Goal: Task Accomplishment & Management: Manage account settings

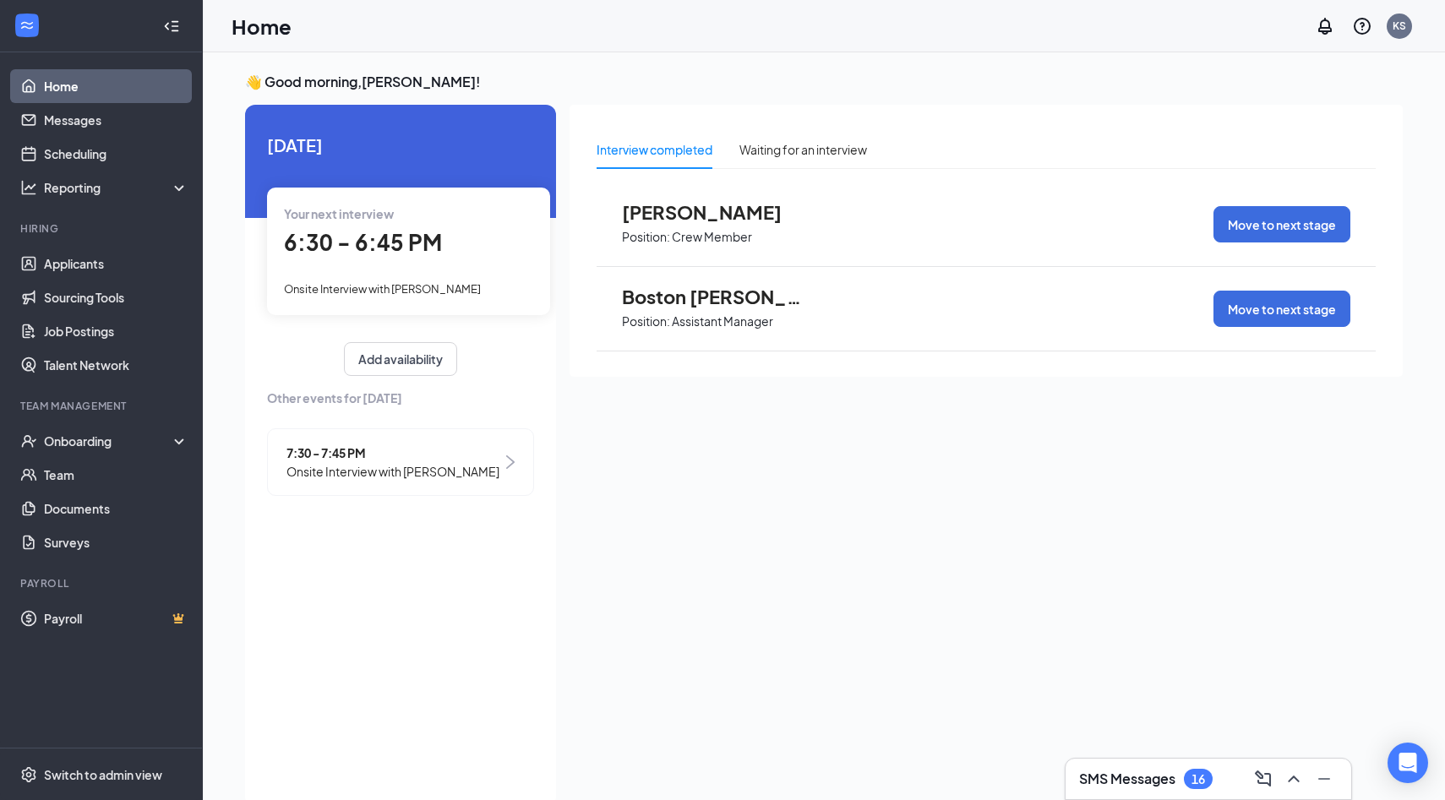
click at [1177, 798] on div "SMS Messages 16" at bounding box center [1207, 779] width 287 height 42
click at [1131, 781] on h3 "SMS Messages" at bounding box center [1127, 779] width 96 height 19
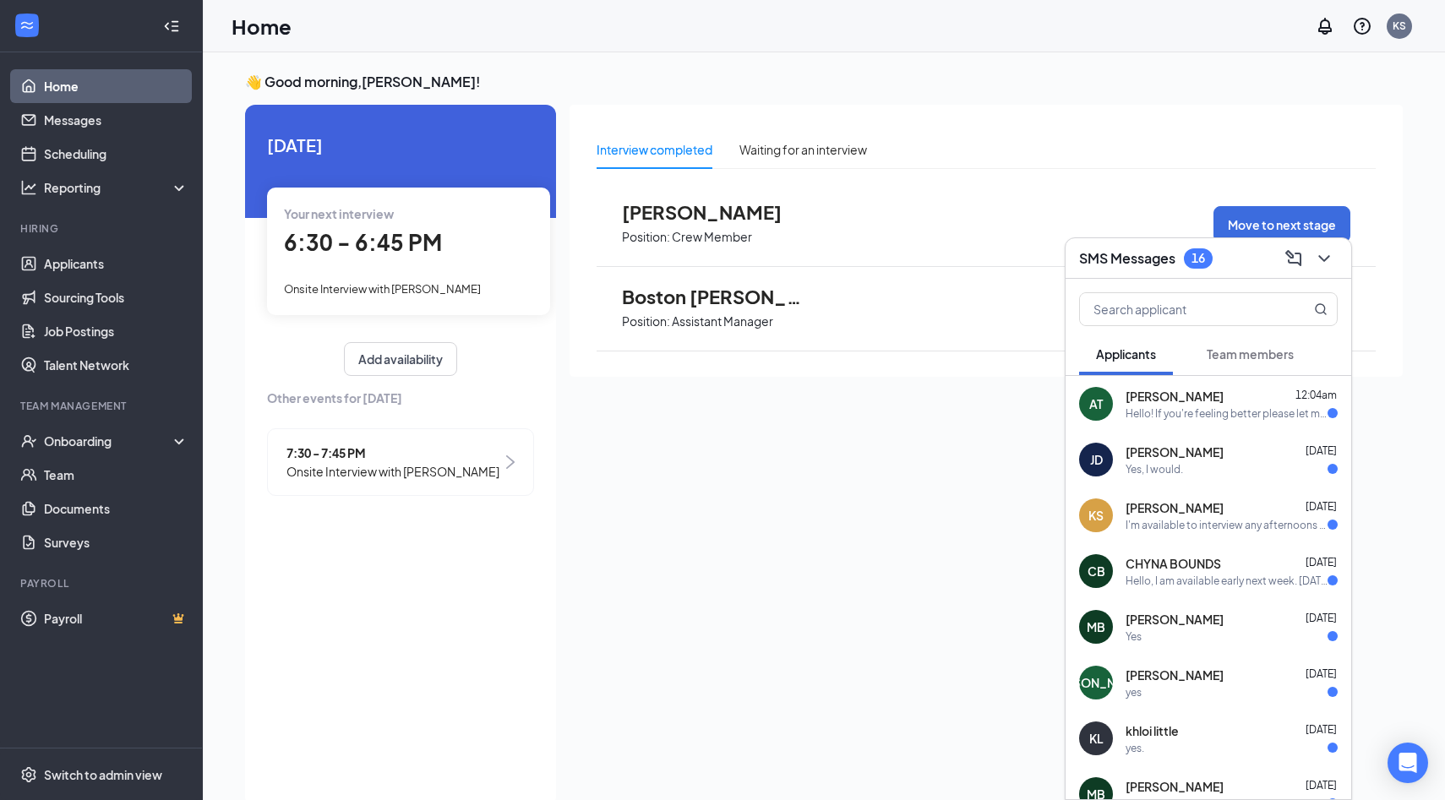
click at [1156, 406] on div "Hello! If you're feeling better please let me know at your convenience what tim…" at bounding box center [1226, 413] width 202 height 14
click at [892, 773] on textarea at bounding box center [893, 765] width 237 height 41
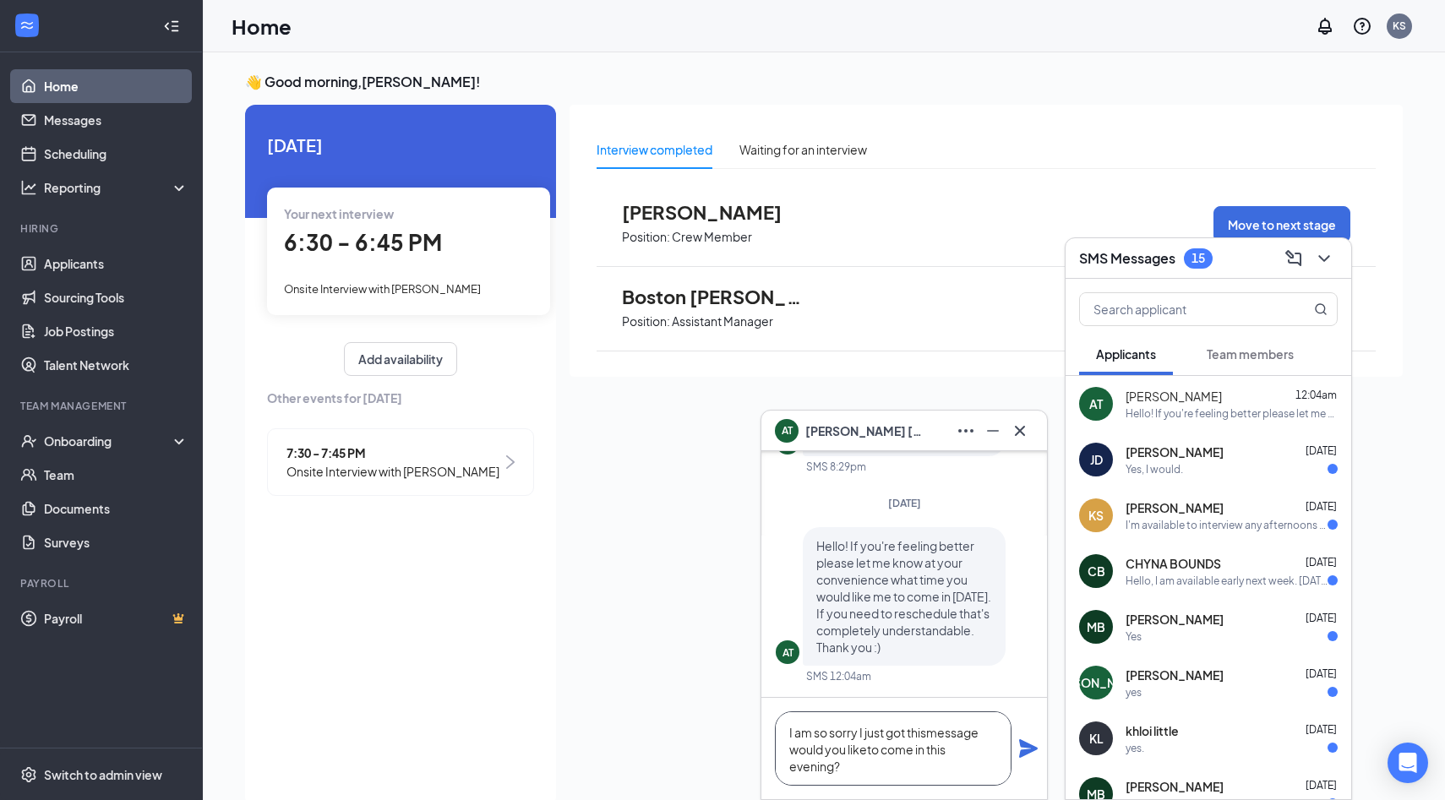
type textarea "I am so sorry I just got thismessage would you liketo come in this evening?"
click at [1027, 748] on icon "Plane" at bounding box center [1028, 748] width 20 height 20
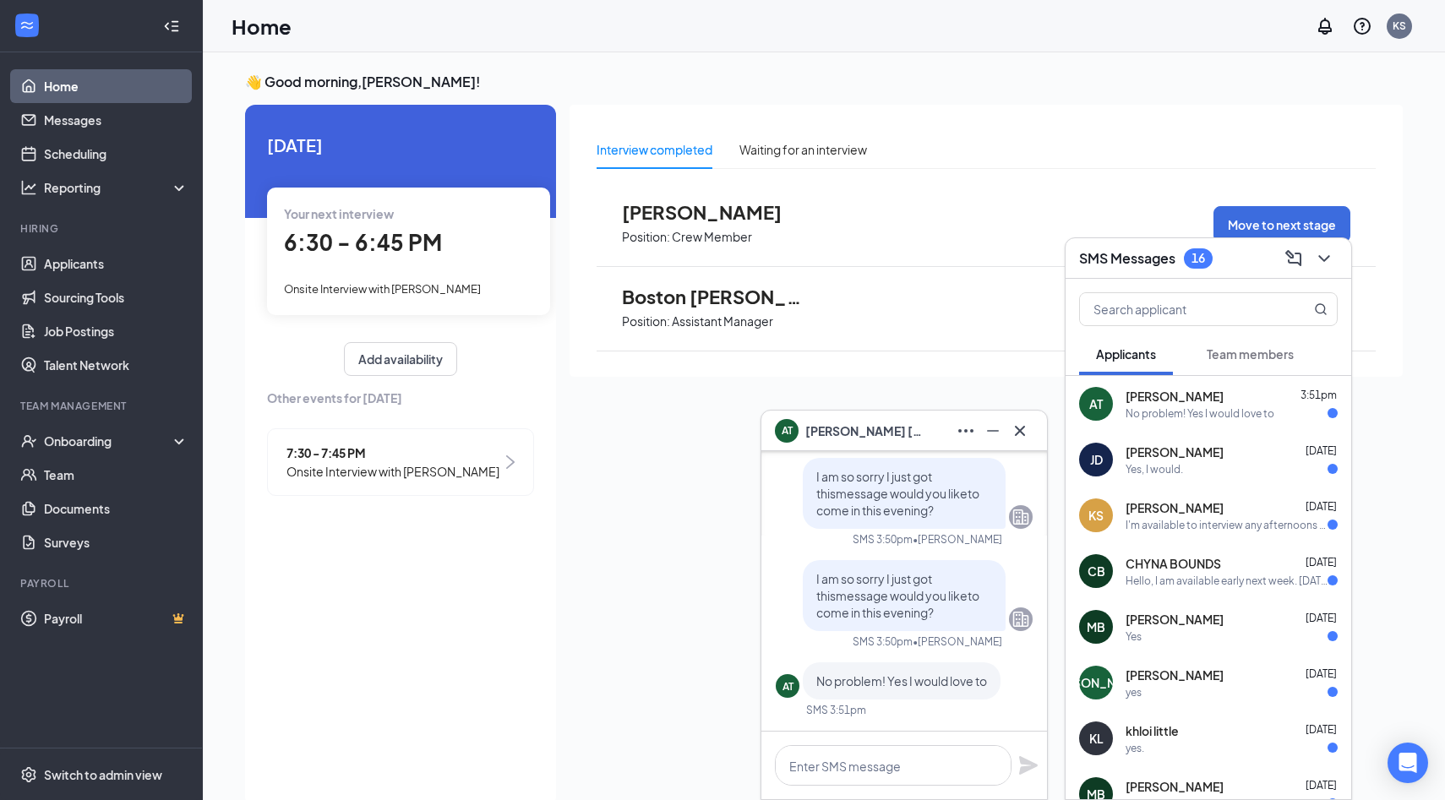
click at [1020, 441] on button at bounding box center [1019, 430] width 27 height 27
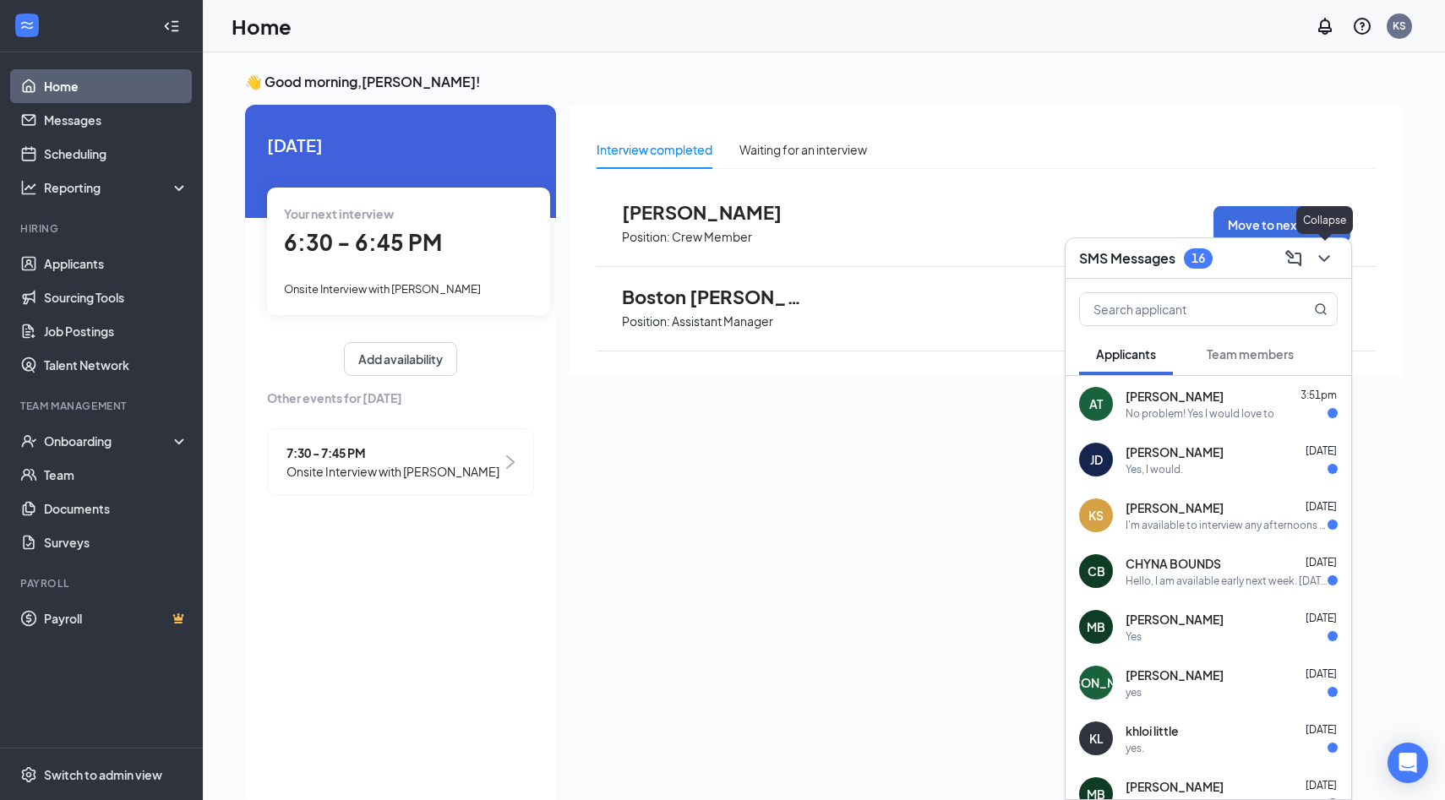
click at [1318, 255] on icon "ChevronDown" at bounding box center [1323, 258] width 11 height 7
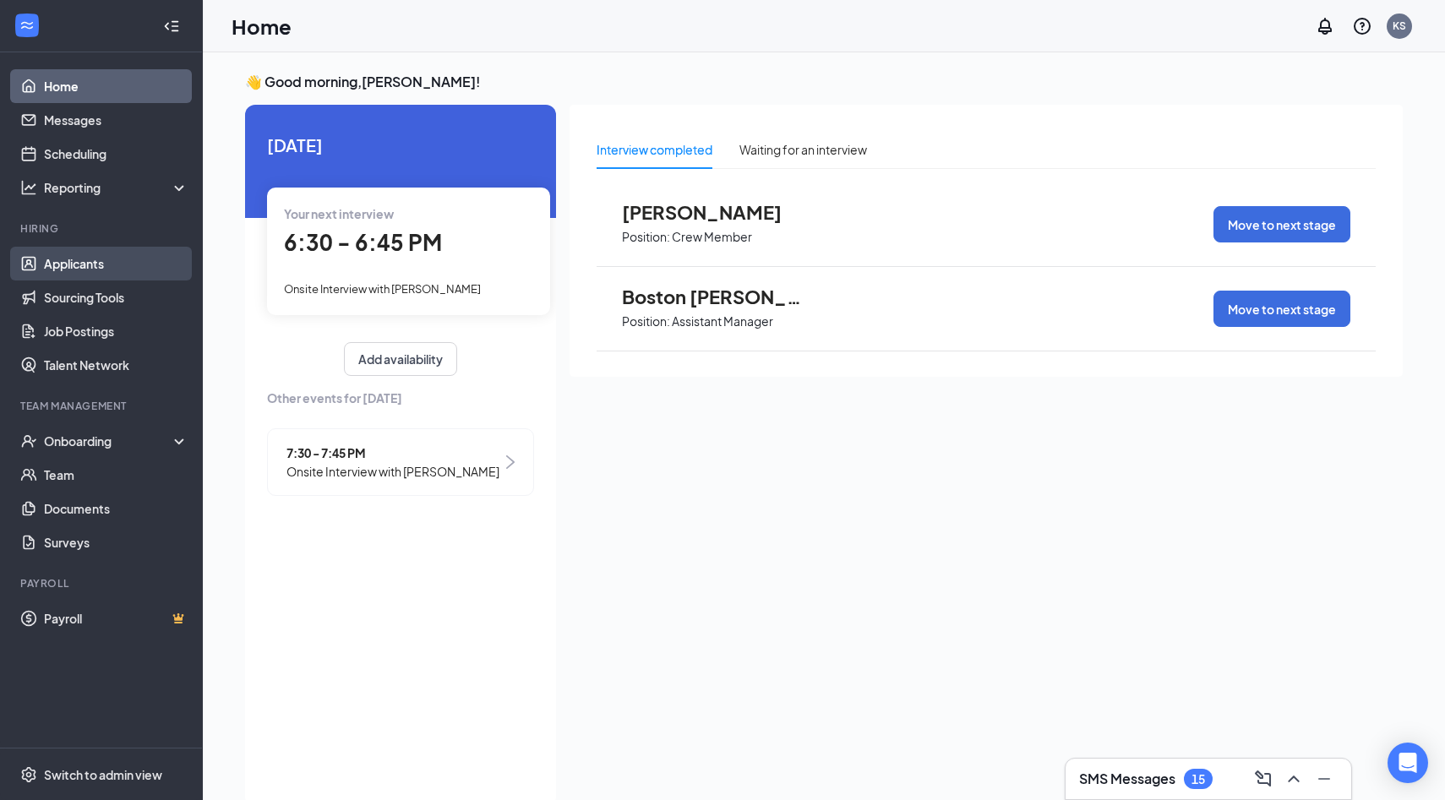
click at [90, 264] on link "Applicants" at bounding box center [116, 264] width 144 height 34
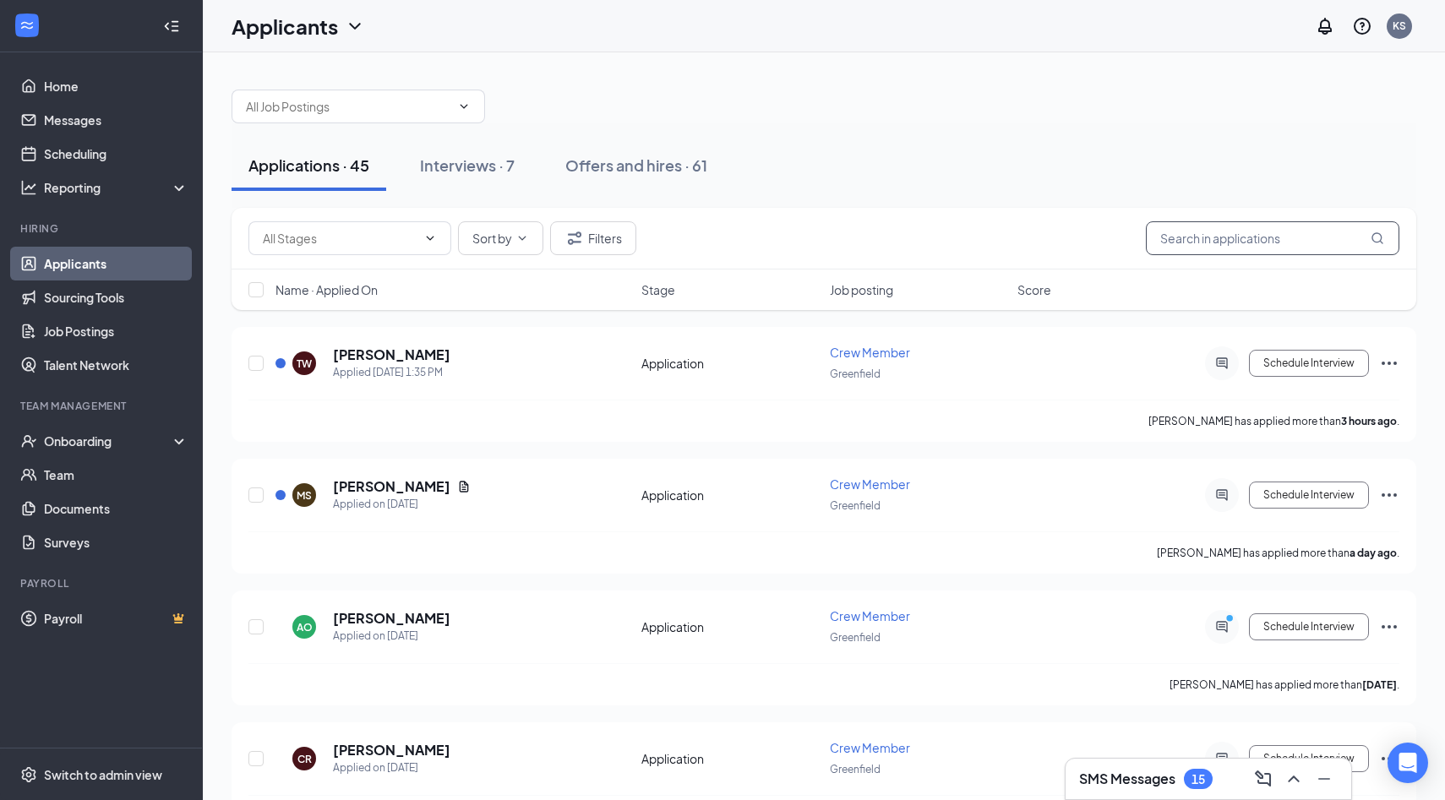
click at [1199, 249] on input "text" at bounding box center [1272, 238] width 253 height 34
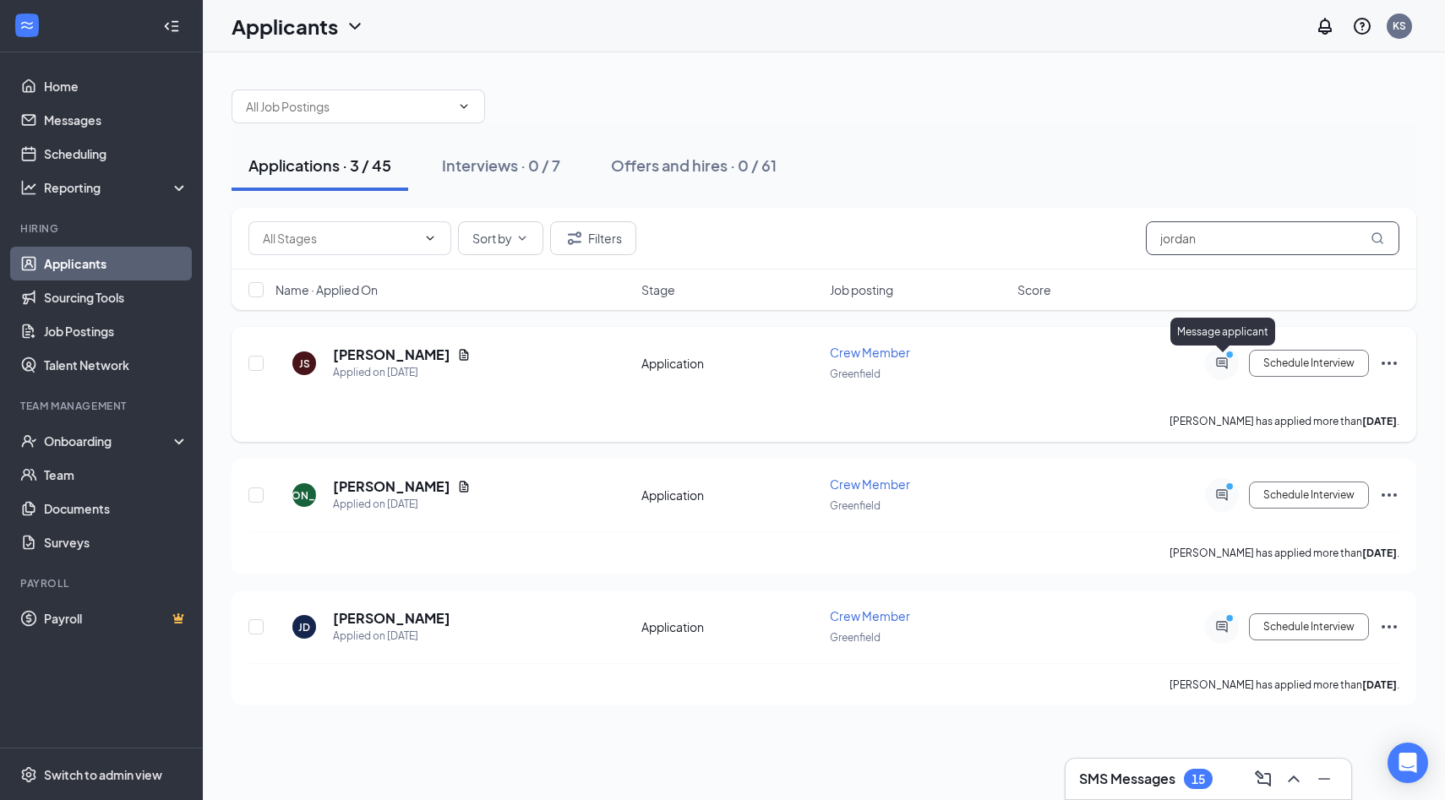
type input "jordan"
click at [1228, 362] on icon "PrimaryDot" at bounding box center [1232, 357] width 20 height 14
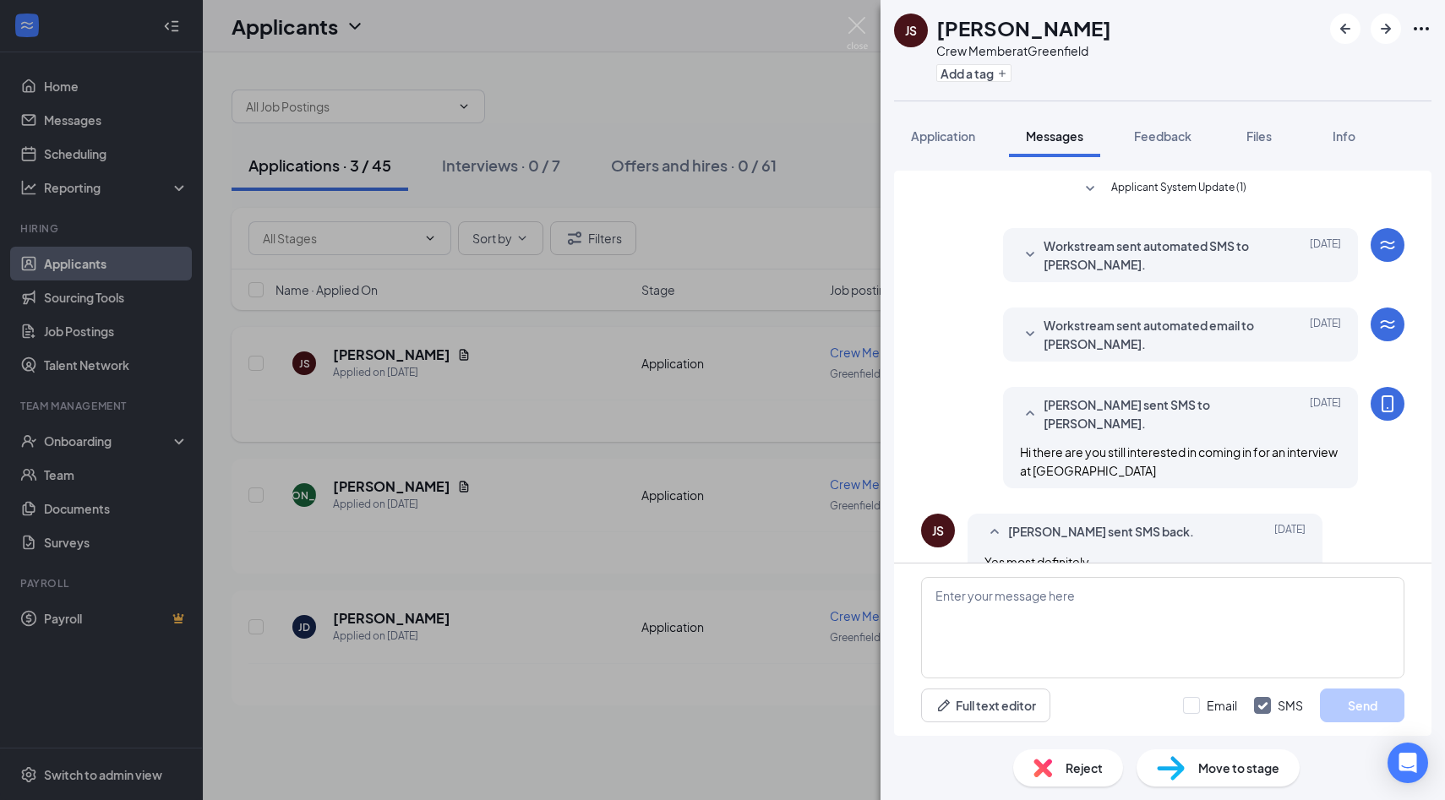
scroll to position [125, 0]
click at [865, 42] on img at bounding box center [856, 33] width 21 height 33
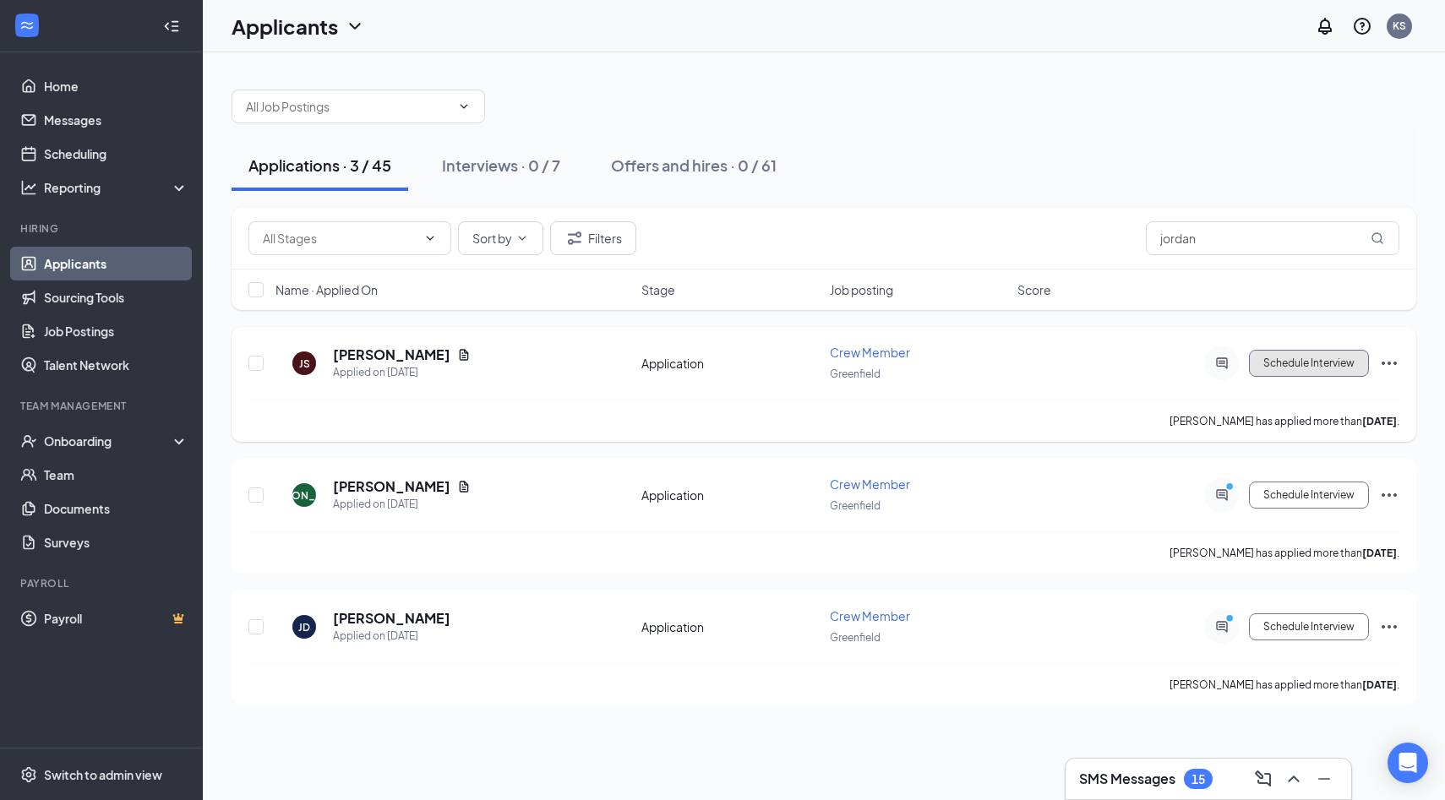
click at [1317, 367] on button "Schedule Interview" at bounding box center [1309, 363] width 120 height 27
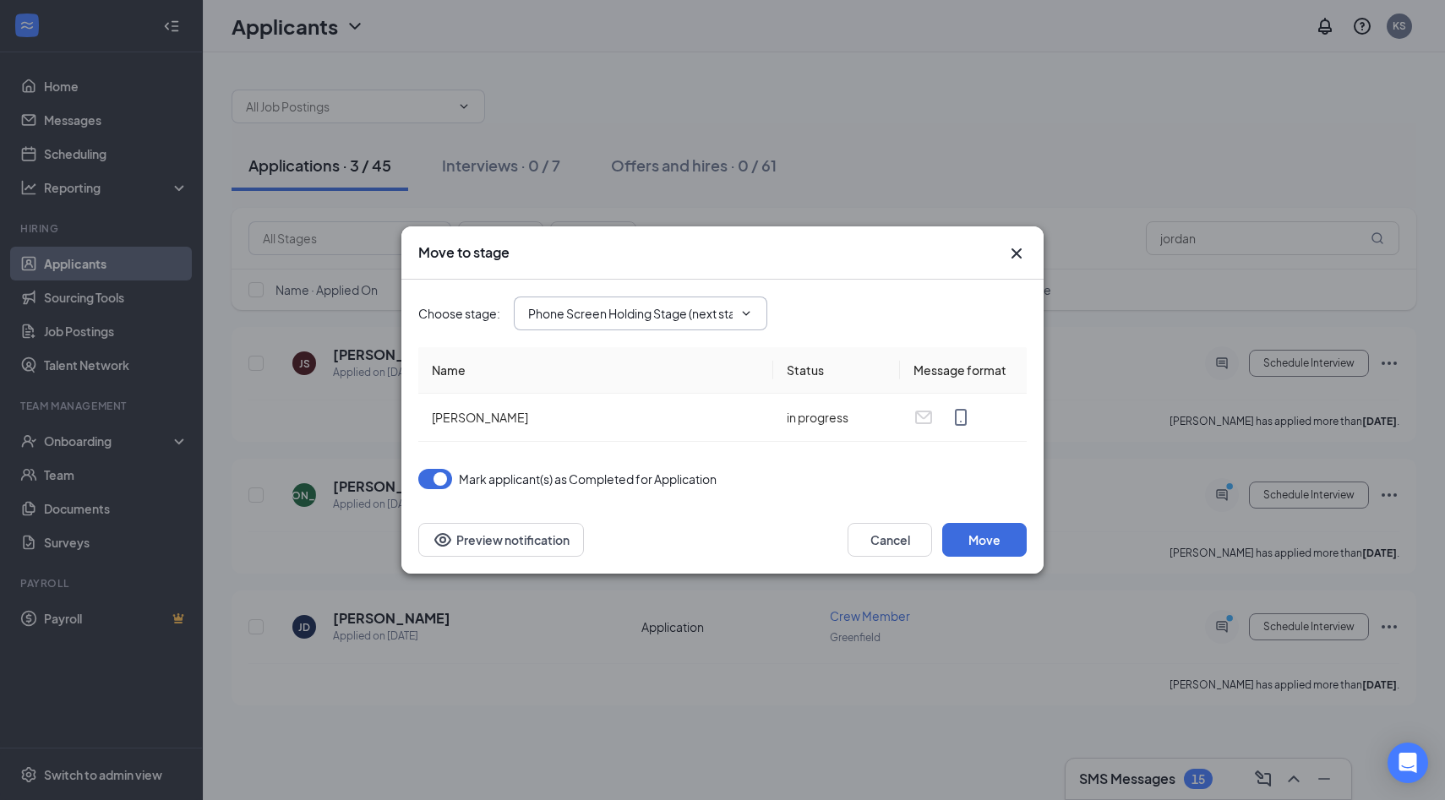
click at [753, 317] on icon "ChevronDown" at bounding box center [746, 314] width 14 height 14
click at [627, 401] on div "Onsite Interview" at bounding box center [587, 395] width 90 height 19
type input "Onsite Interview"
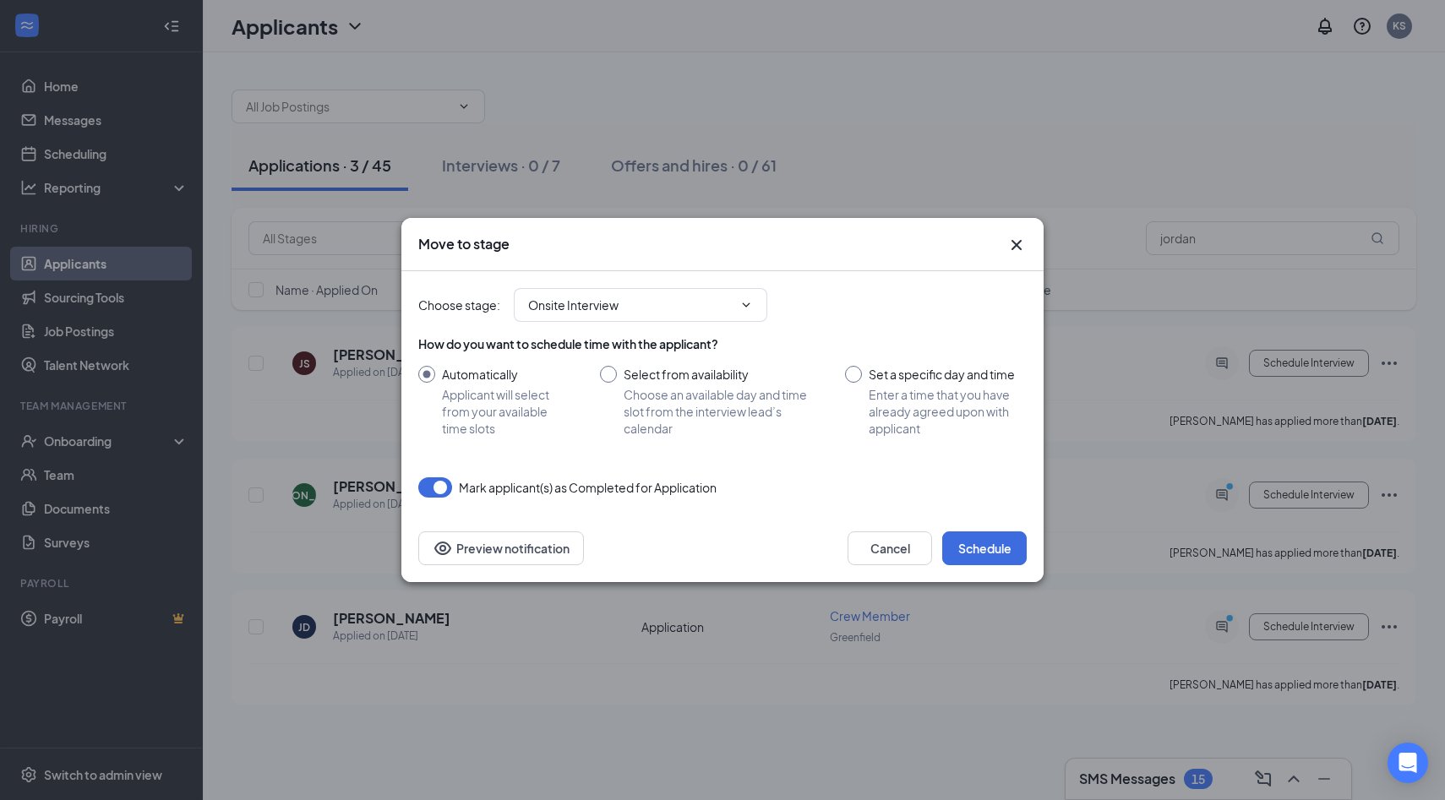
click at [852, 371] on input "Set a specific day and time Enter a time that you have already agreed upon with…" at bounding box center [936, 401] width 182 height 71
radio input "true"
radio input "false"
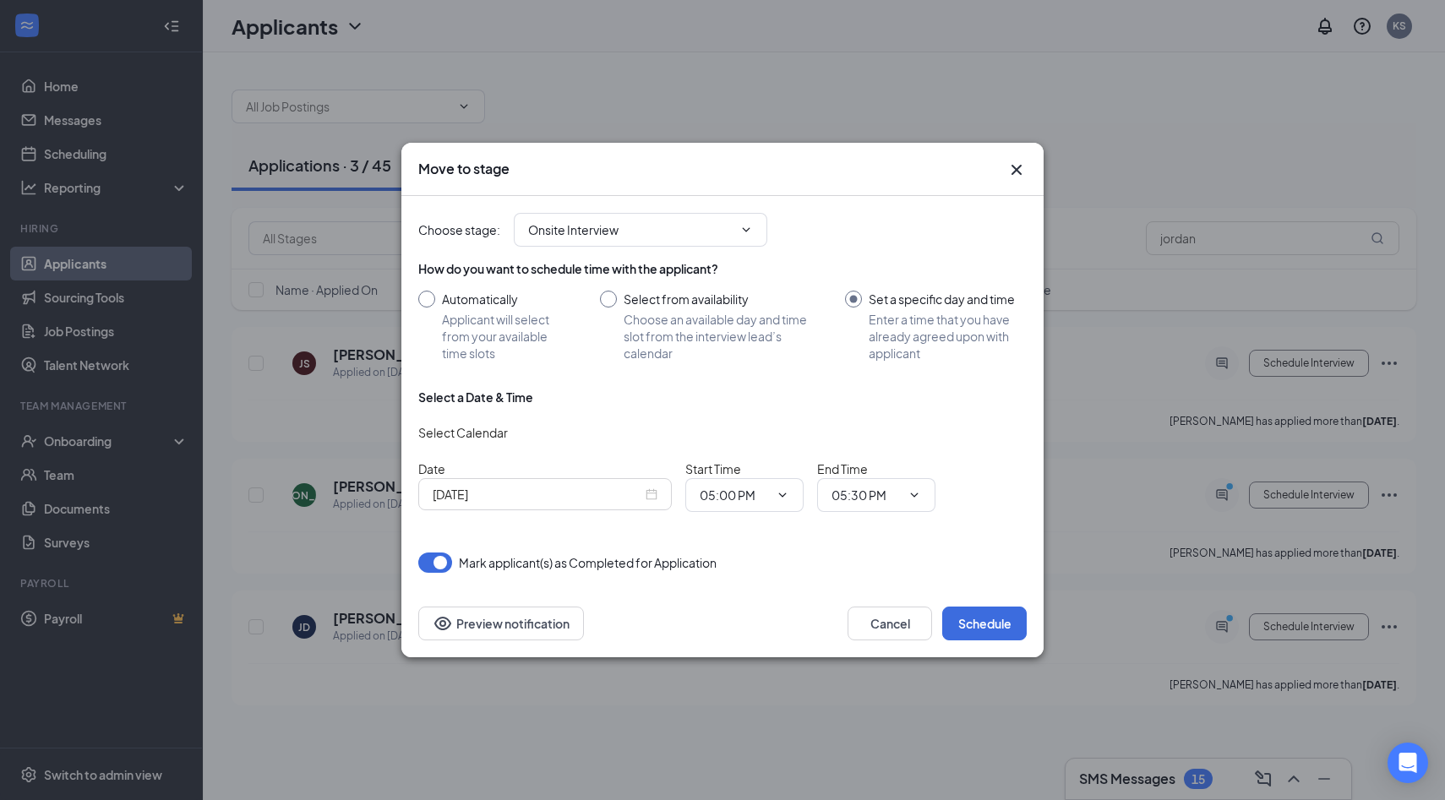
click at [650, 498] on div "[DATE]" at bounding box center [545, 494] width 225 height 19
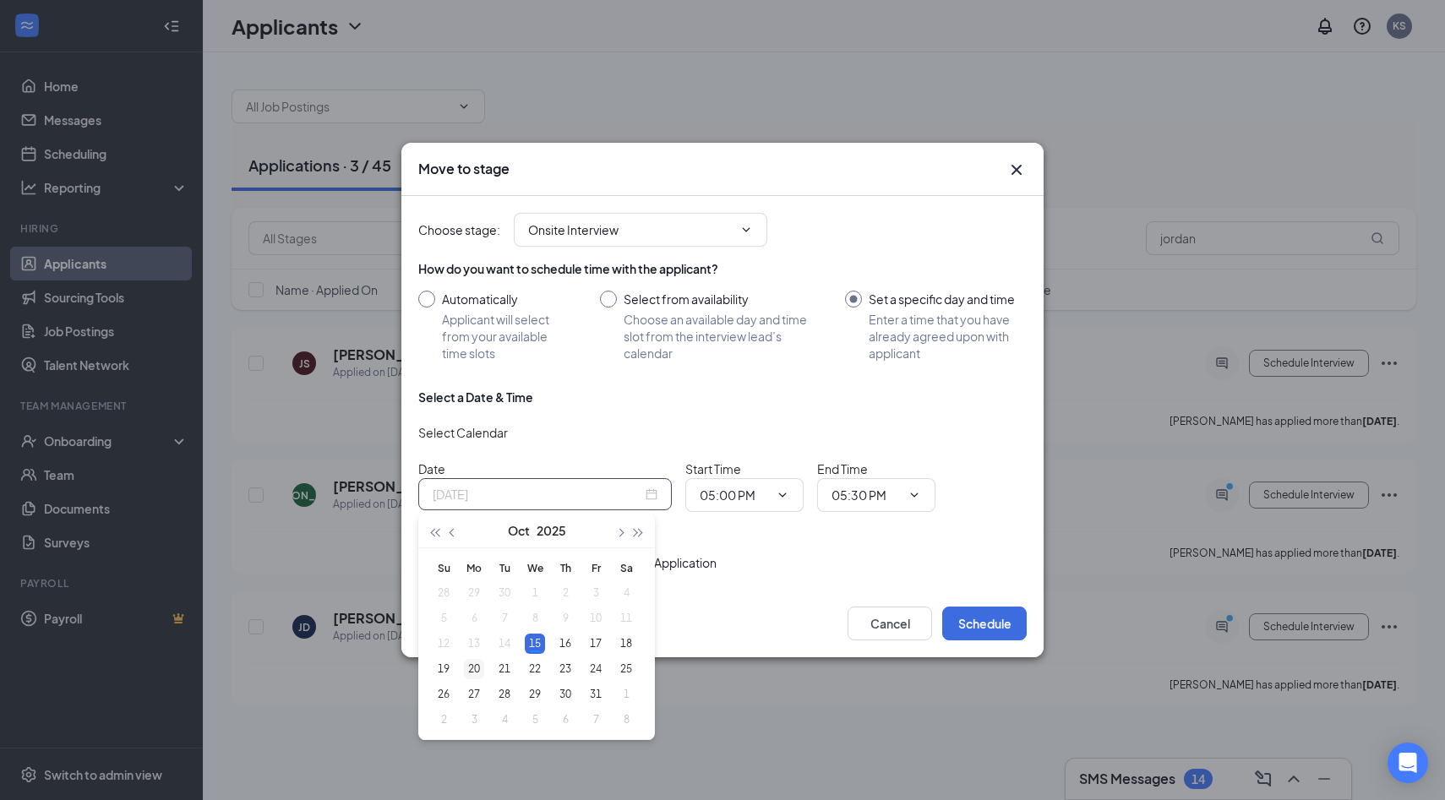
type input "[DATE]"
click at [482, 664] on div "20" at bounding box center [474, 669] width 20 height 20
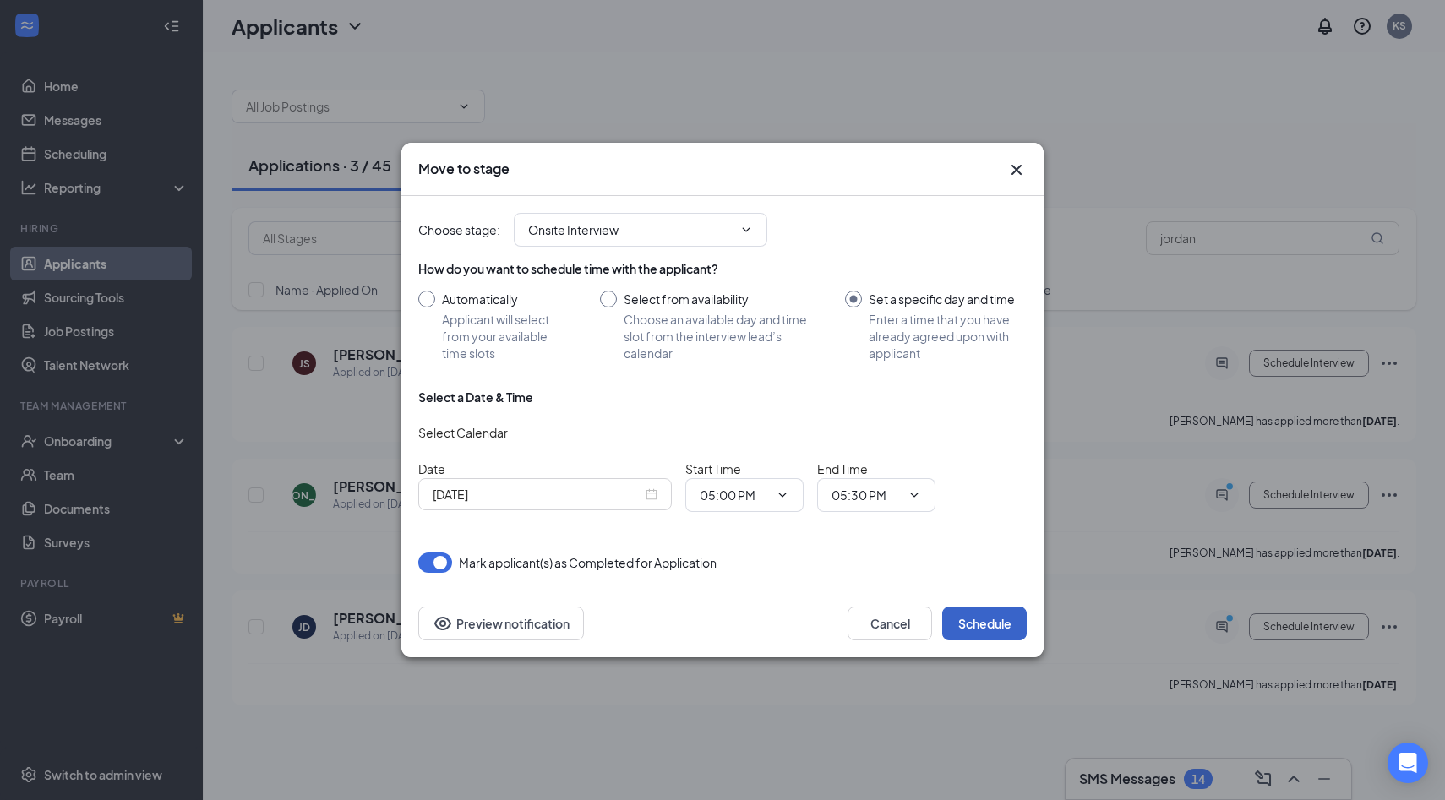
click at [1005, 622] on button "Schedule" at bounding box center [984, 624] width 84 height 34
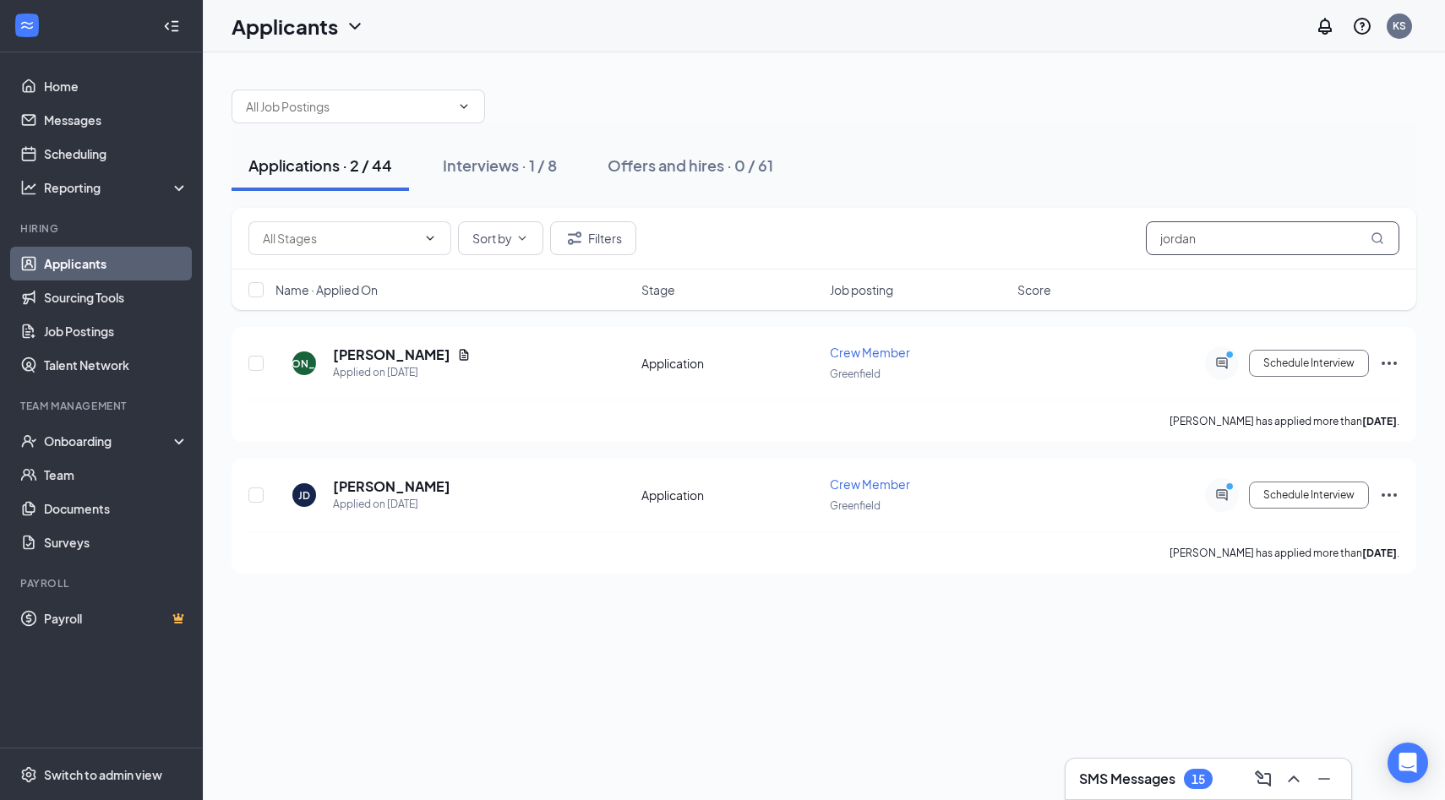
click at [1220, 242] on input "jordan" at bounding box center [1272, 238] width 253 height 34
type input "j"
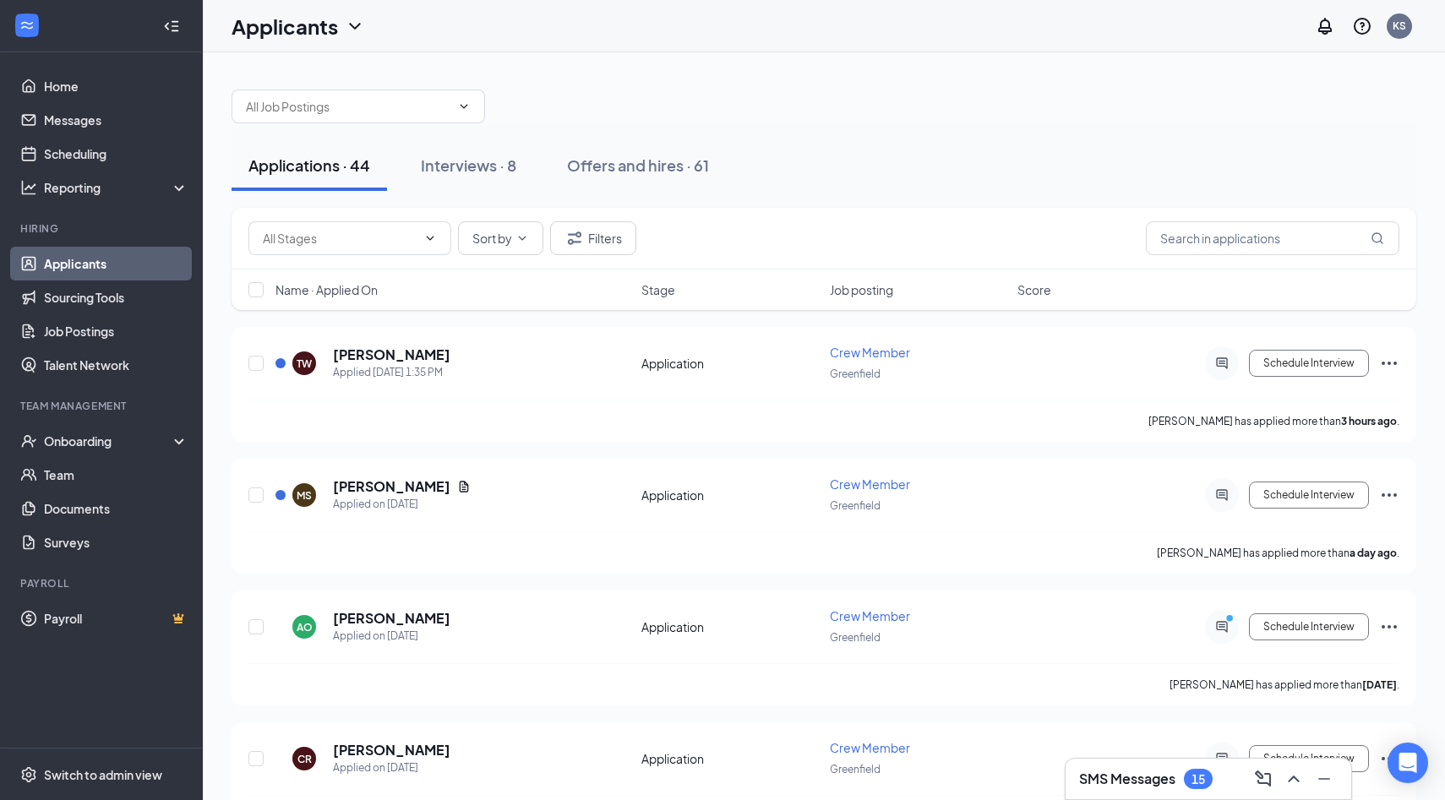
click at [93, 256] on link "Applicants" at bounding box center [116, 264] width 144 height 34
click at [80, 151] on link "Scheduling" at bounding box center [116, 154] width 144 height 34
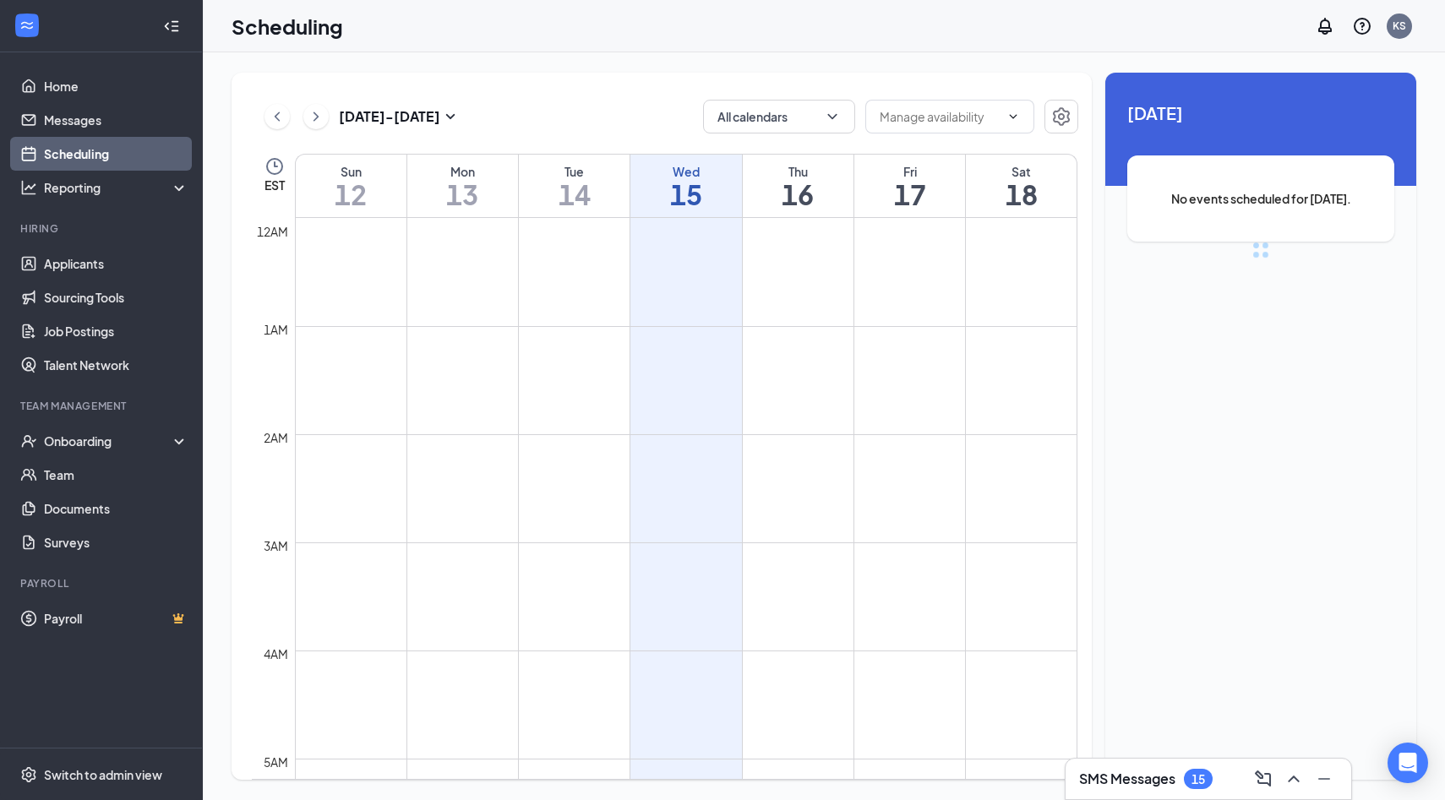
scroll to position [830, 0]
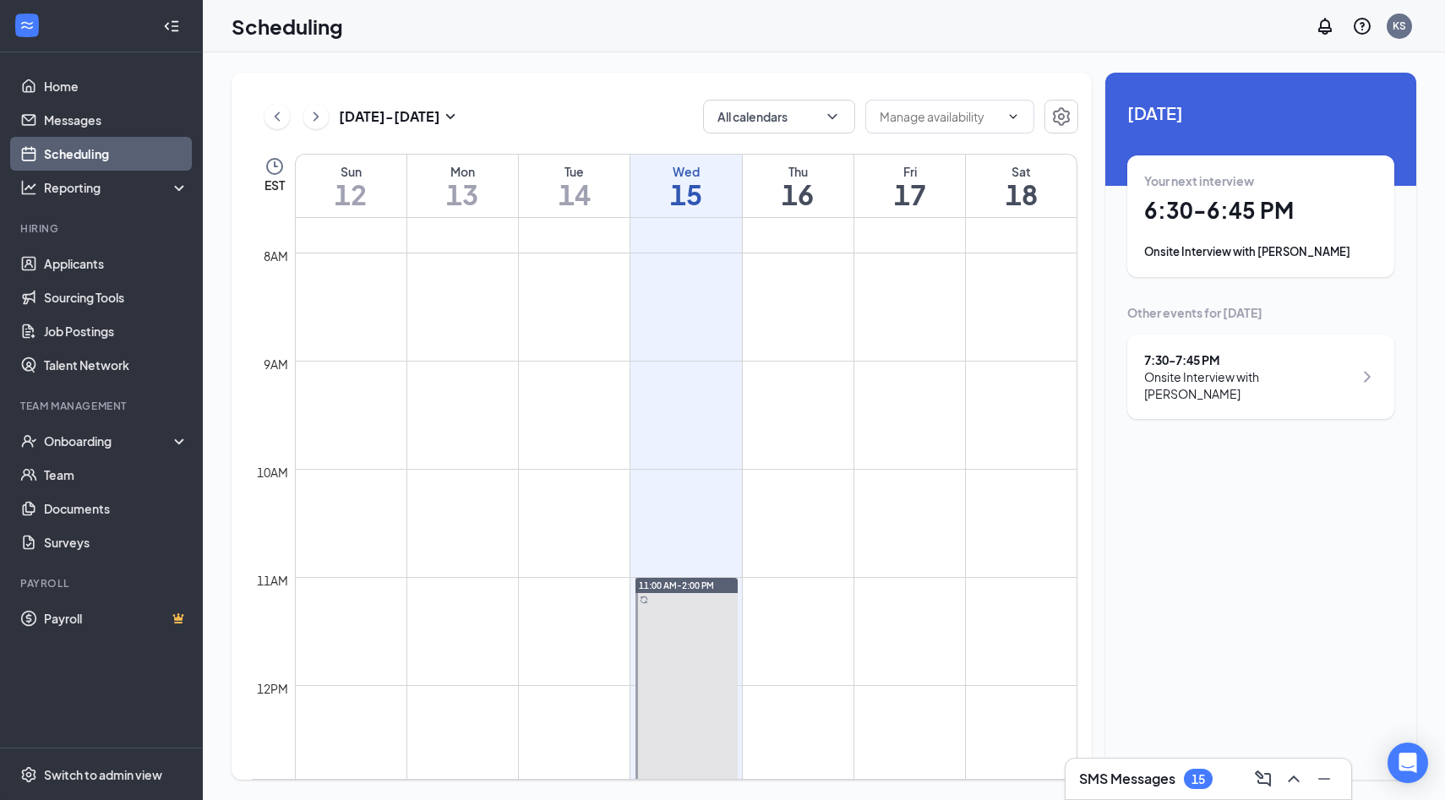
click at [92, 156] on link "Scheduling" at bounding box center [116, 154] width 144 height 34
click at [79, 151] on link "Scheduling" at bounding box center [116, 154] width 144 height 34
click at [84, 151] on link "Scheduling" at bounding box center [116, 154] width 144 height 34
click at [85, 146] on link "Scheduling" at bounding box center [116, 154] width 144 height 34
click at [84, 155] on link "Scheduling" at bounding box center [116, 154] width 144 height 34
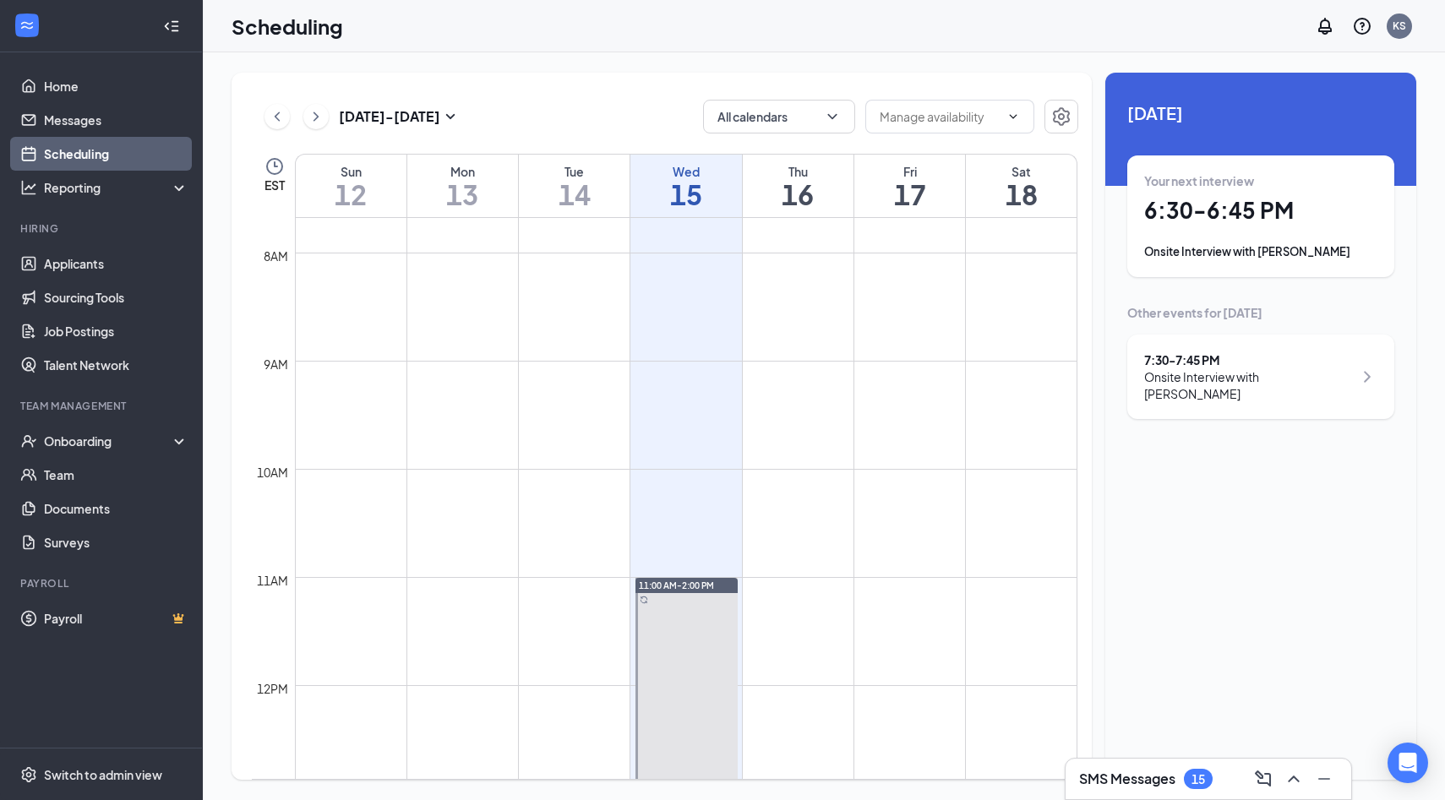
click at [112, 144] on link "Scheduling" at bounding box center [116, 154] width 144 height 34
click at [46, 143] on link "Scheduling" at bounding box center [116, 154] width 144 height 34
click at [65, 156] on link "Scheduling" at bounding box center [116, 154] width 144 height 34
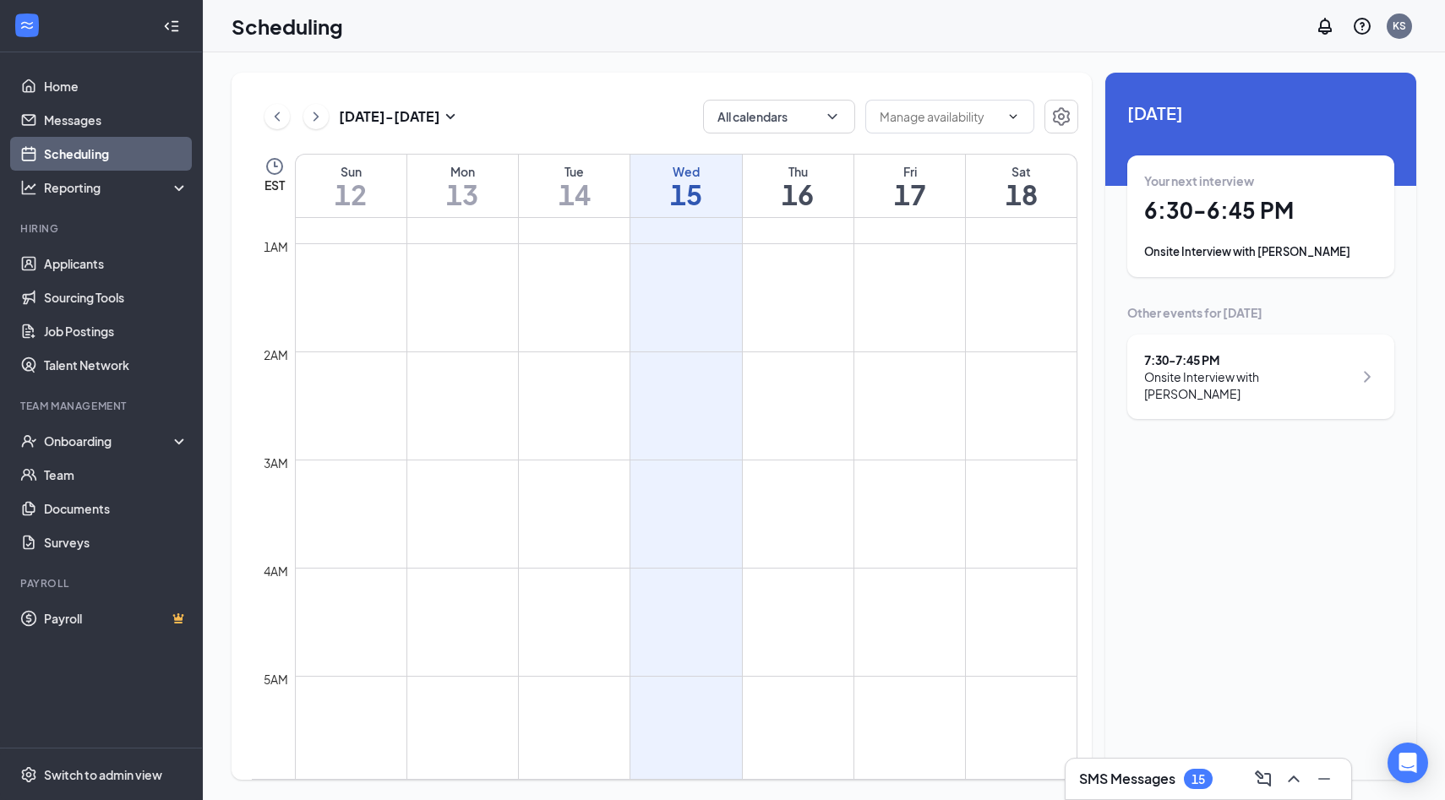
scroll to position [0, 0]
click at [70, 166] on link "Scheduling" at bounding box center [116, 154] width 144 height 34
click at [69, 149] on link "Scheduling" at bounding box center [116, 154] width 144 height 34
click at [72, 259] on link "Applicants" at bounding box center [116, 264] width 144 height 34
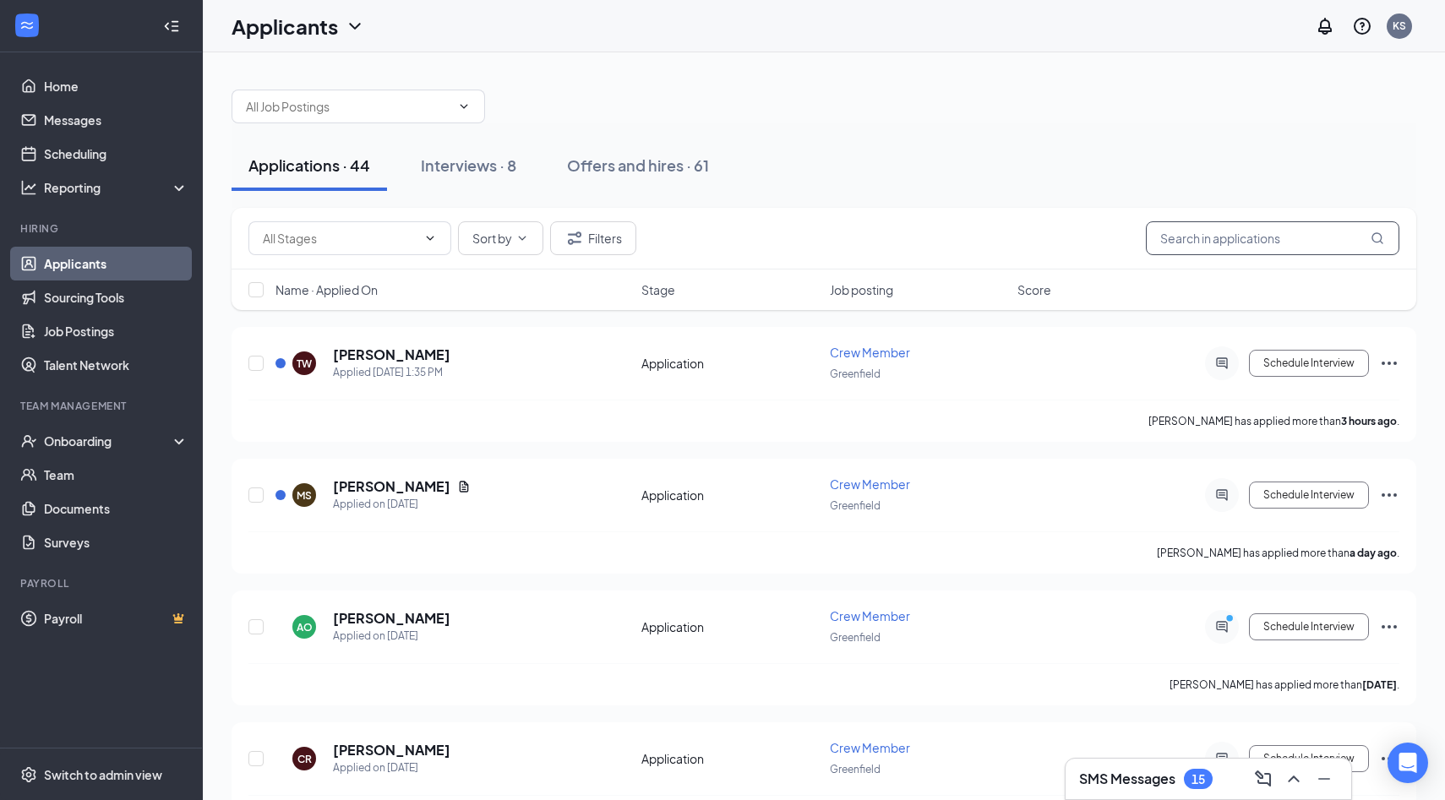
click at [1249, 223] on input "text" at bounding box center [1272, 238] width 253 height 34
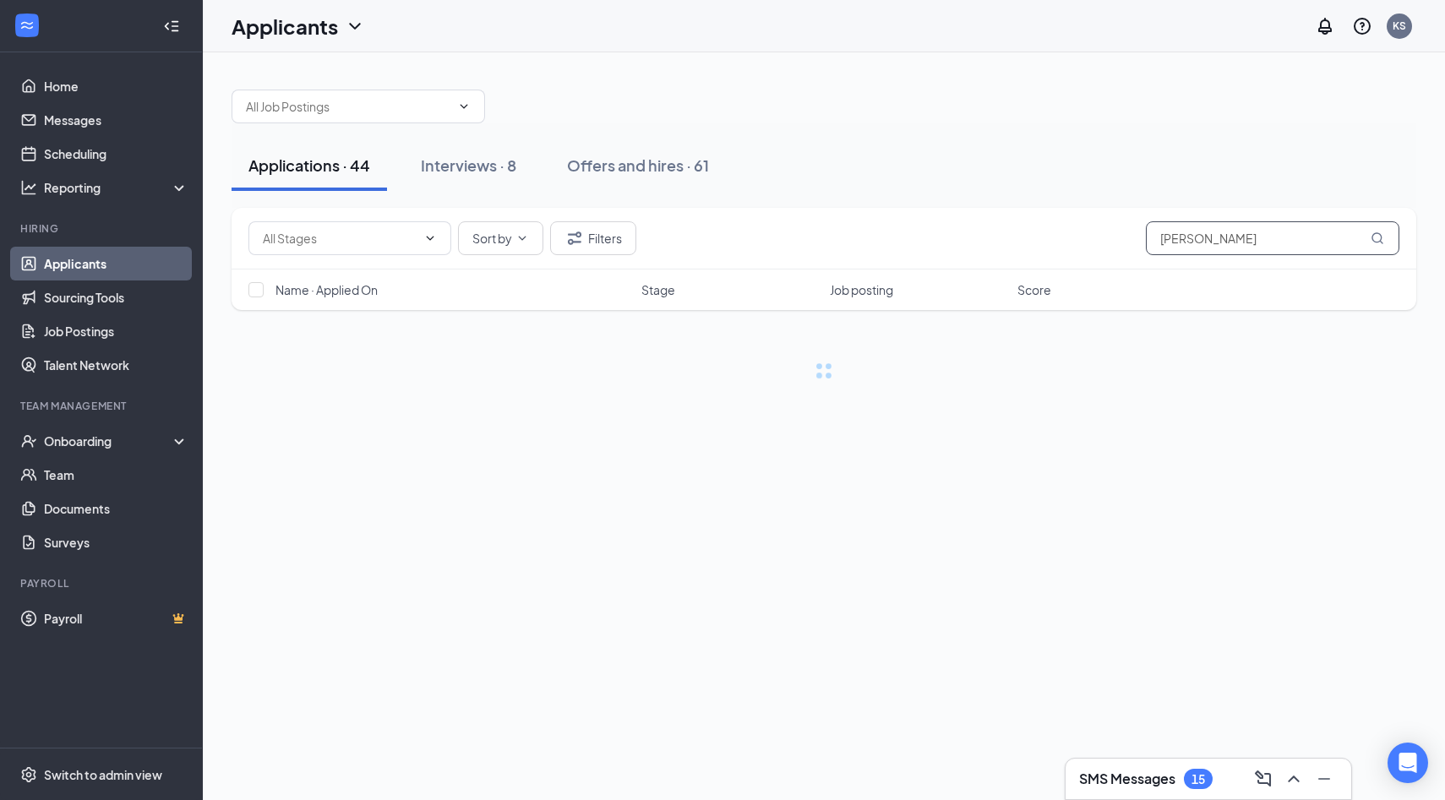
click at [1196, 230] on input "[PERSON_NAME]" at bounding box center [1272, 238] width 253 height 34
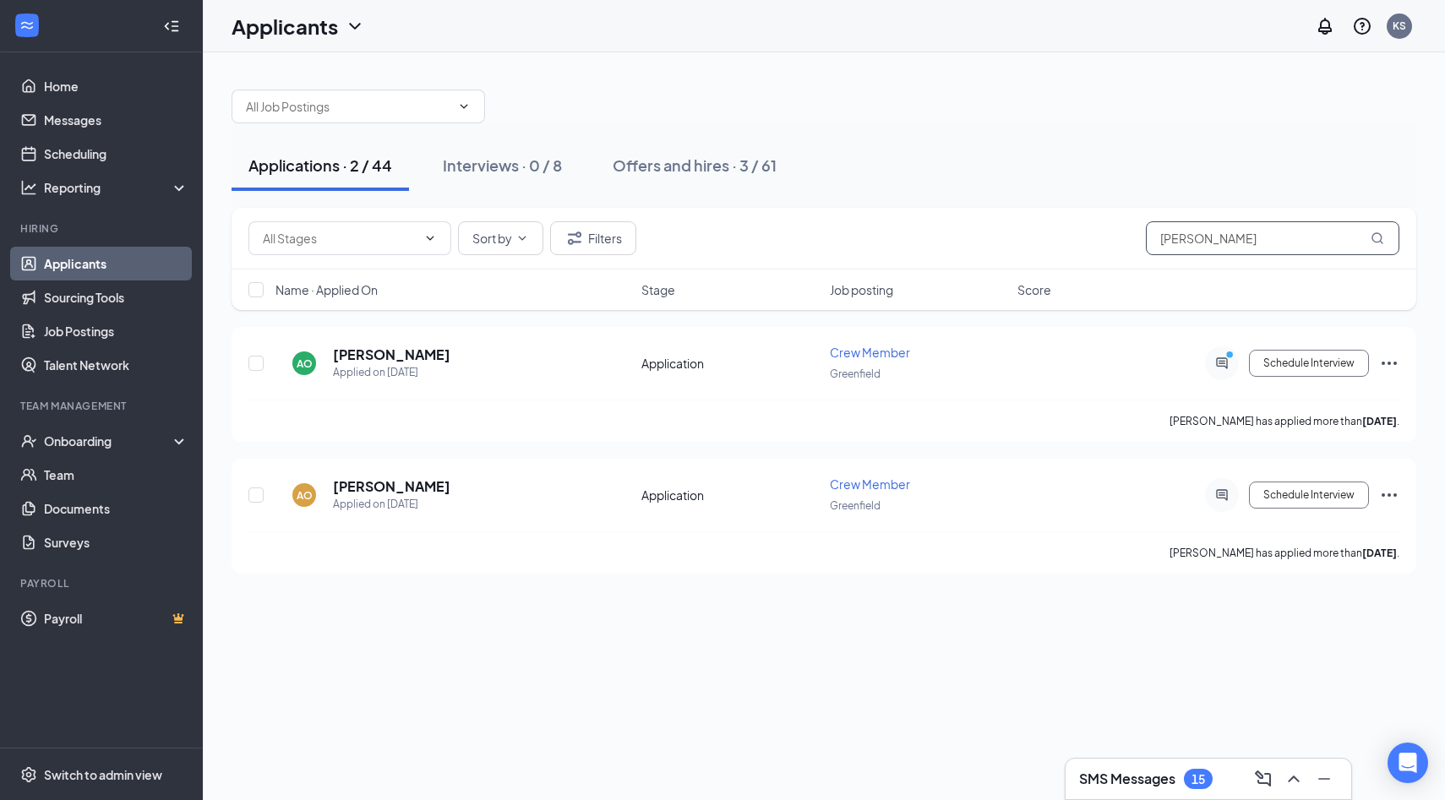
click at [1200, 231] on input "[PERSON_NAME]" at bounding box center [1272, 238] width 253 height 34
type input "a"
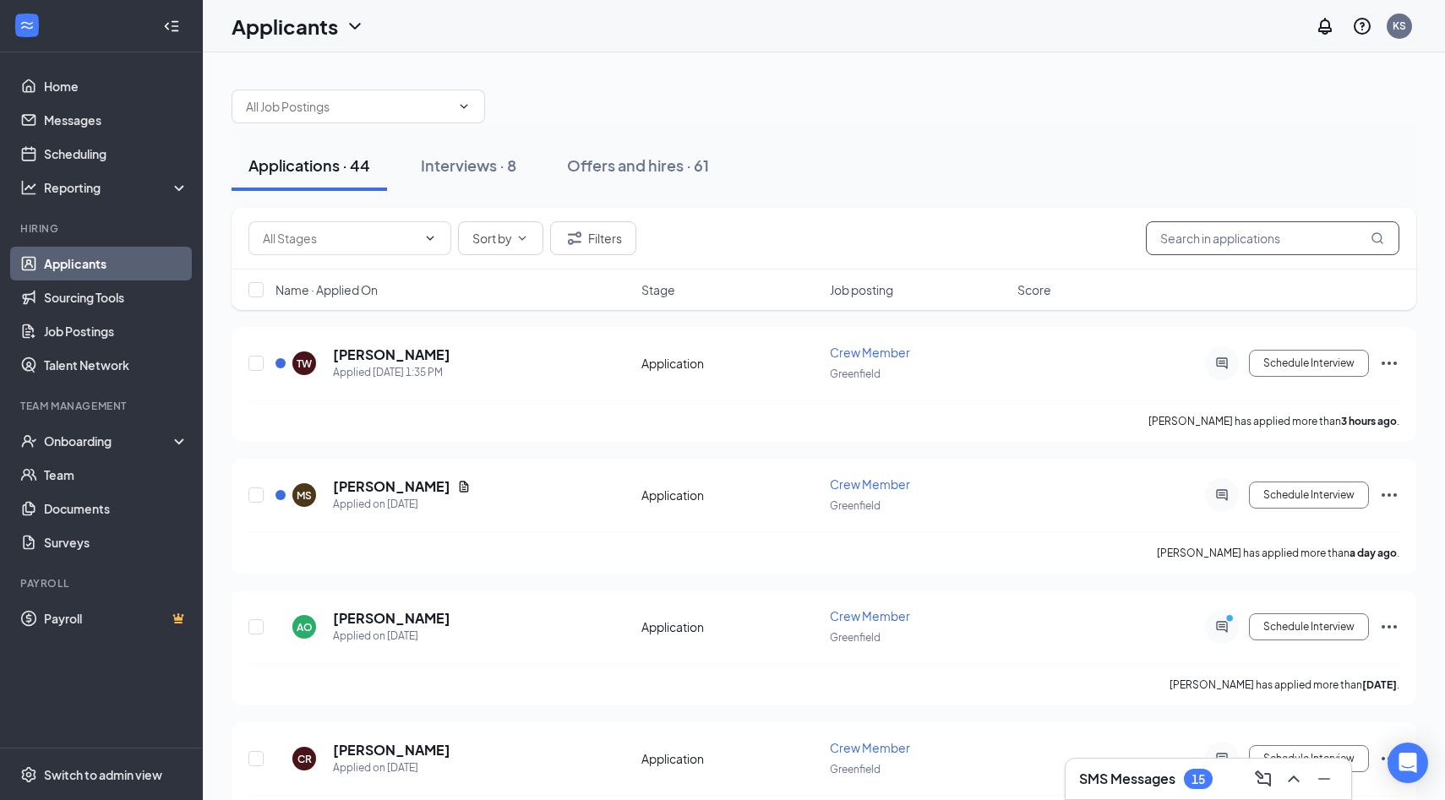
click at [1195, 240] on input "text" at bounding box center [1272, 238] width 253 height 34
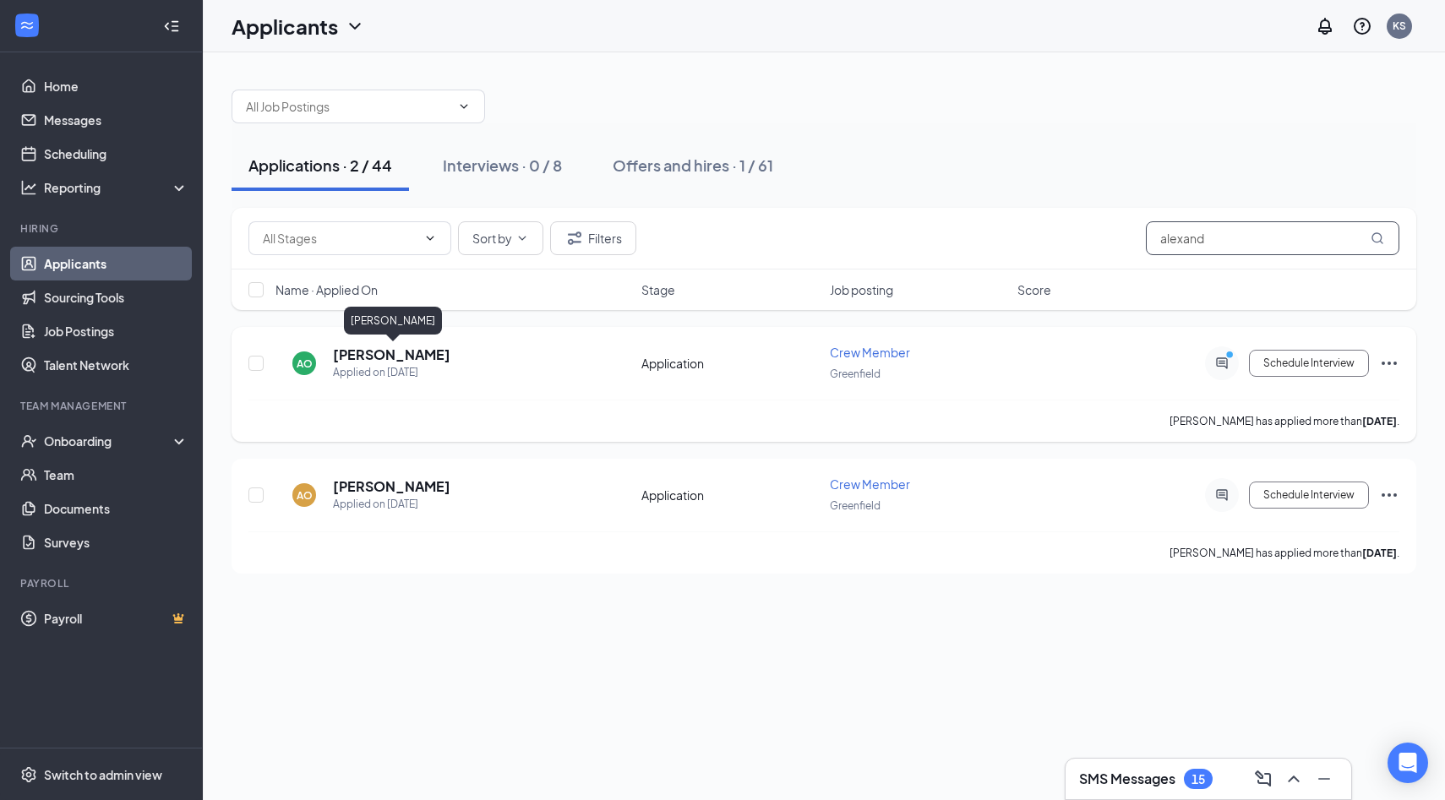
type input "alexand"
click at [415, 357] on h5 "[PERSON_NAME]" at bounding box center [391, 355] width 117 height 19
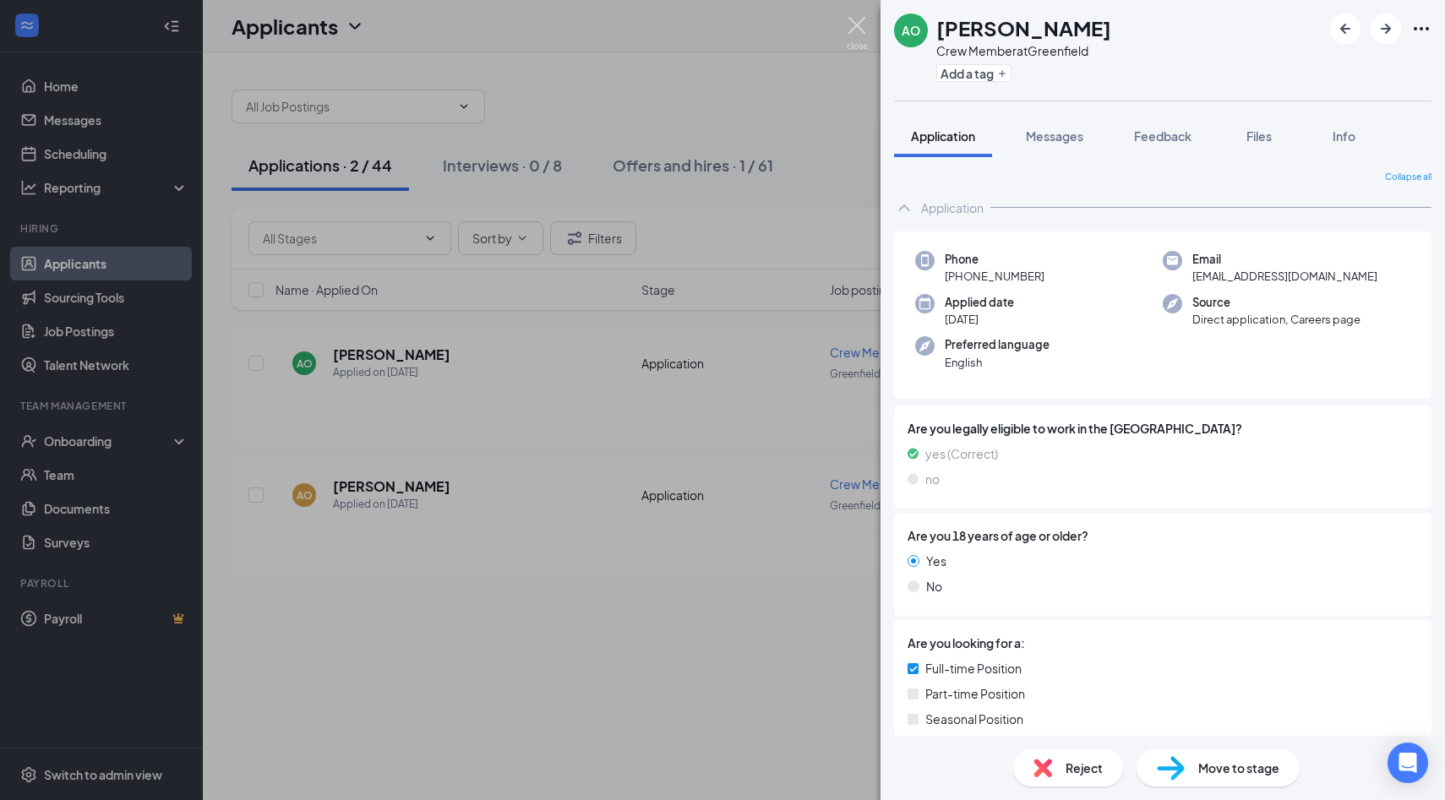
click at [854, 24] on img at bounding box center [856, 33] width 21 height 33
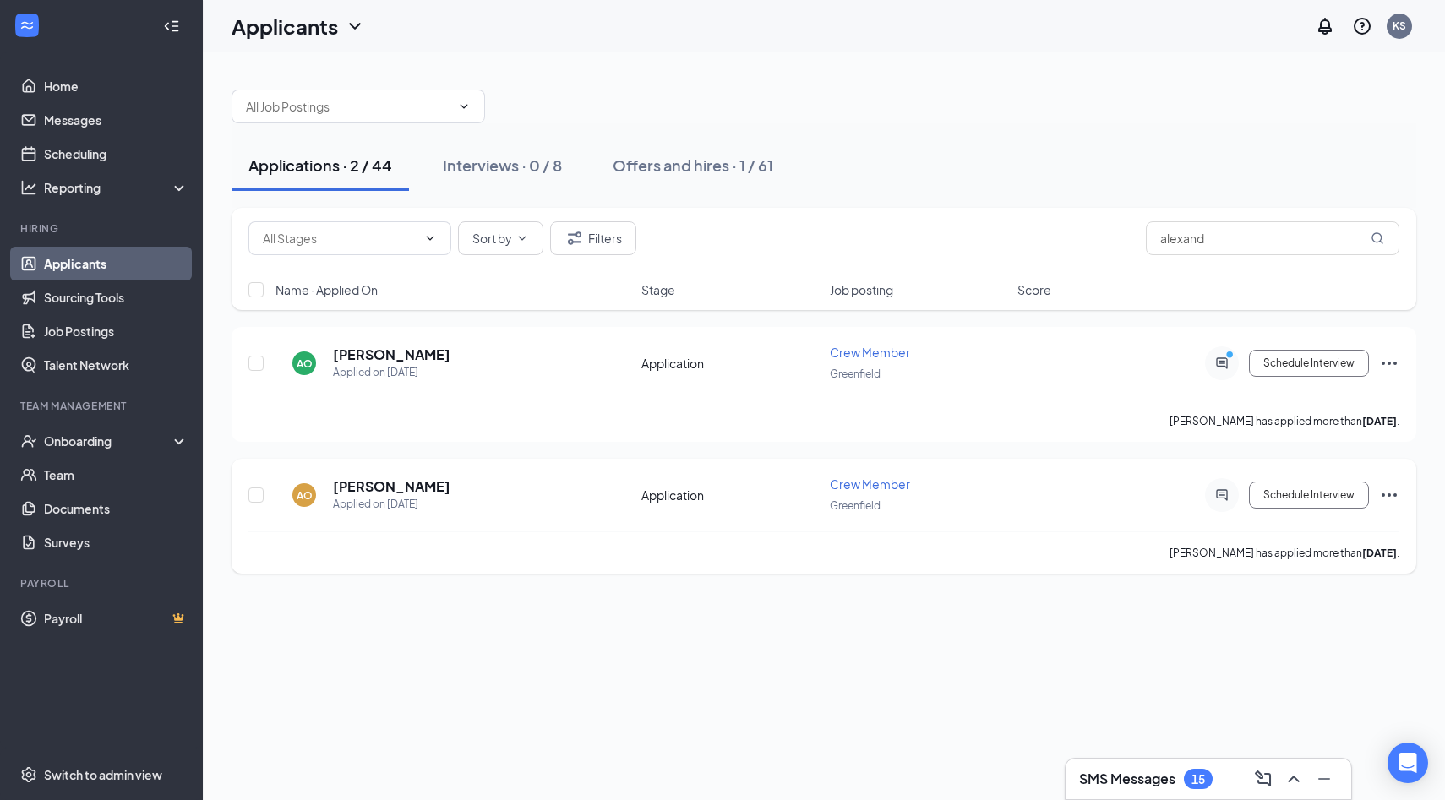
click at [1391, 491] on icon "Ellipses" at bounding box center [1389, 495] width 20 height 20
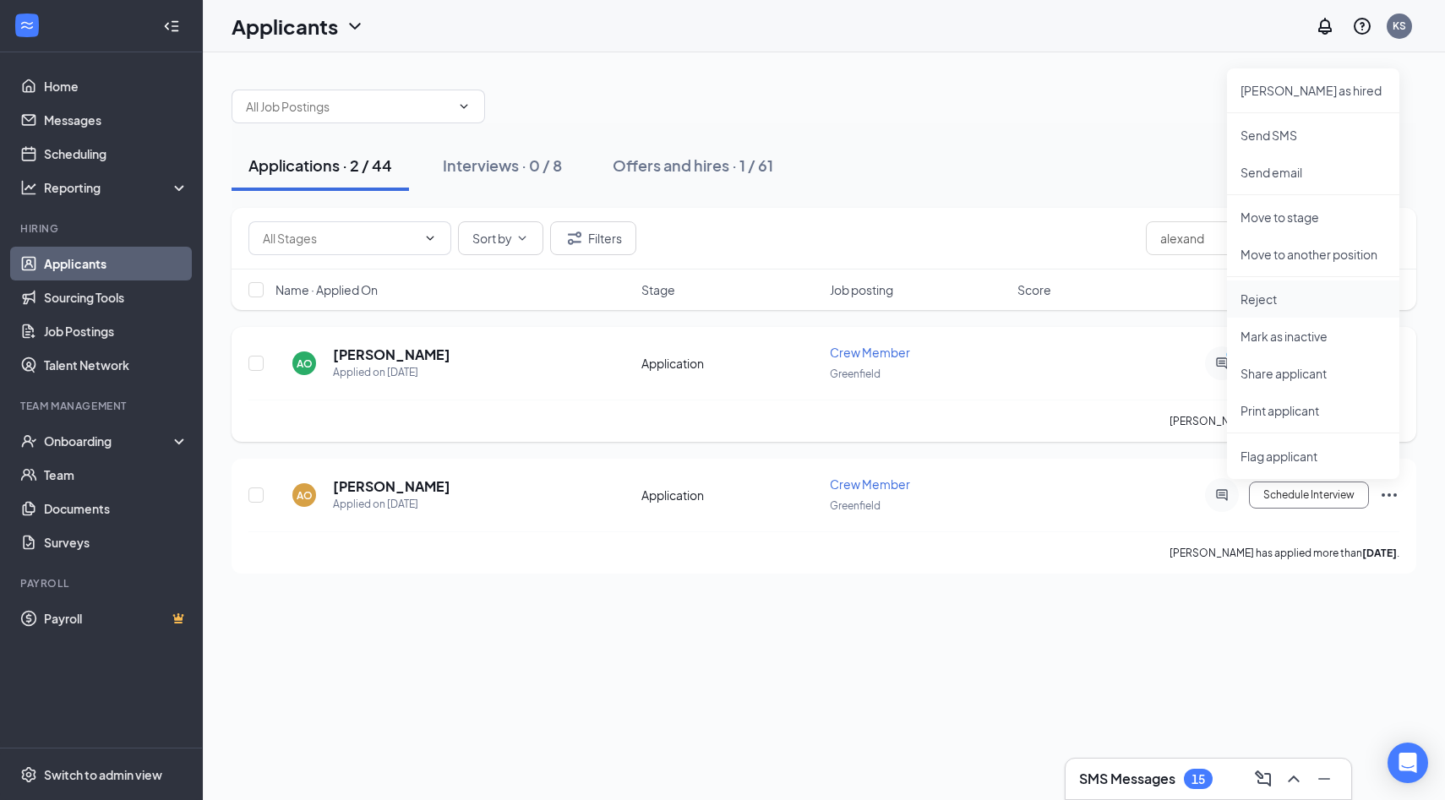
click at [1283, 301] on p "Reject" at bounding box center [1312, 299] width 145 height 17
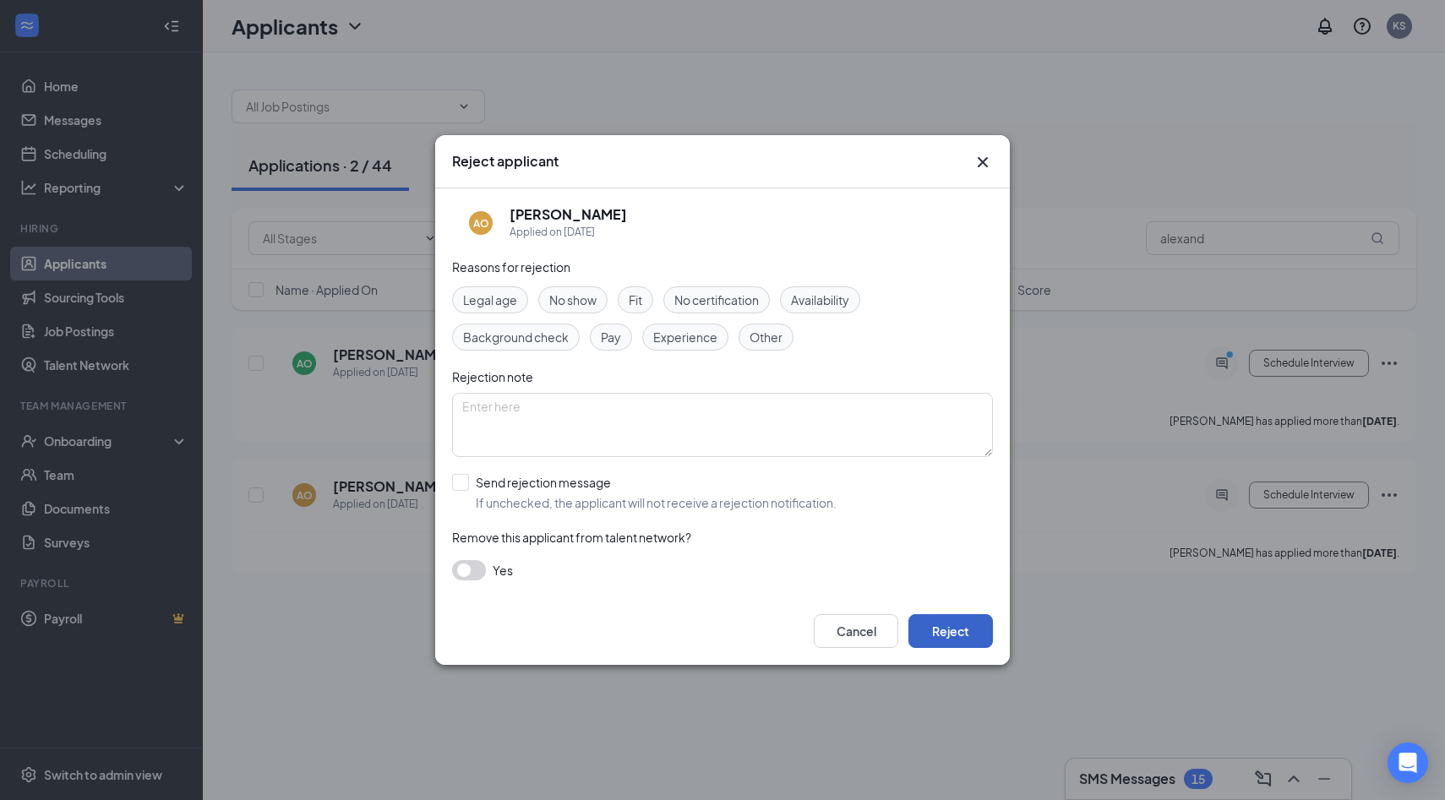
click at [951, 625] on button "Reject" at bounding box center [950, 631] width 84 height 34
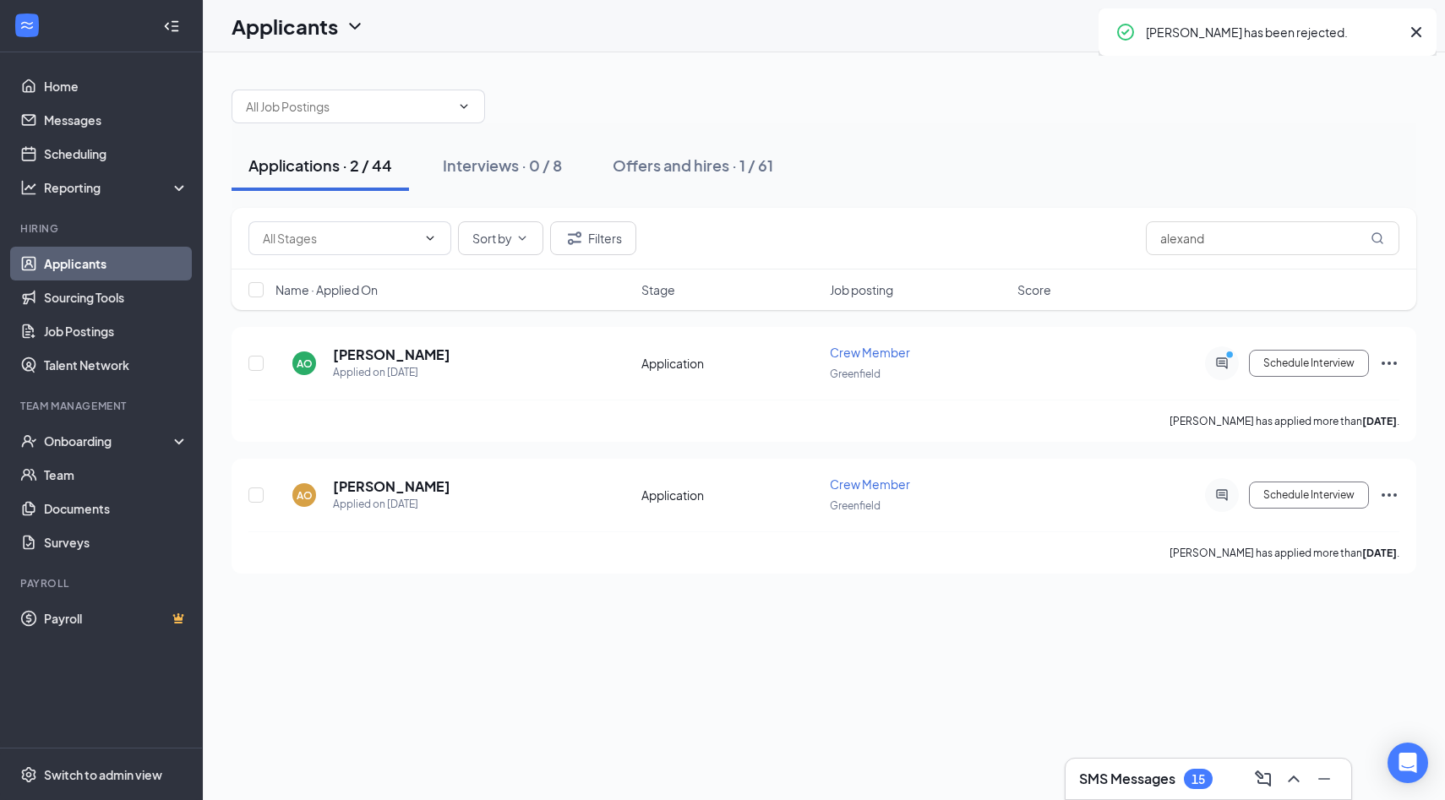
click at [1077, 633] on div "Applications · 2 / 44 Interviews · 0 / 8 Offers and hires · 1 / 61 Sort by Filt…" at bounding box center [824, 426] width 1242 height 748
click at [1221, 363] on icon "ActiveChat" at bounding box center [1221, 364] width 20 height 14
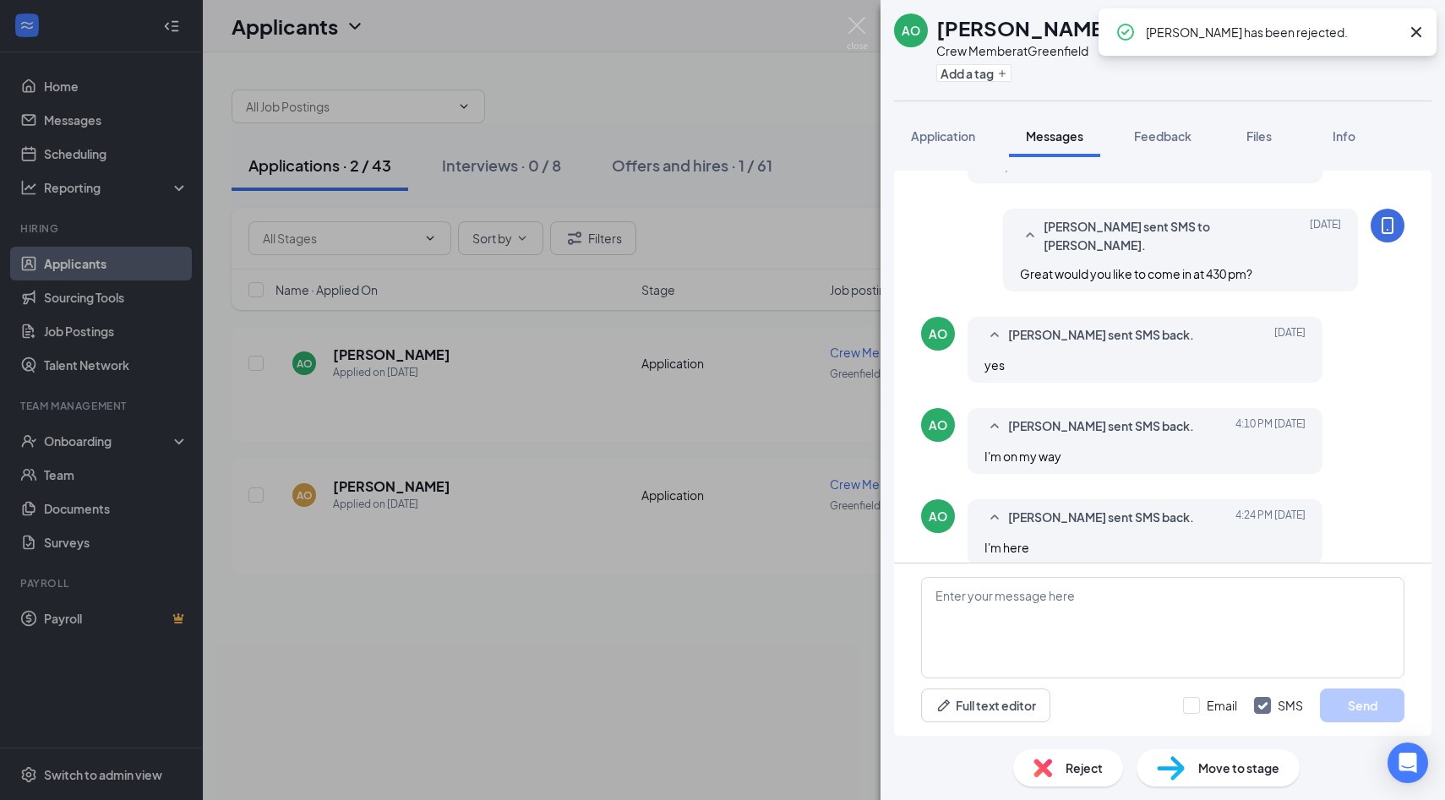
scroll to position [669, 0]
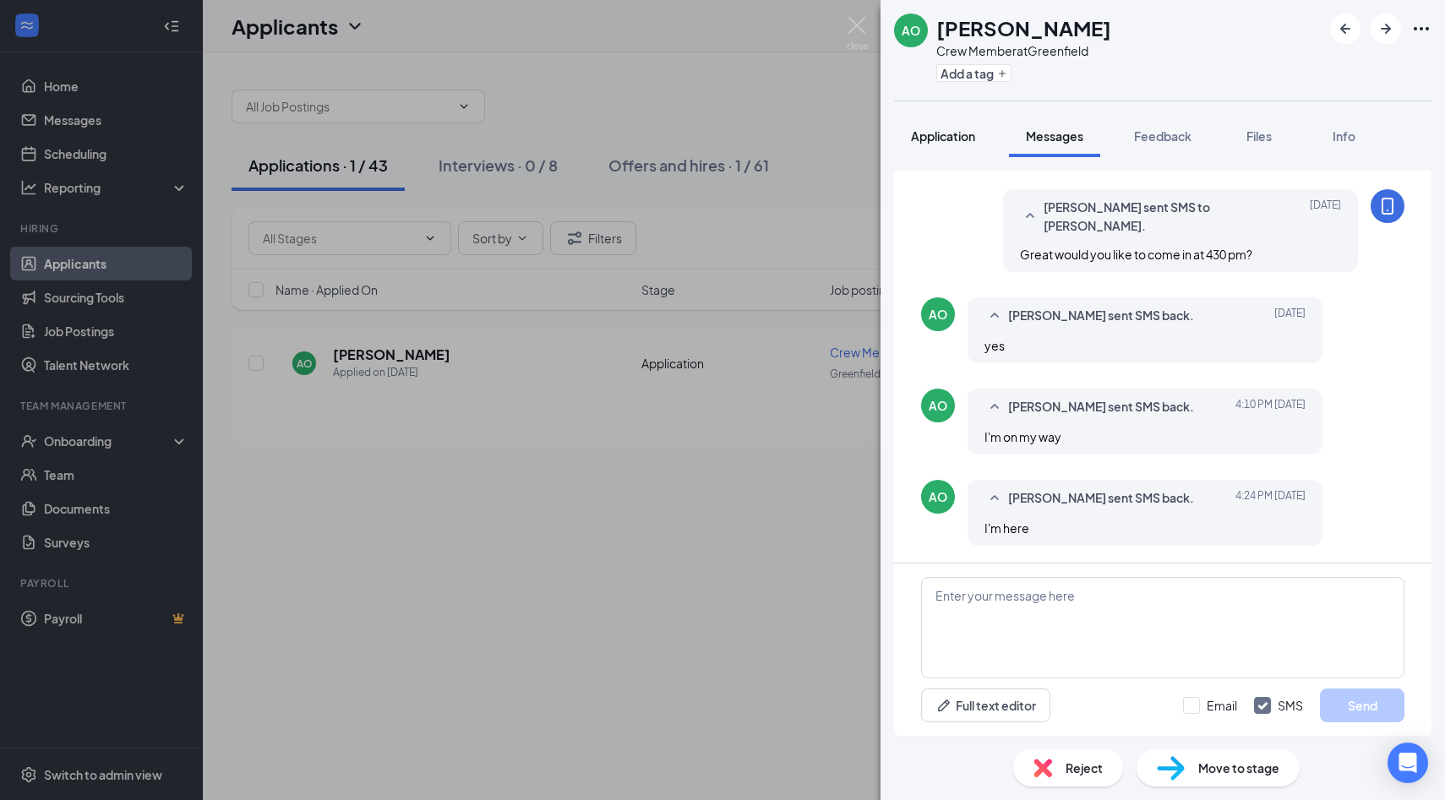
click at [928, 126] on button "Application" at bounding box center [943, 136] width 98 height 42
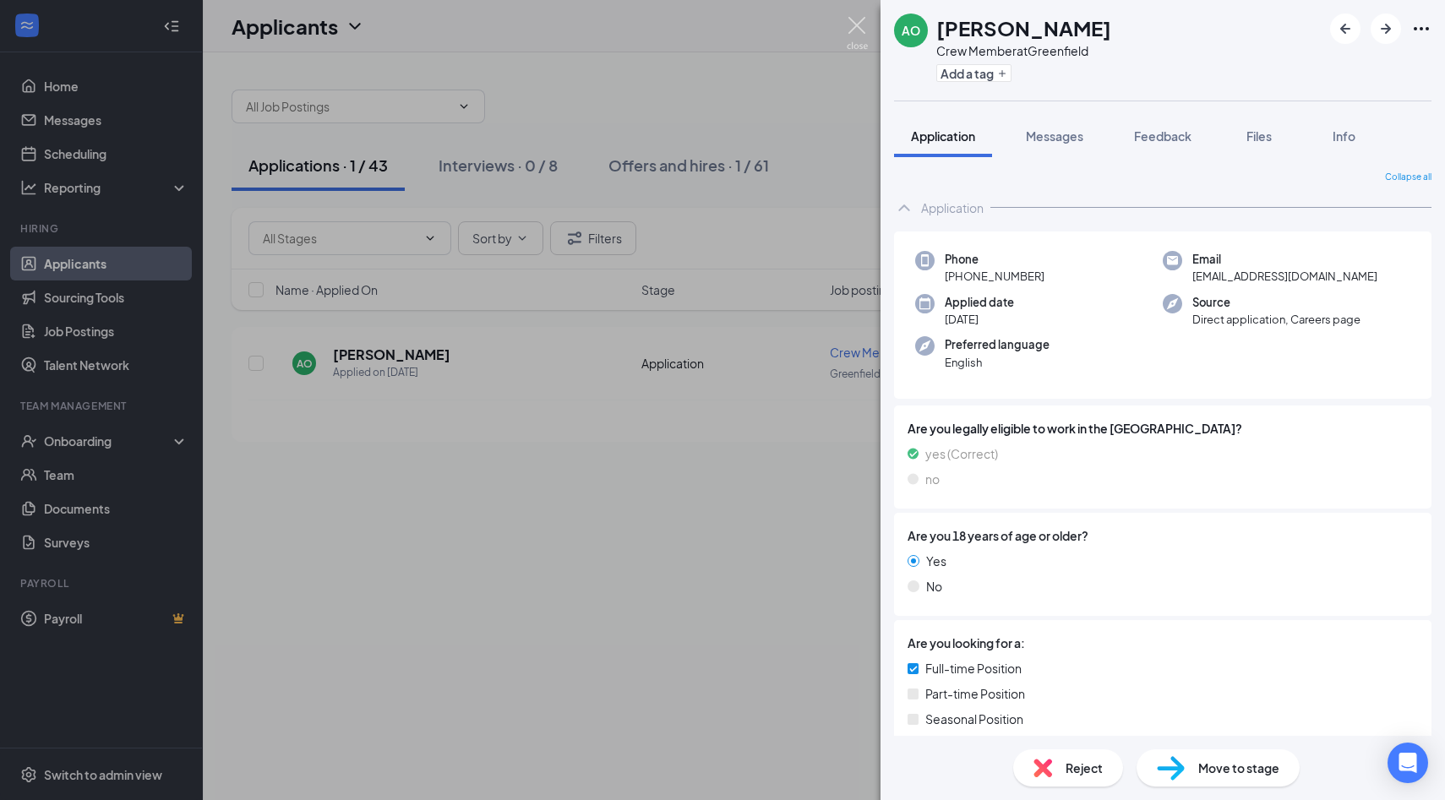
click at [852, 33] on img at bounding box center [856, 33] width 21 height 33
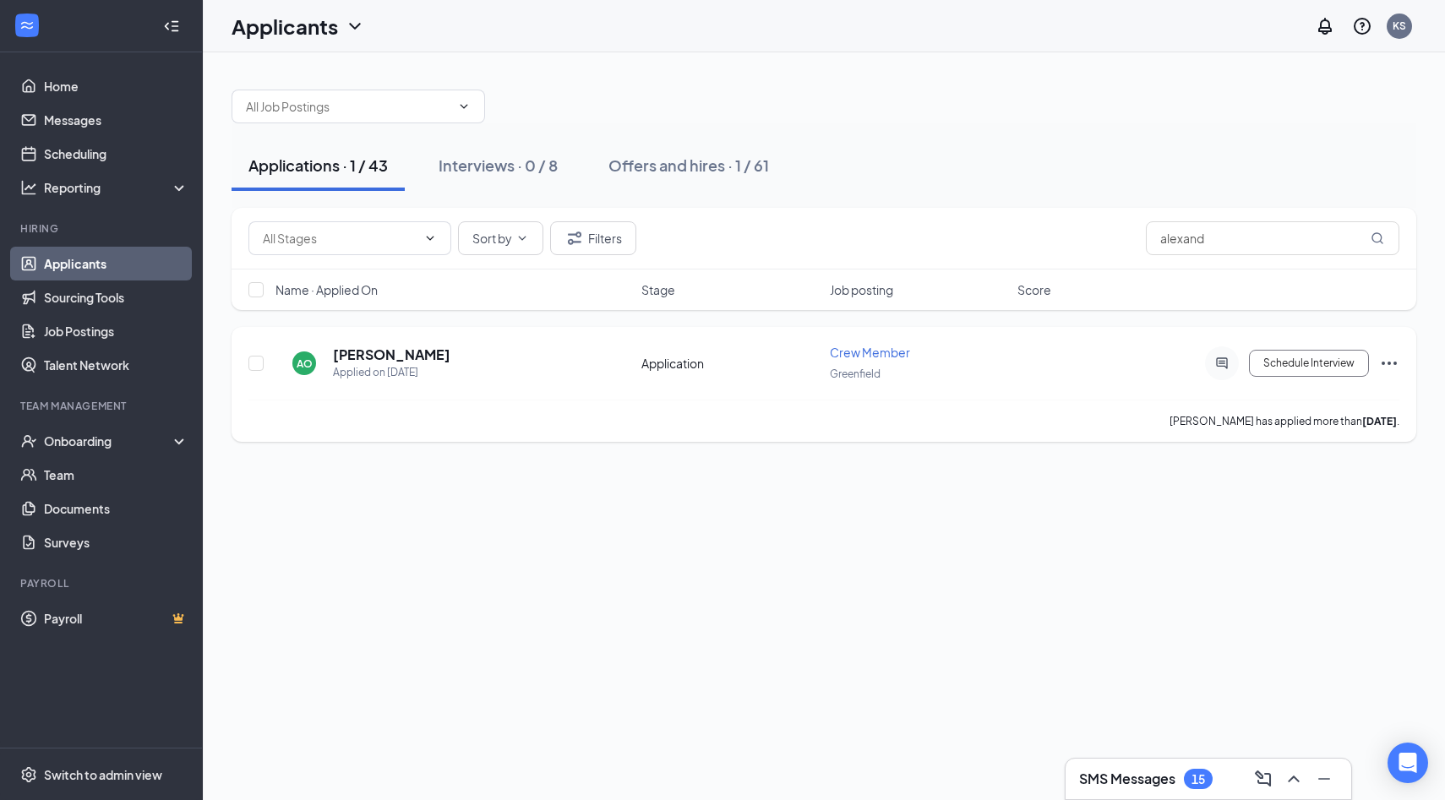
click at [1385, 362] on icon "Ellipses" at bounding box center [1389, 363] width 20 height 20
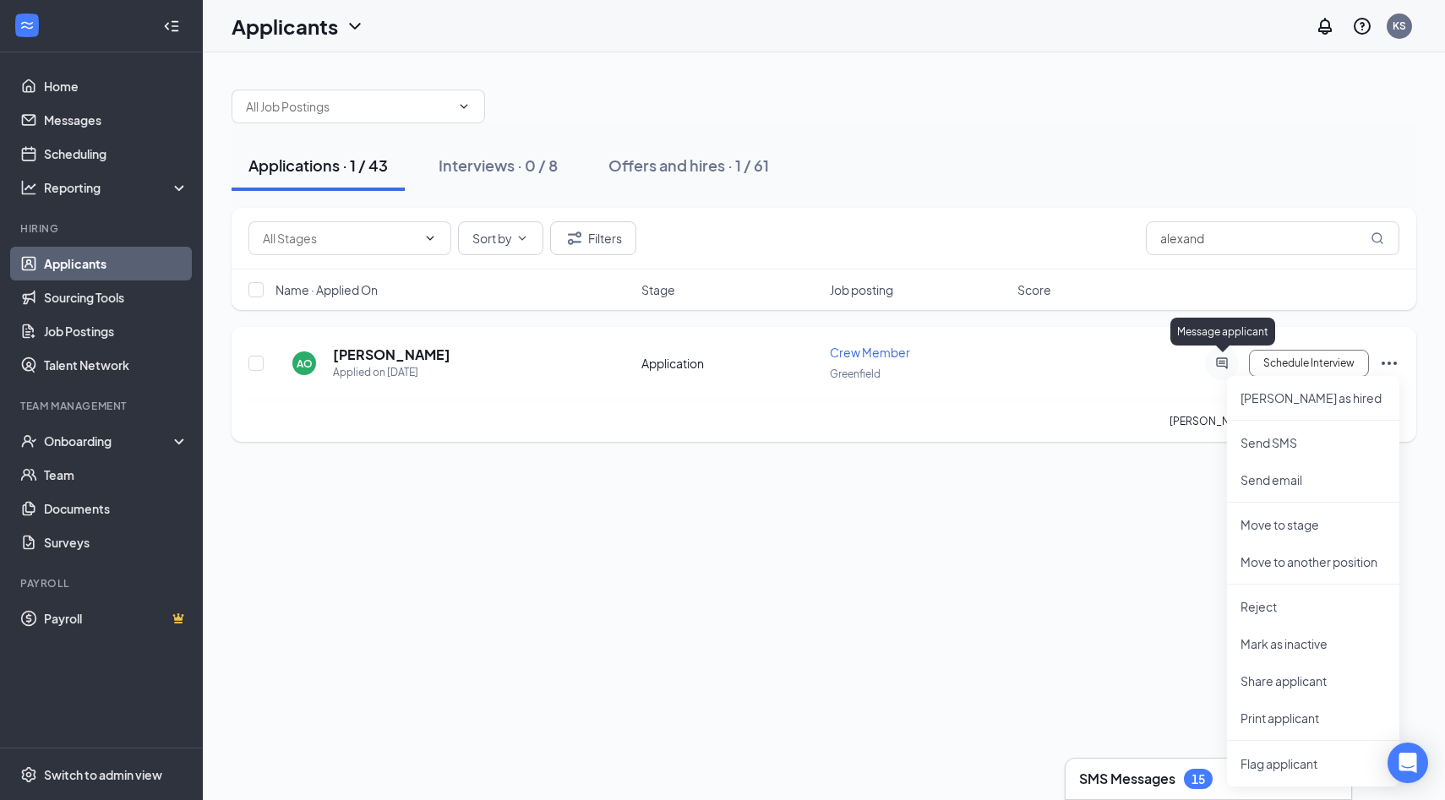
click at [1226, 359] on icon "ActiveChat" at bounding box center [1221, 364] width 20 height 14
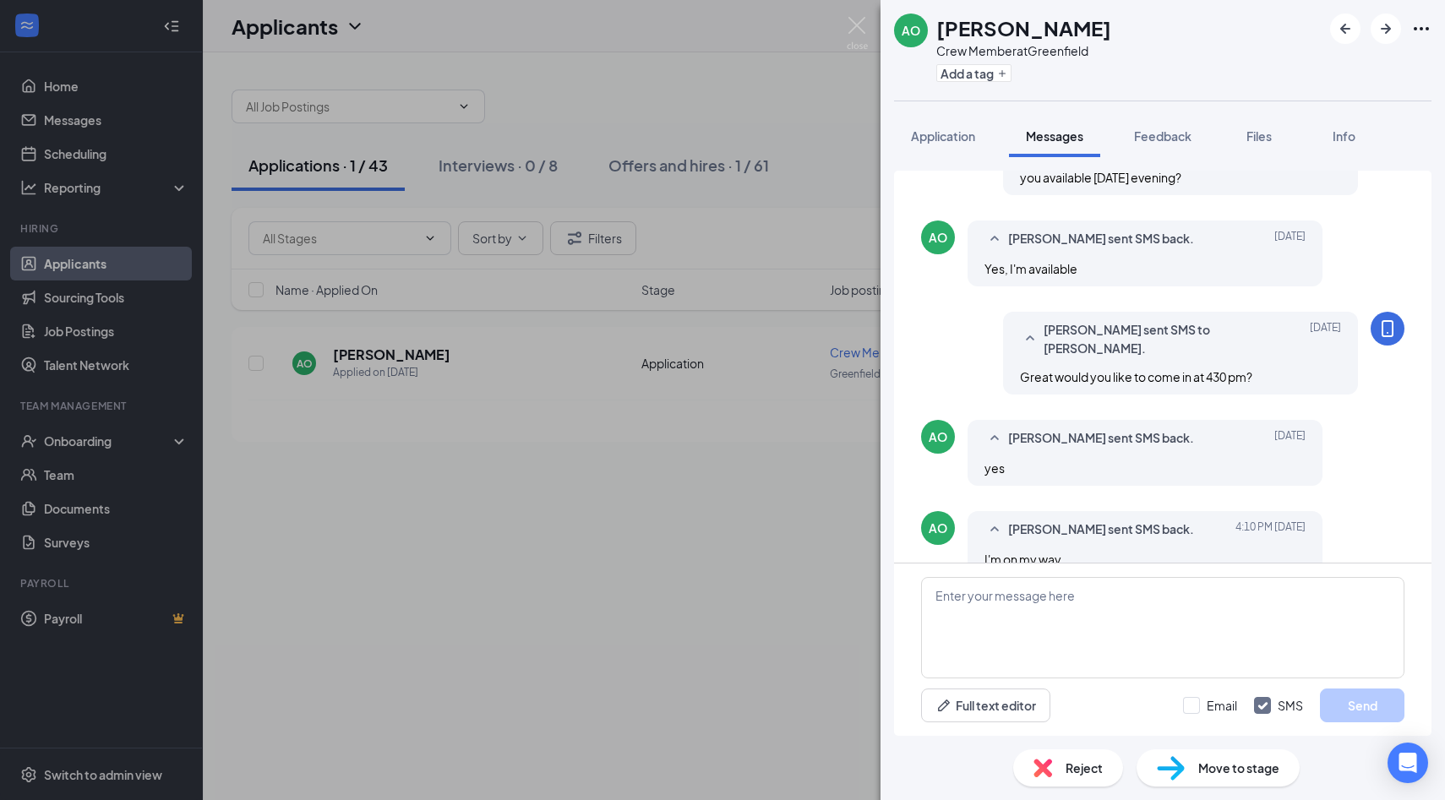
scroll to position [669, 0]
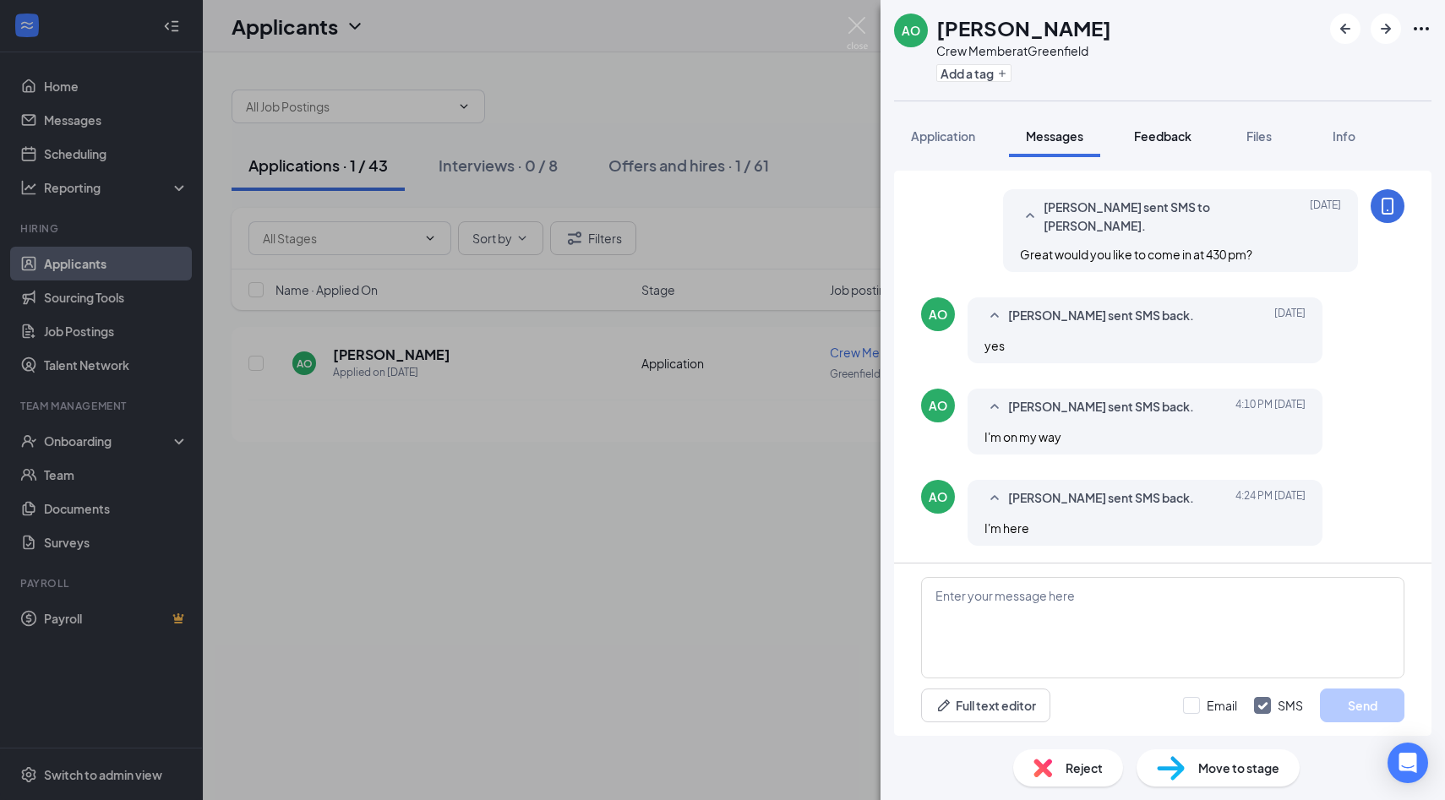
click at [1168, 134] on span "Feedback" at bounding box center [1162, 135] width 57 height 15
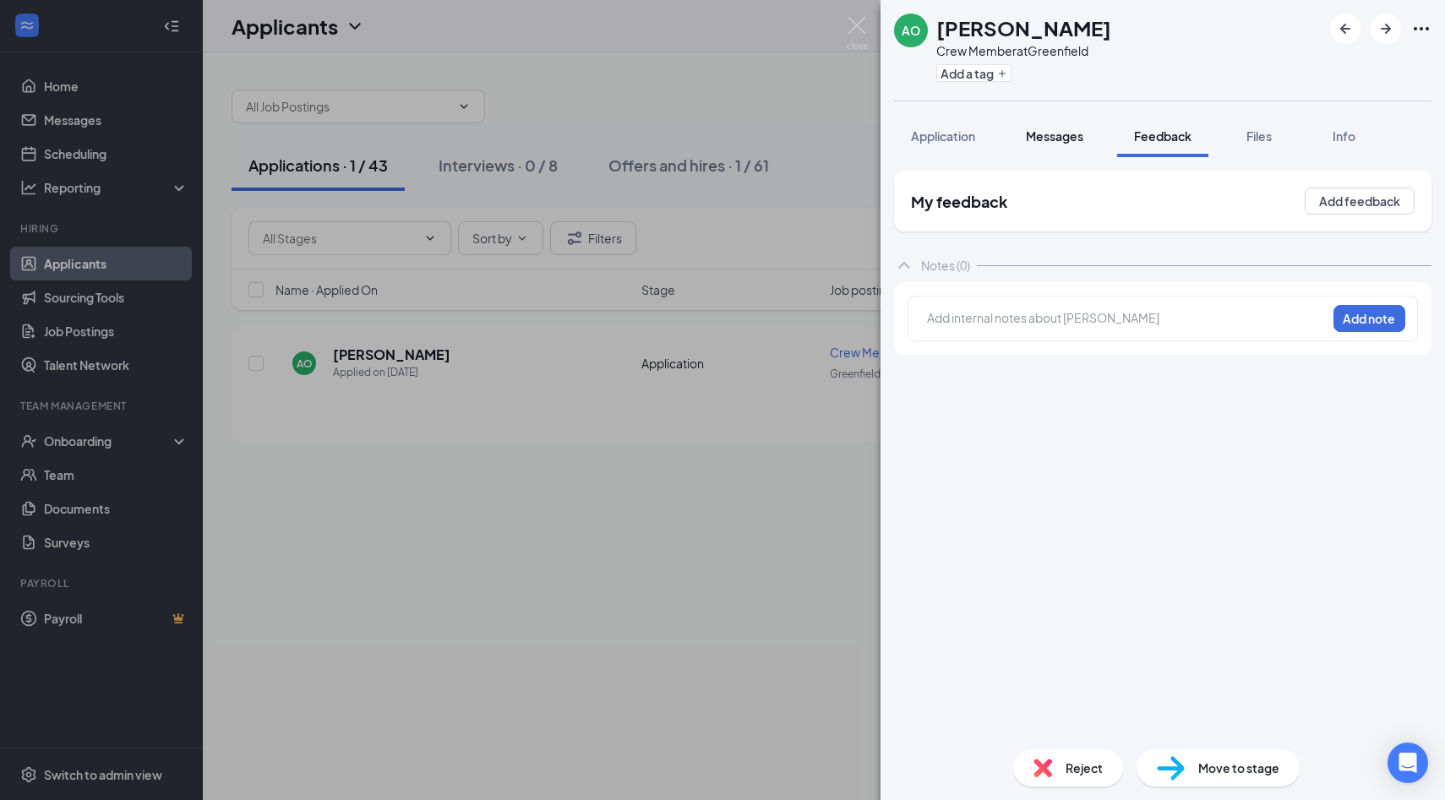
click at [1065, 122] on button "Messages" at bounding box center [1054, 136] width 91 height 42
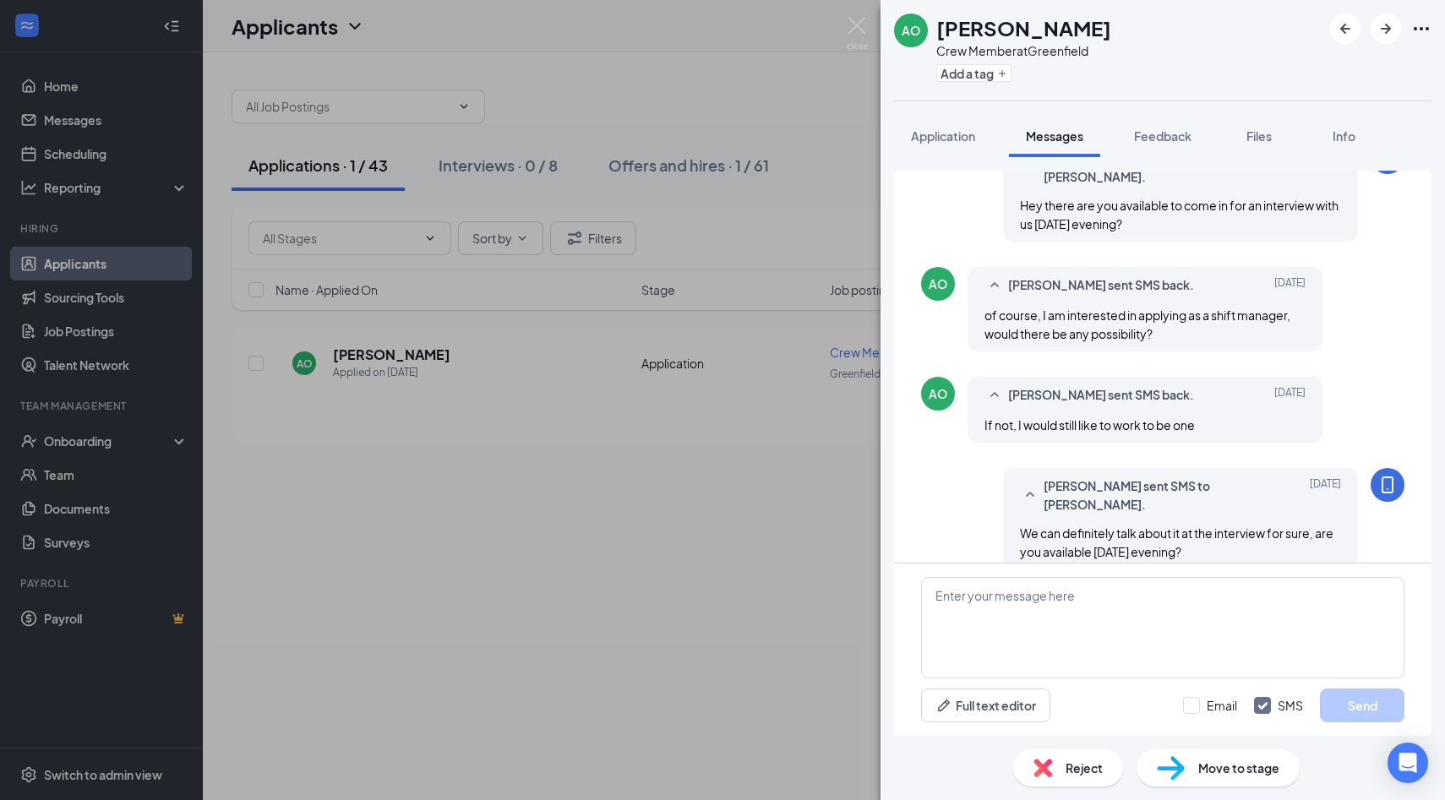
click at [1058, 136] on span "Messages" at bounding box center [1054, 135] width 57 height 15
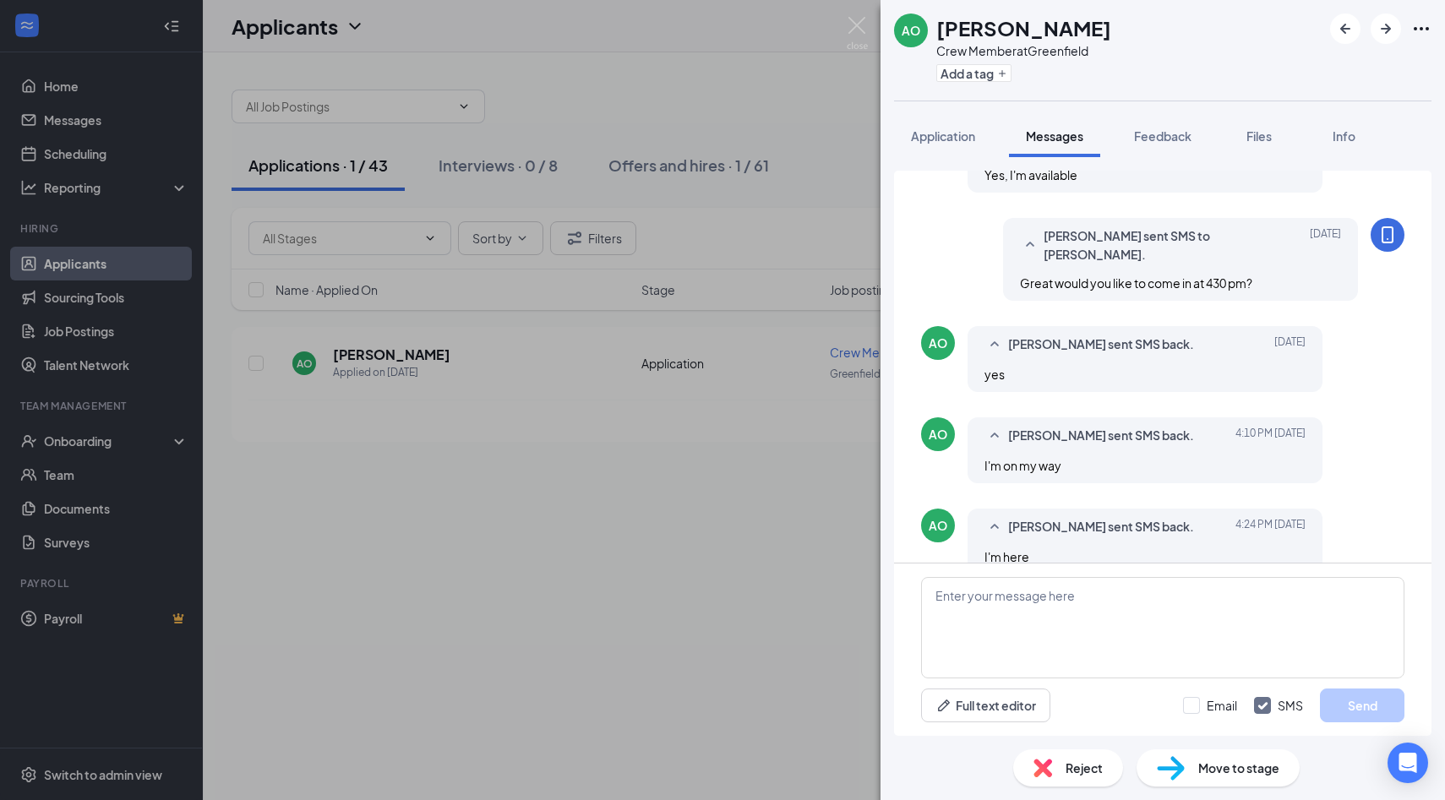
scroll to position [669, 0]
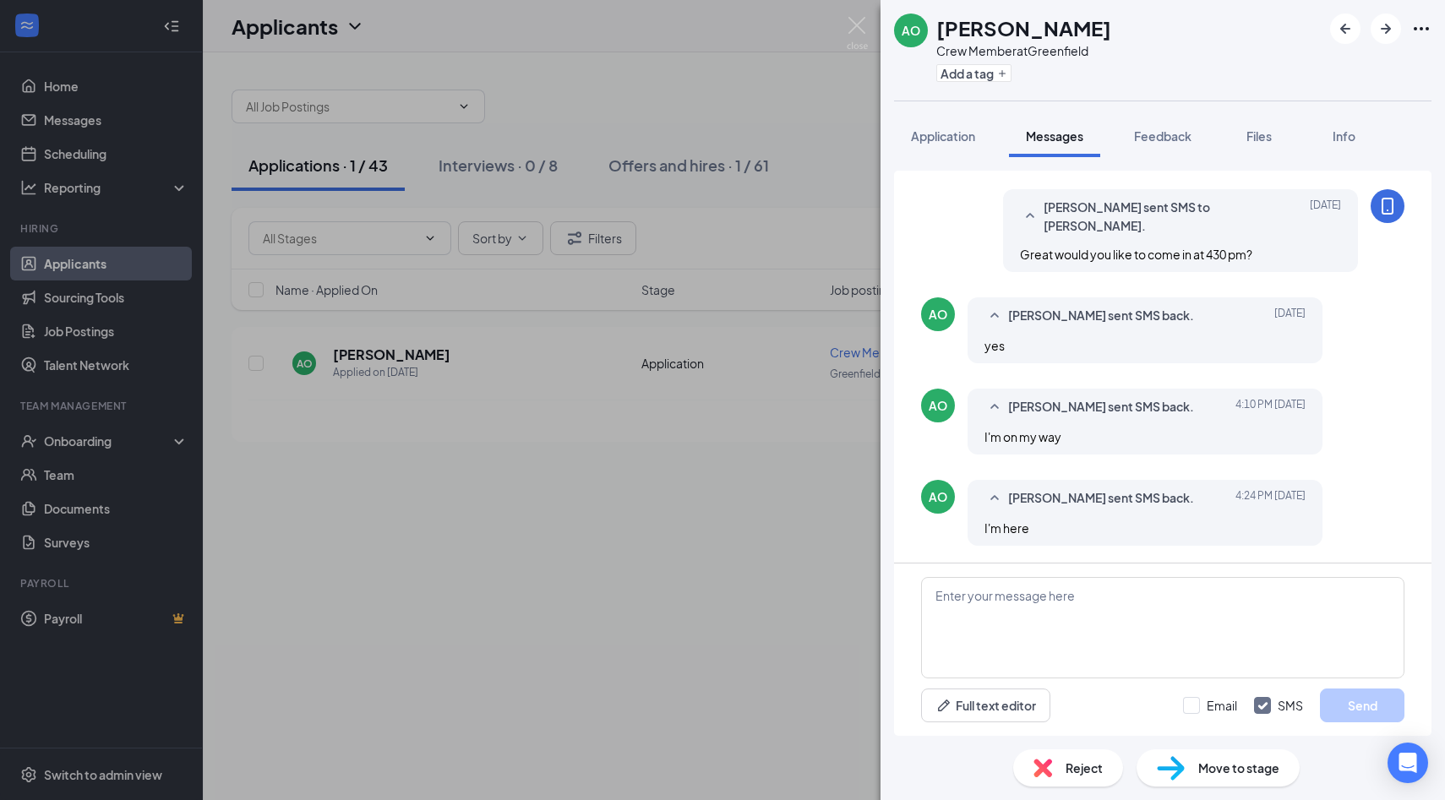
click at [1051, 134] on span "Messages" at bounding box center [1054, 135] width 57 height 15
click at [933, 141] on span "Application" at bounding box center [943, 135] width 64 height 15
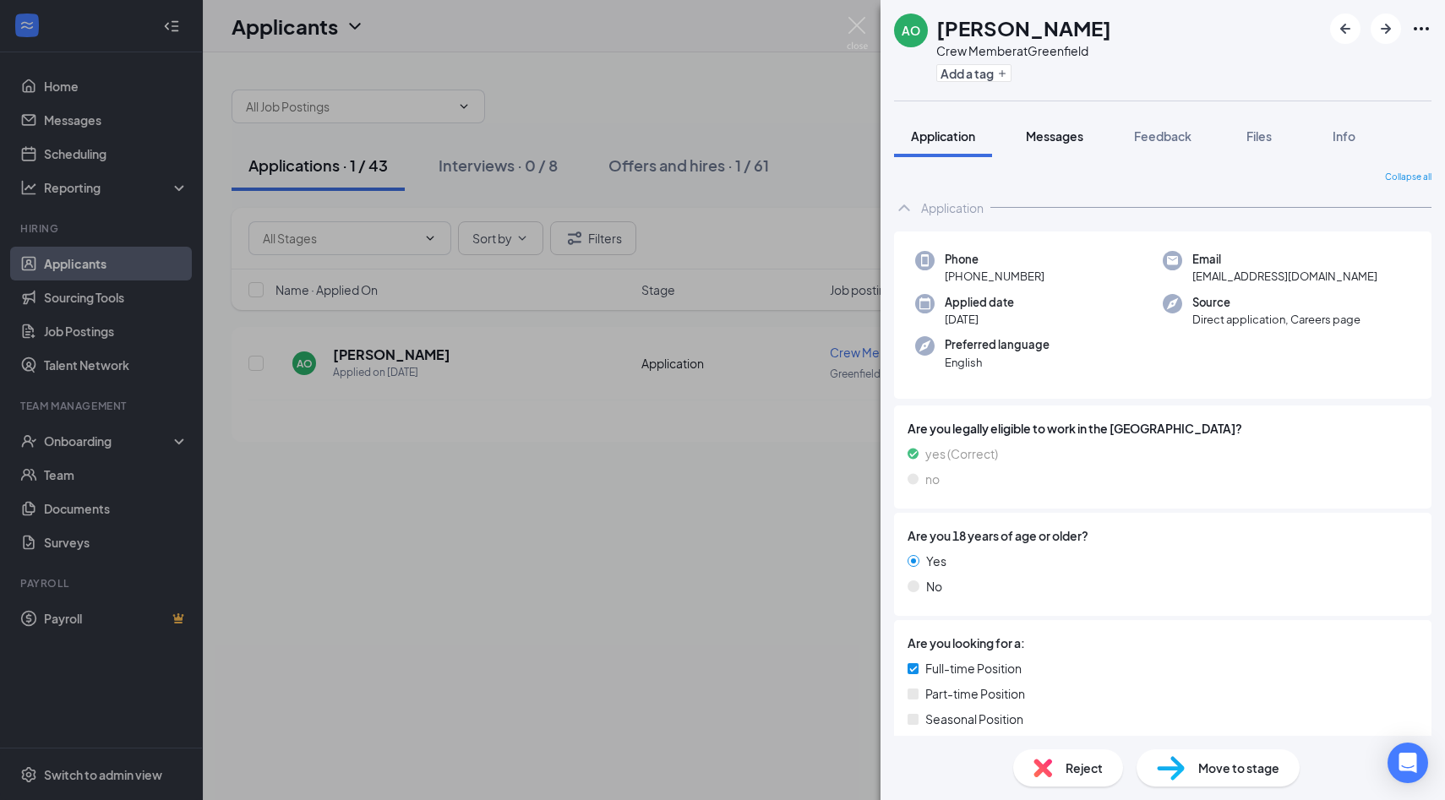
click at [1061, 150] on button "Messages" at bounding box center [1054, 136] width 91 height 42
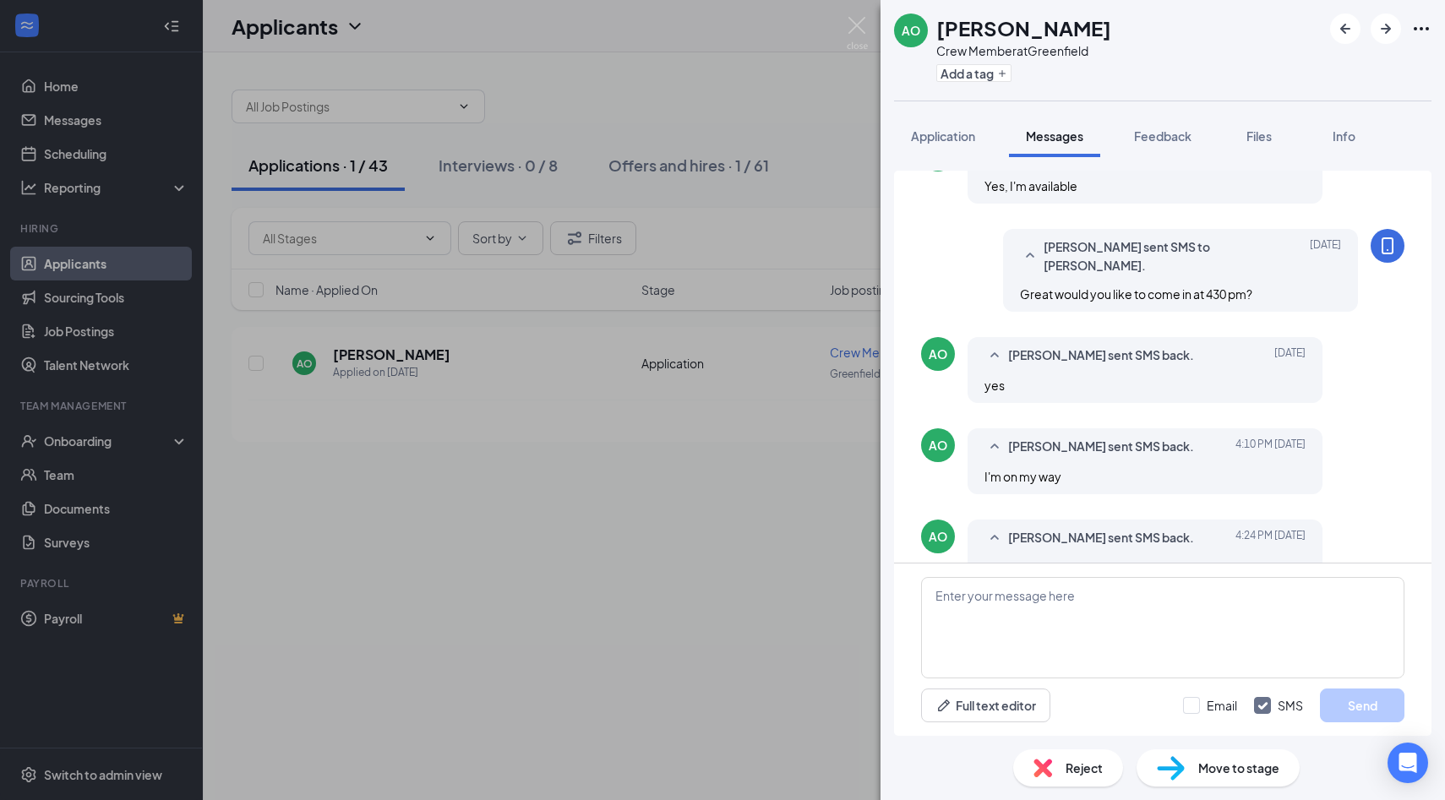
scroll to position [669, 0]
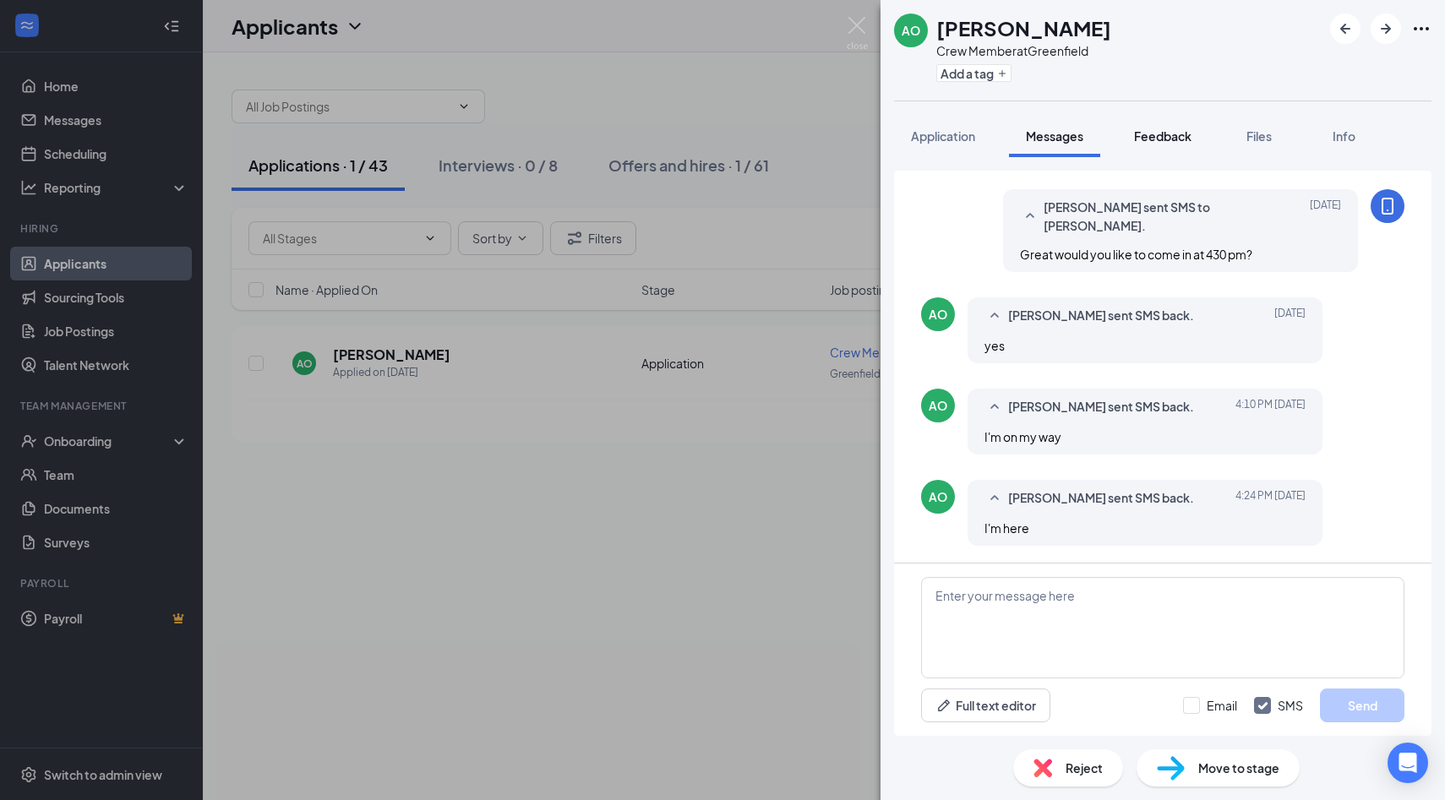
click at [1166, 134] on span "Feedback" at bounding box center [1162, 135] width 57 height 15
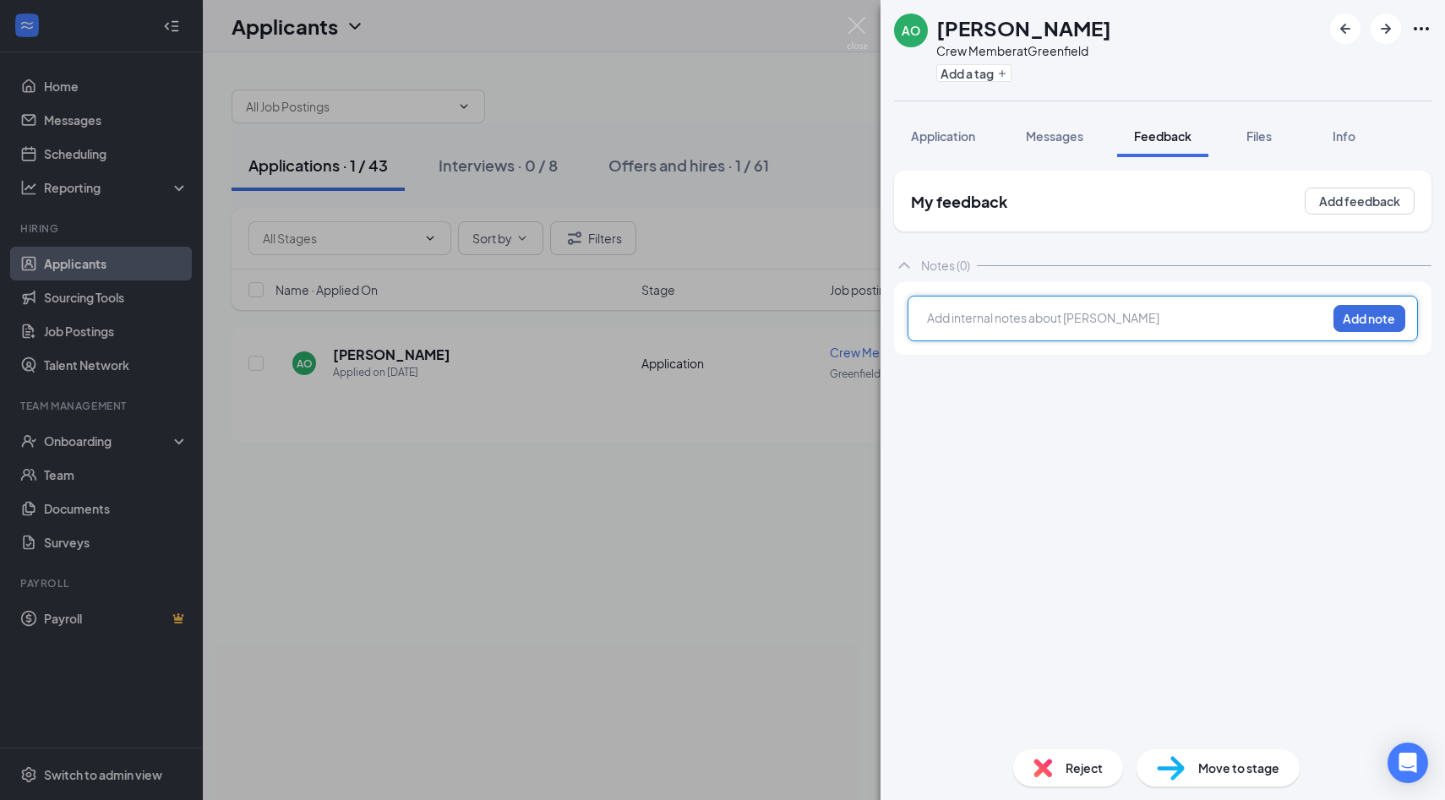
click at [1005, 316] on div at bounding box center [1127, 318] width 398 height 18
click at [1108, 318] on div "open availability, fulltime," at bounding box center [1127, 318] width 398 height 18
click at [1205, 368] on div "open availability, fulltime, hard work fast paced , nervous but nice interested…" at bounding box center [1162, 334] width 510 height 77
click at [1164, 359] on div "open availability, fulltime, hard work fast paced , nervous but nice interested…" at bounding box center [1127, 335] width 398 height 53
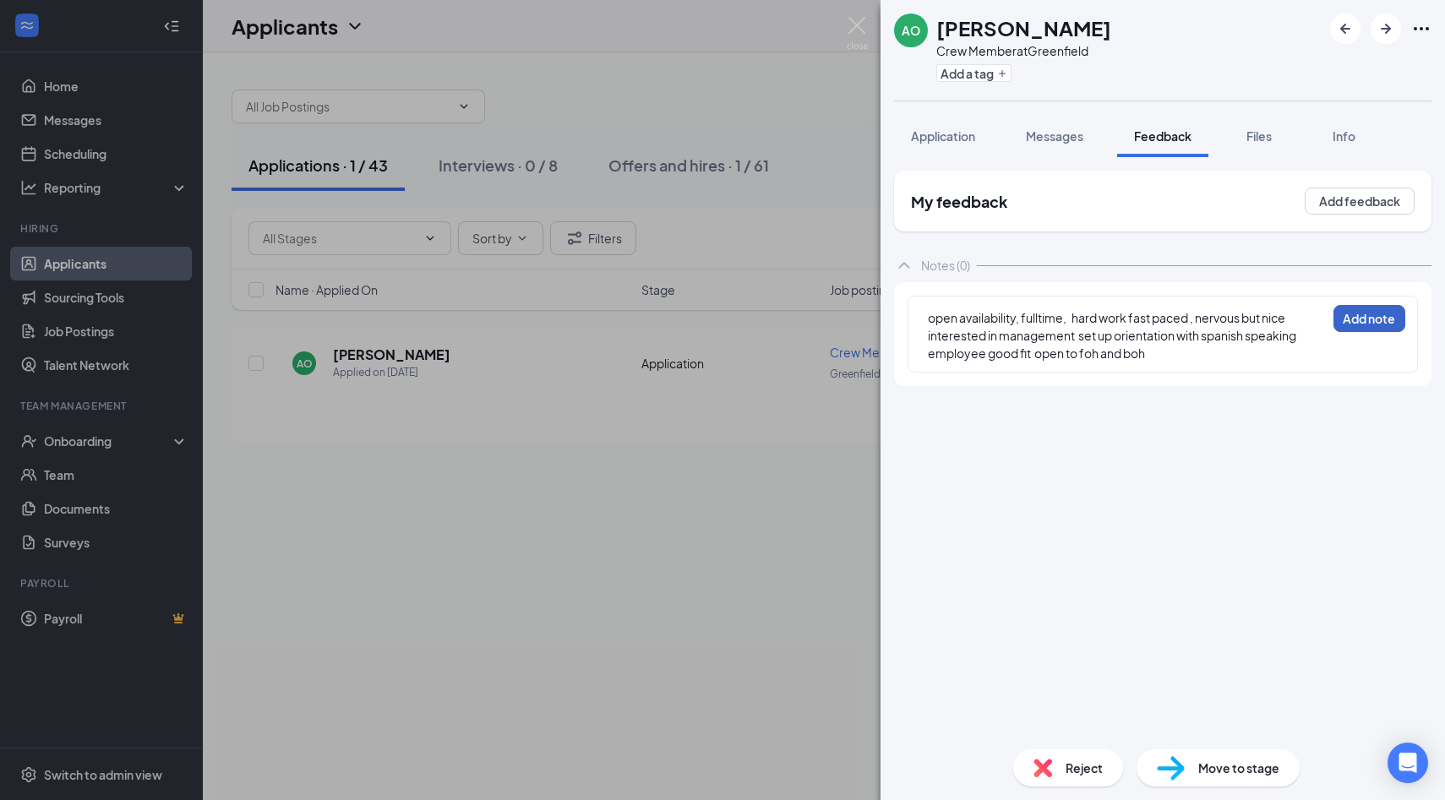
click at [1373, 321] on button "Add note" at bounding box center [1369, 318] width 72 height 27
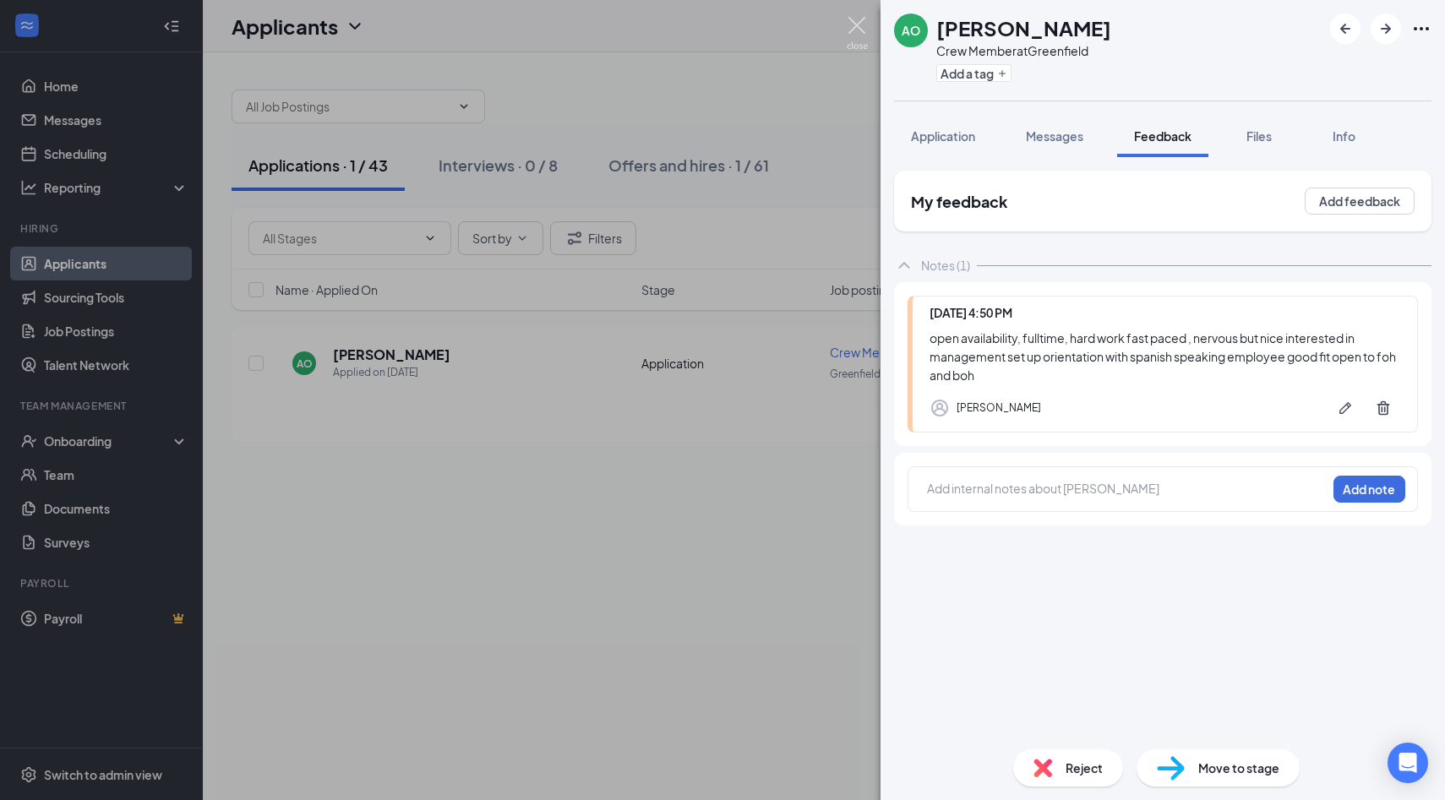
click at [865, 33] on img at bounding box center [856, 33] width 21 height 33
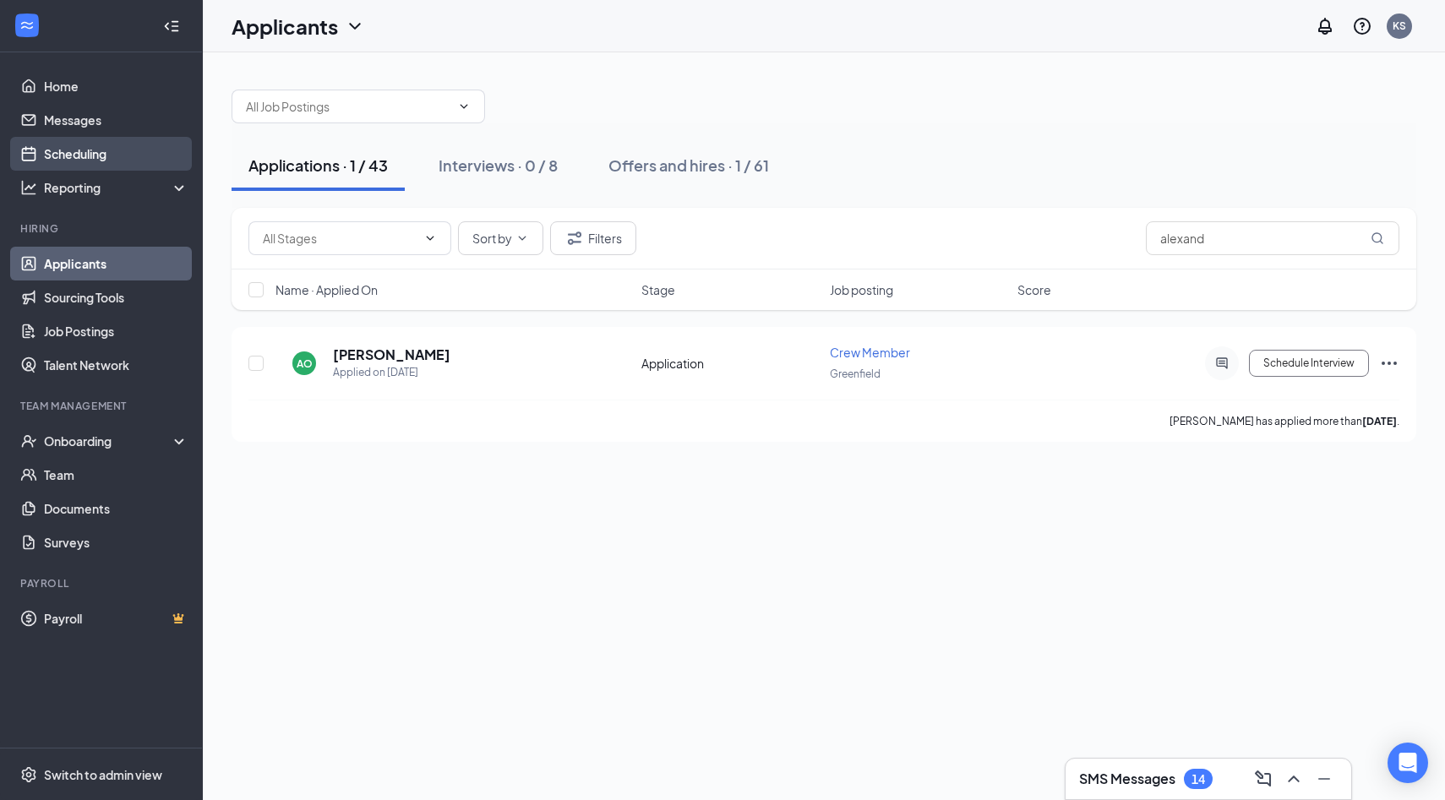
click at [82, 163] on link "Scheduling" at bounding box center [116, 154] width 144 height 34
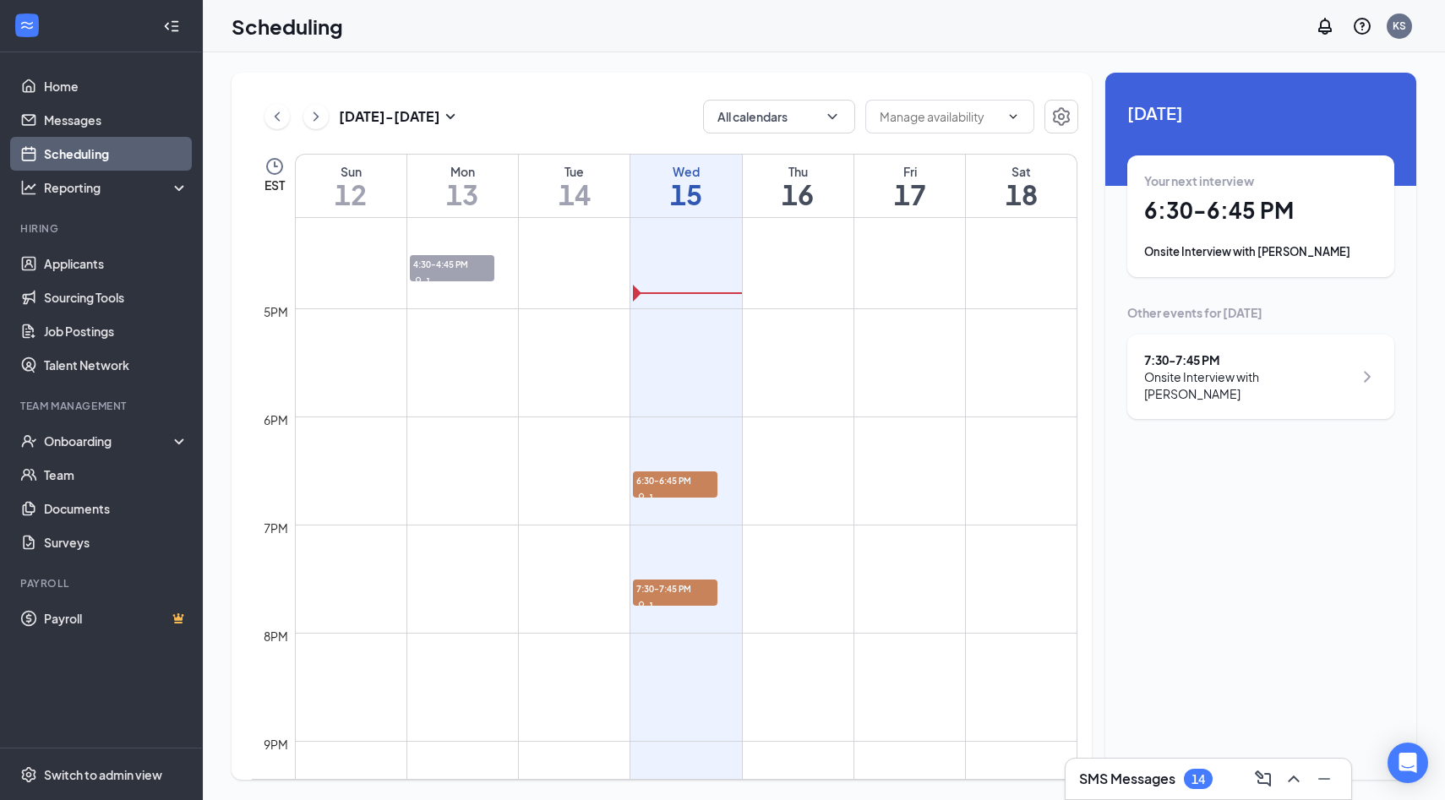
scroll to position [1749, 0]
click at [668, 473] on span "6:30-6:45 PM" at bounding box center [675, 479] width 84 height 17
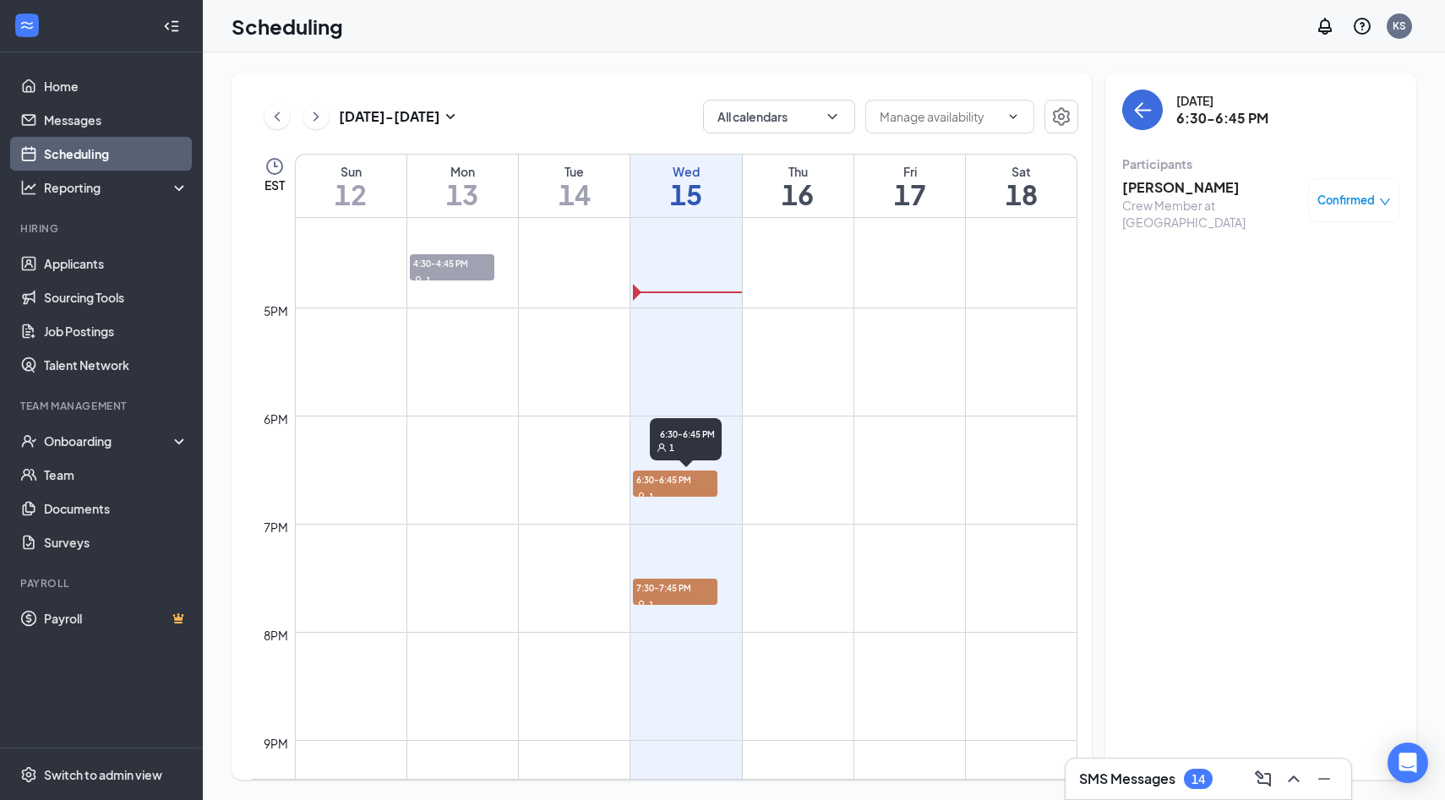
click at [678, 482] on span "6:30-6:45 PM" at bounding box center [675, 479] width 84 height 17
click at [64, 273] on link "Applicants" at bounding box center [116, 264] width 144 height 34
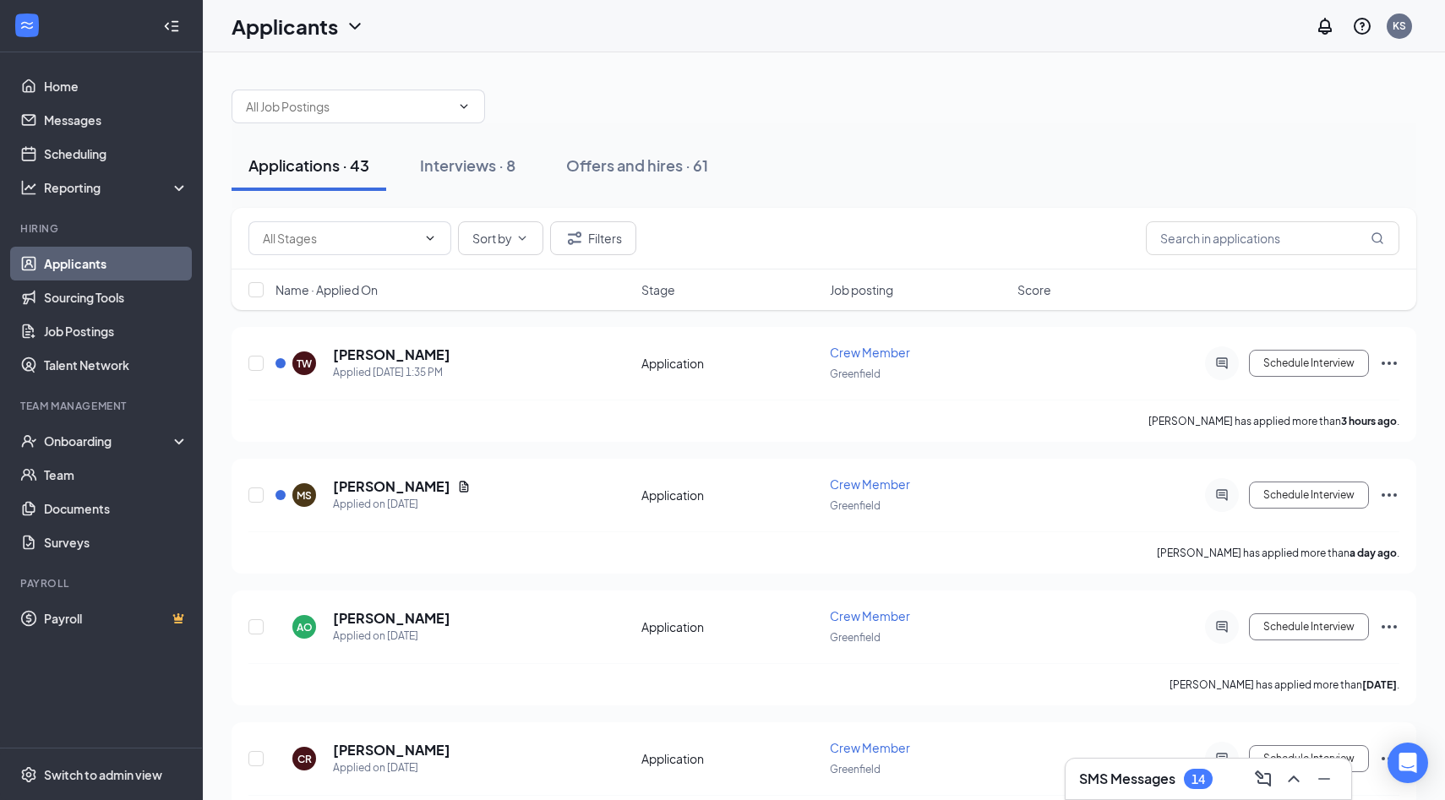
click at [1132, 778] on h3 "SMS Messages" at bounding box center [1127, 779] width 96 height 19
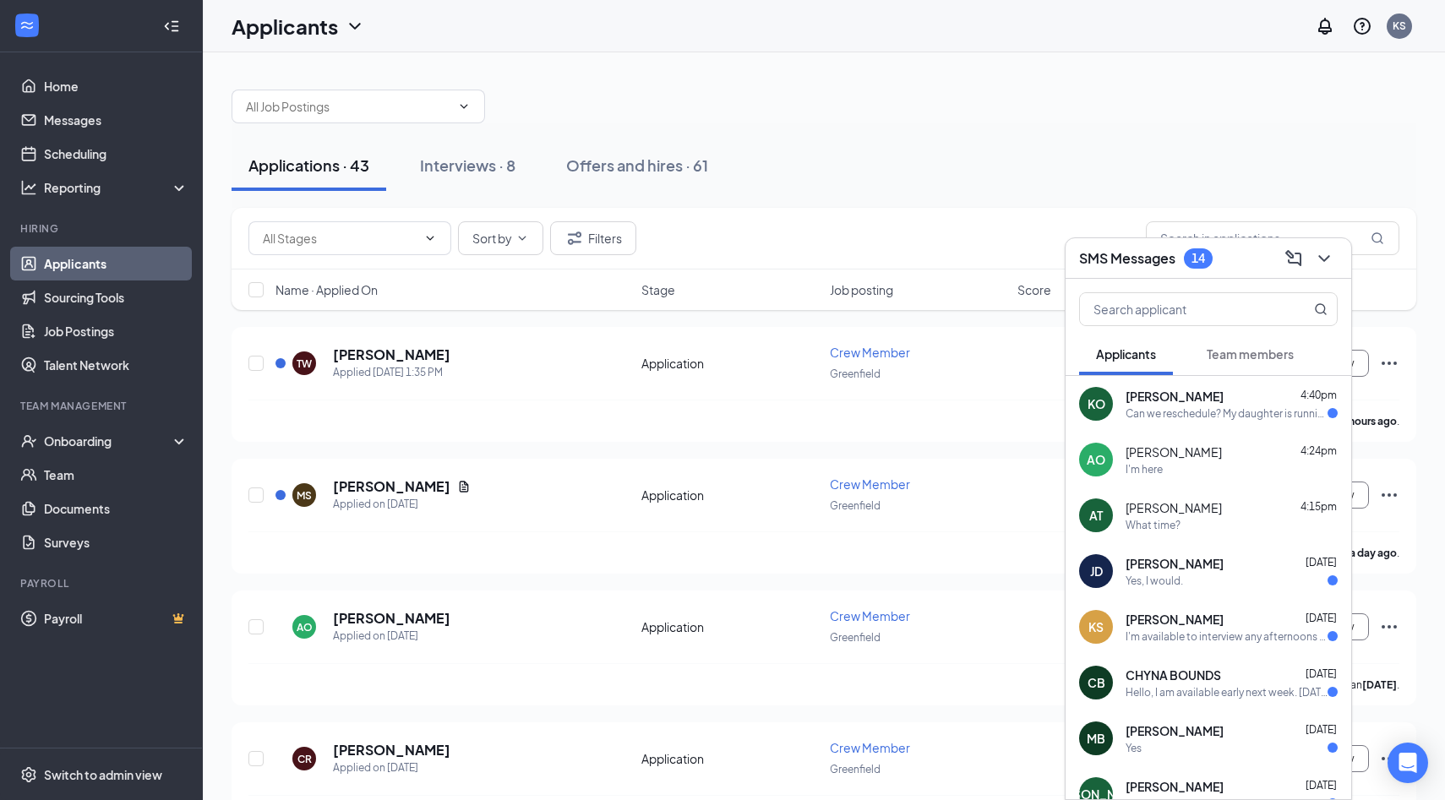
click at [1215, 407] on div "Can we reschedule? My daughter is running late picking up my grandson." at bounding box center [1226, 413] width 202 height 14
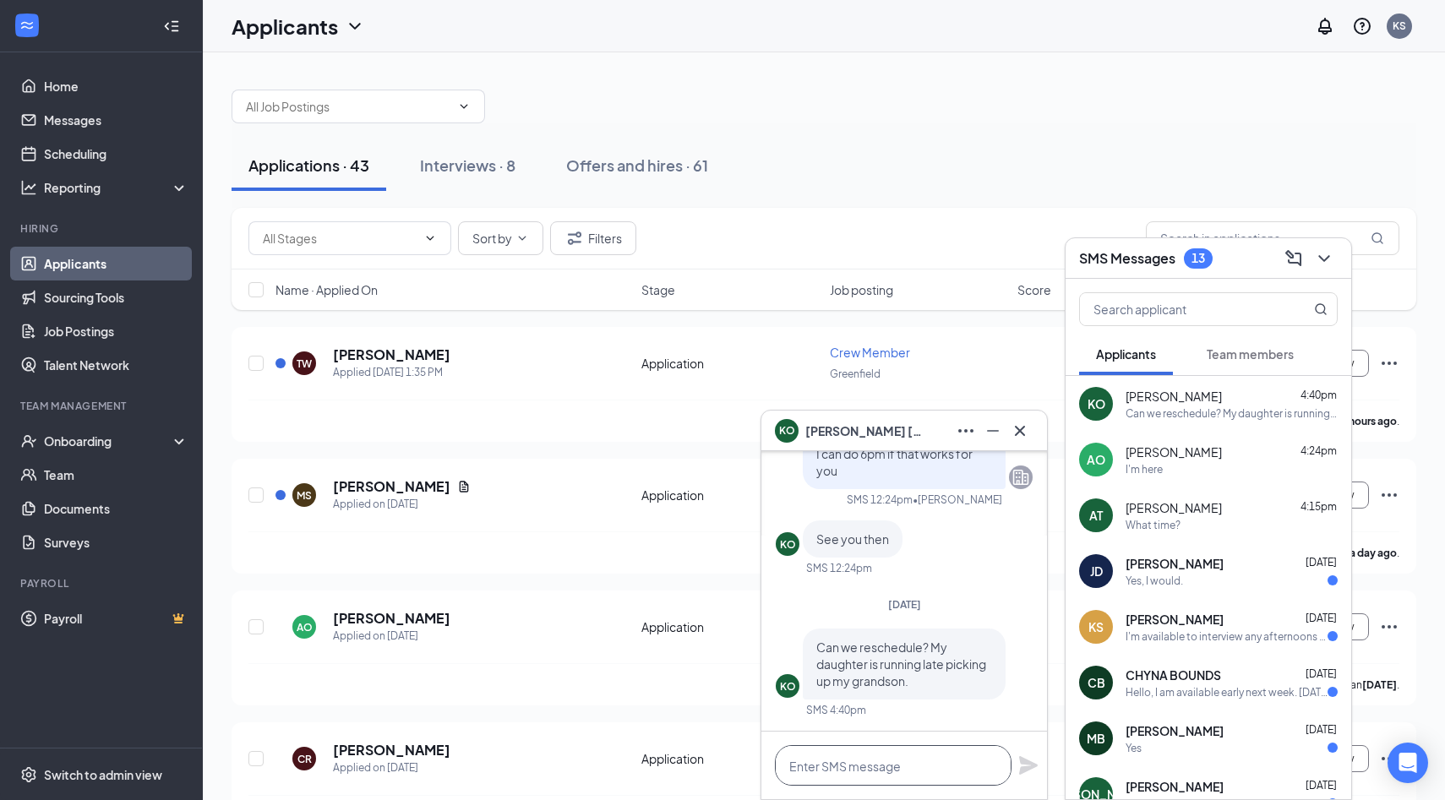
click at [912, 767] on textarea at bounding box center [893, 765] width 237 height 41
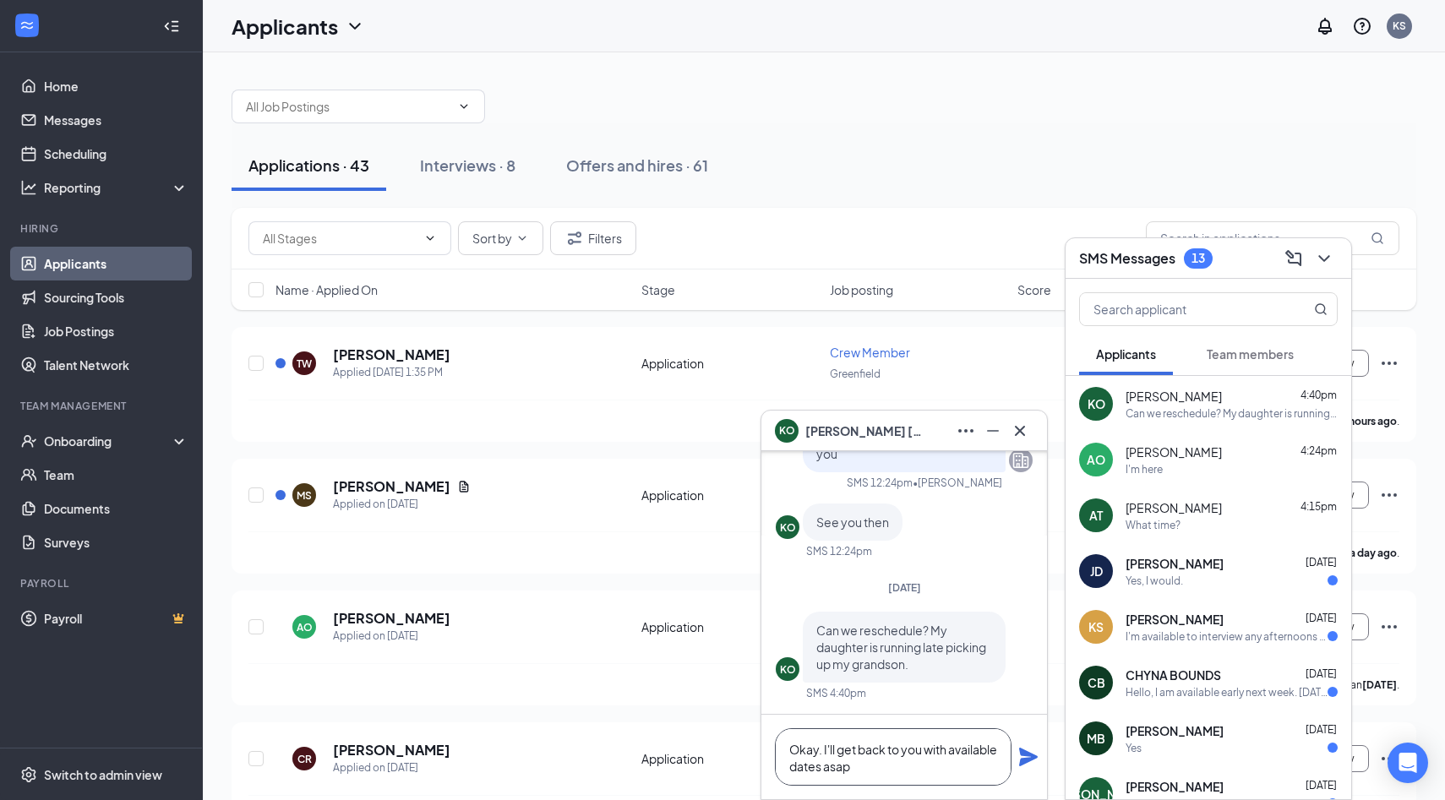
type textarea "Okay. I'll get back to you with available dates asap"
click at [1030, 759] on icon "Plane" at bounding box center [1028, 757] width 19 height 19
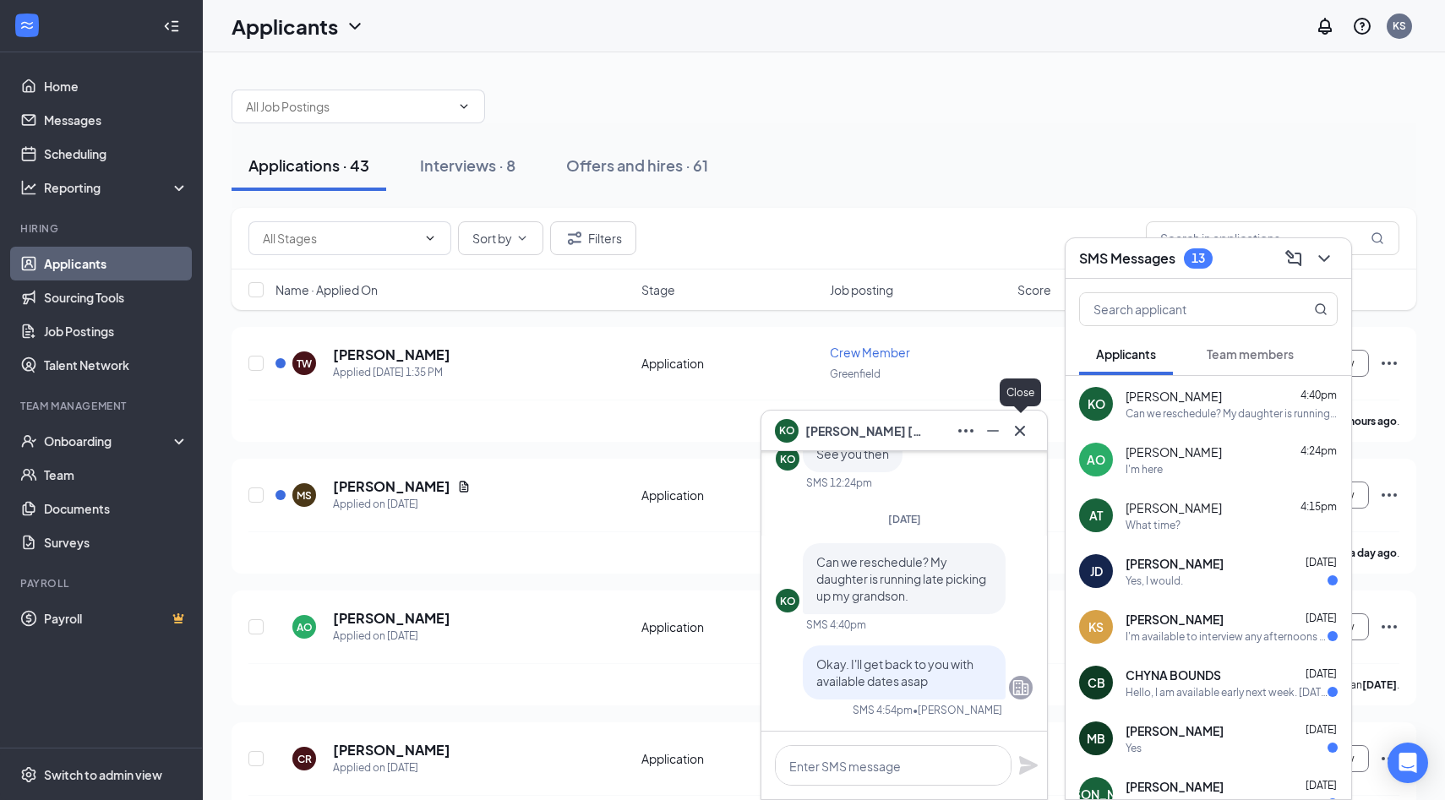
click at [1020, 436] on icon "Cross" at bounding box center [1020, 431] width 20 height 20
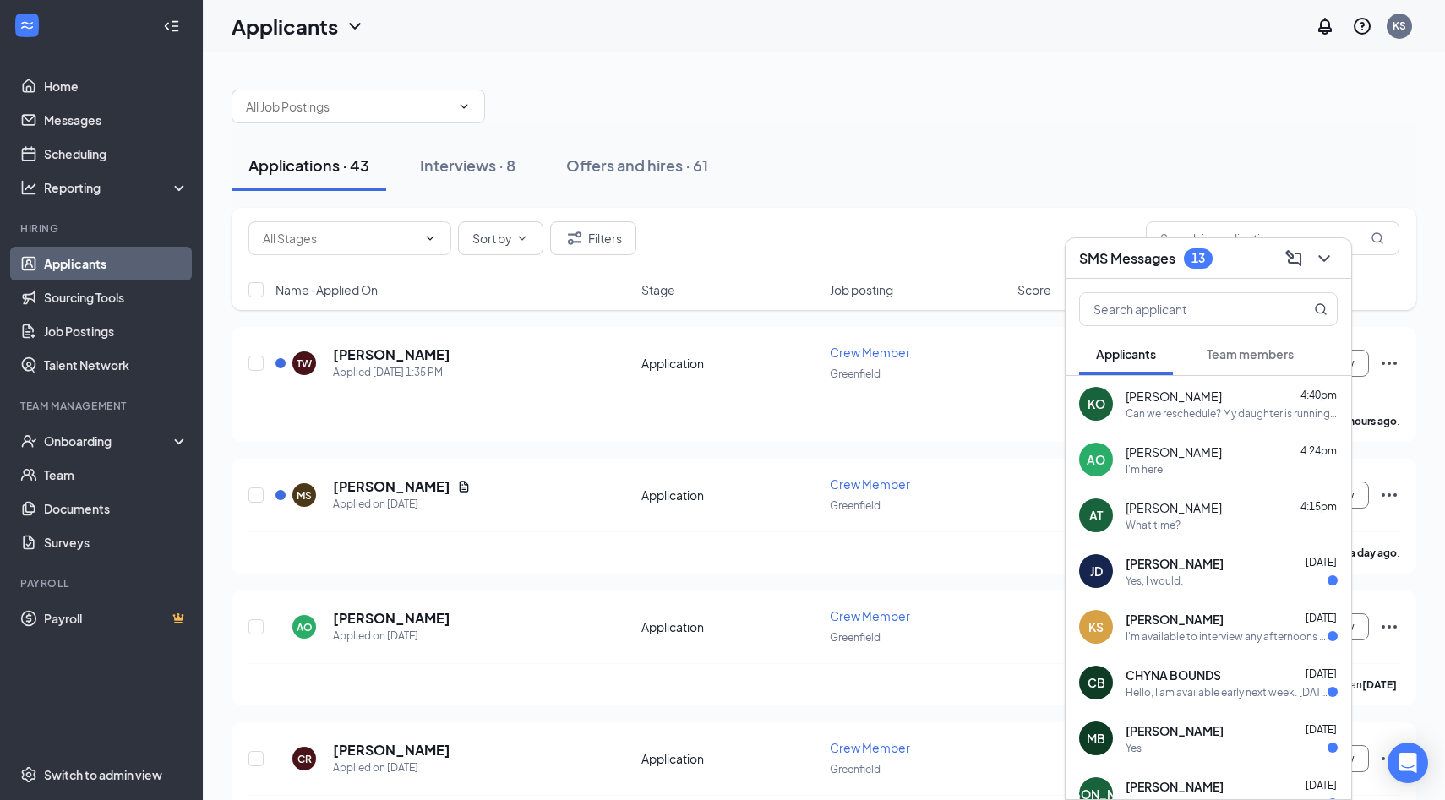
click at [1260, 586] on div "Yes, I would." at bounding box center [1231, 581] width 212 height 14
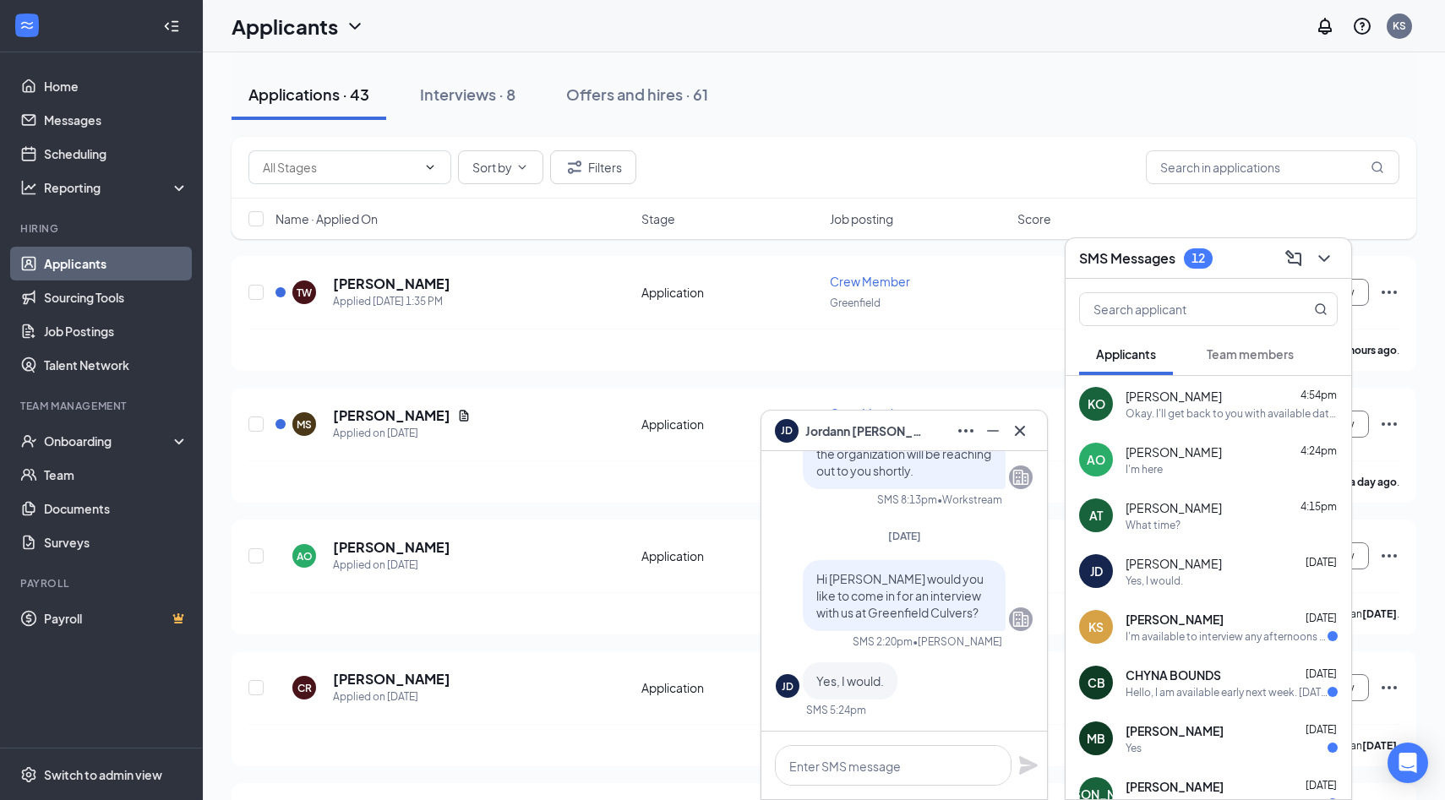
scroll to position [79, 0]
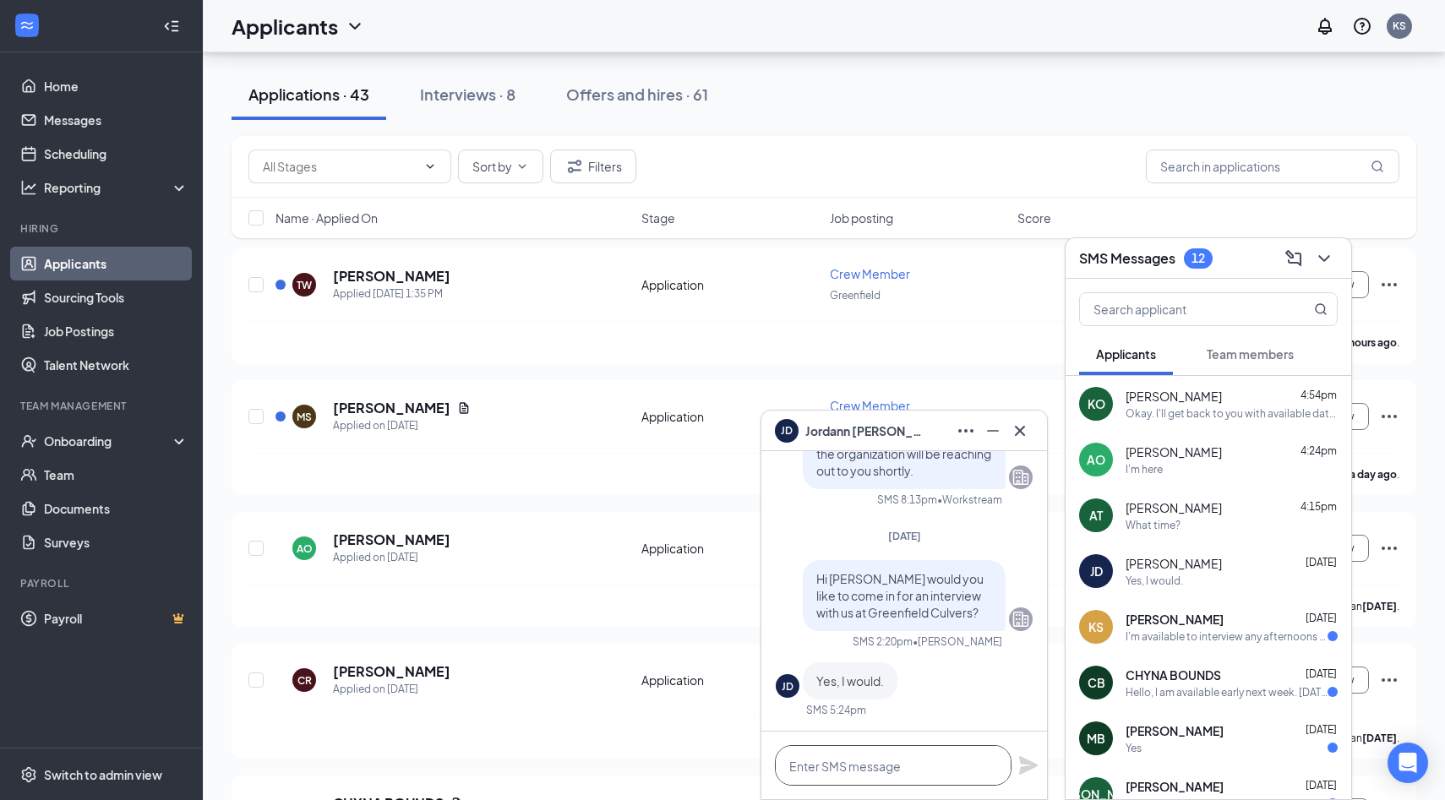
click at [903, 769] on textarea at bounding box center [893, 765] width 237 height 41
click at [925, 773] on textarea at bounding box center [893, 765] width 237 height 41
click at [1019, 430] on icon "Cross" at bounding box center [1020, 430] width 10 height 10
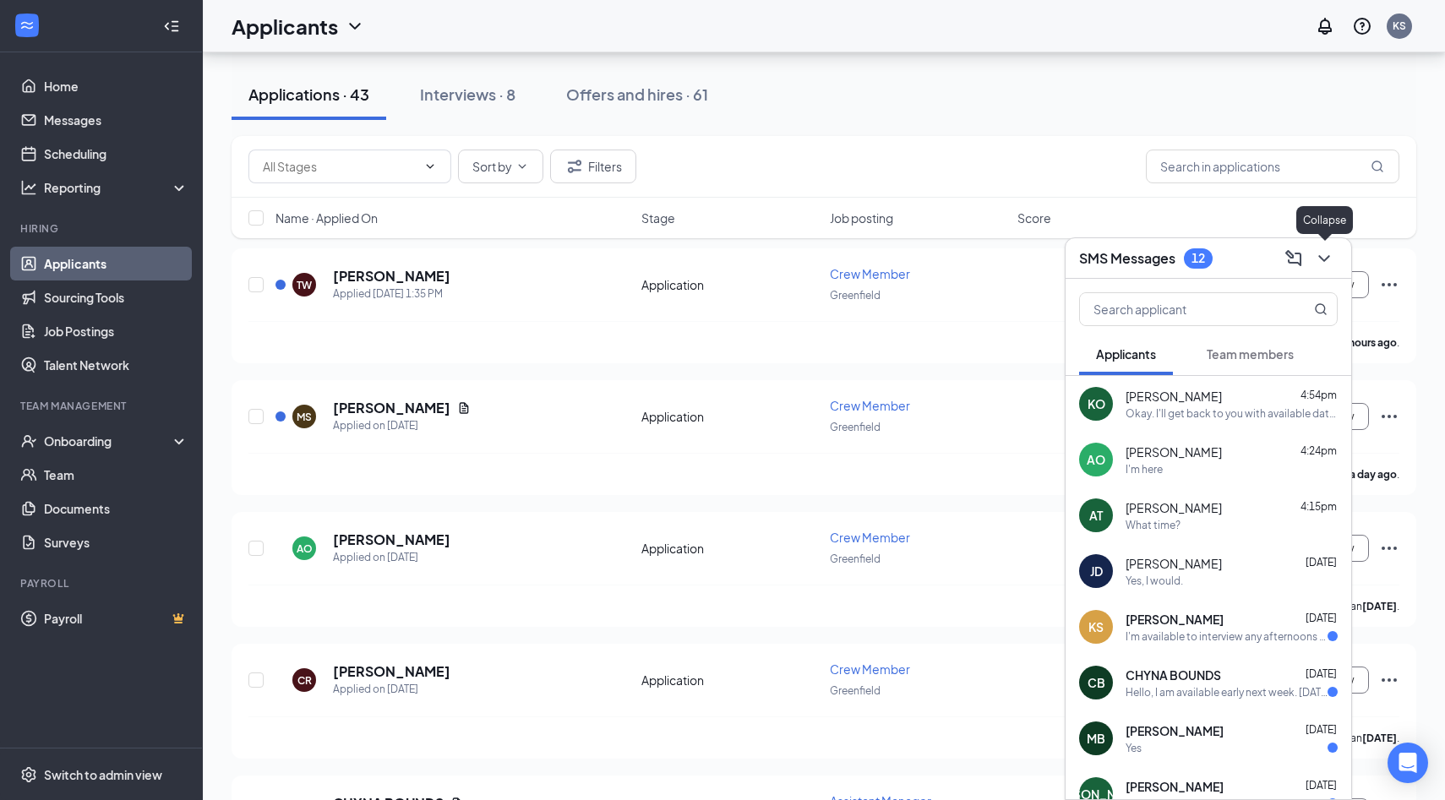
click at [1332, 251] on icon "ChevronDown" at bounding box center [1324, 258] width 20 height 20
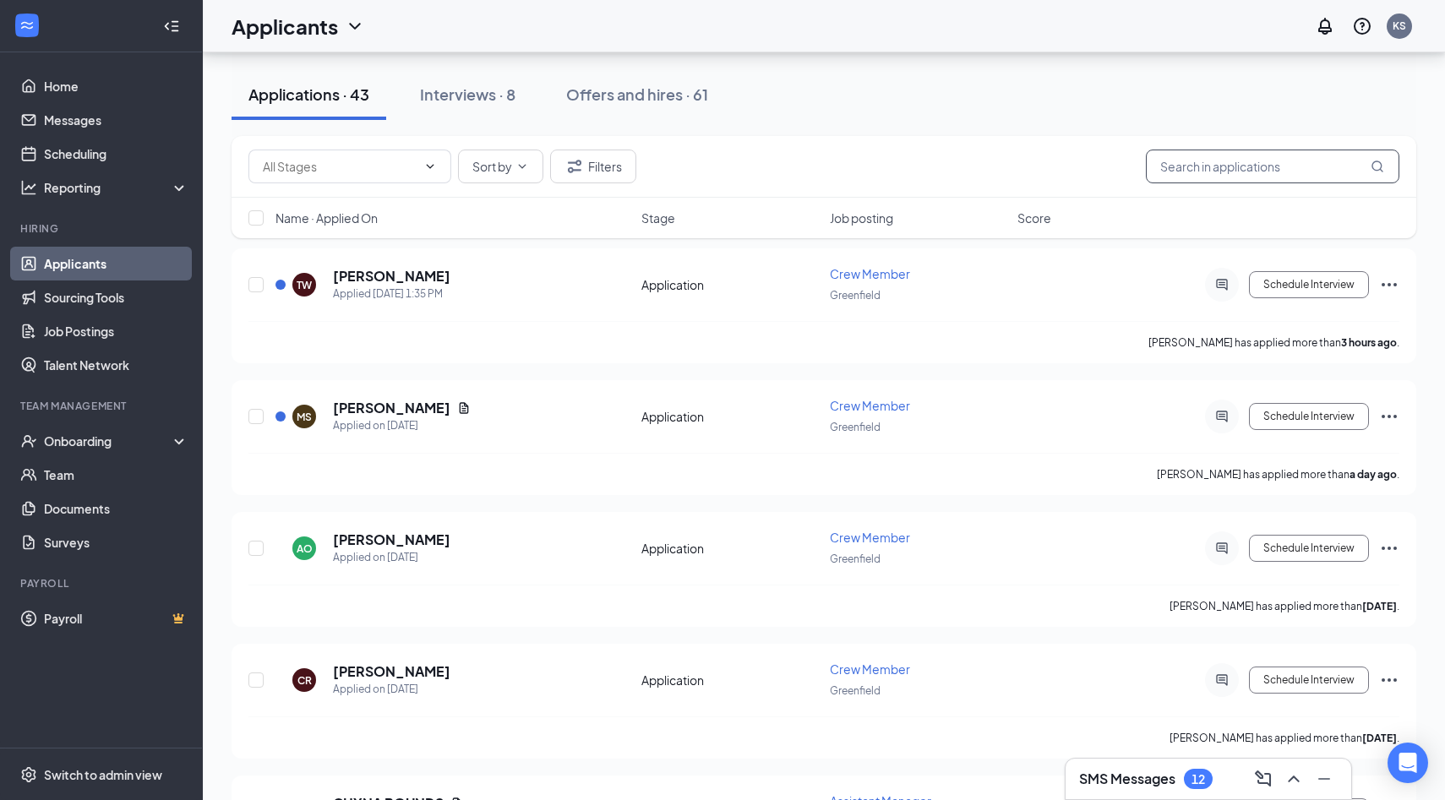
click at [1238, 161] on input "text" at bounding box center [1272, 167] width 253 height 34
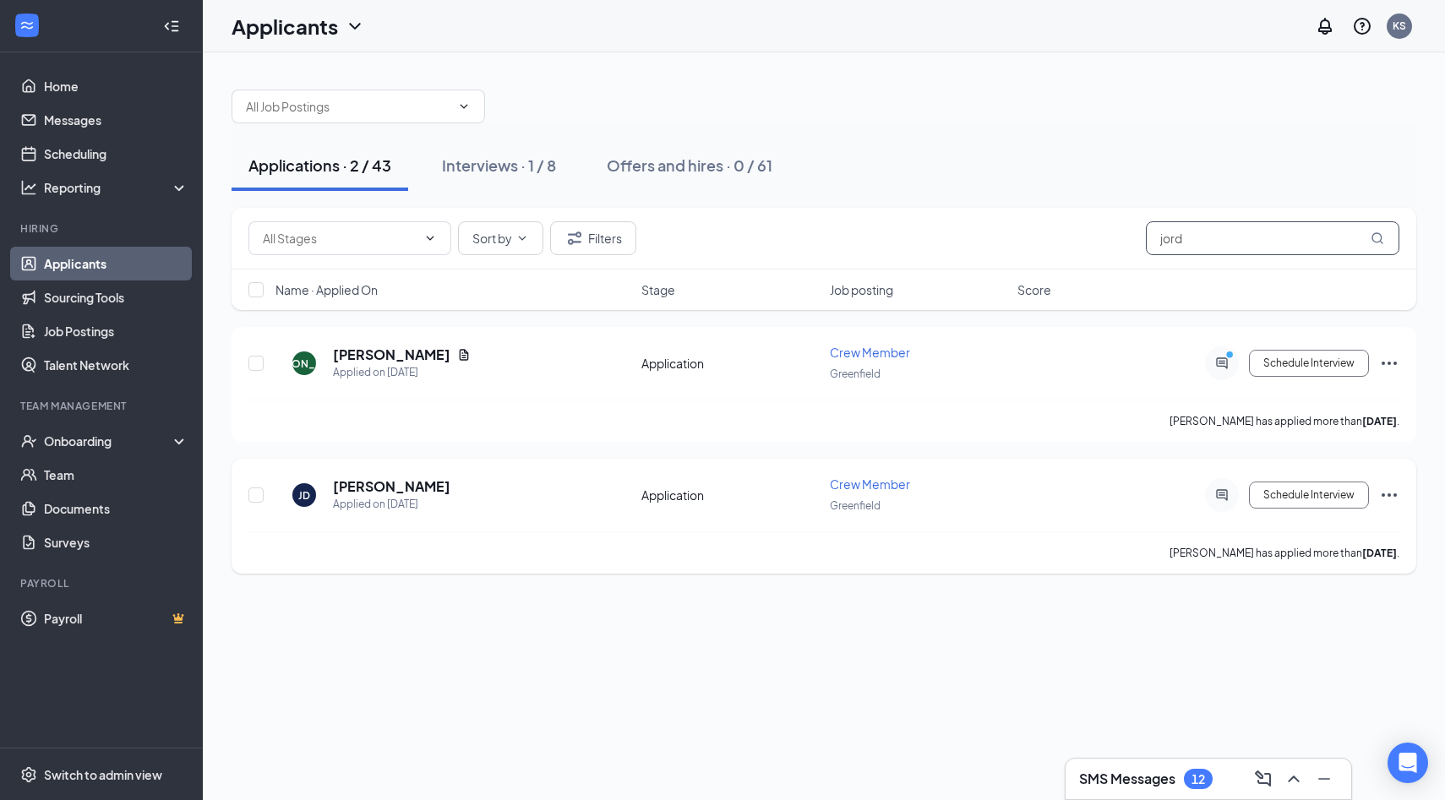
type input "jord"
click at [1219, 489] on icon "ActiveChat" at bounding box center [1221, 494] width 11 height 11
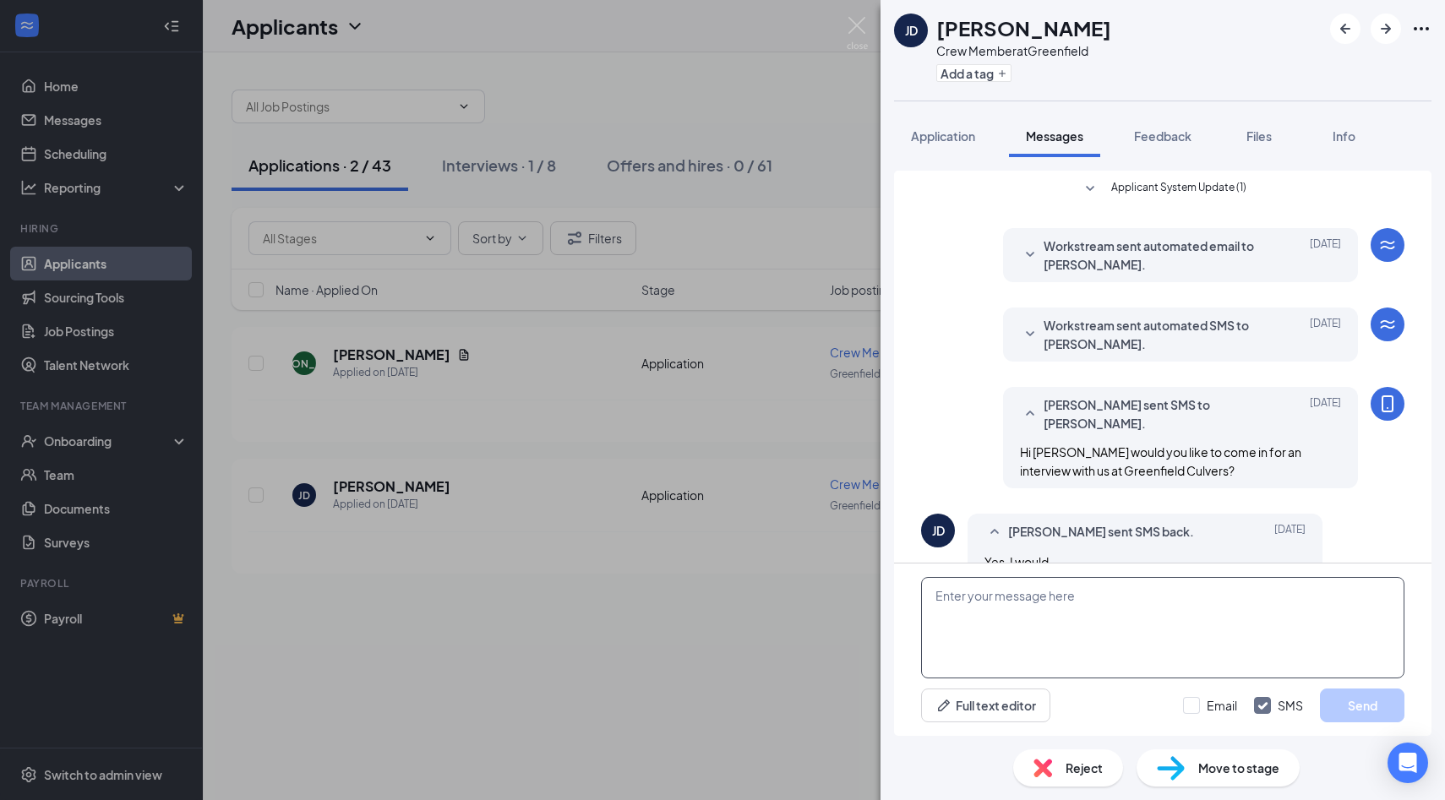
click at [1025, 631] on textarea at bounding box center [1162, 627] width 483 height 101
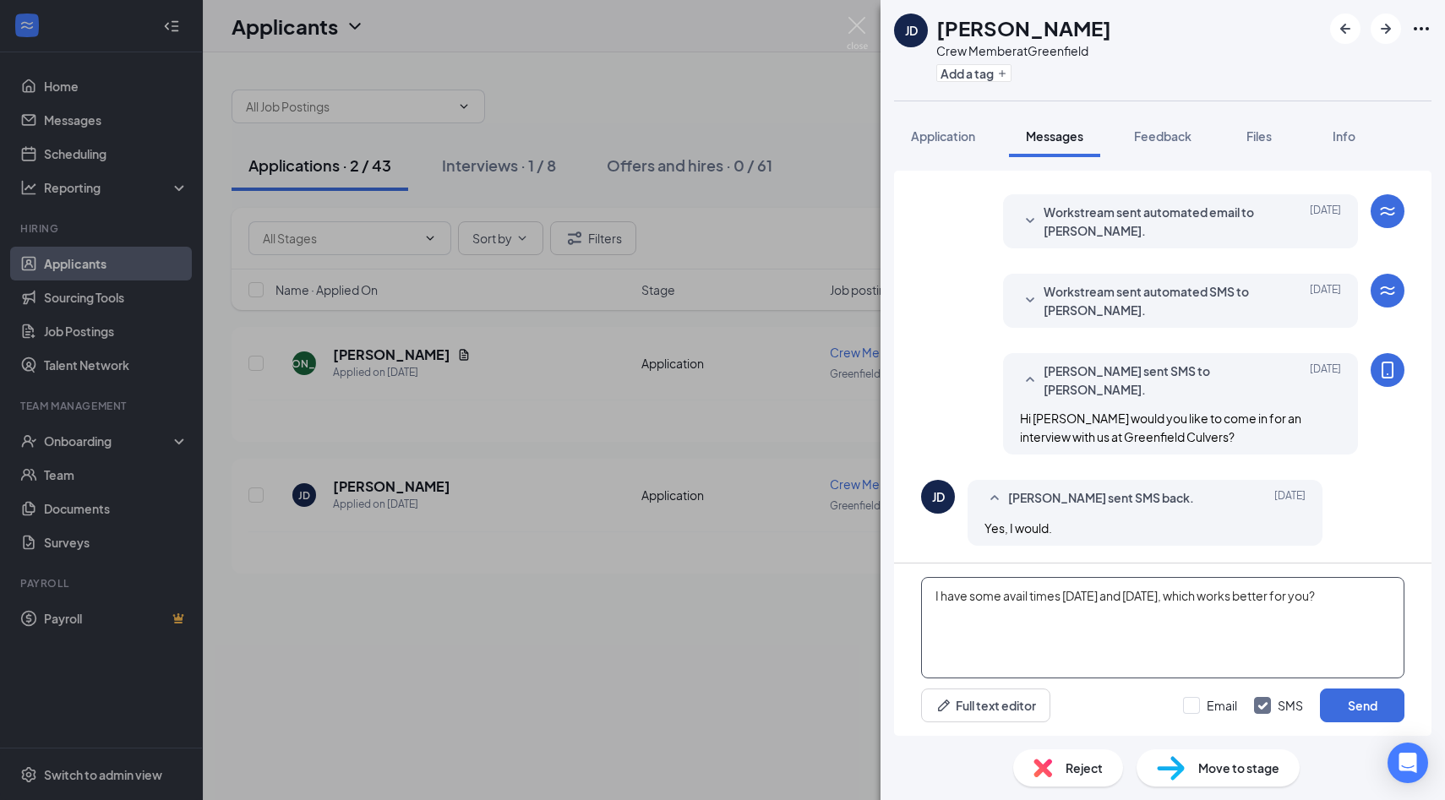
type textarea "I have some avail times [DATE] and [DATE], which works better for you?"
drag, startPoint x: 1025, startPoint y: 616, endPoint x: 912, endPoint y: 571, distance: 121.0
click at [912, 571] on div "I have some avail times [DATE] and [DATE], which works better for you? Full tex…" at bounding box center [1162, 649] width 537 height 172
click at [1361, 707] on button "Send" at bounding box center [1362, 706] width 84 height 34
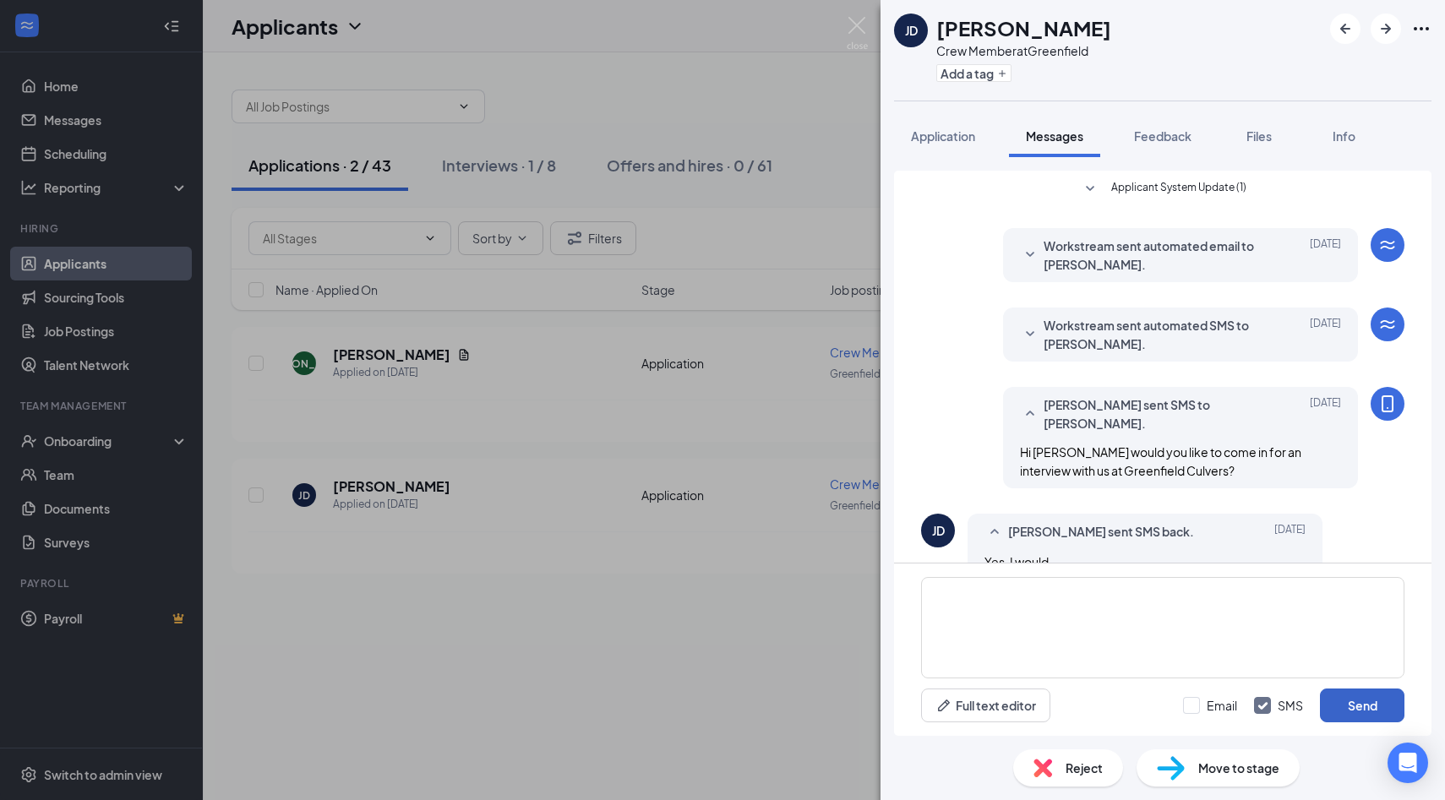
scroll to position [34, 0]
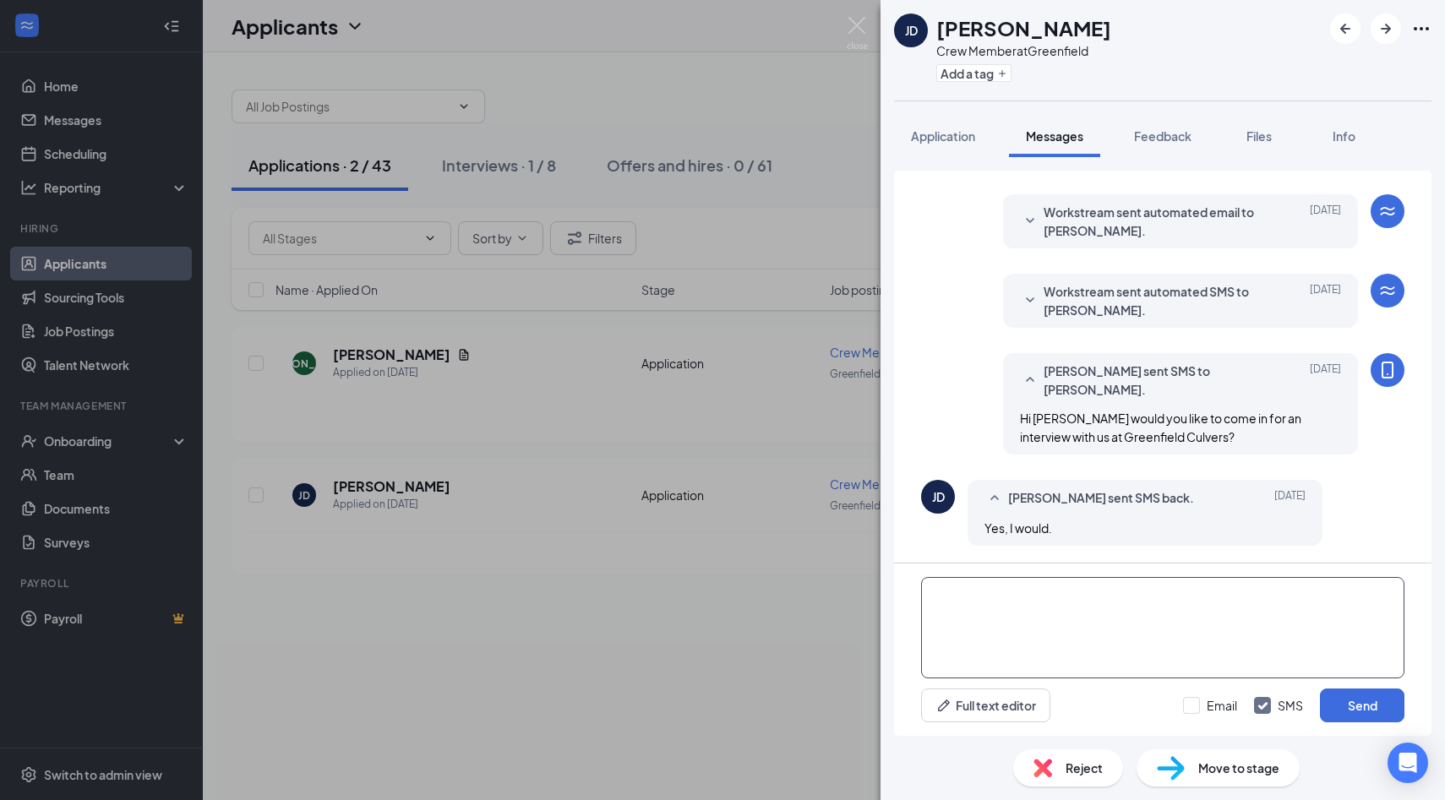
click at [998, 615] on textarea at bounding box center [1162, 627] width 483 height 101
paste textarea "I have some avail times [DATE] and [DATE], which works better for you?"
type textarea "I have some avail times [DATE] and [DATE], which works better for you?"
click at [1352, 722] on div "I have some avail times [DATE] and [DATE], which works better for you? Full tex…" at bounding box center [1162, 649] width 537 height 172
click at [1353, 699] on button "Send" at bounding box center [1362, 706] width 84 height 34
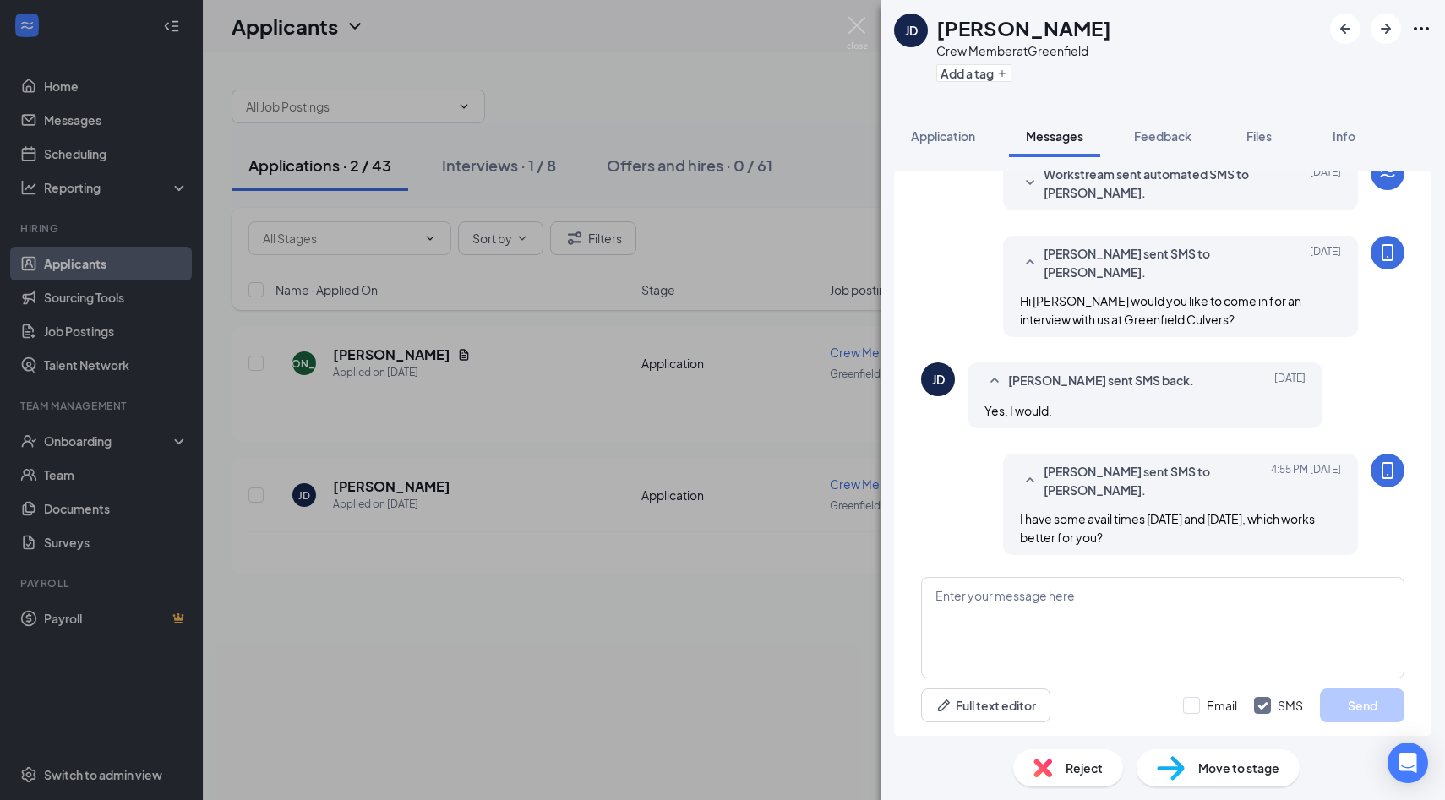
scroll to position [161, 0]
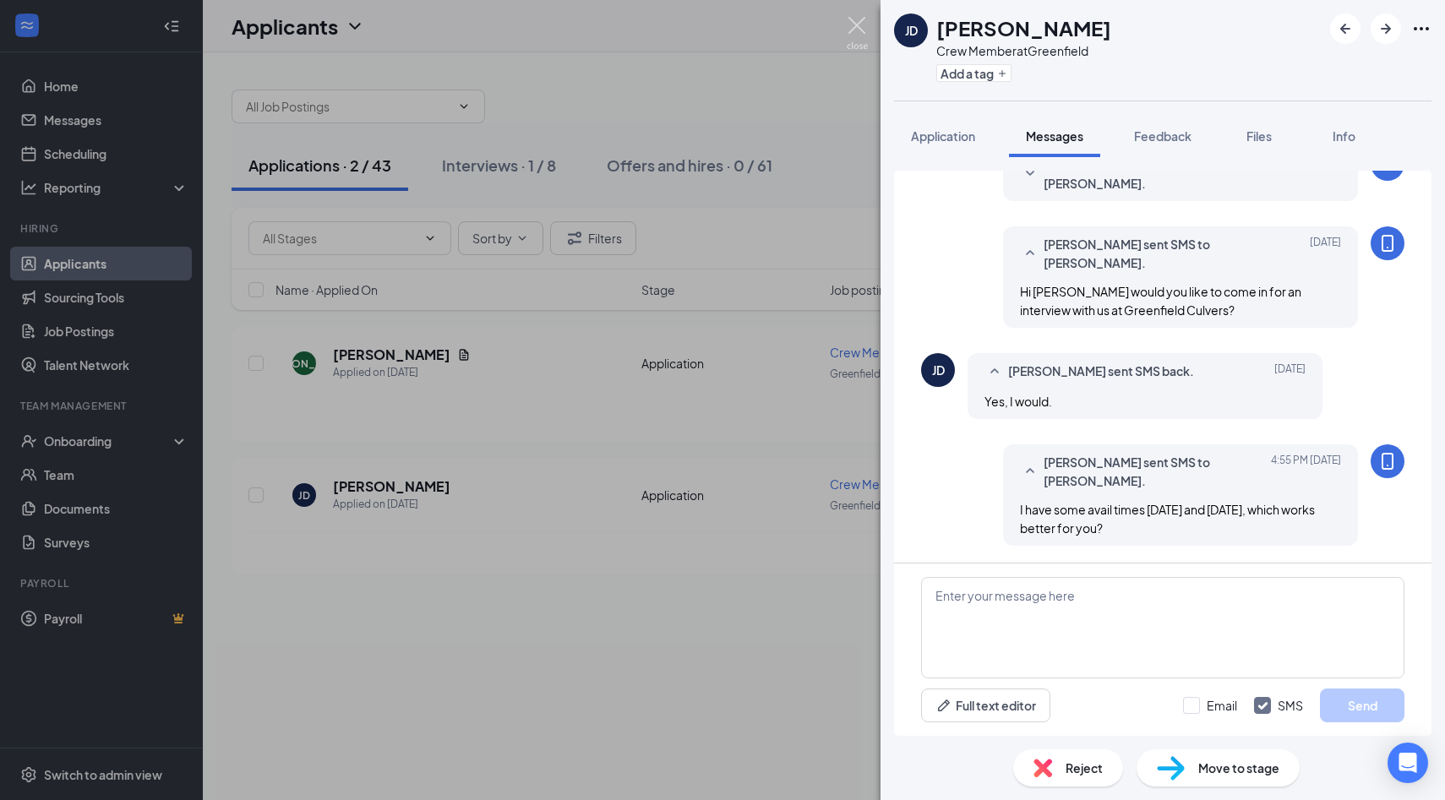
click at [857, 28] on img at bounding box center [856, 33] width 21 height 33
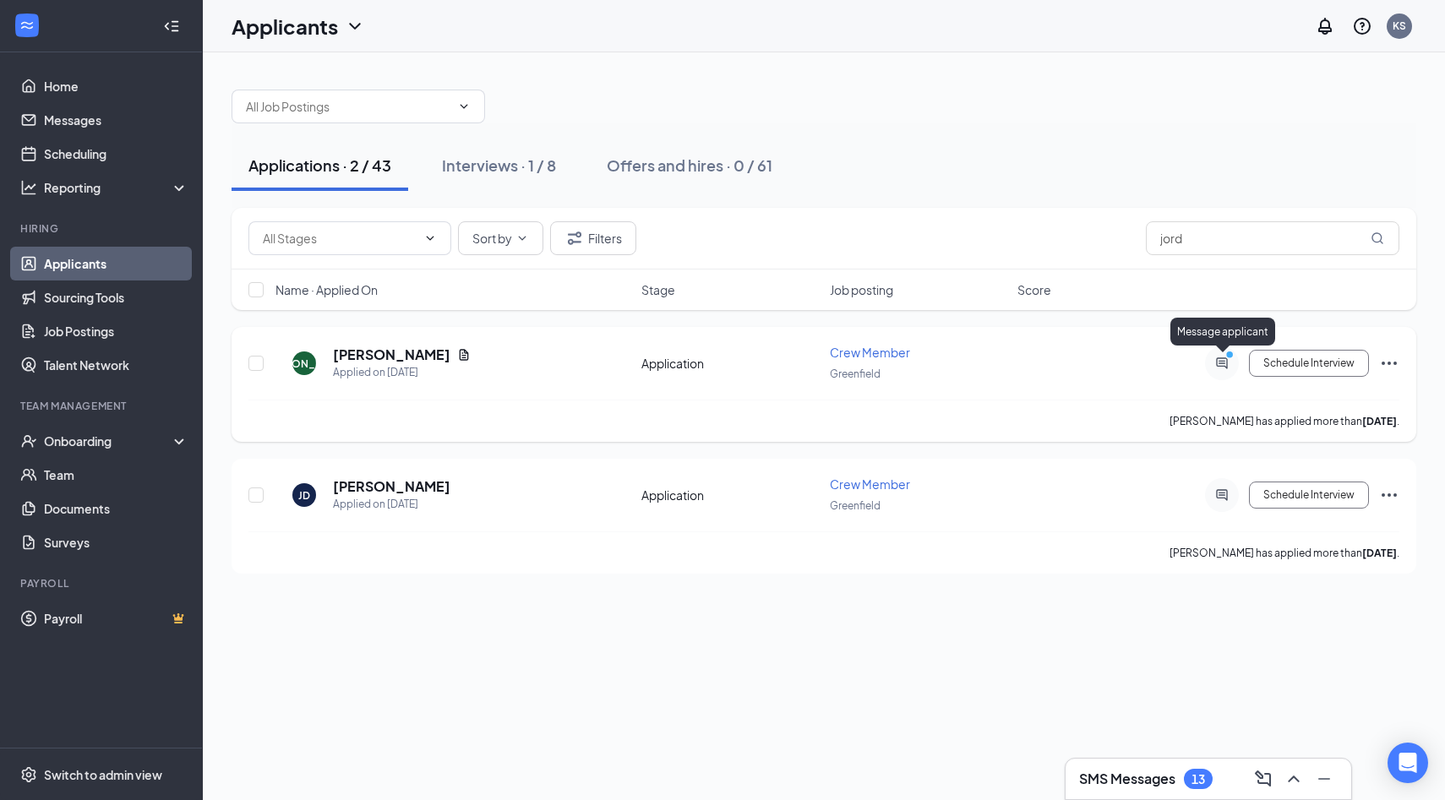
click at [1230, 351] on div "Message applicant" at bounding box center [1222, 335] width 105 height 35
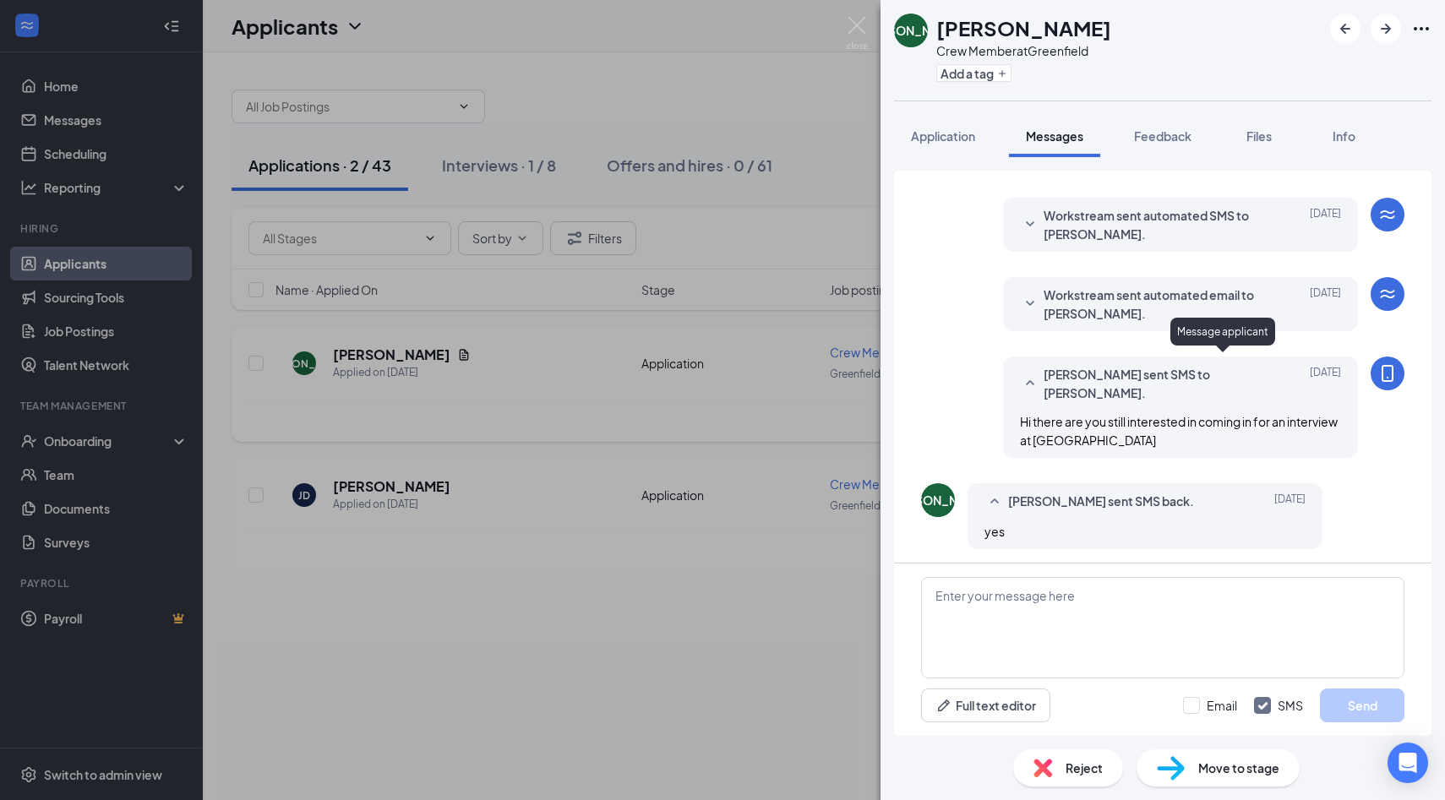
scroll to position [34, 0]
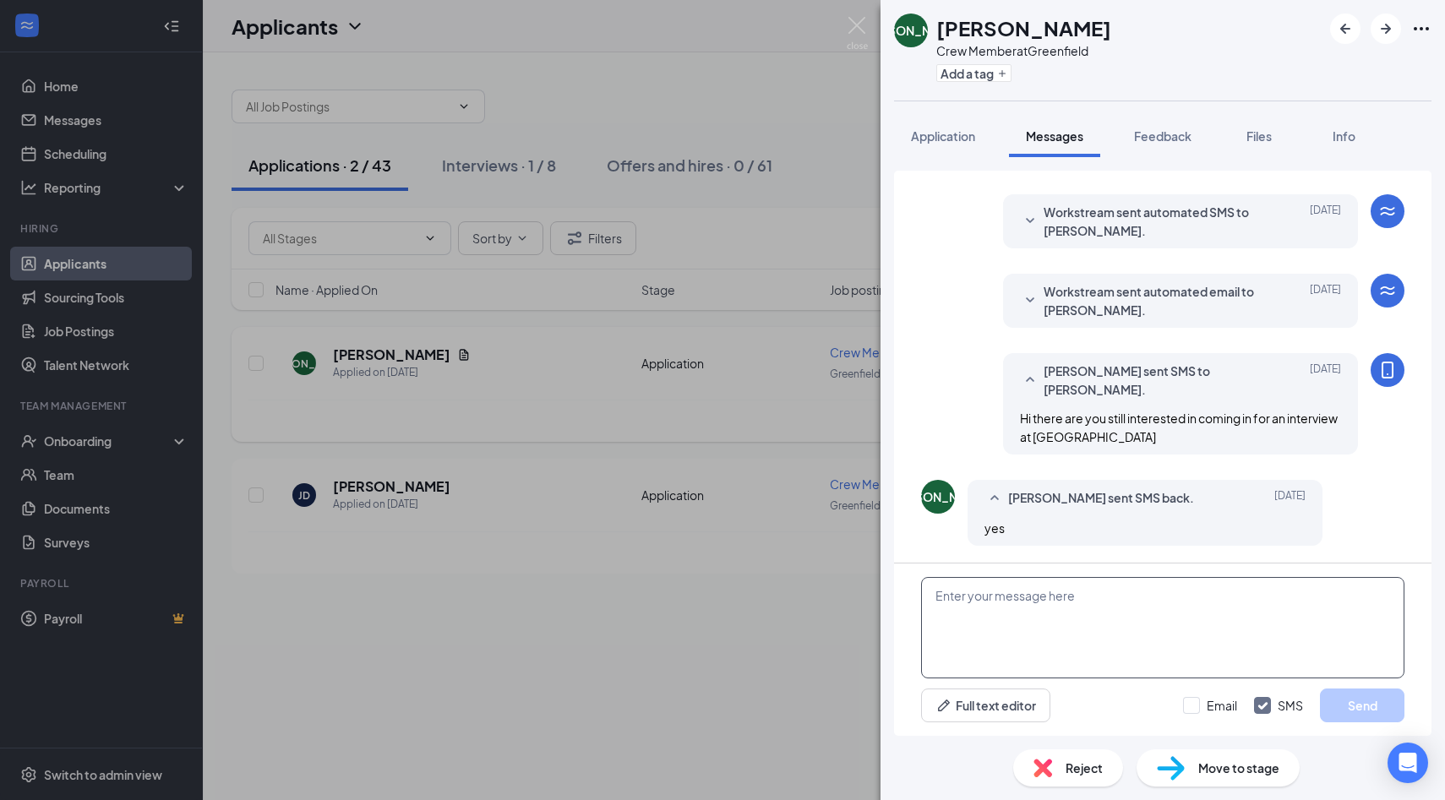
paste textarea "I have some avail times [DATE] and [DATE], which works better for you?"
type textarea "I have some avail times [DATE] and [DATE], which works better for you?"
click at [1367, 700] on button "Send" at bounding box center [1362, 706] width 84 height 34
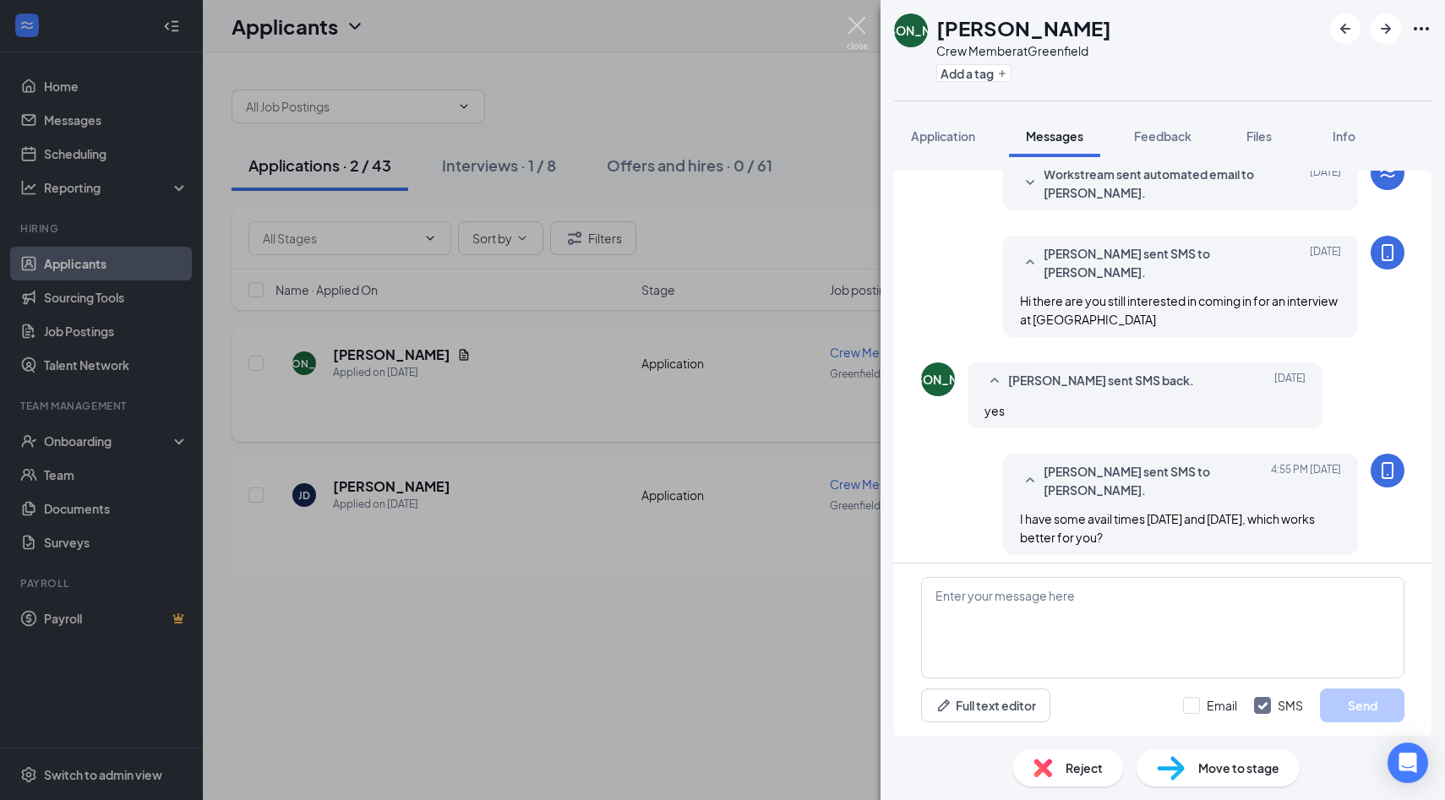
scroll to position [161, 0]
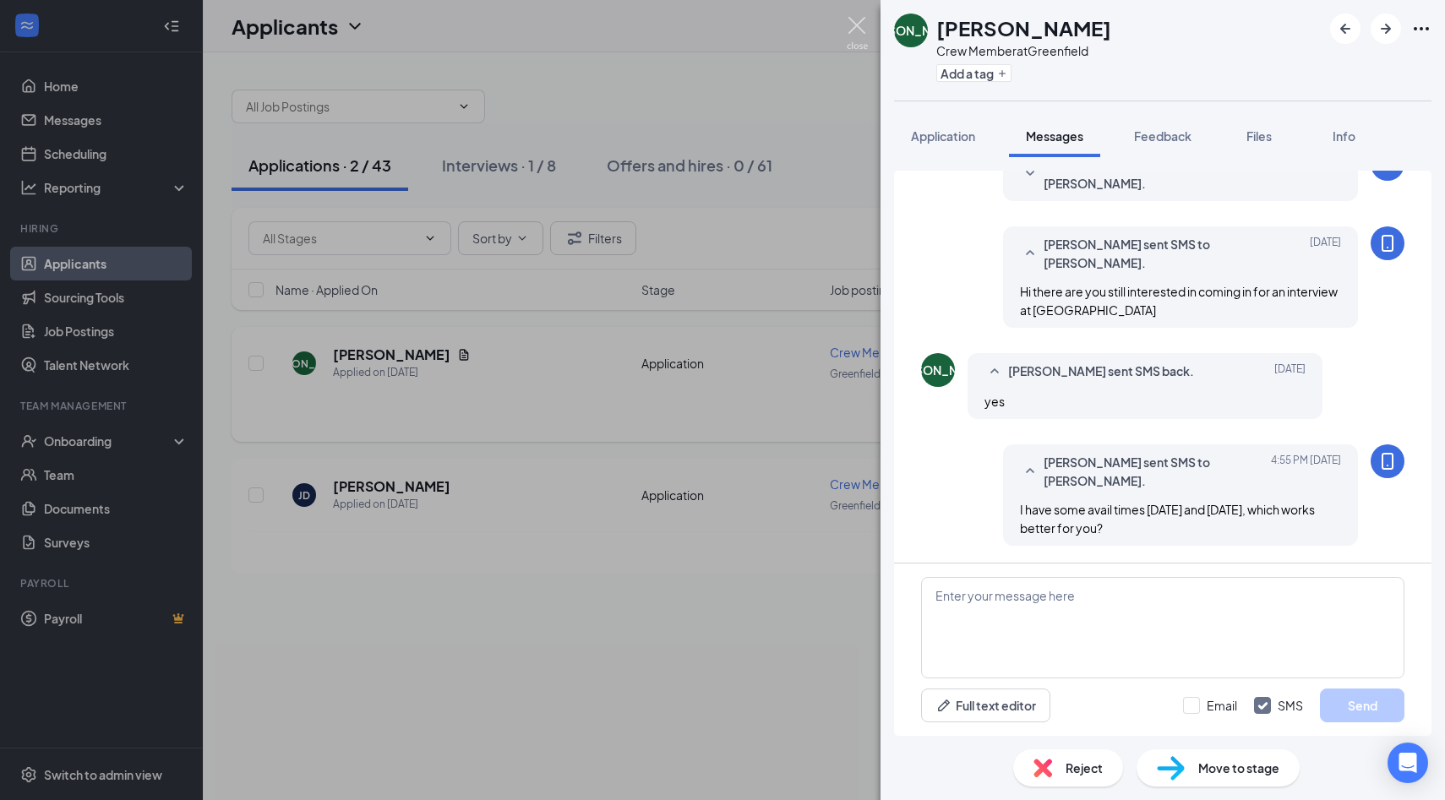
click at [861, 30] on img at bounding box center [856, 33] width 21 height 33
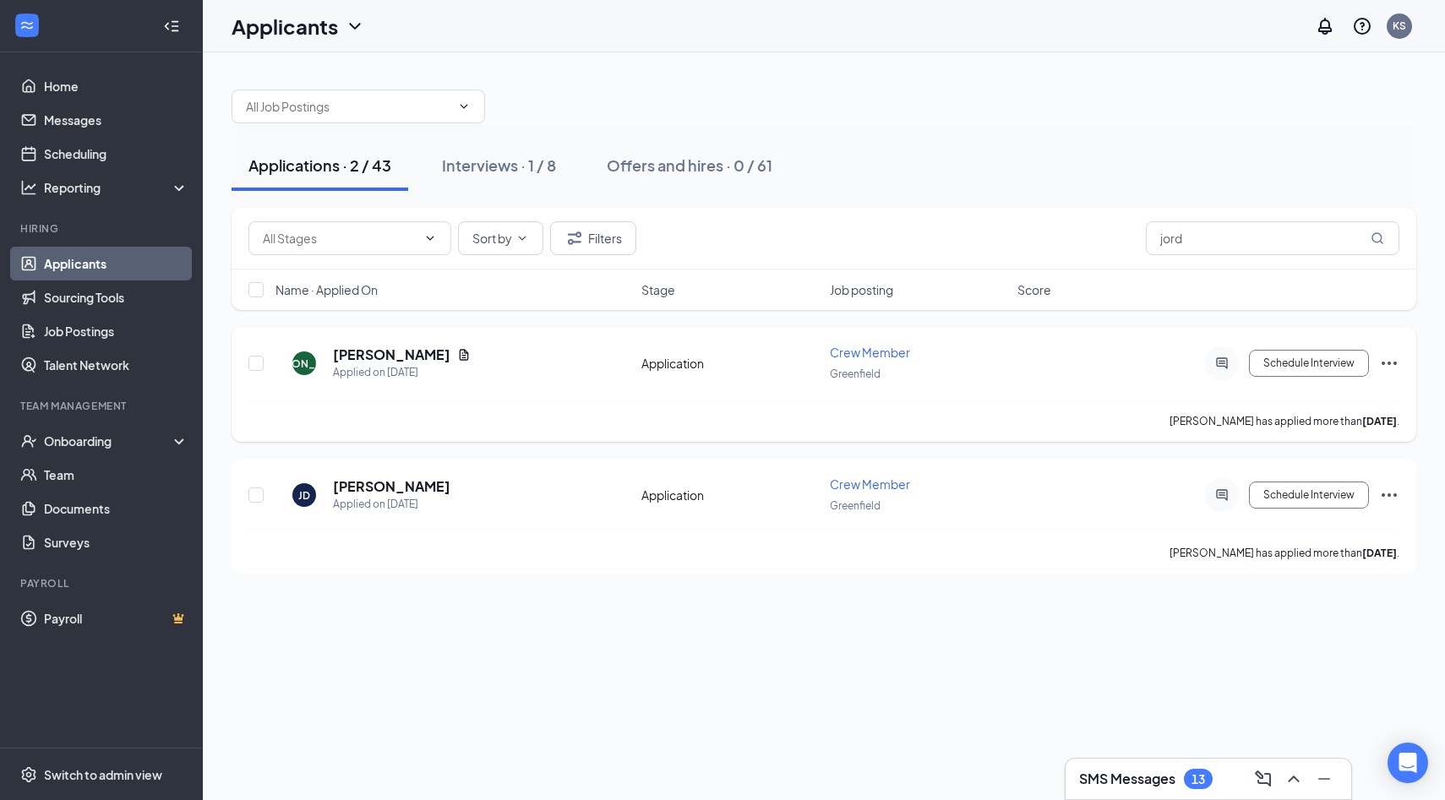
click at [1139, 770] on h3 "SMS Messages" at bounding box center [1127, 779] width 96 height 19
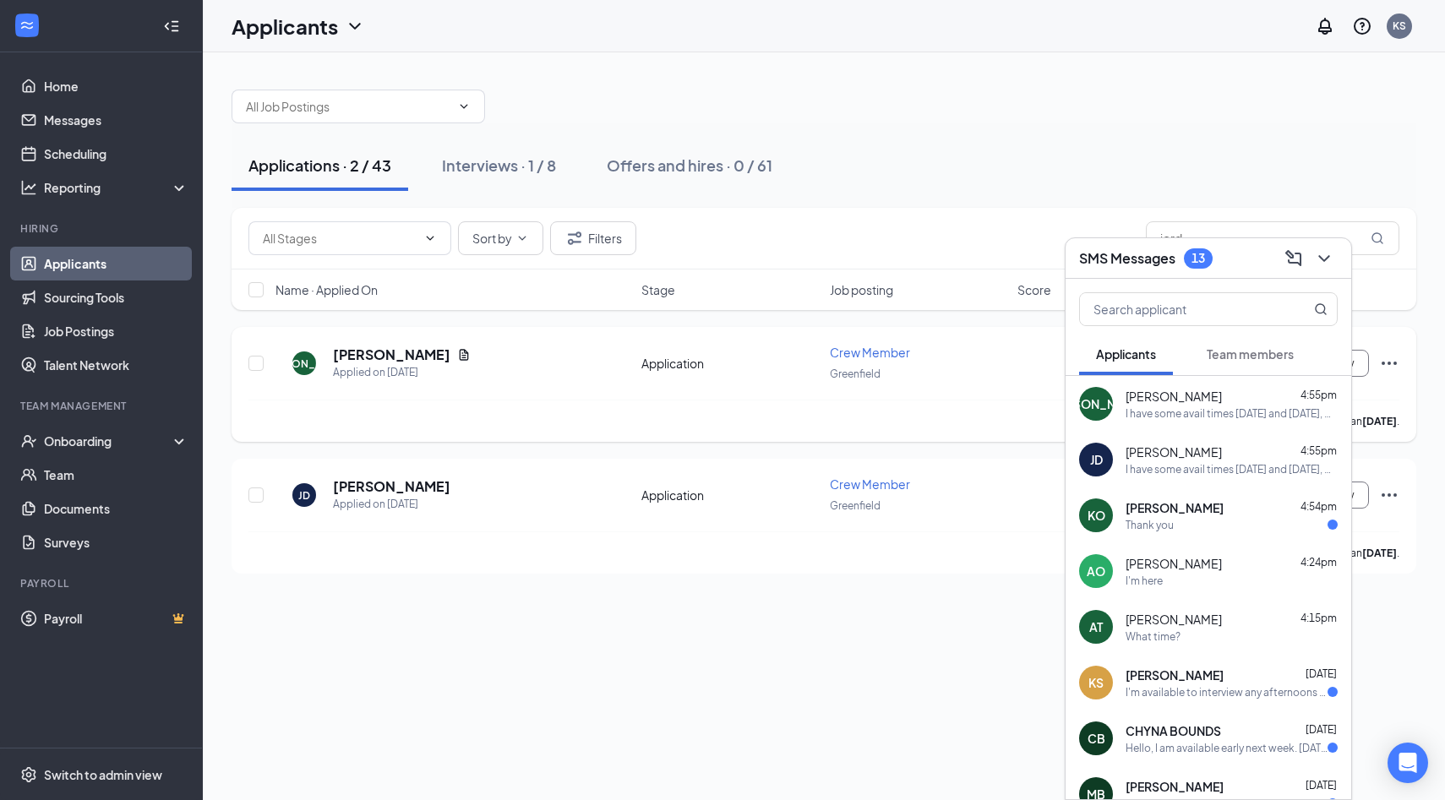
click at [1198, 686] on div "I'm available to interview any afternoons this week up until 6pm" at bounding box center [1226, 692] width 202 height 14
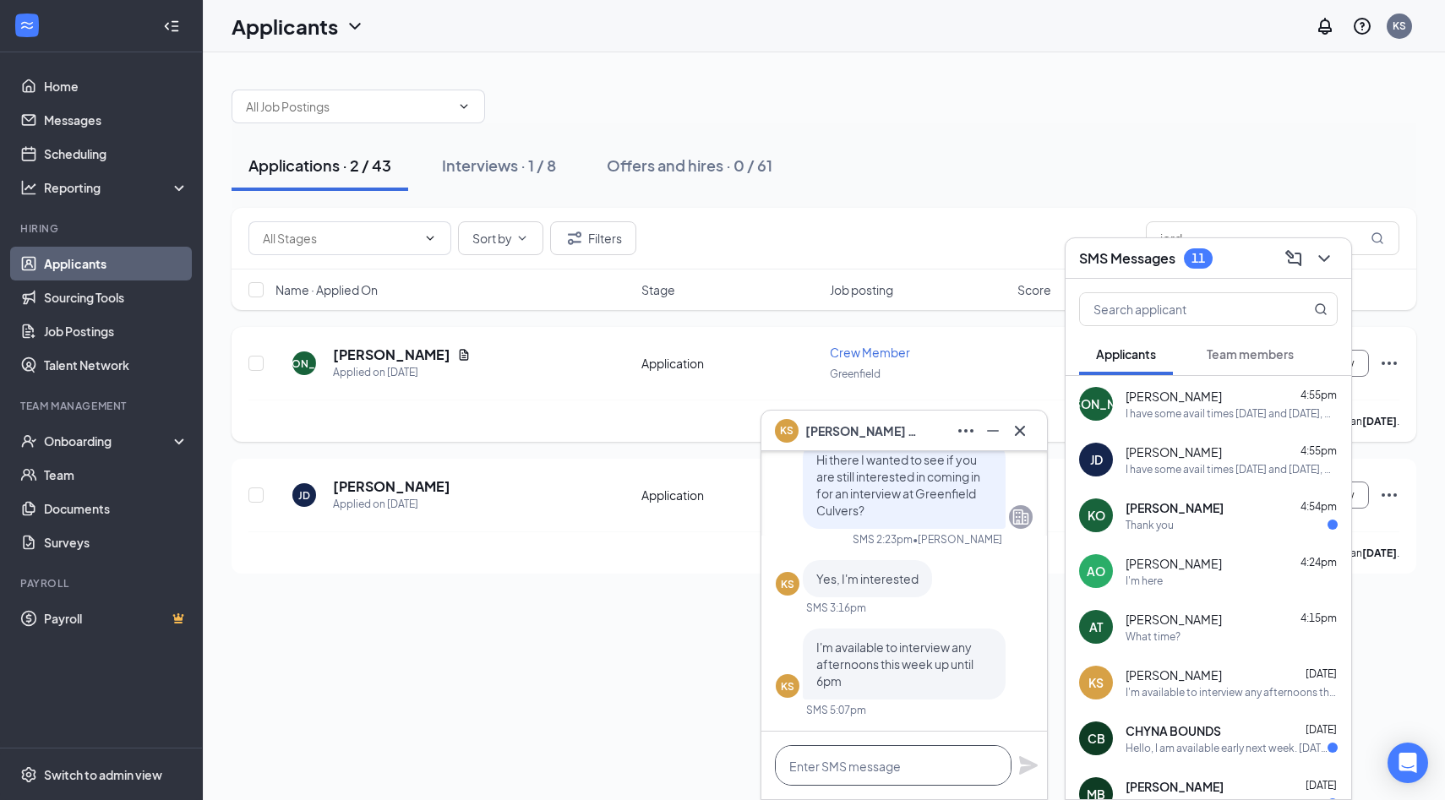
click at [858, 764] on textarea at bounding box center [893, 765] width 237 height 41
paste textarea "I have some avail times [DATE] and [DATE], which works better for you?"
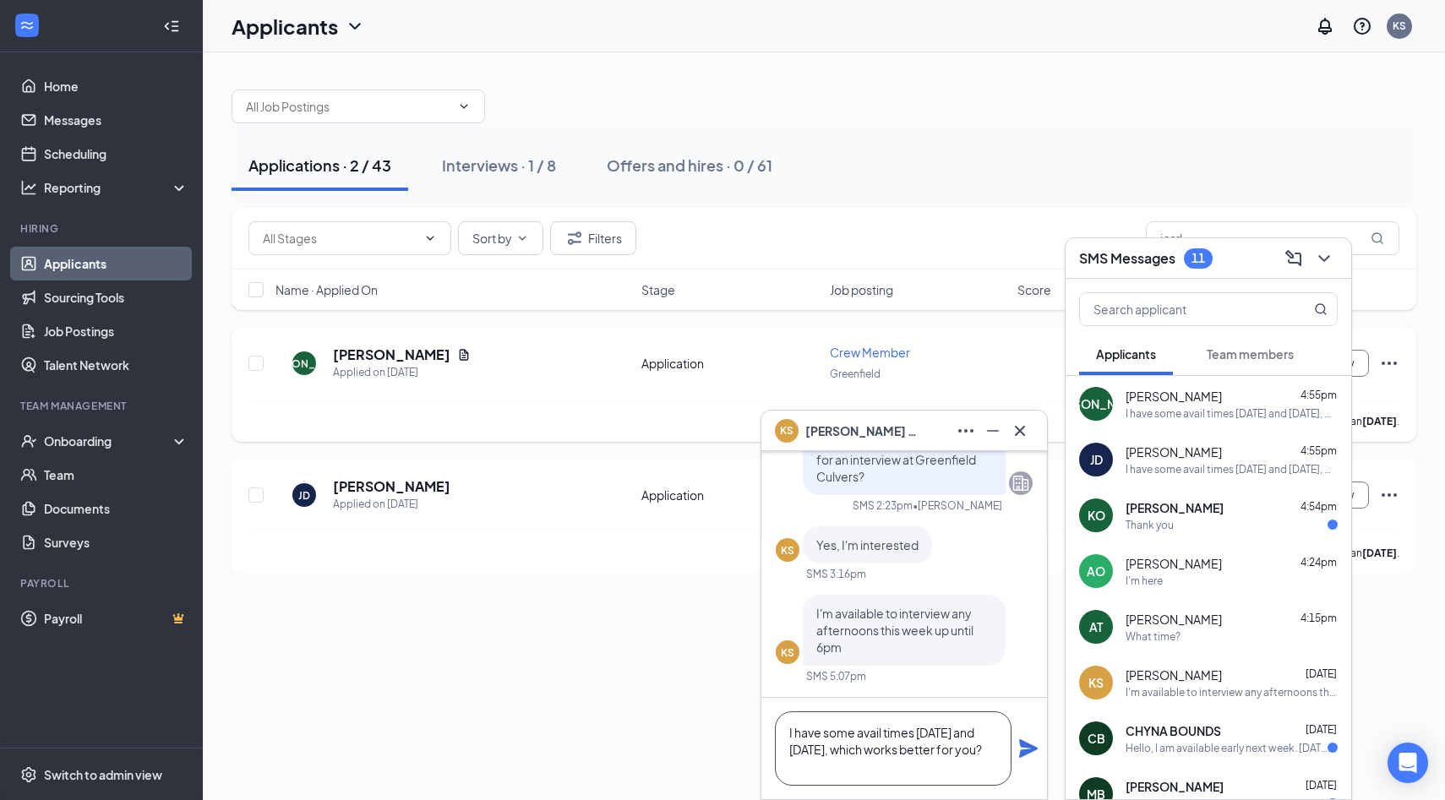
type textarea "I have some avail times [DATE] and [DATE], which works better for you?"
click at [1028, 746] on icon "Plane" at bounding box center [1028, 748] width 19 height 19
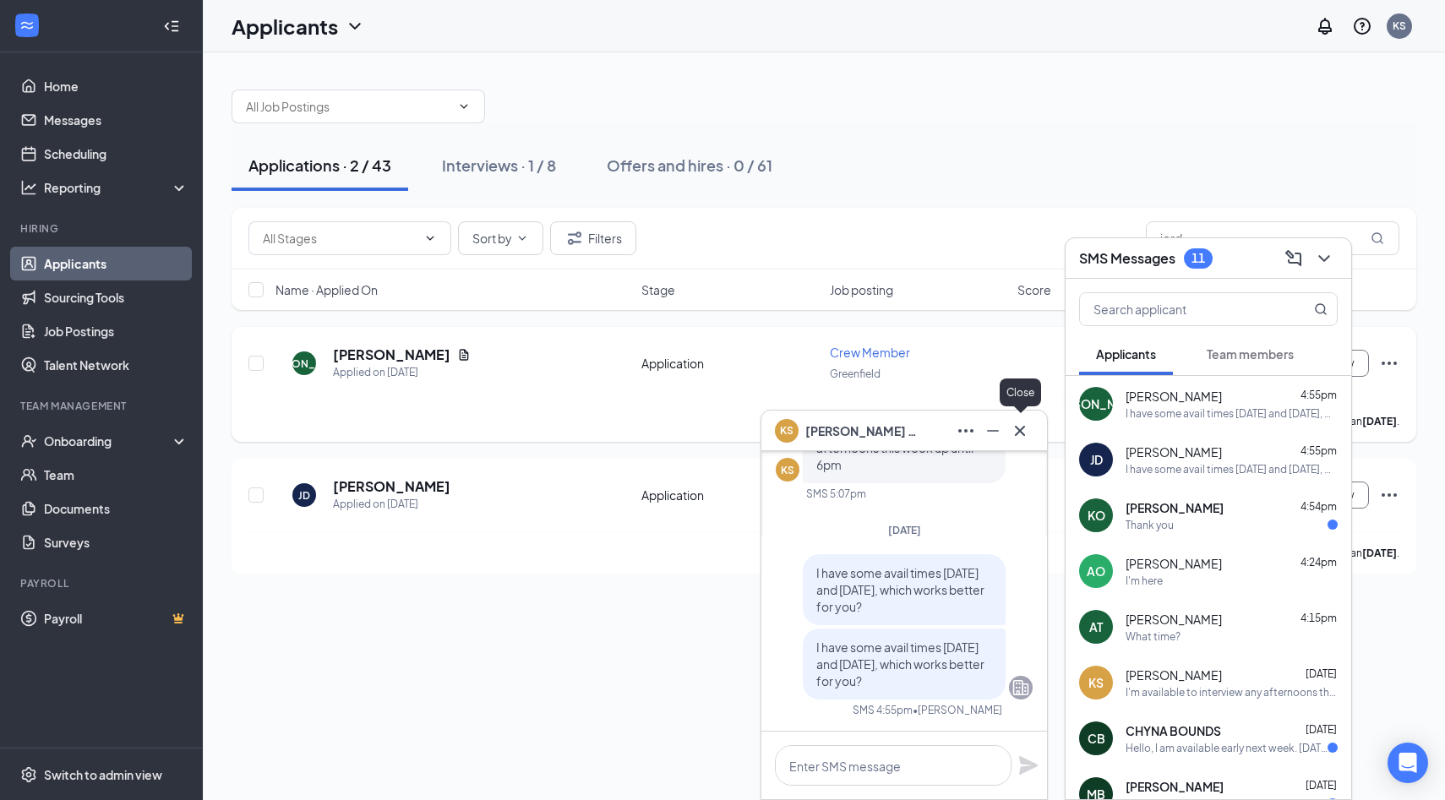
click at [1020, 433] on icon "Cross" at bounding box center [1020, 431] width 20 height 20
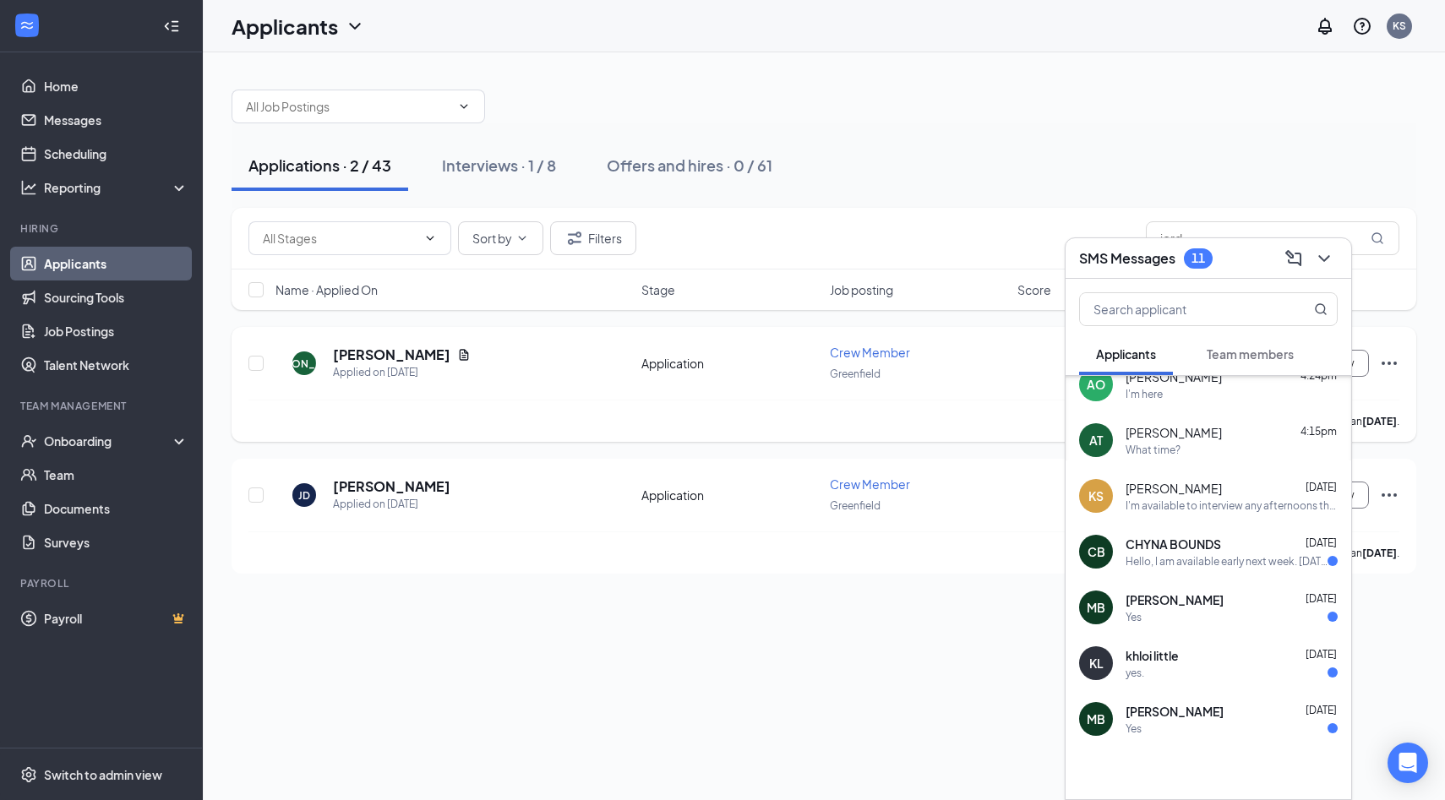
scroll to position [201, 0]
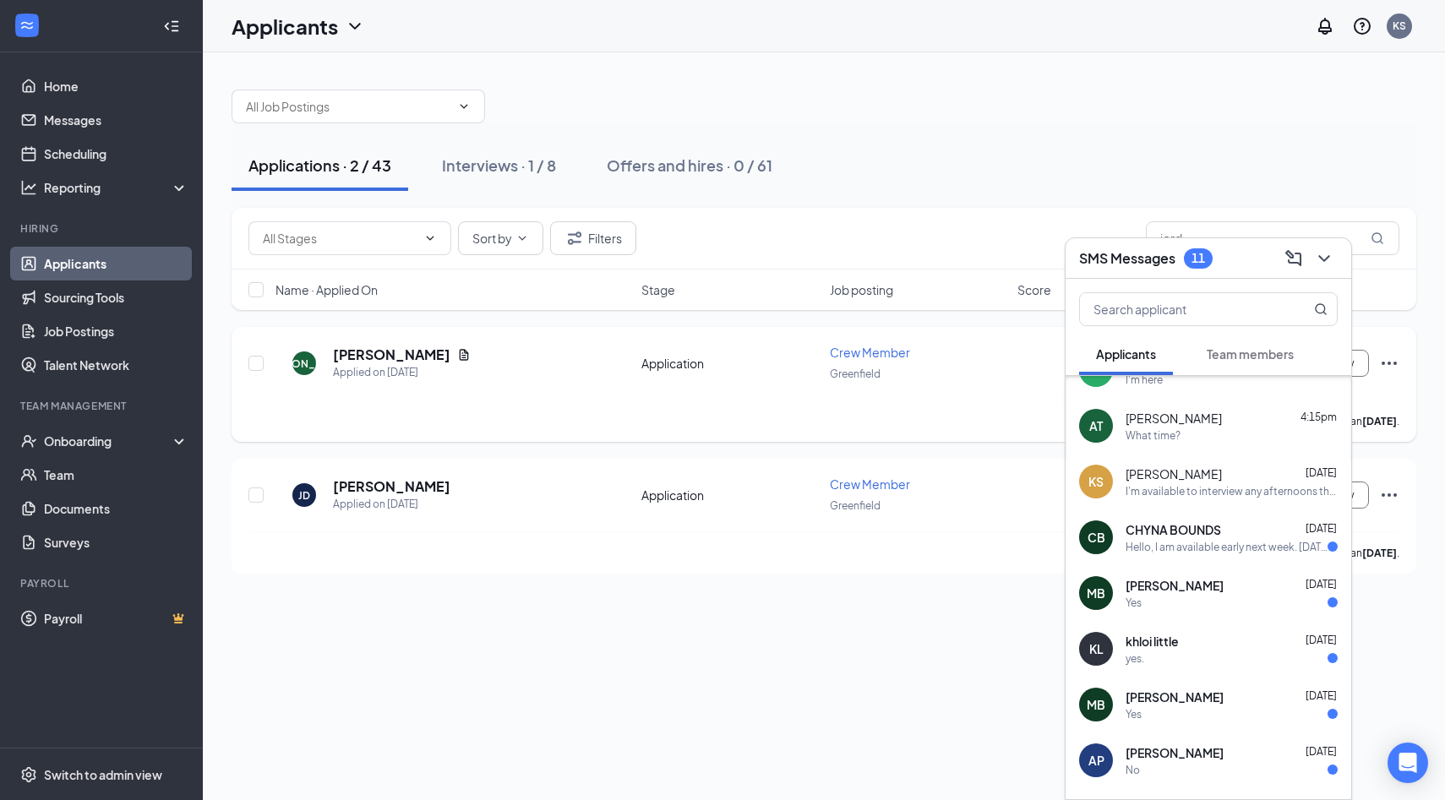
click at [1186, 535] on span "CHYNA BOUNDS" at bounding box center [1172, 529] width 95 height 17
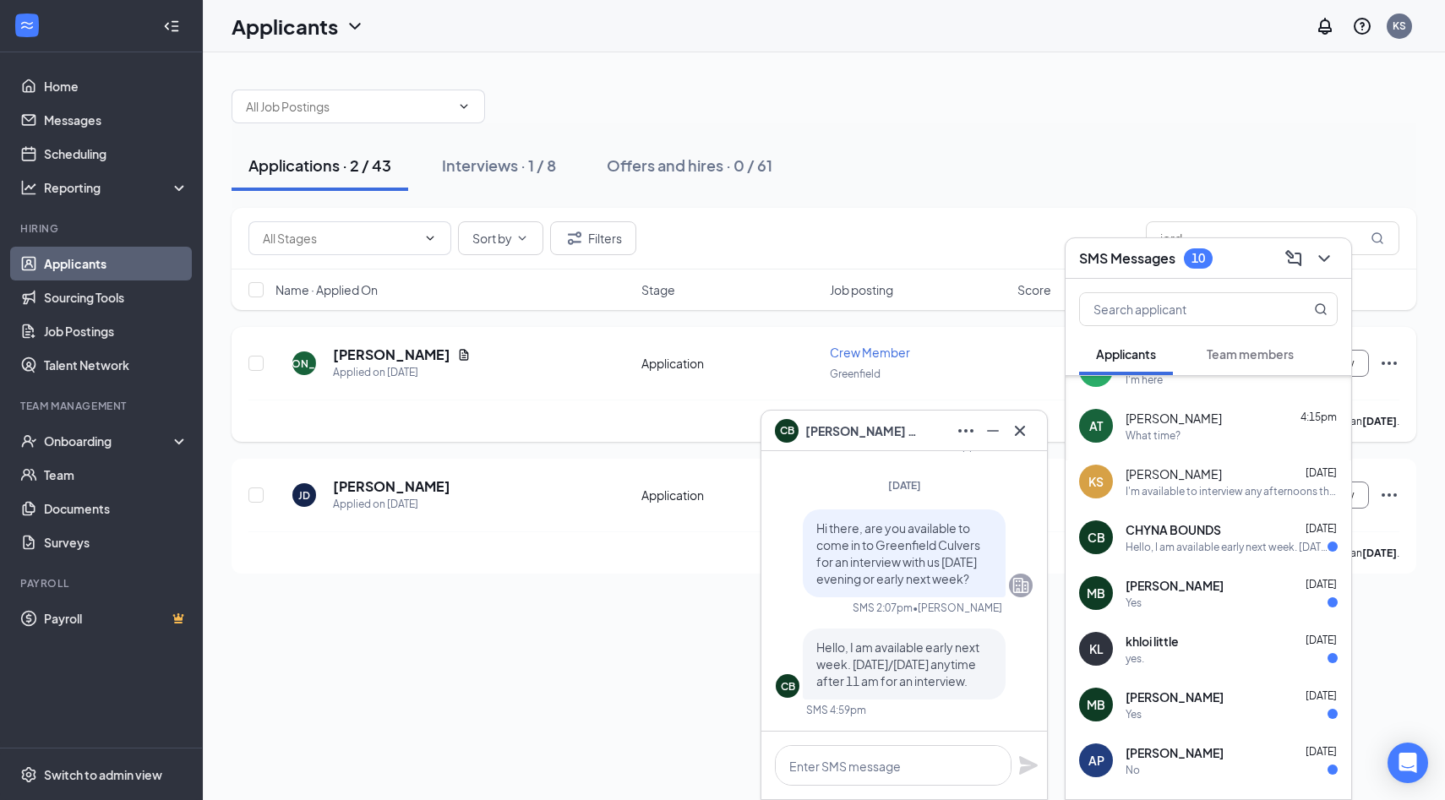
scroll to position [0, 0]
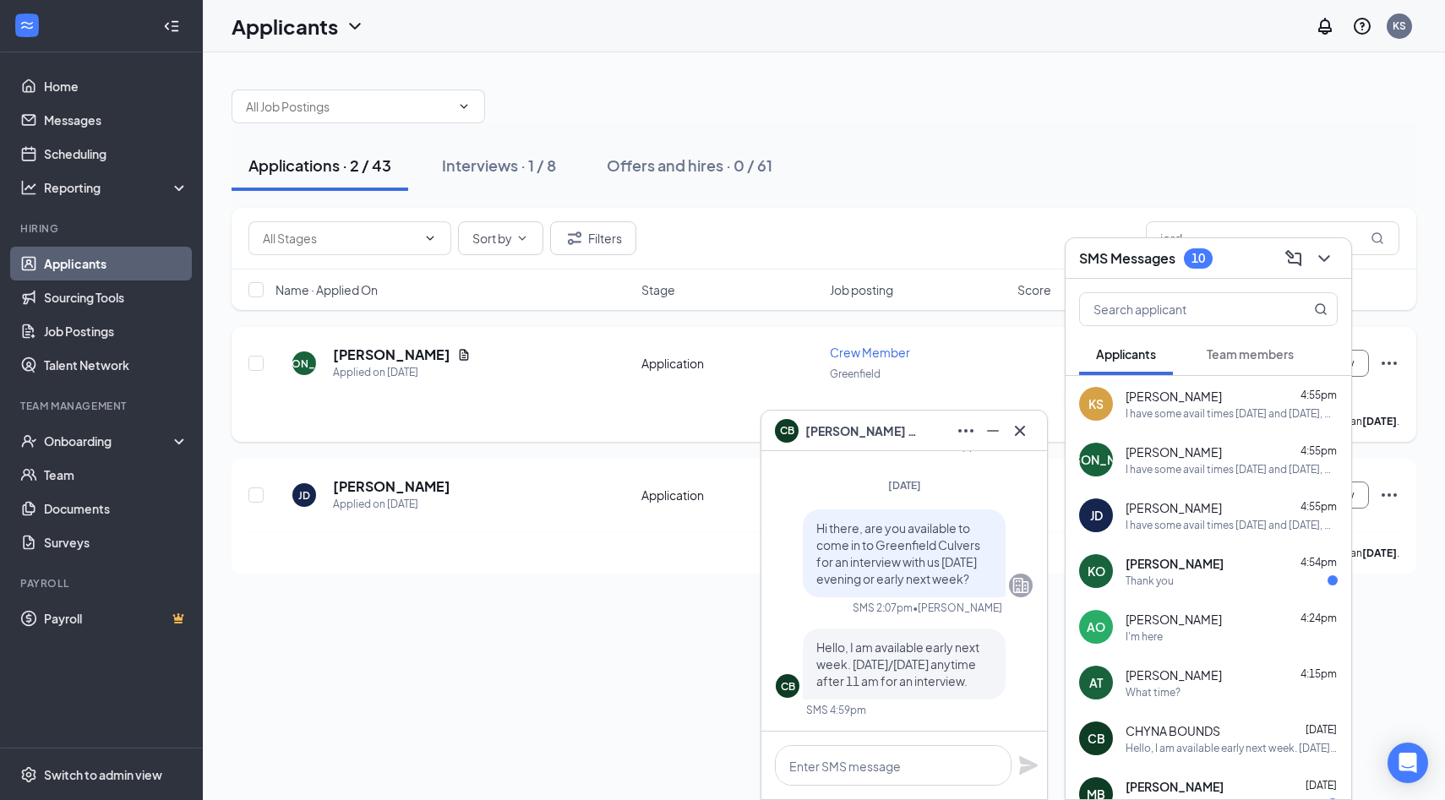
click at [904, 792] on div at bounding box center [904, 766] width 286 height 68
click at [904, 777] on textarea at bounding box center [893, 765] width 237 height 41
click at [874, 781] on textarea at bounding box center [893, 765] width 237 height 41
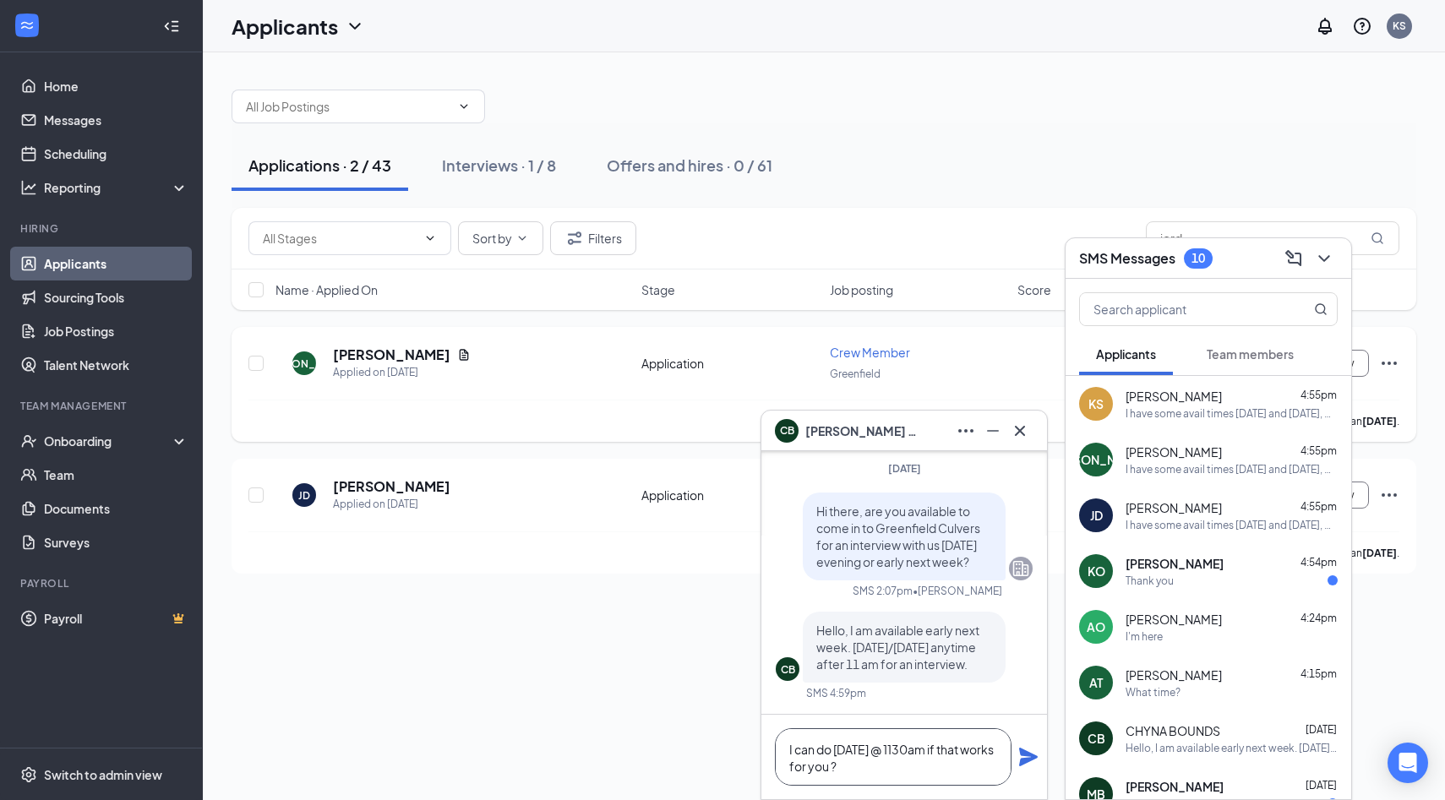
type textarea "I can do [DATE] @ 1130am if that works for you ?"
click at [1026, 757] on icon "Plane" at bounding box center [1028, 757] width 19 height 19
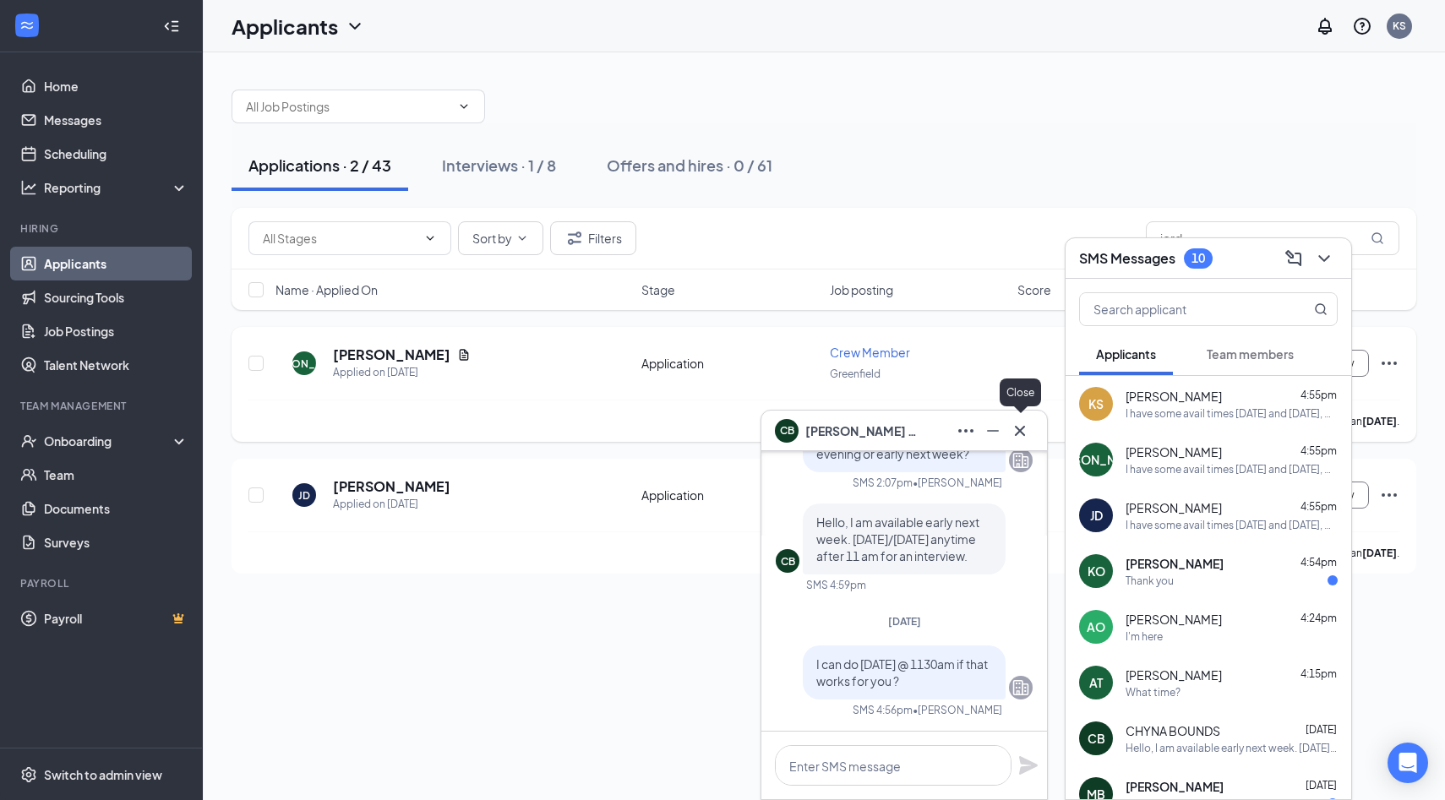
click at [1025, 434] on icon "Cross" at bounding box center [1020, 431] width 20 height 20
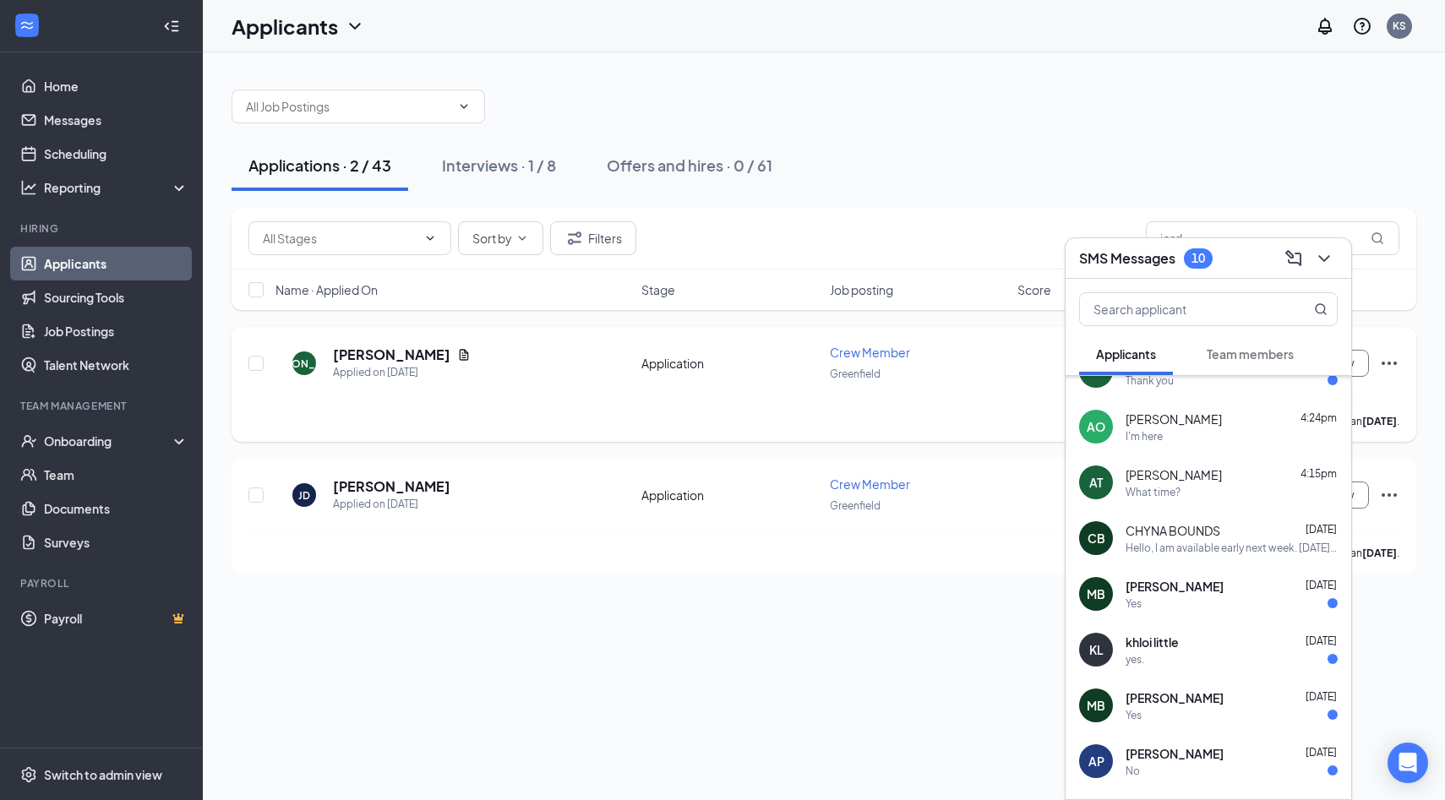
scroll to position [204, 0]
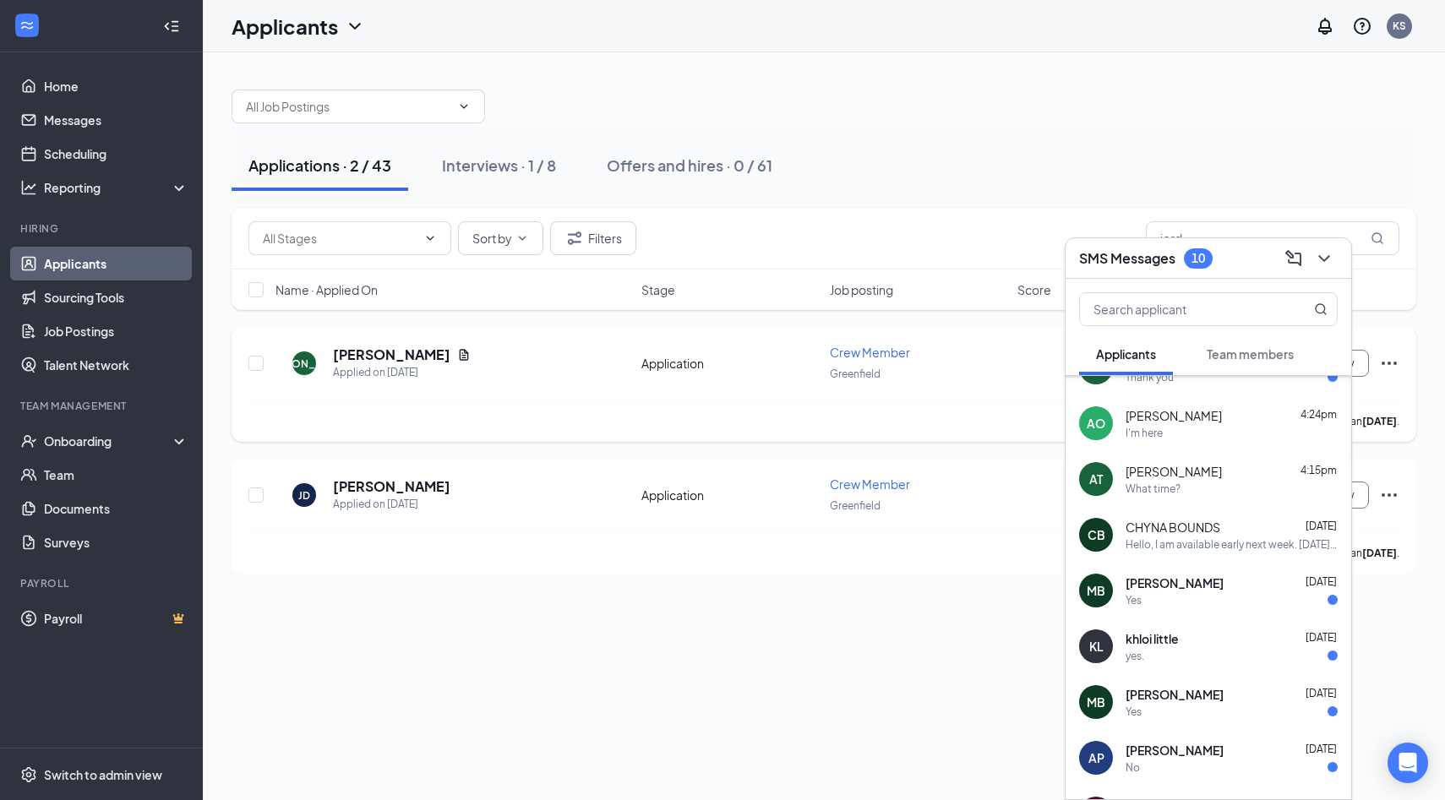
click at [1212, 586] on div "[PERSON_NAME] [DATE]" at bounding box center [1231, 582] width 212 height 17
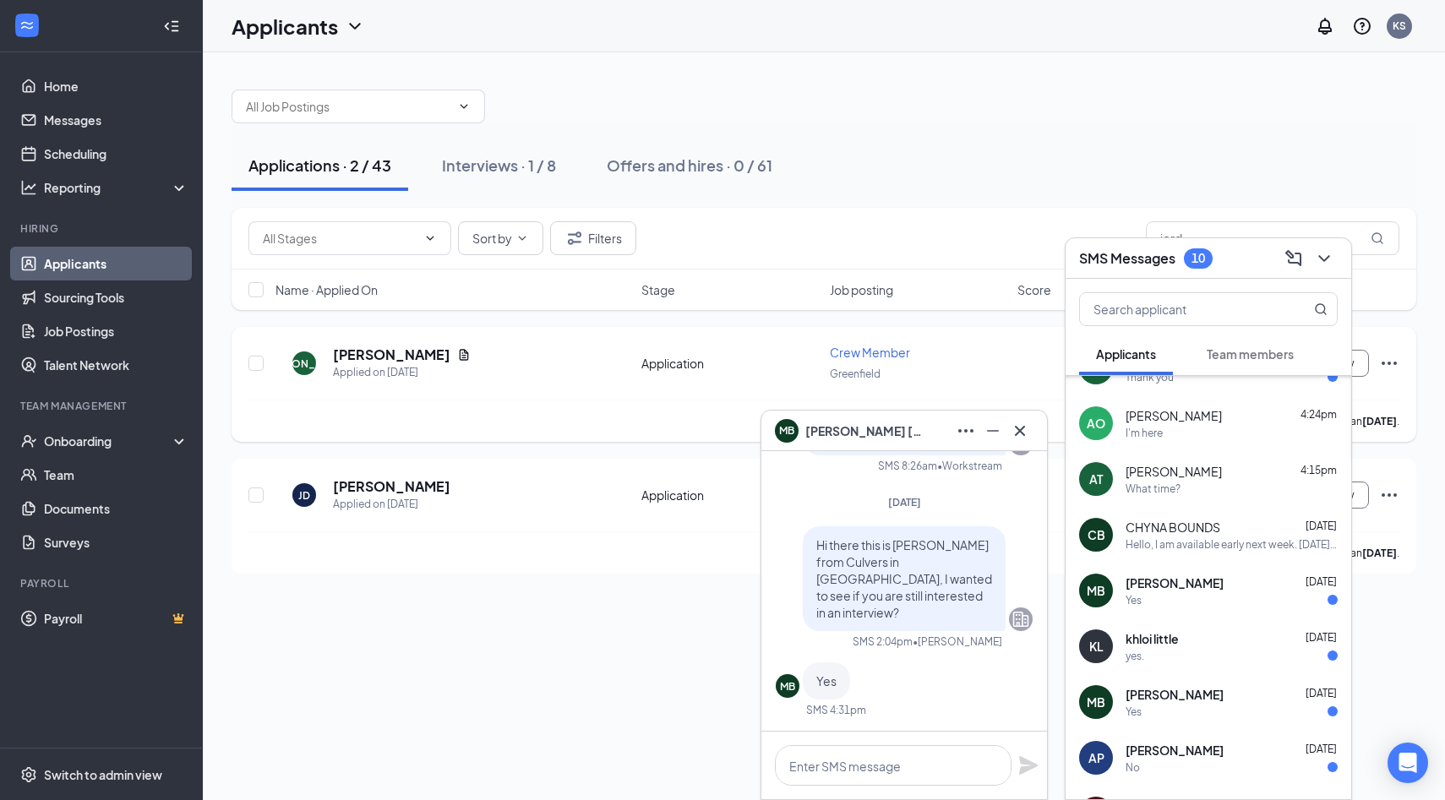
scroll to position [0, 0]
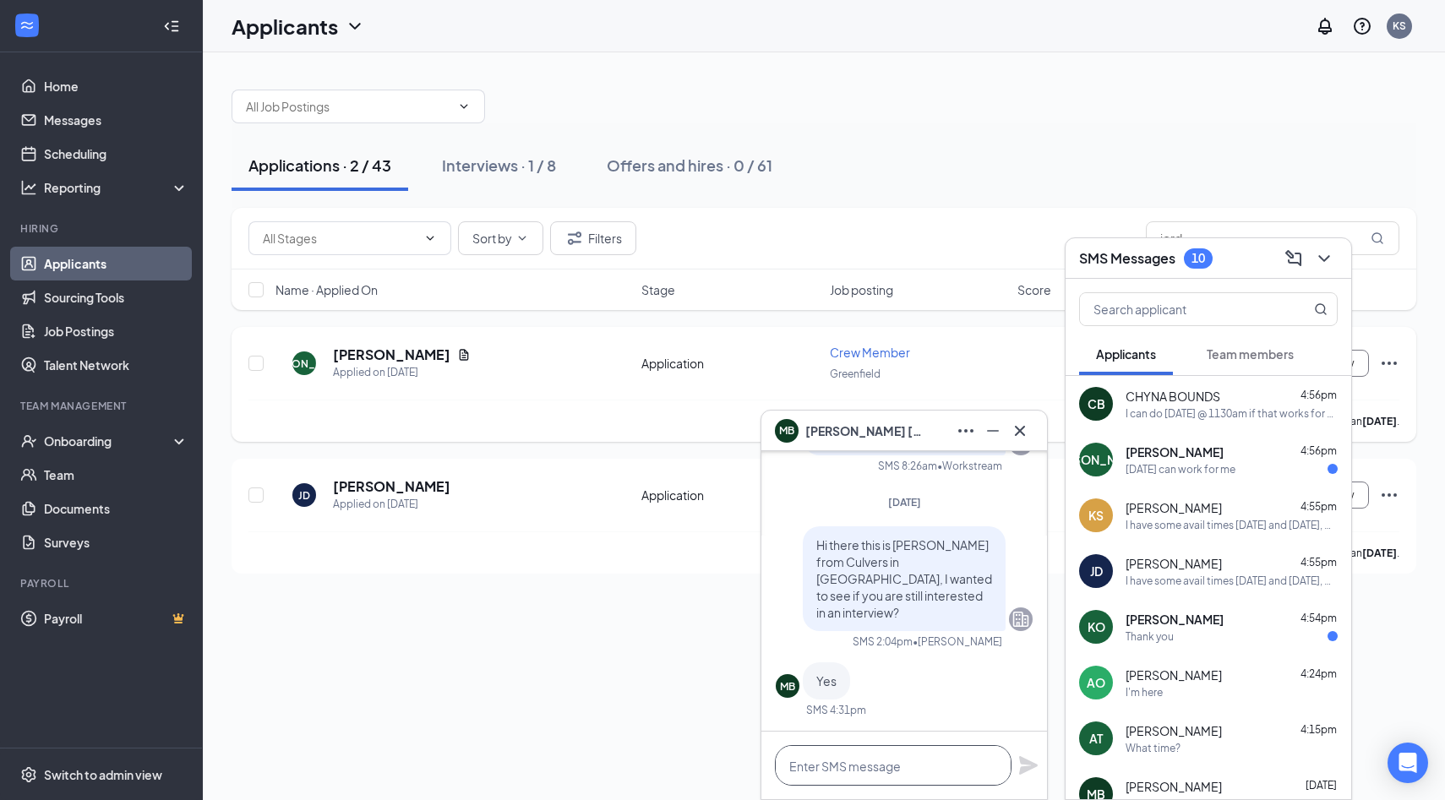
paste textarea "I have some avail times [DATE] and [DATE], which works better for you?"
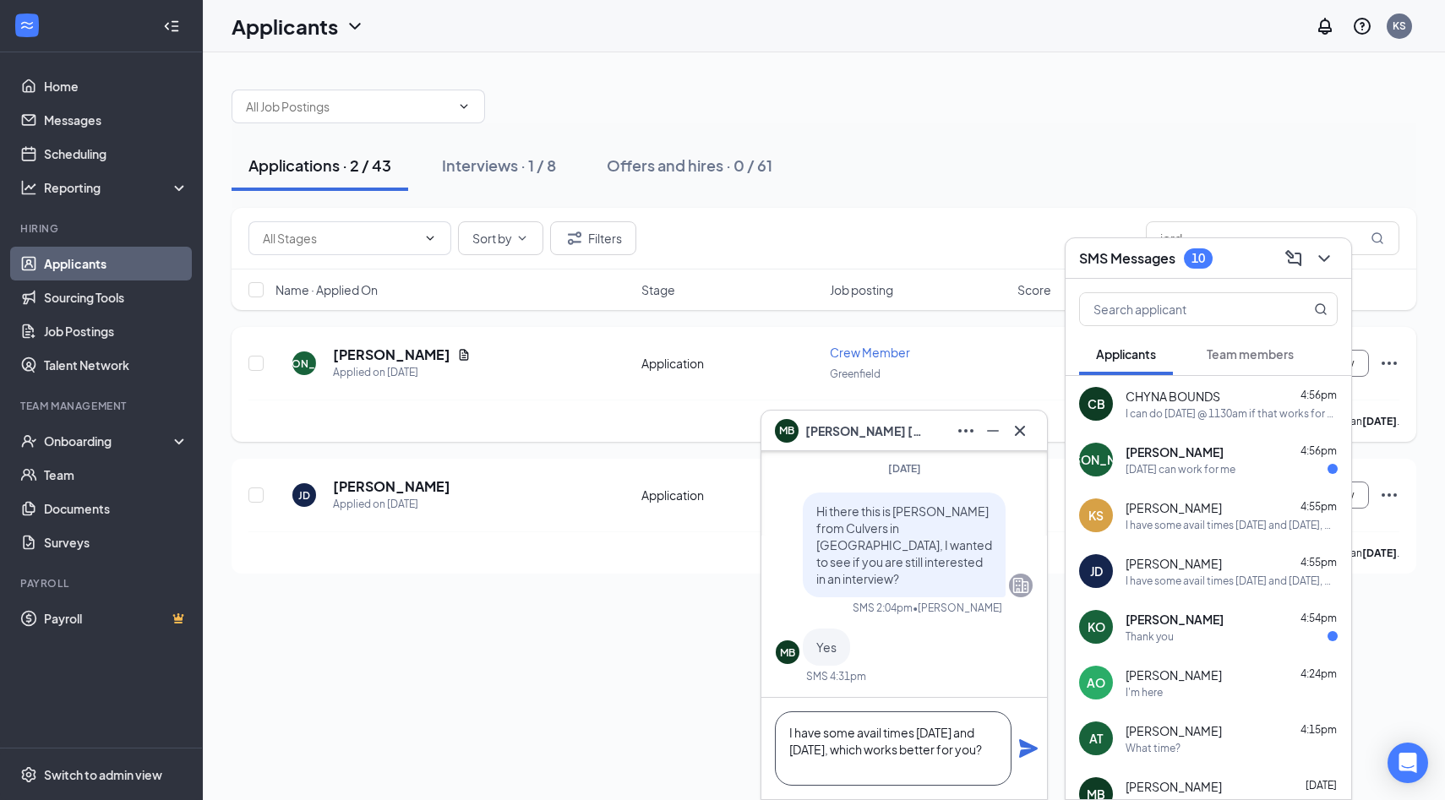
type textarea "I have some avail times [DATE] and [DATE], which works better for you?"
click at [1032, 756] on icon "Plane" at bounding box center [1028, 748] width 20 height 20
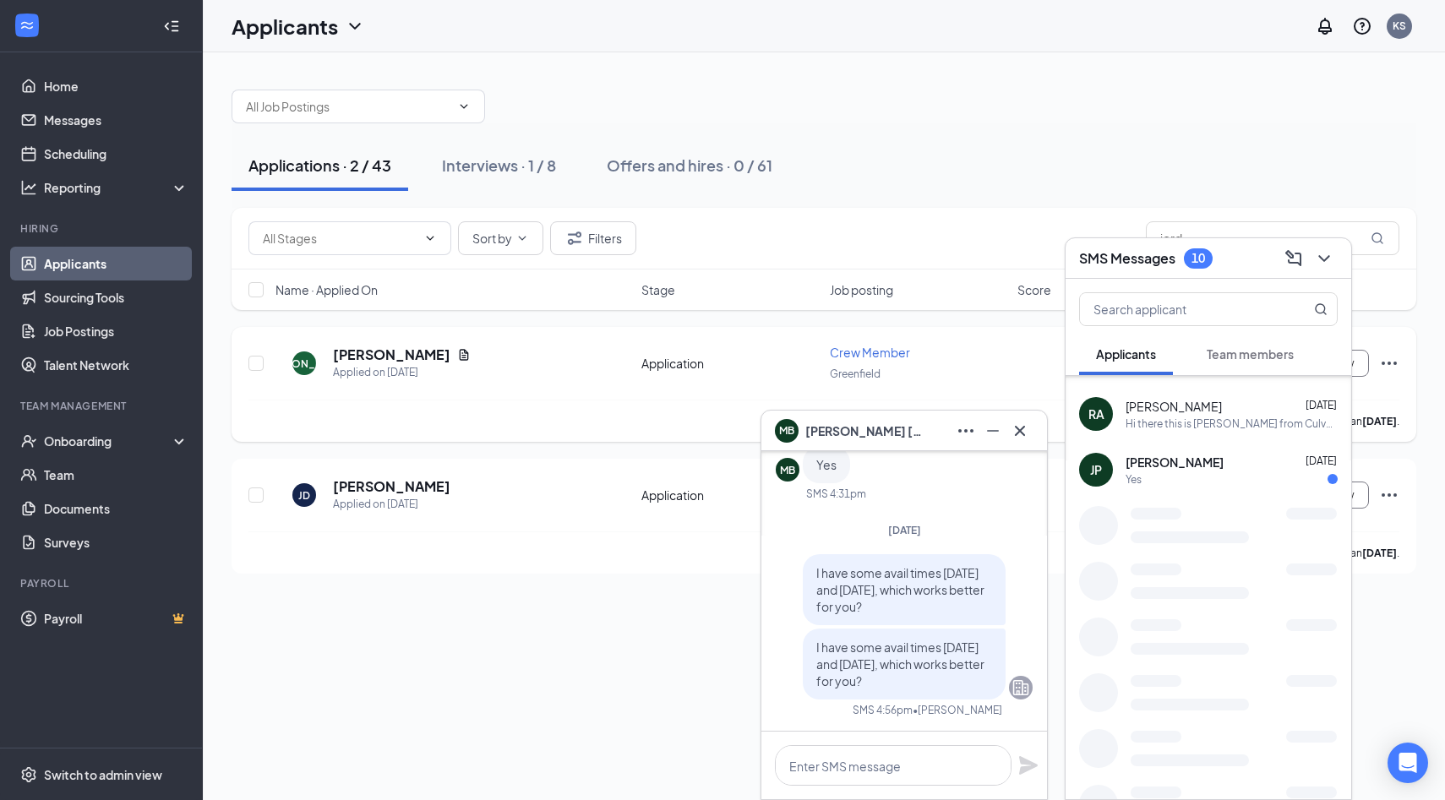
scroll to position [999, 0]
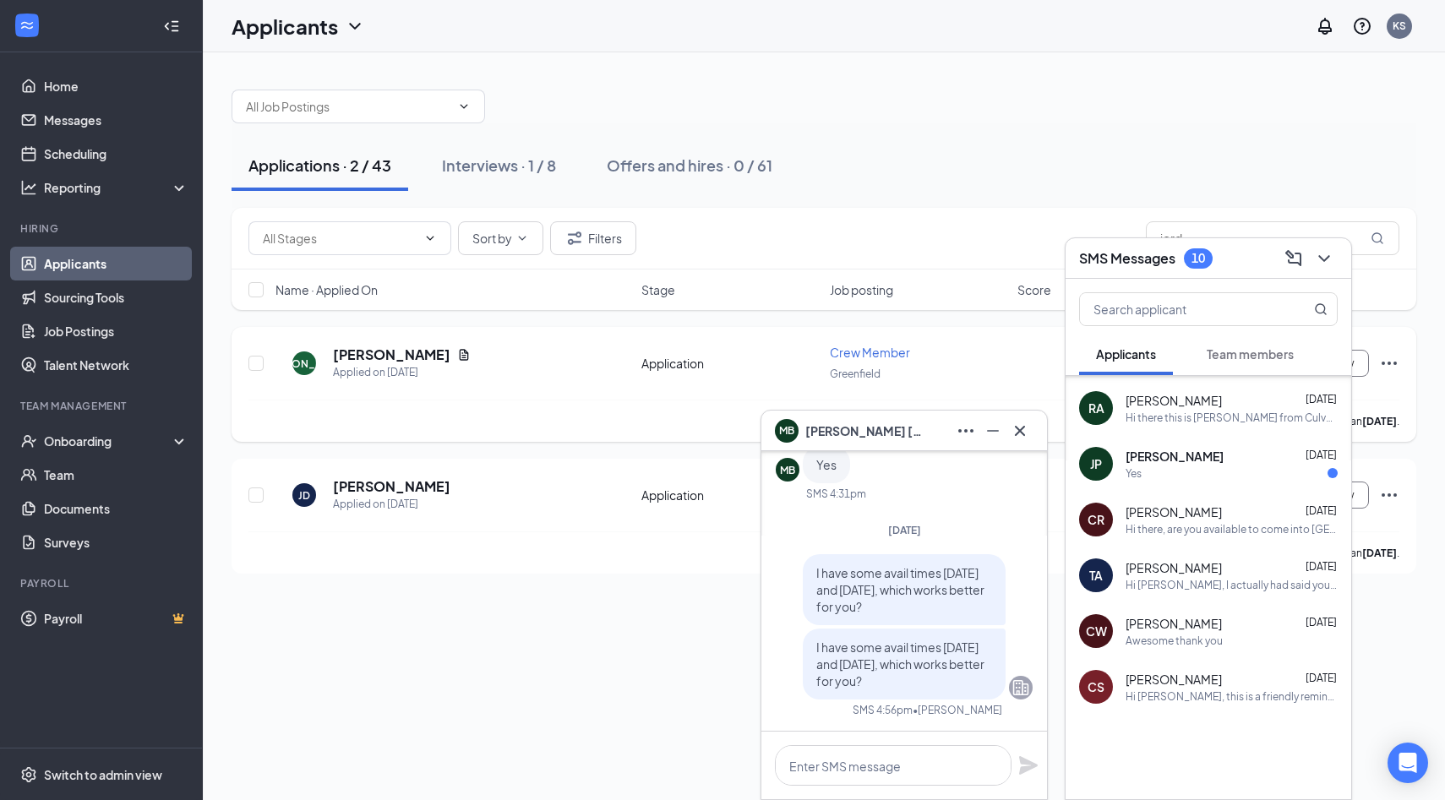
click at [1195, 469] on div "Yes" at bounding box center [1231, 473] width 212 height 14
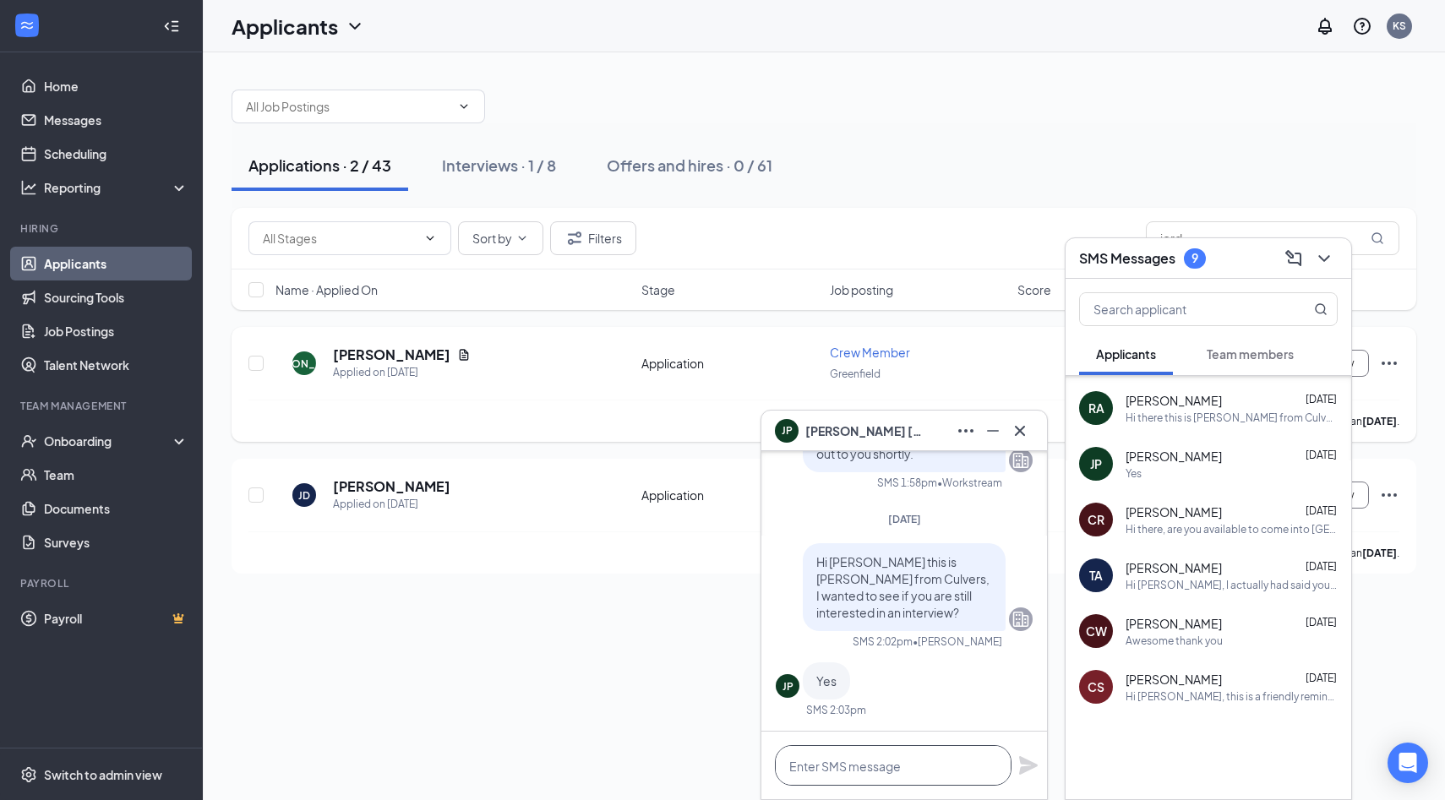
paste textarea "I have some avail times [DATE] and [DATE], which works better for you?"
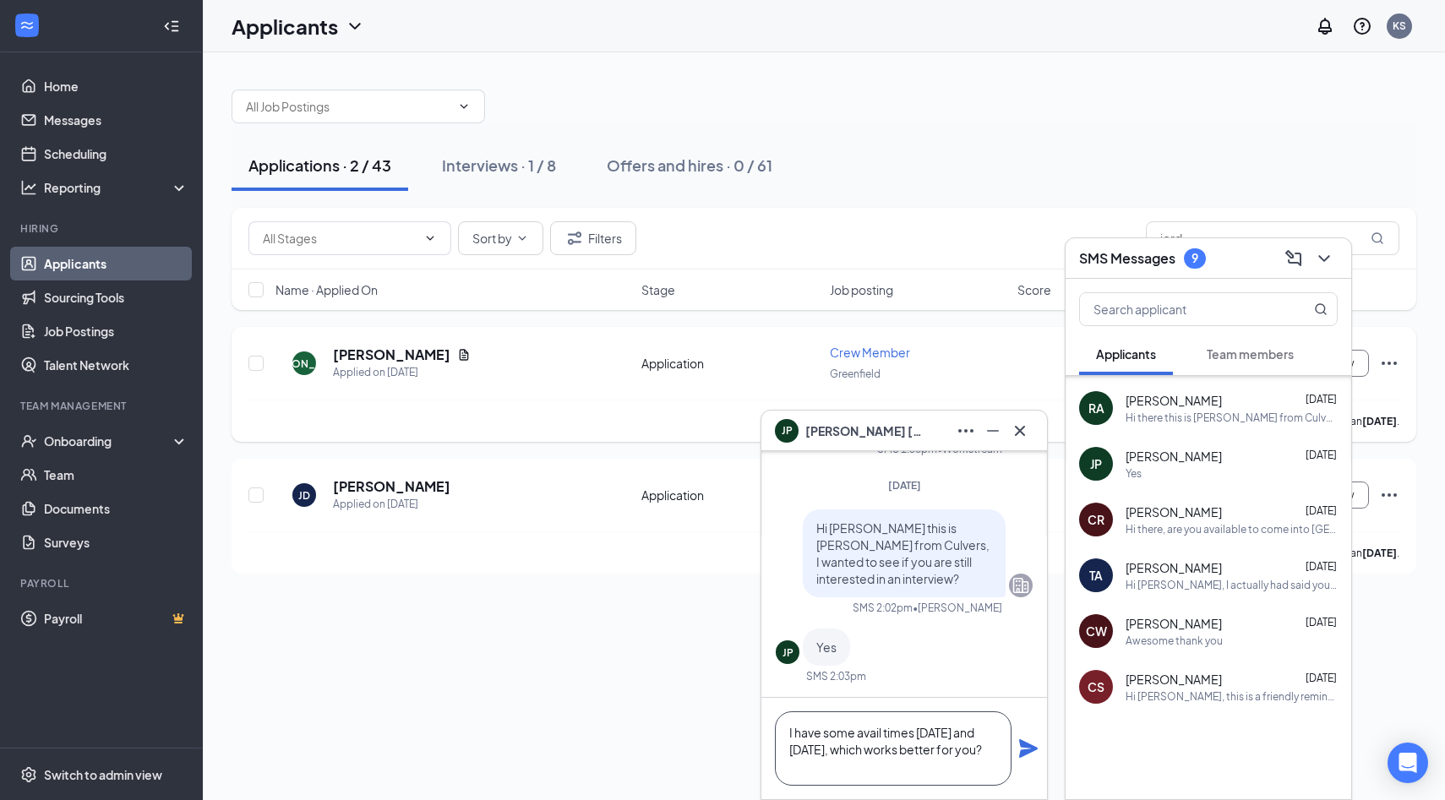
type textarea "I have some avail times [DATE] and [DATE], which works better for you?"
click at [1026, 748] on icon "Plane" at bounding box center [1028, 748] width 20 height 20
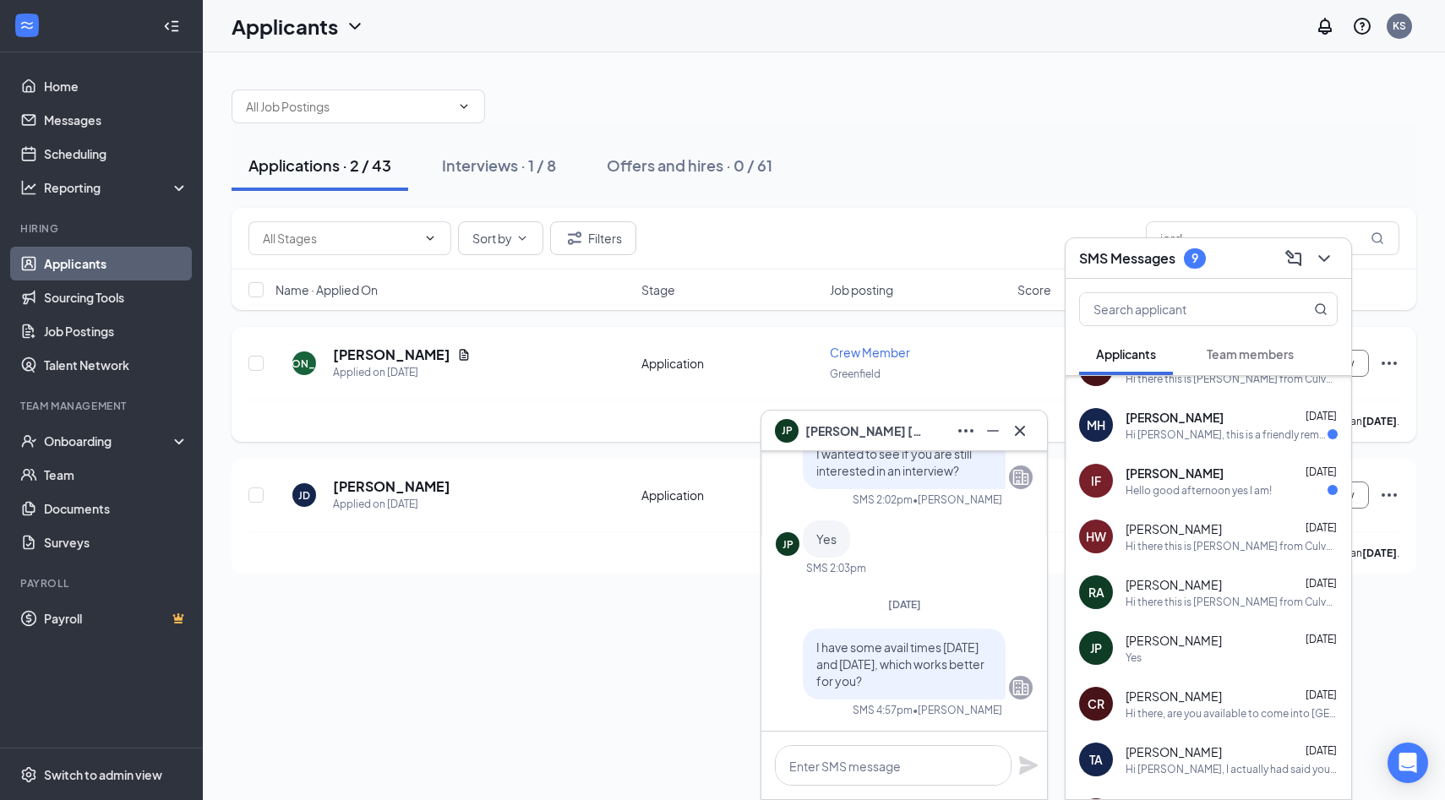
scroll to position [809, 0]
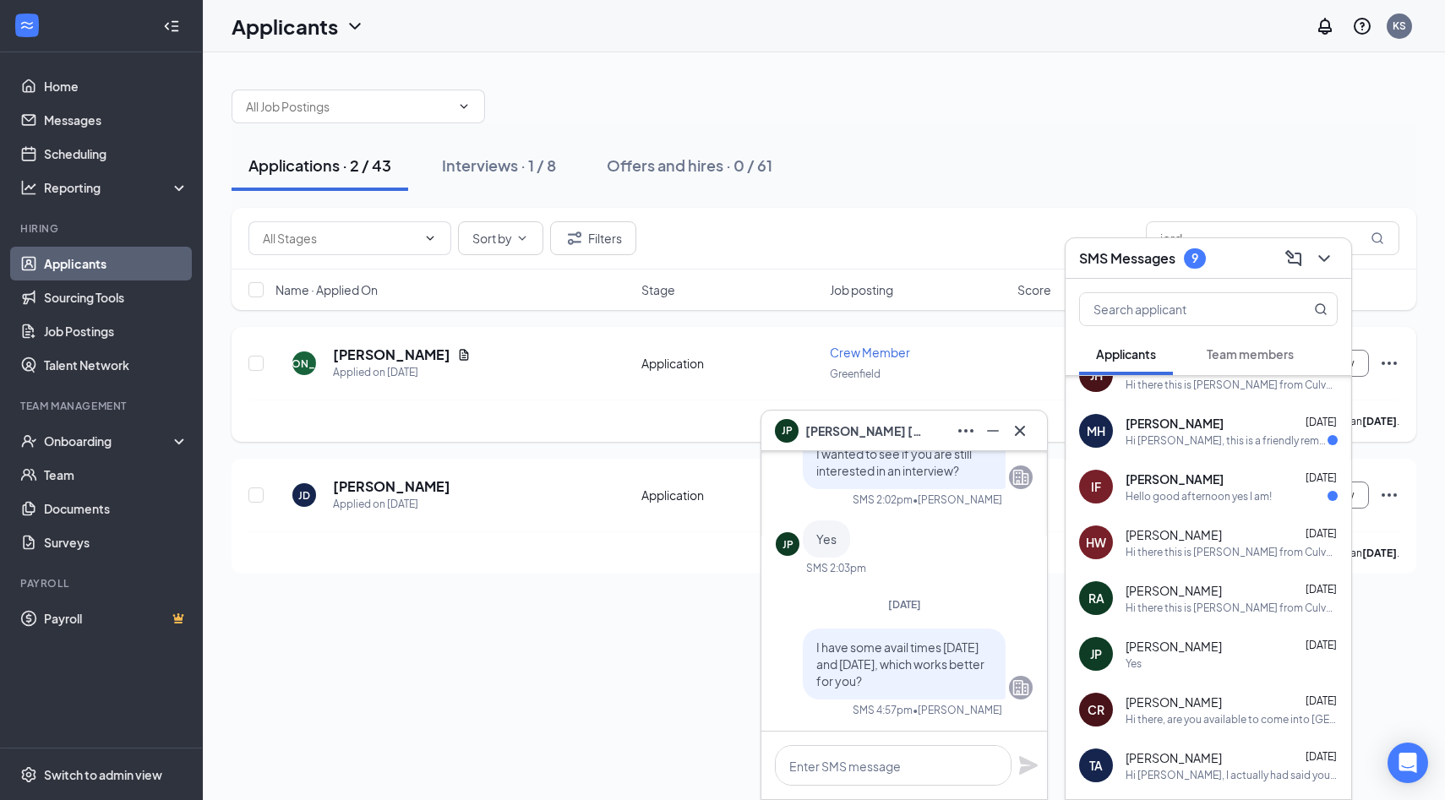
click at [1194, 487] on div "[PERSON_NAME] [DATE] Hello good afternoon yes I am!" at bounding box center [1231, 487] width 212 height 33
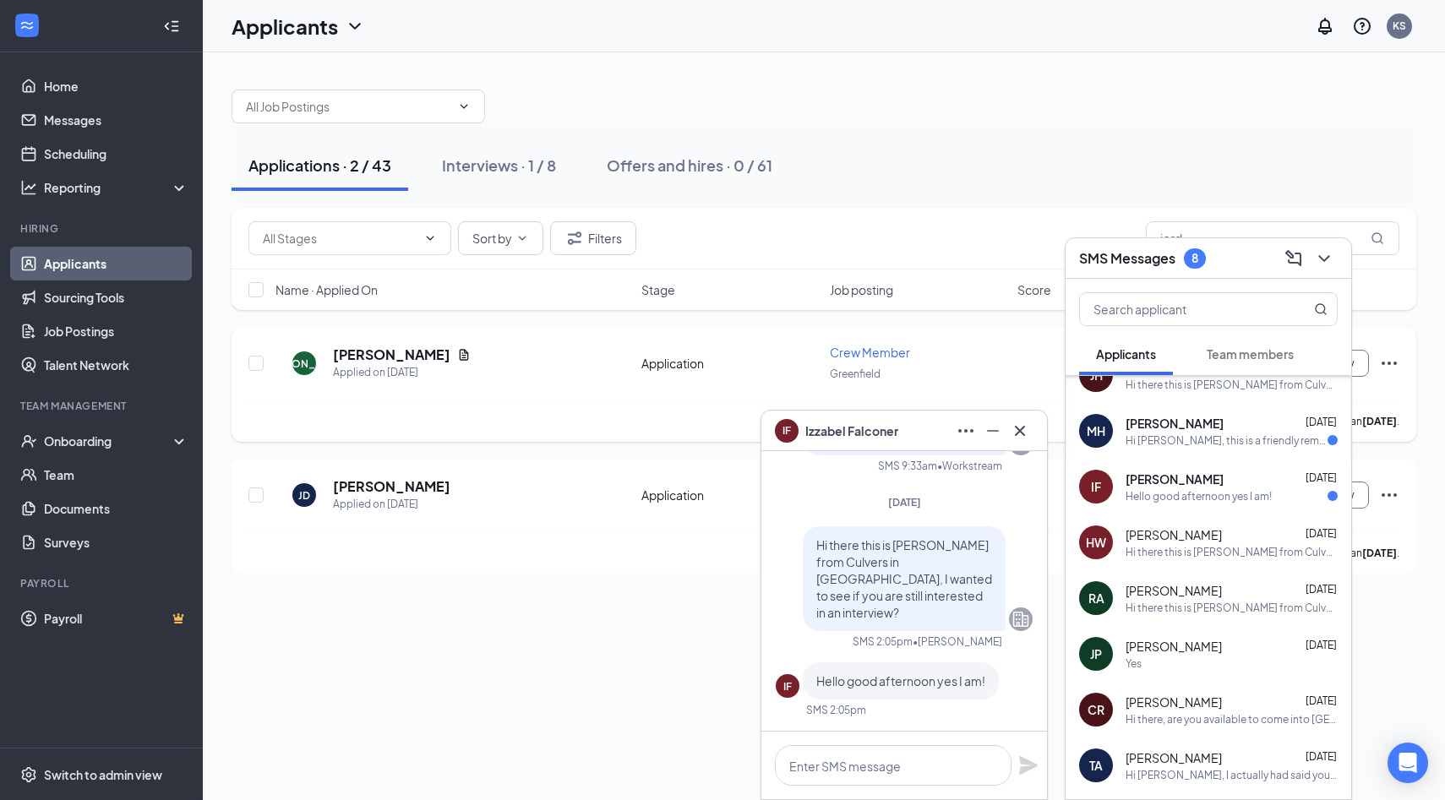
scroll to position [0, 0]
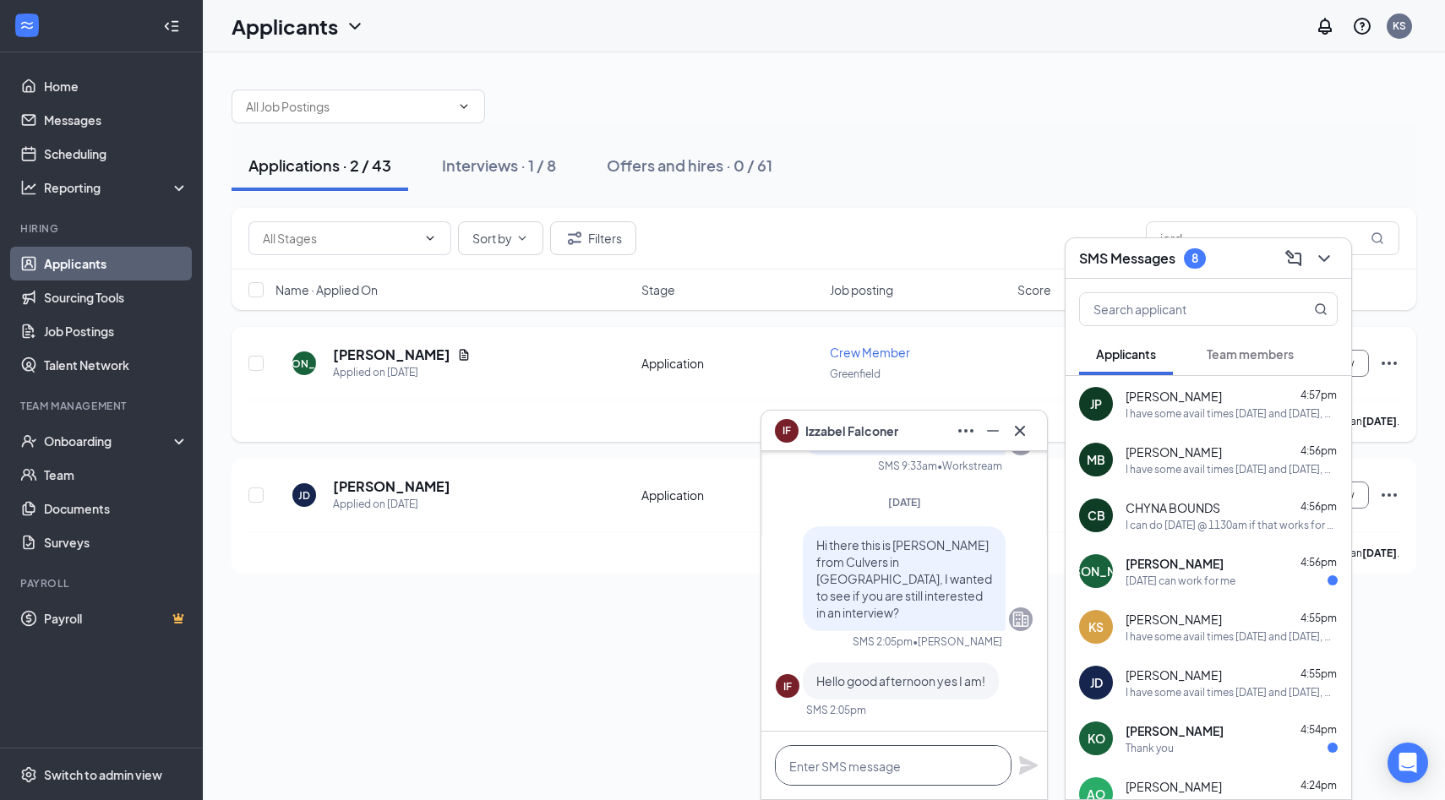
click at [904, 776] on textarea at bounding box center [893, 765] width 237 height 41
paste textarea "I have some avail times [DATE] and [DATE], which works better for you?"
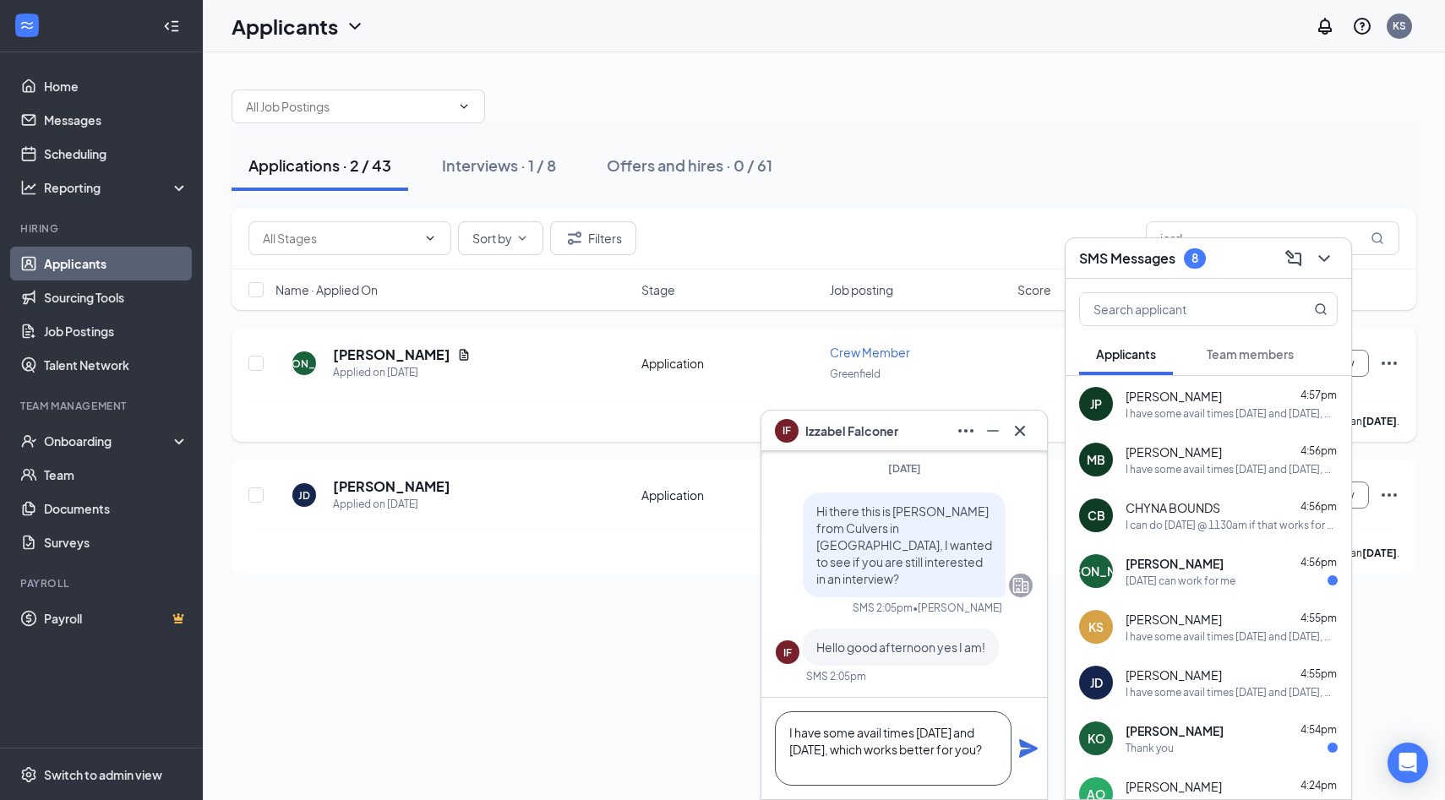
type textarea "I have some avail times [DATE] and [DATE], which works better for you?"
click at [1026, 748] on icon "Plane" at bounding box center [1028, 748] width 20 height 20
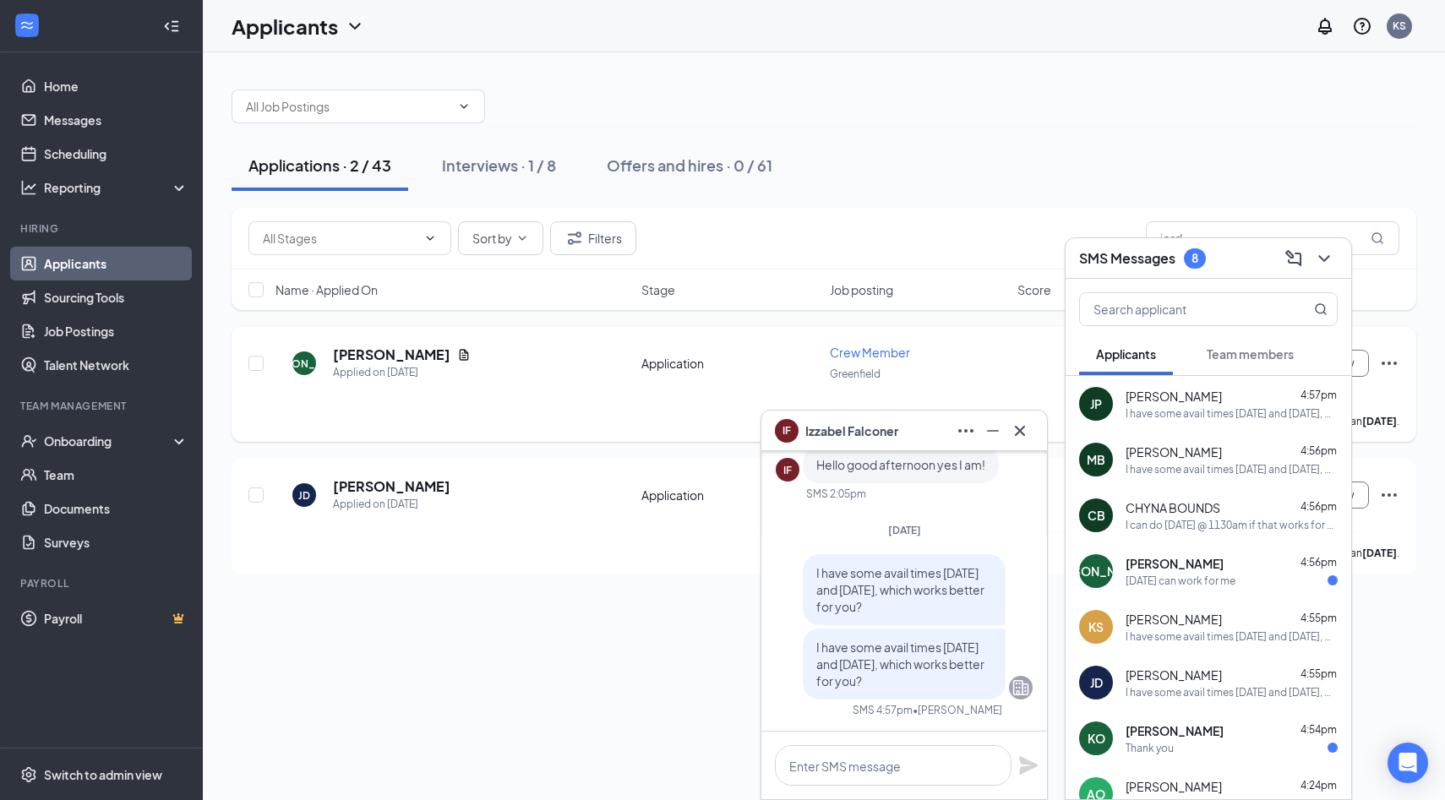
click at [1193, 574] on div "[DATE] can work for me" at bounding box center [1180, 581] width 110 height 14
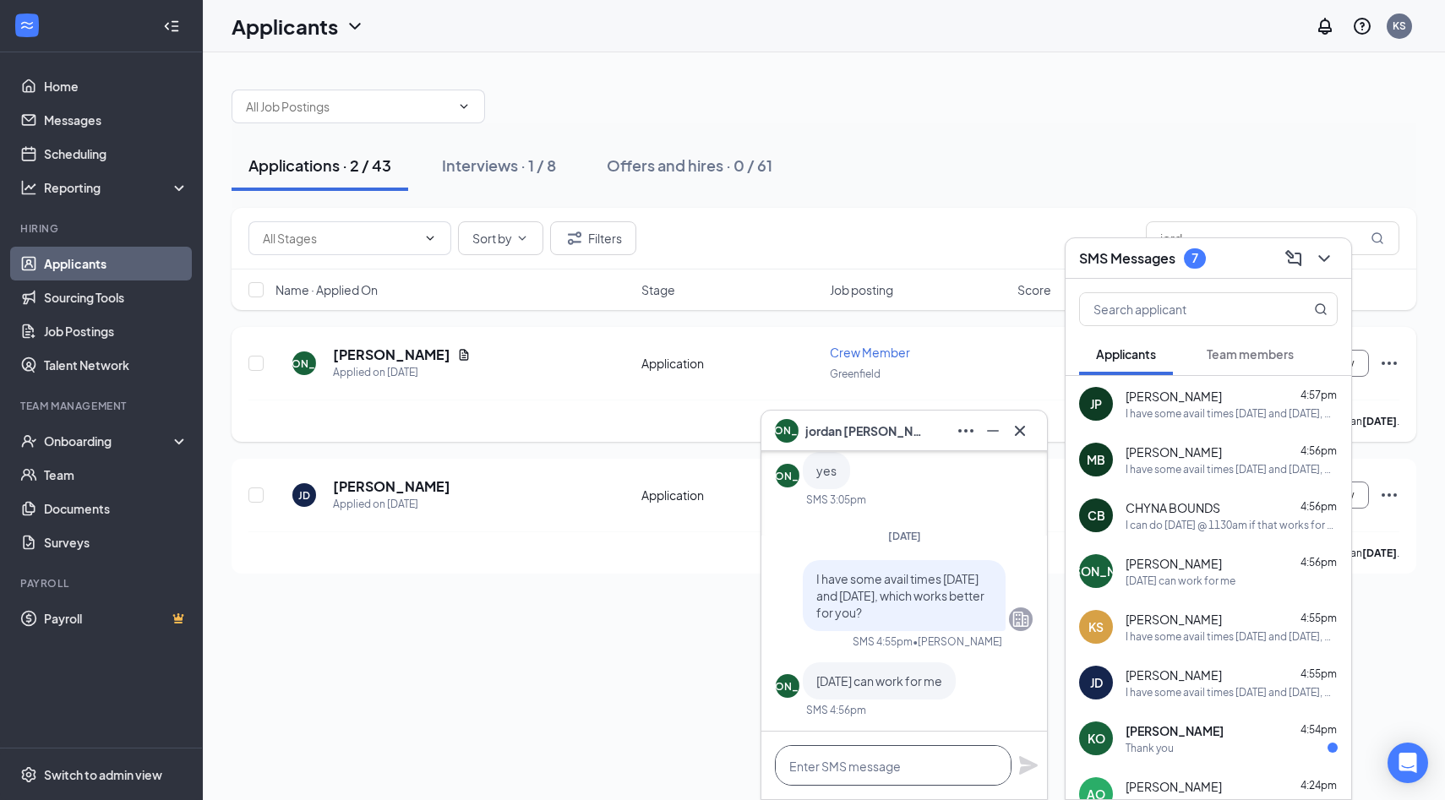
click at [894, 765] on textarea at bounding box center [893, 765] width 237 height 41
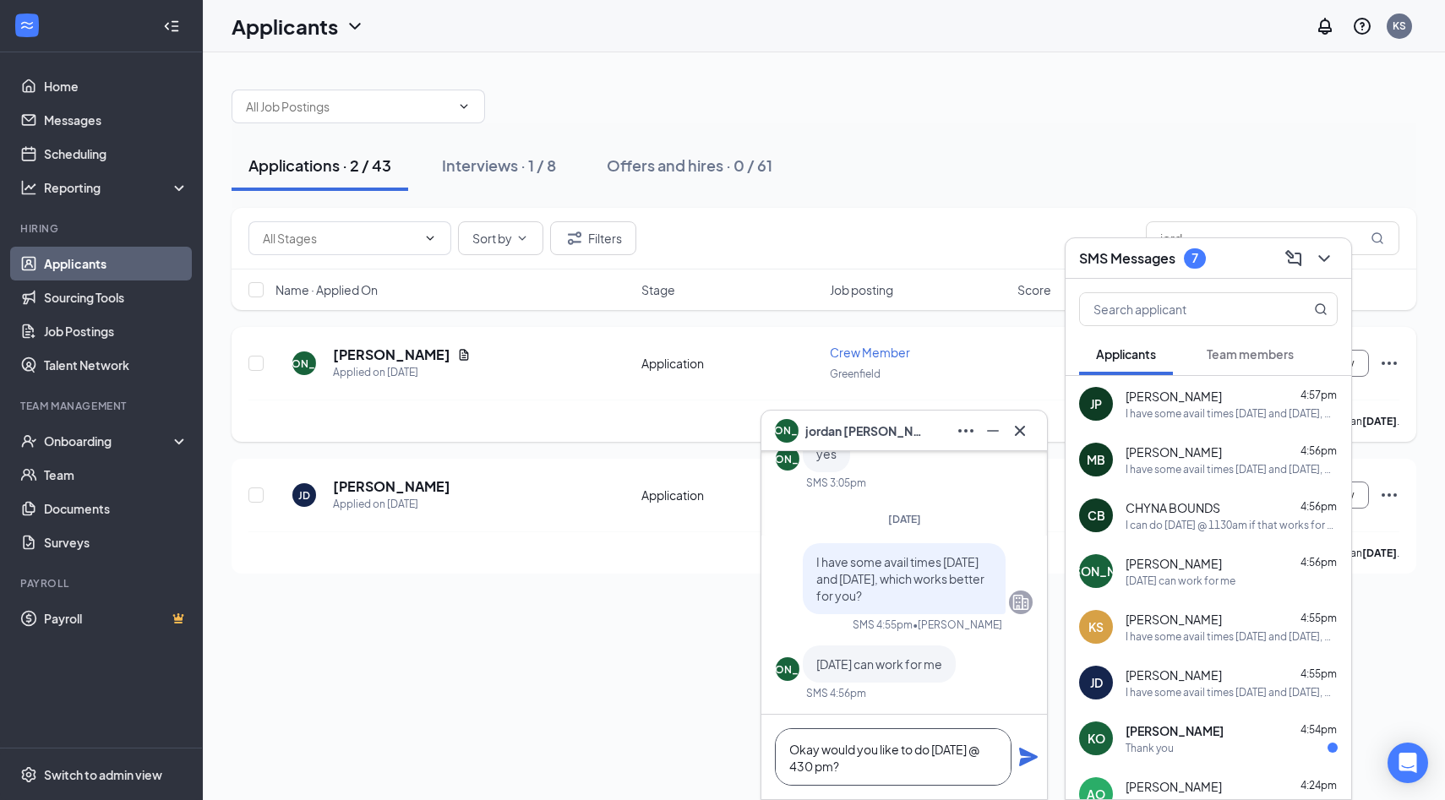
type textarea "Okay would you like to do [DATE] @ 430 pm?"
click at [1033, 750] on icon "Plane" at bounding box center [1028, 757] width 20 height 20
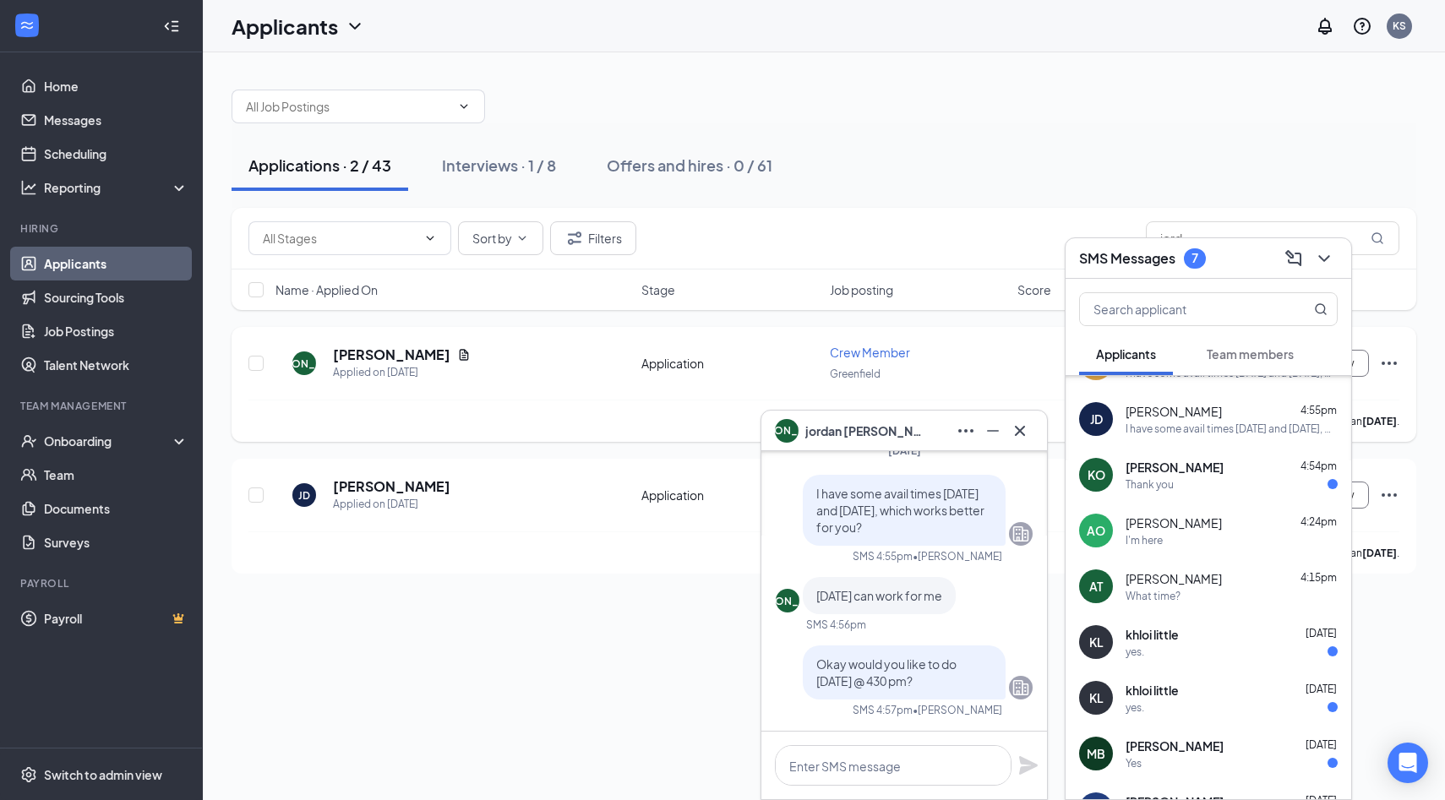
scroll to position [294, 0]
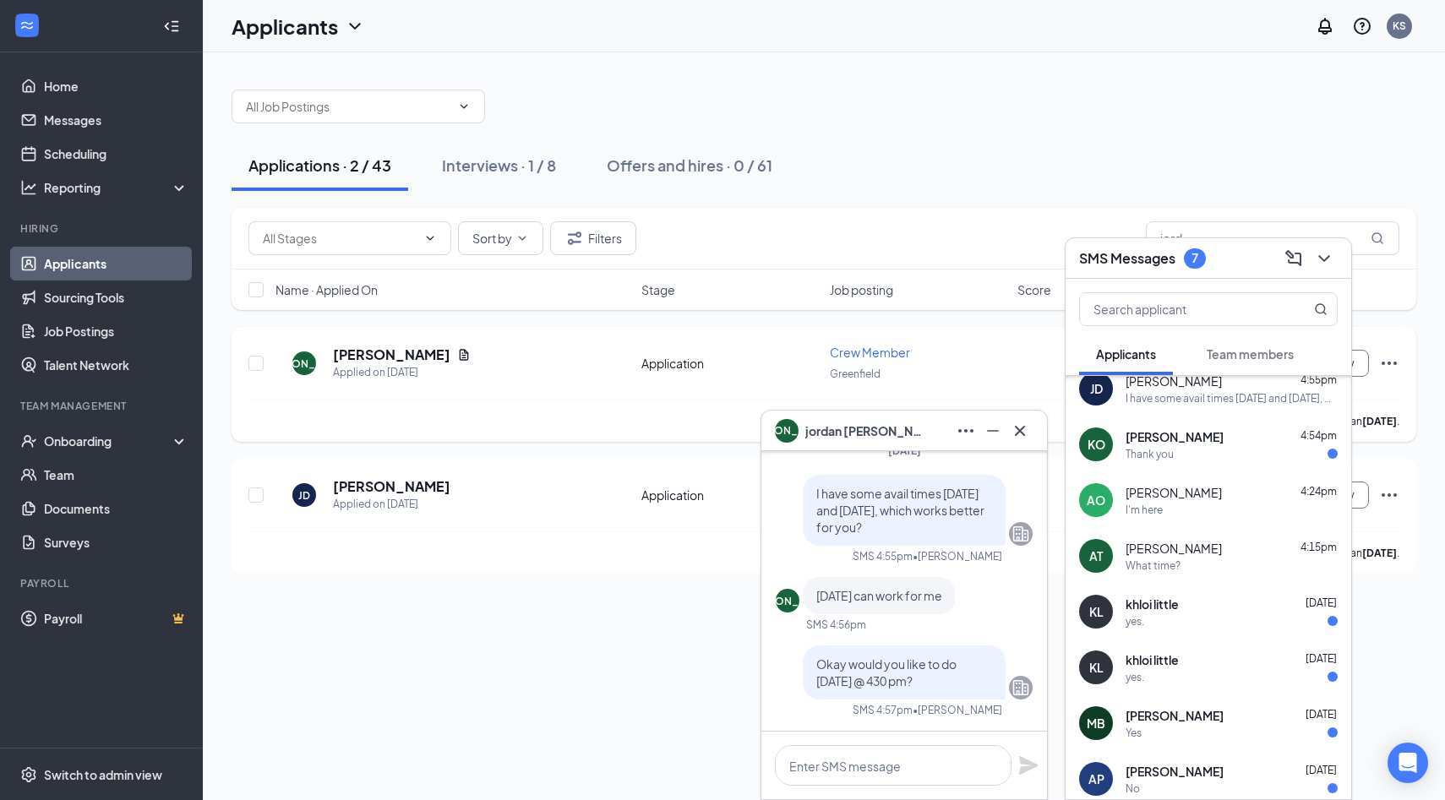
click at [1215, 621] on div "yes." at bounding box center [1231, 621] width 212 height 14
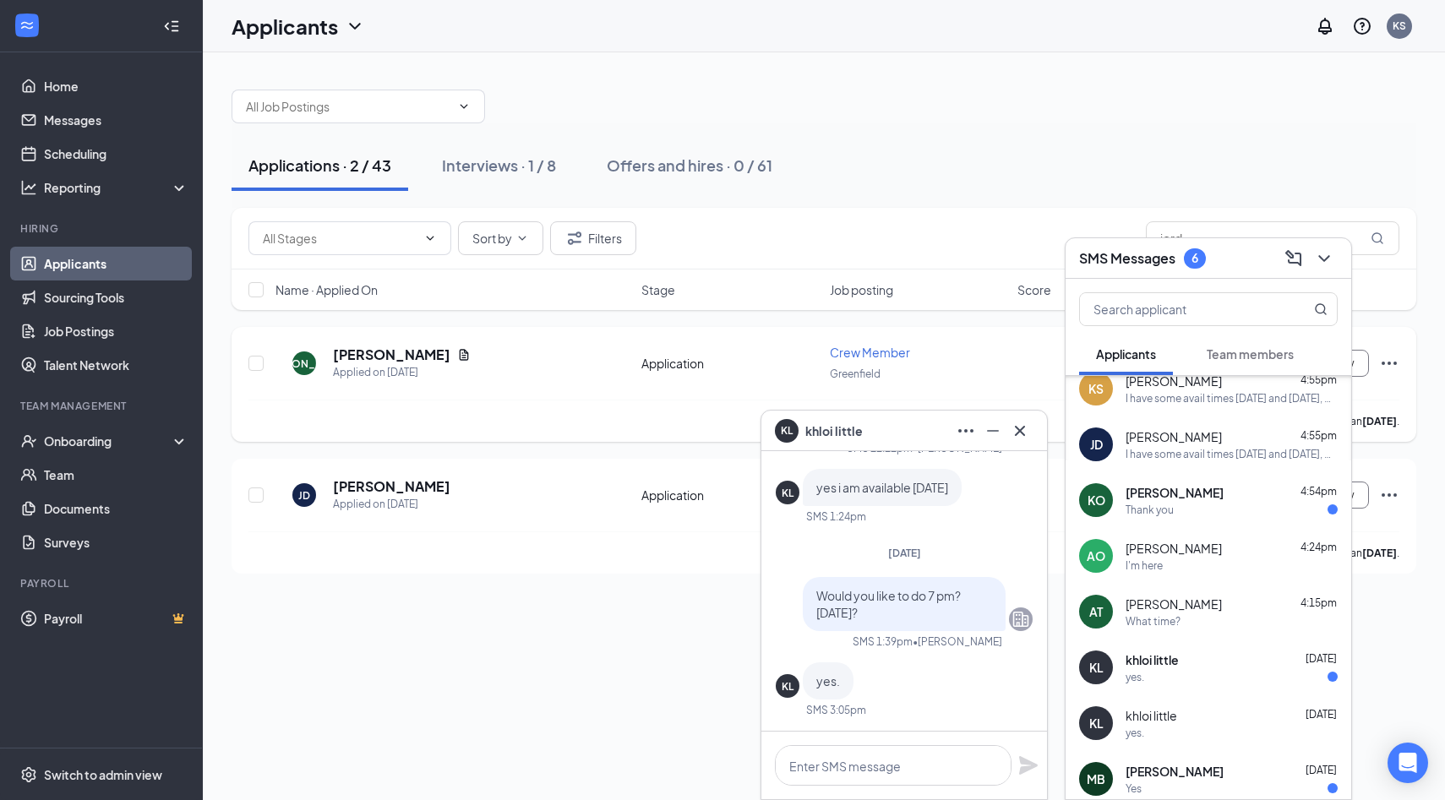
scroll to position [350, 0]
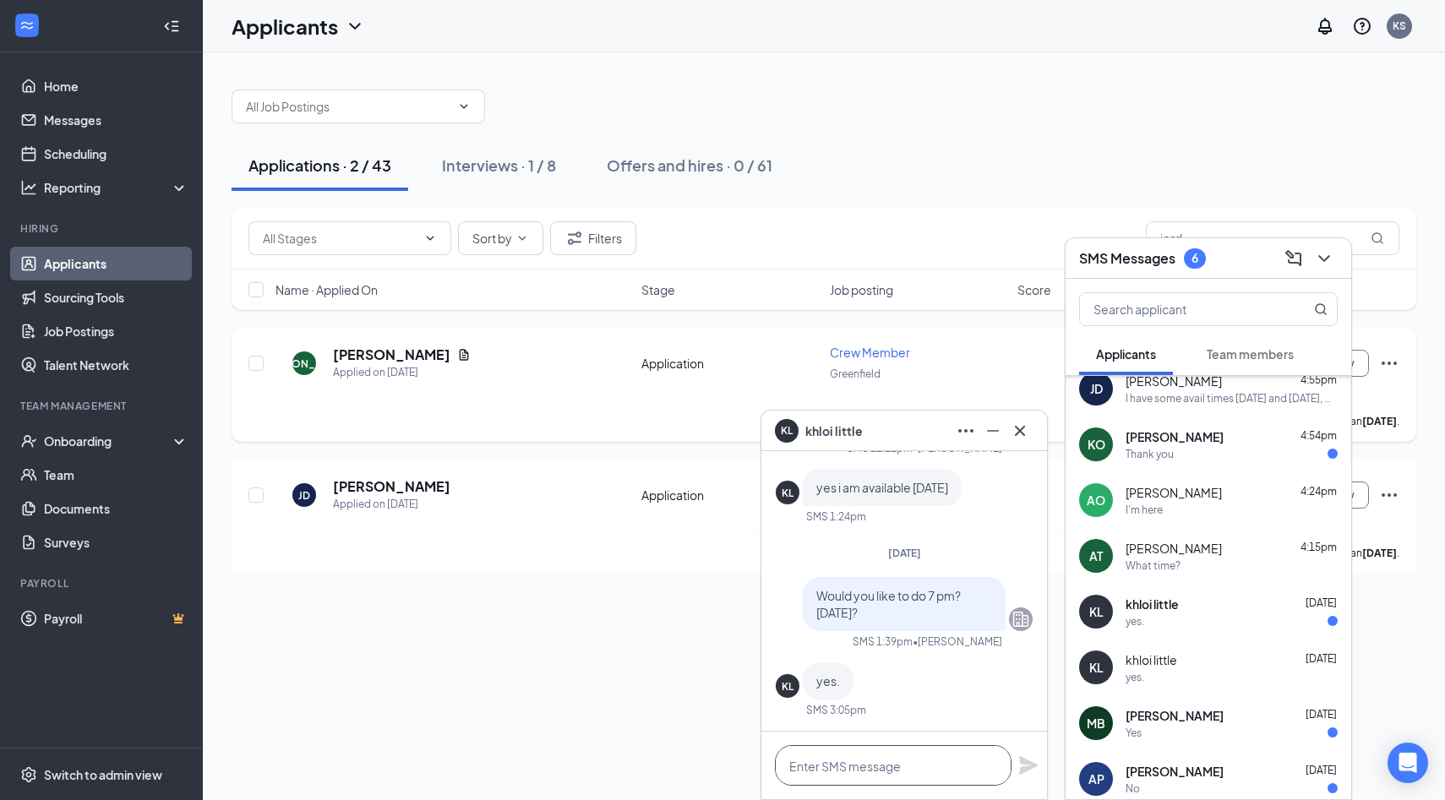
click at [890, 776] on textarea at bounding box center [893, 765] width 237 height 41
click at [1205, 618] on div "yes." at bounding box center [1231, 621] width 212 height 14
click at [1191, 724] on div "[PERSON_NAME] [DATE] Yes" at bounding box center [1231, 723] width 212 height 33
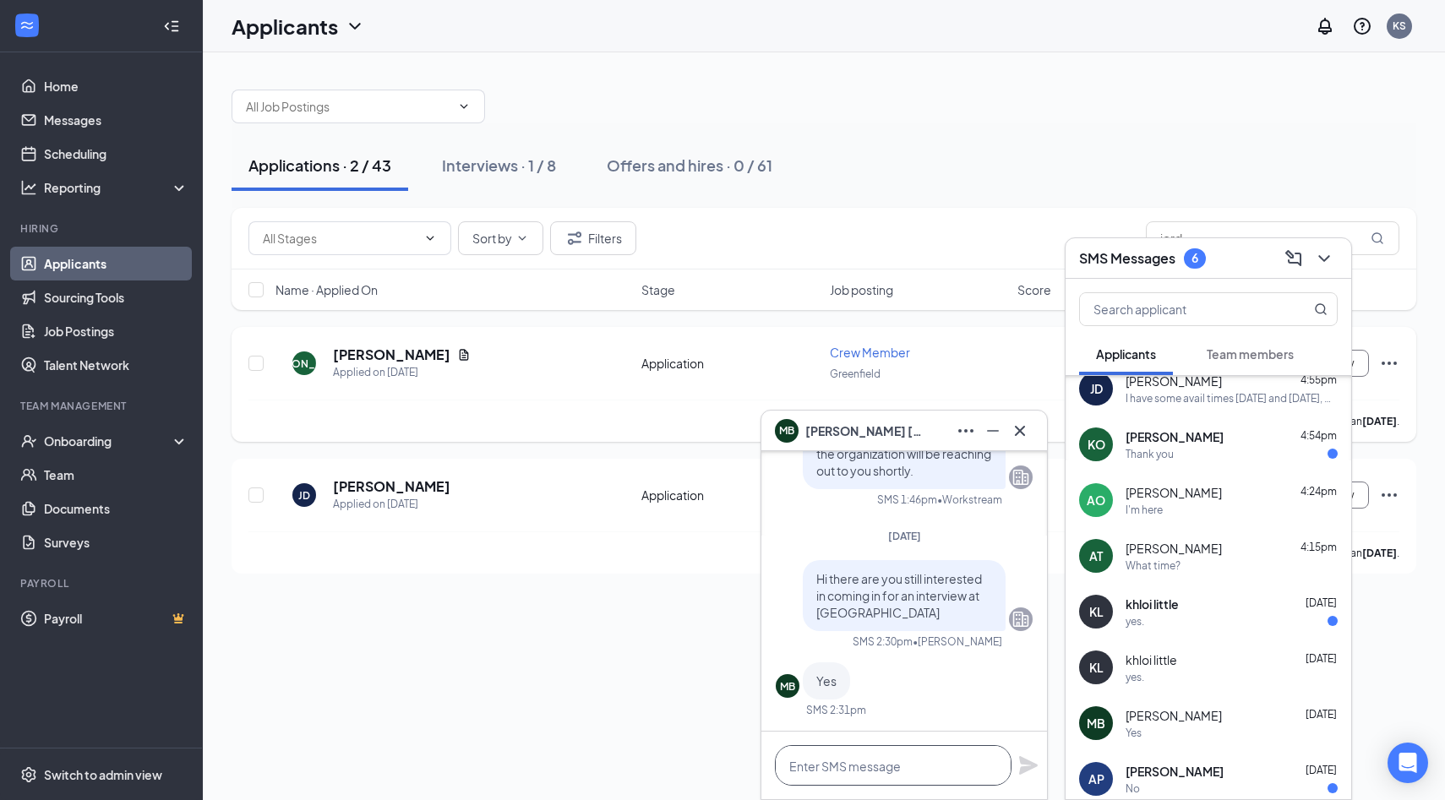
paste textarea "I have some avail times [DATE] and [DATE], which works better for you?"
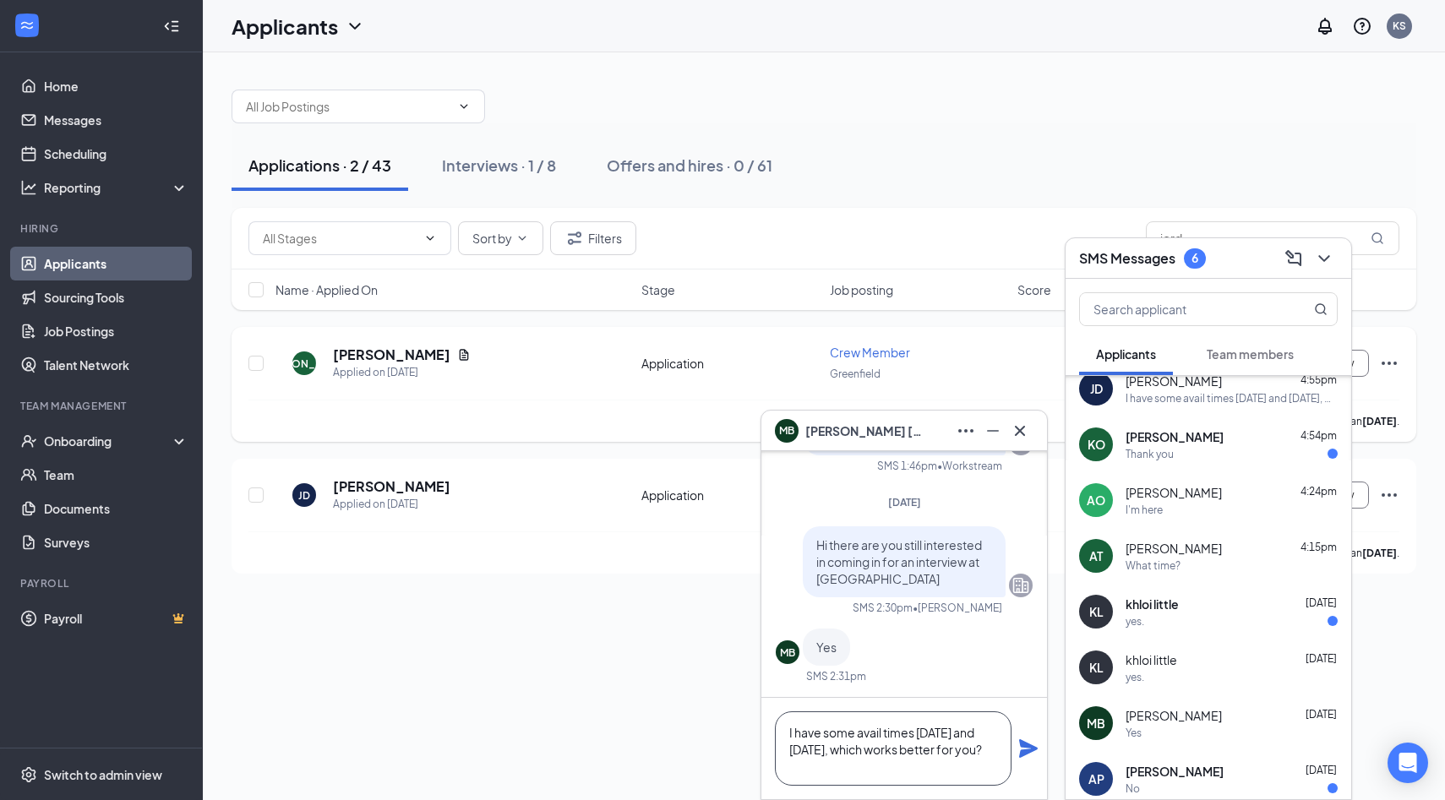
scroll to position [0, 0]
type textarea "I have some avail times [DATE] and [DATE], which works better for you?"
click at [1033, 748] on icon "Plane" at bounding box center [1028, 748] width 19 height 19
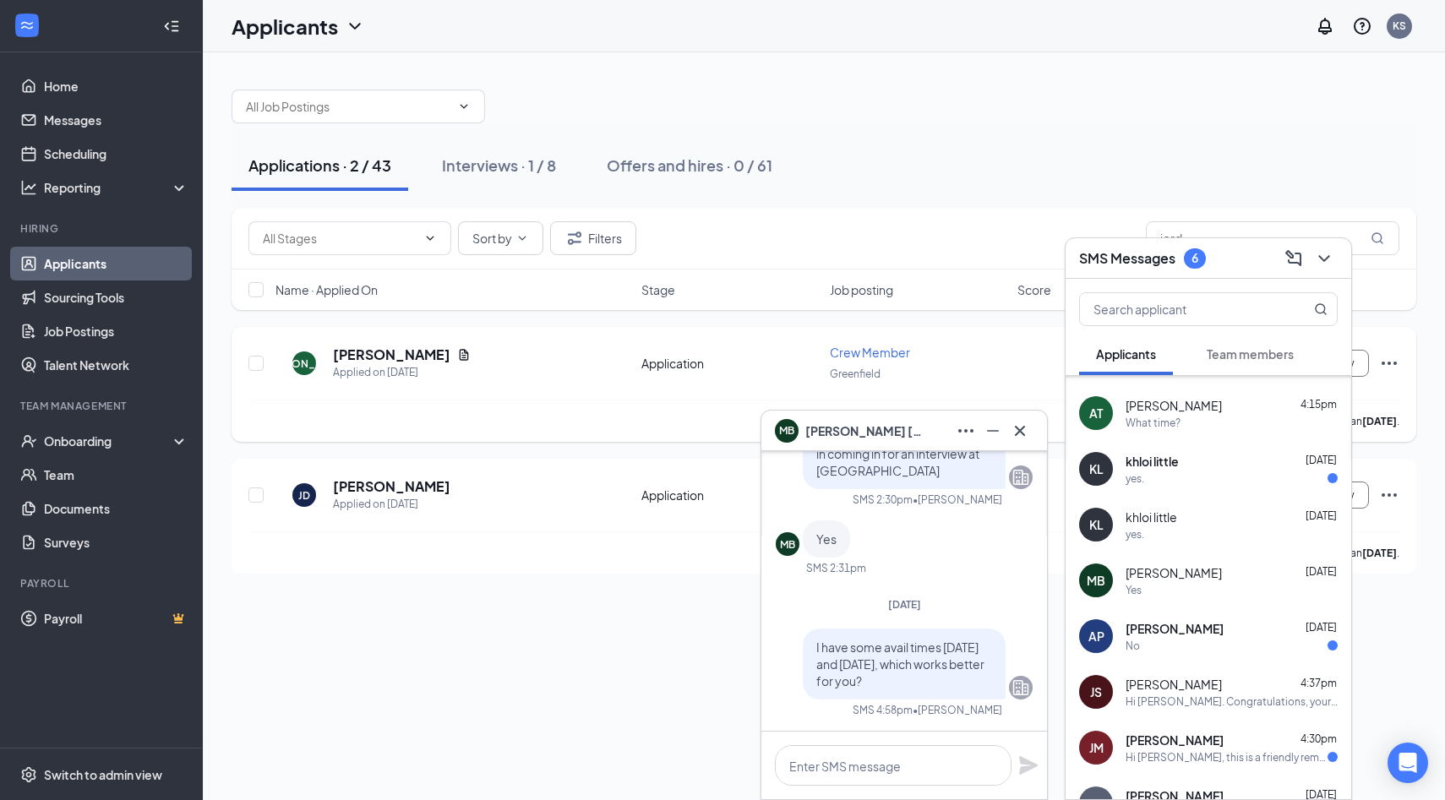
scroll to position [541, 0]
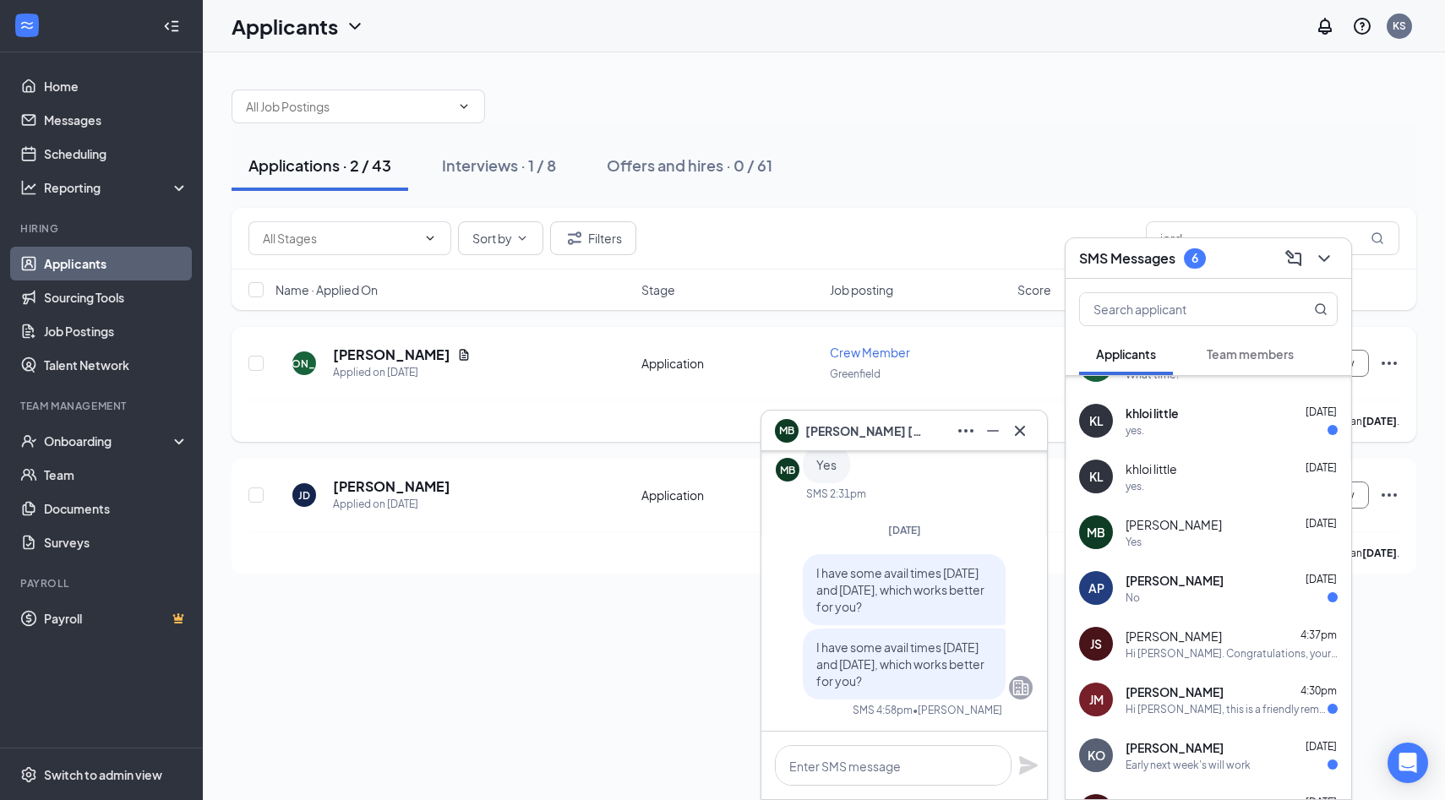
click at [1209, 594] on div "No" at bounding box center [1231, 598] width 212 height 14
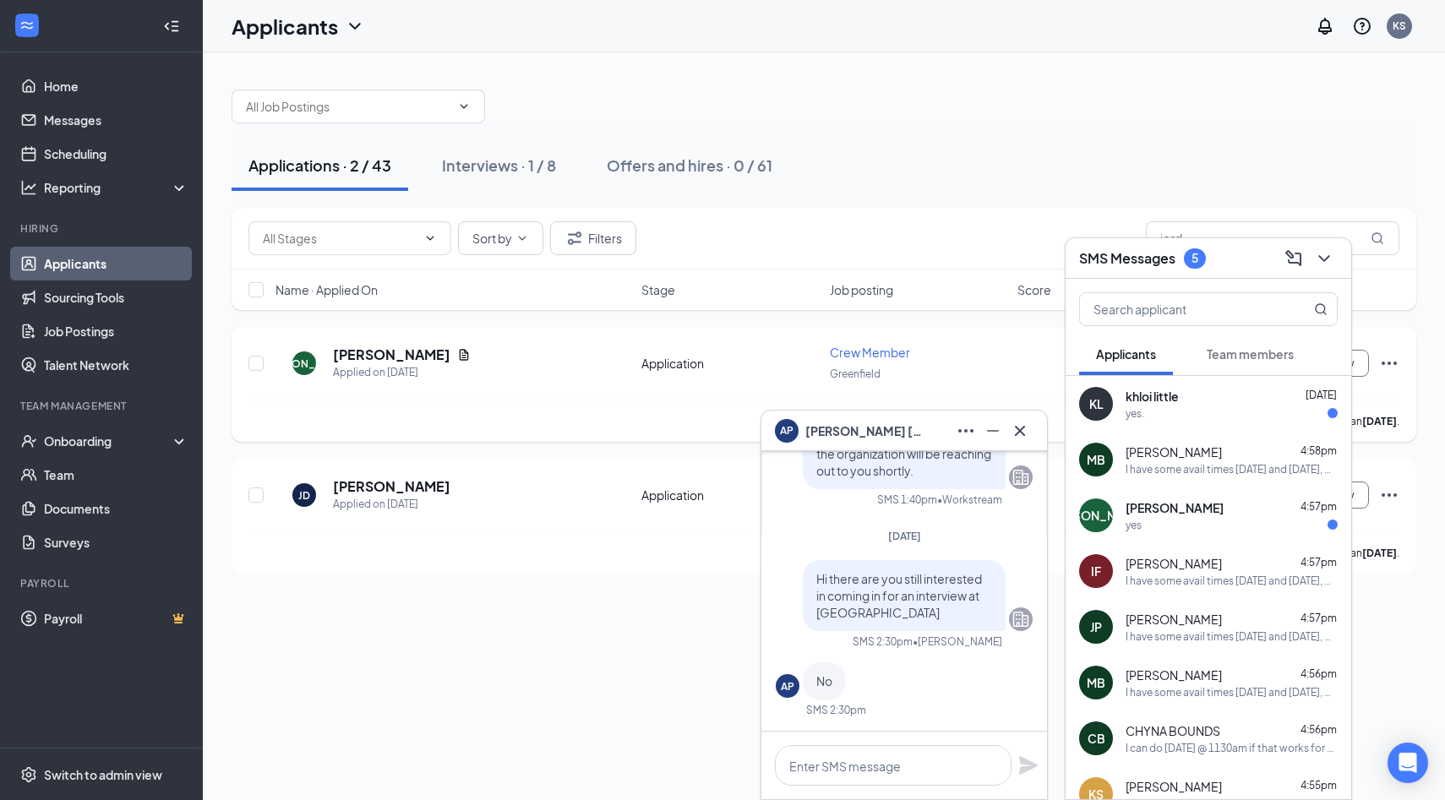
scroll to position [-1, 0]
click at [1019, 431] on icon "Cross" at bounding box center [1020, 430] width 10 height 10
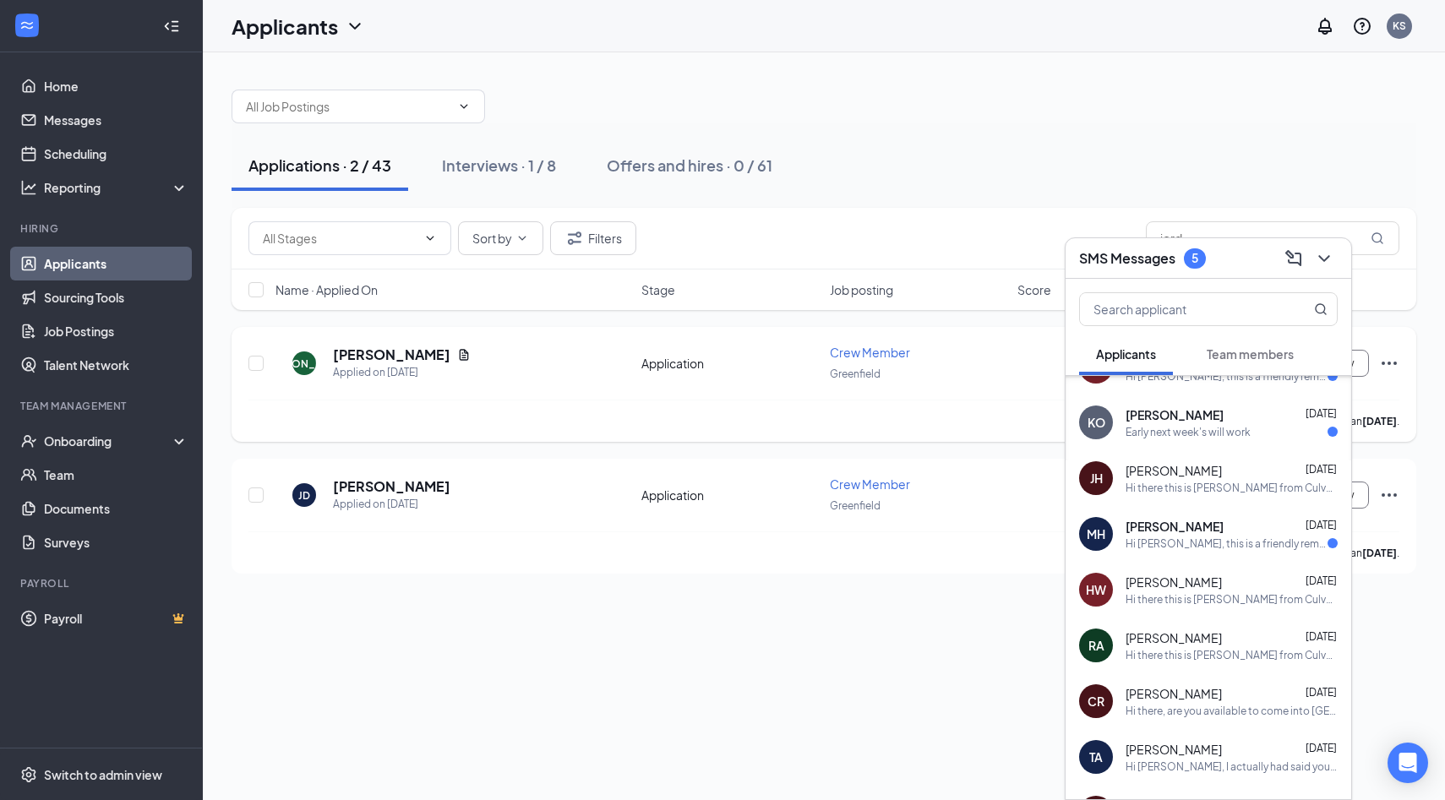
scroll to position [882, 0]
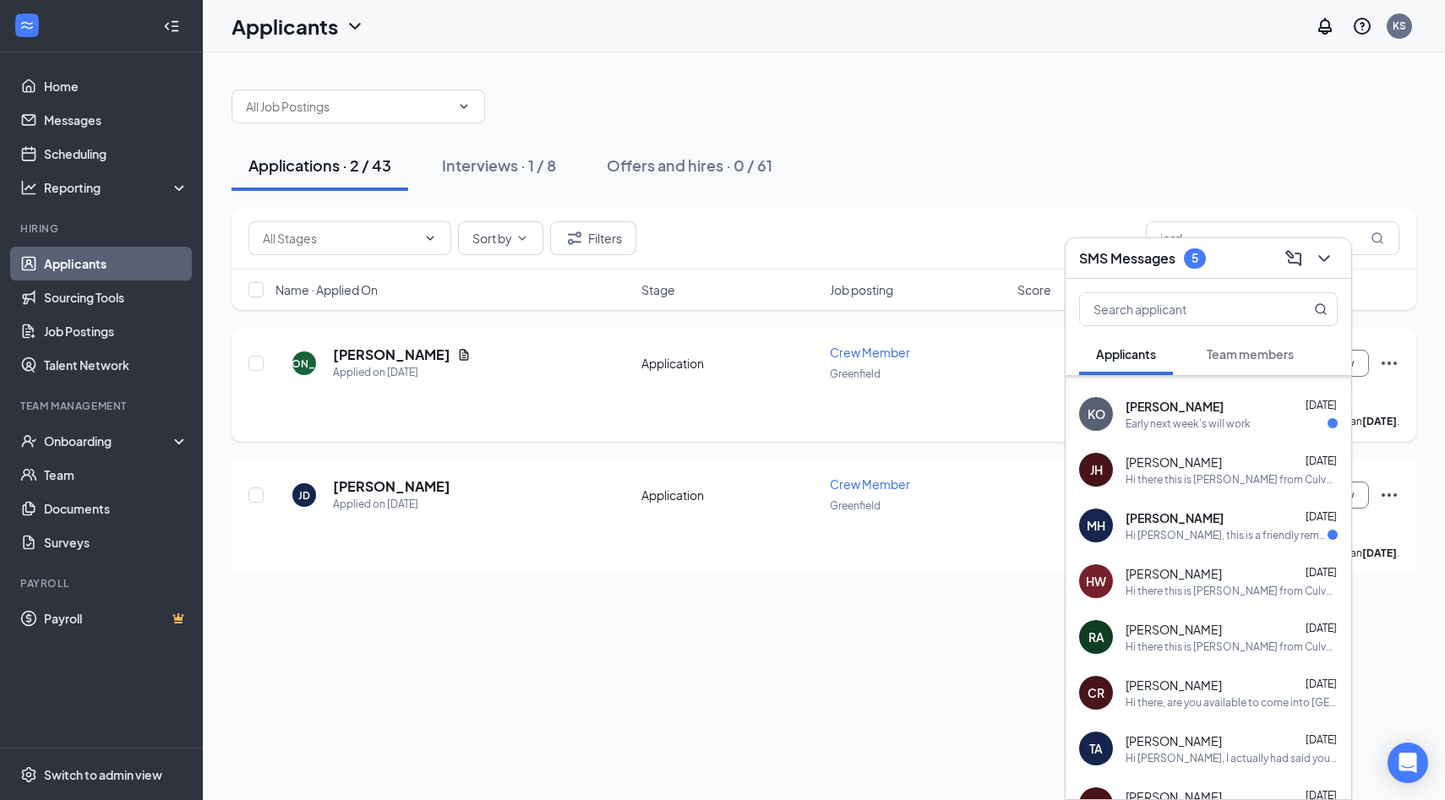
click at [1203, 525] on div "[PERSON_NAME] [DATE] Hi [PERSON_NAME], this is a friendly reminder. Your meetin…" at bounding box center [1231, 525] width 212 height 33
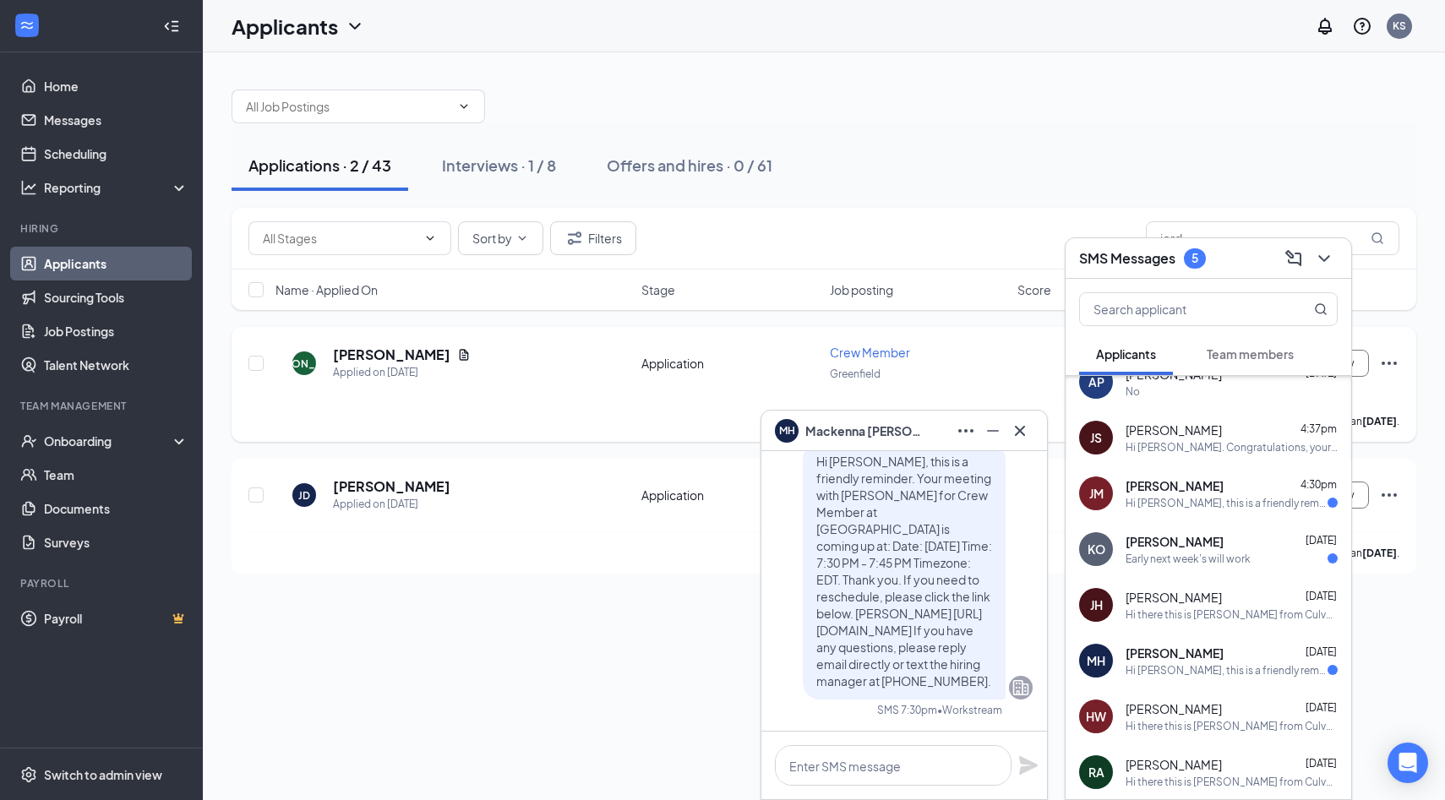
scroll to position [743, 0]
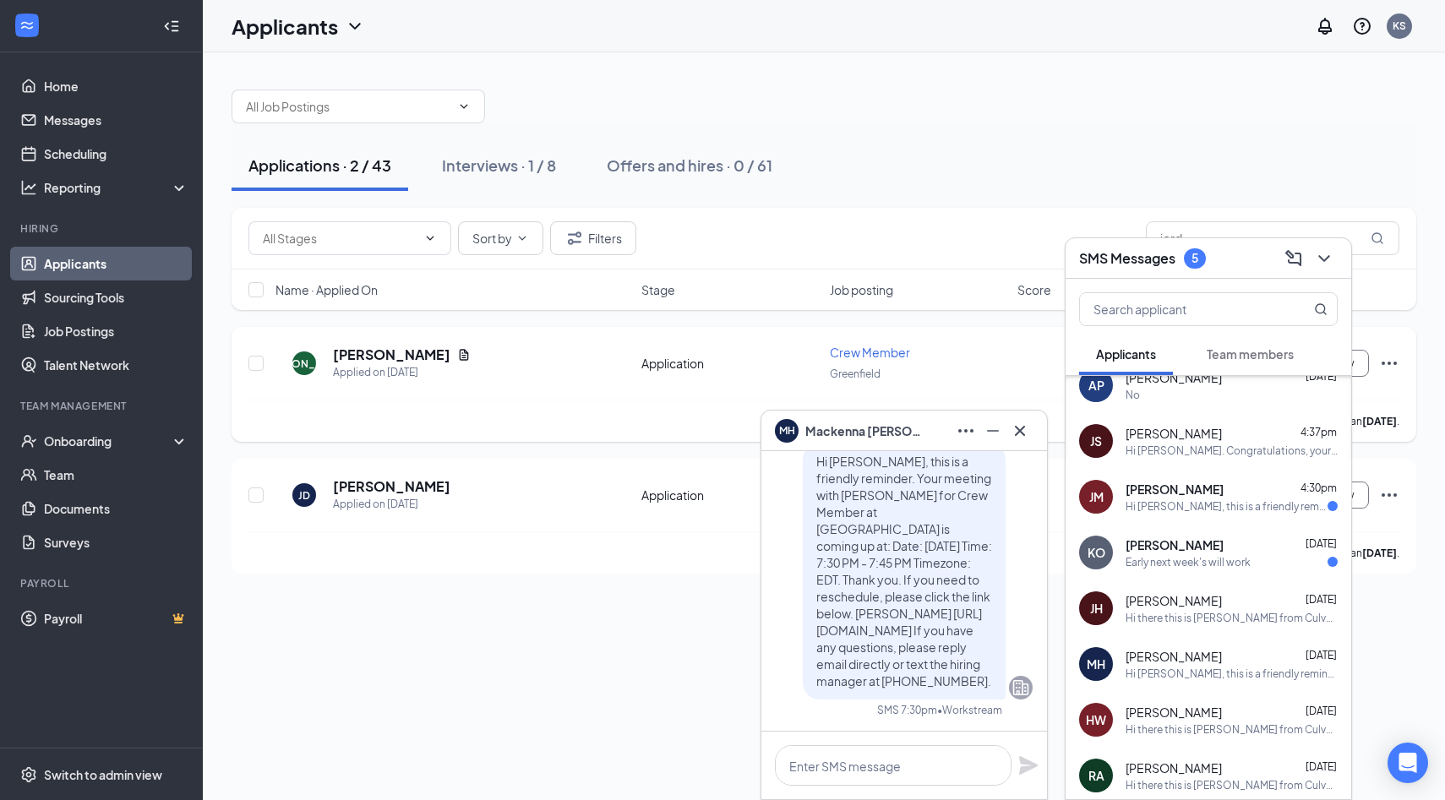
click at [1215, 564] on div "Early next week's will work" at bounding box center [1187, 562] width 125 height 14
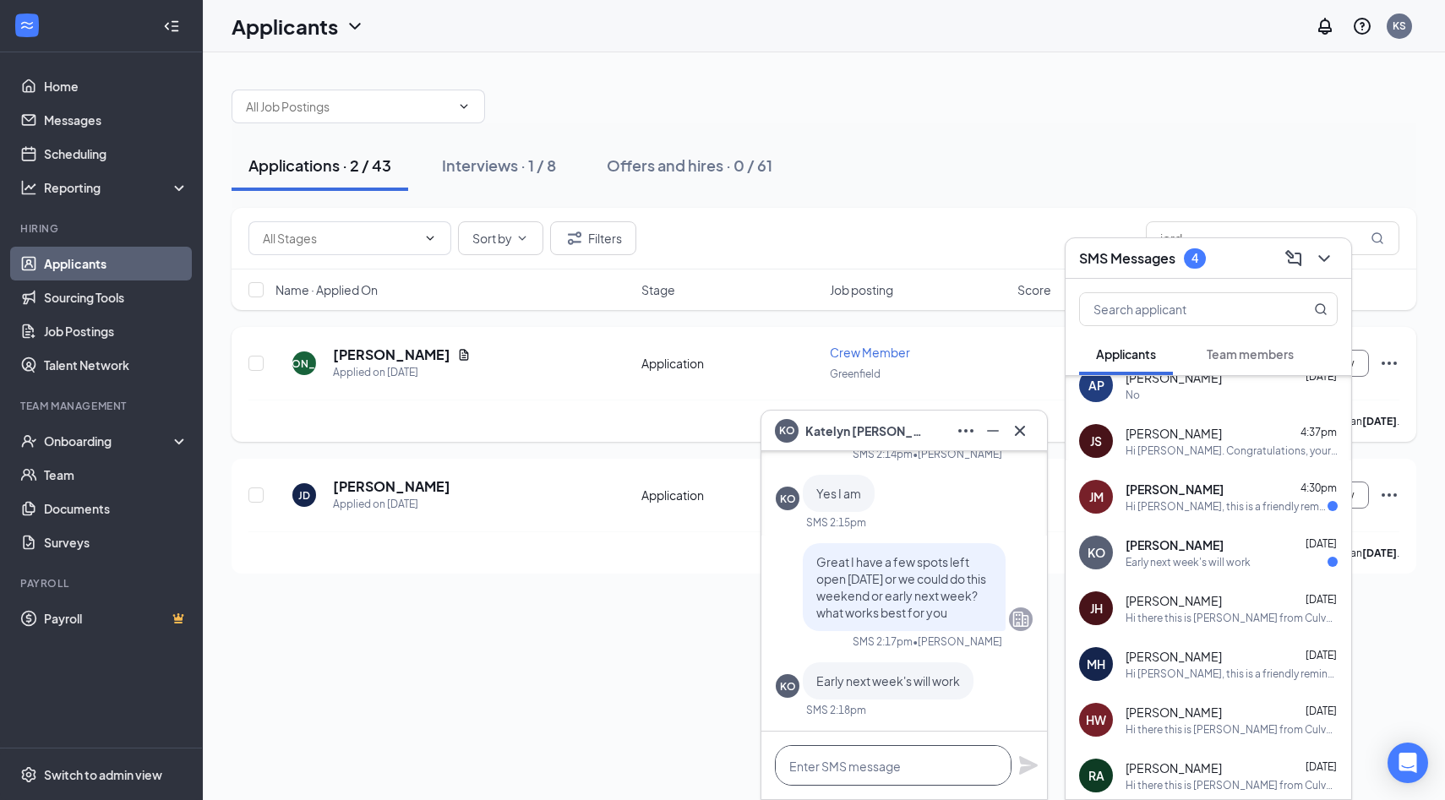
click at [862, 757] on textarea at bounding box center [893, 765] width 237 height 41
paste textarea "I have some avail times [DATE] and [DATE], which works better for you?"
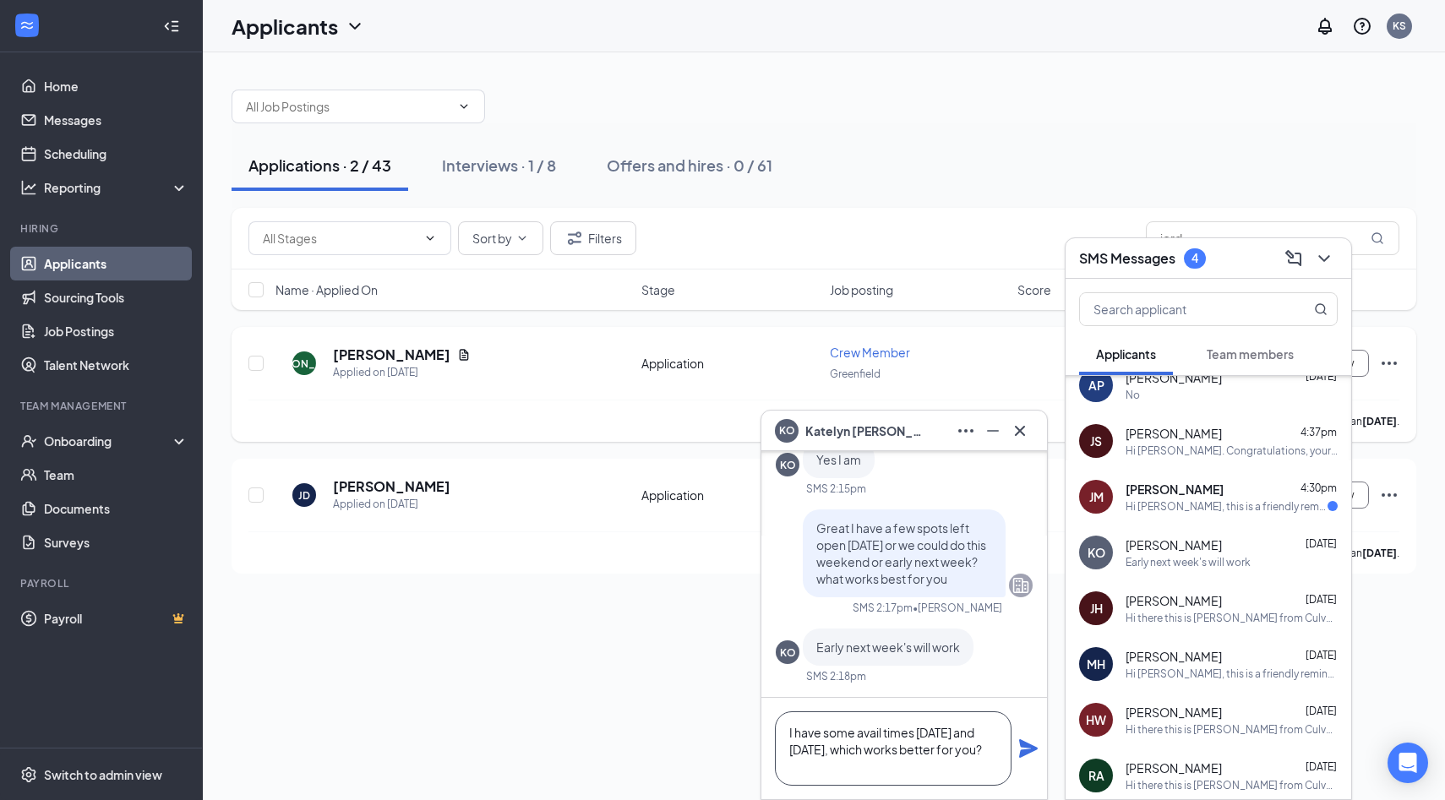
type textarea "I have some avail times [DATE] and [DATE], which works better for you?"
click at [1026, 743] on icon "Plane" at bounding box center [1028, 748] width 19 height 19
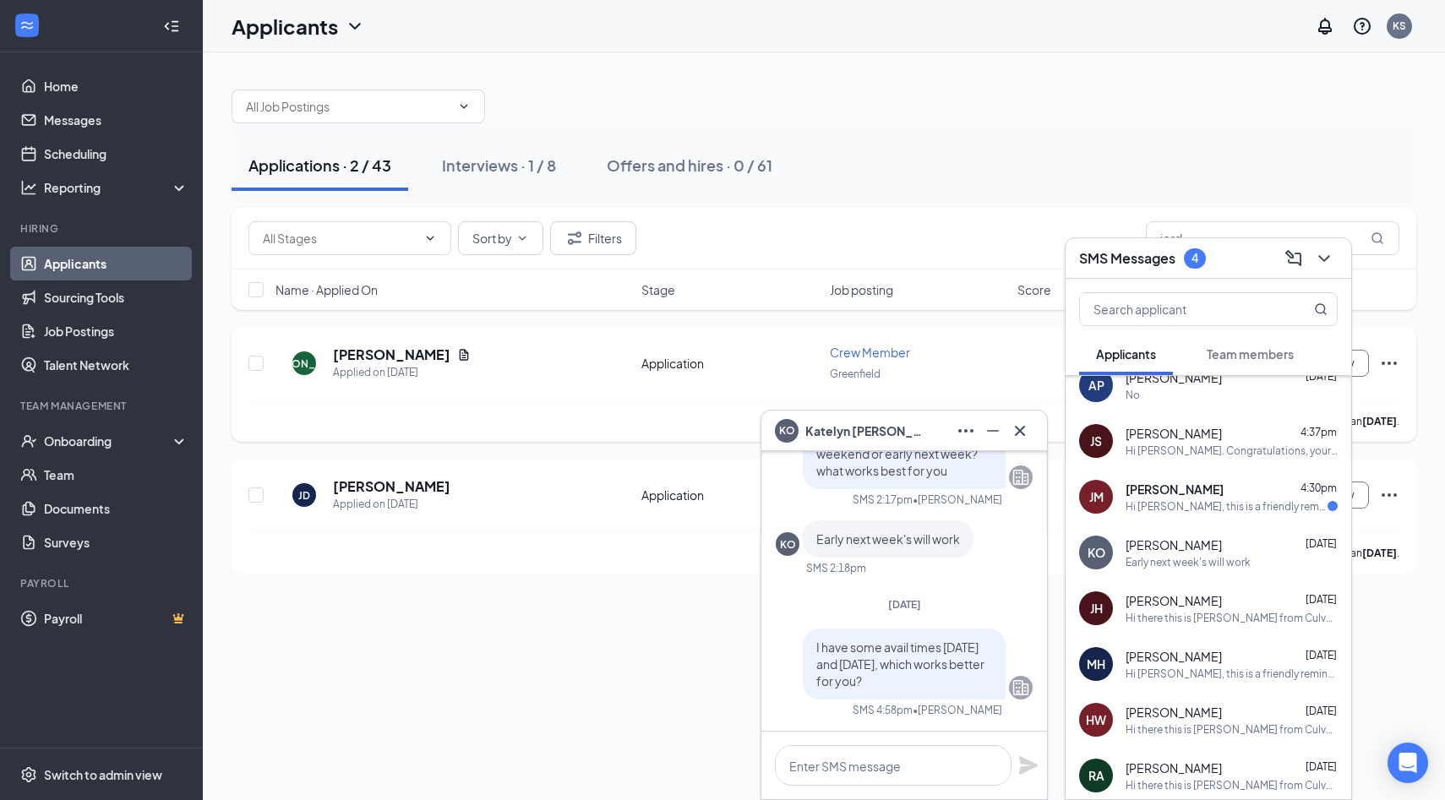
click at [1226, 506] on div "Hi [PERSON_NAME], this is a friendly reminder. Your meeting with [PERSON_NAME] …" at bounding box center [1226, 506] width 202 height 14
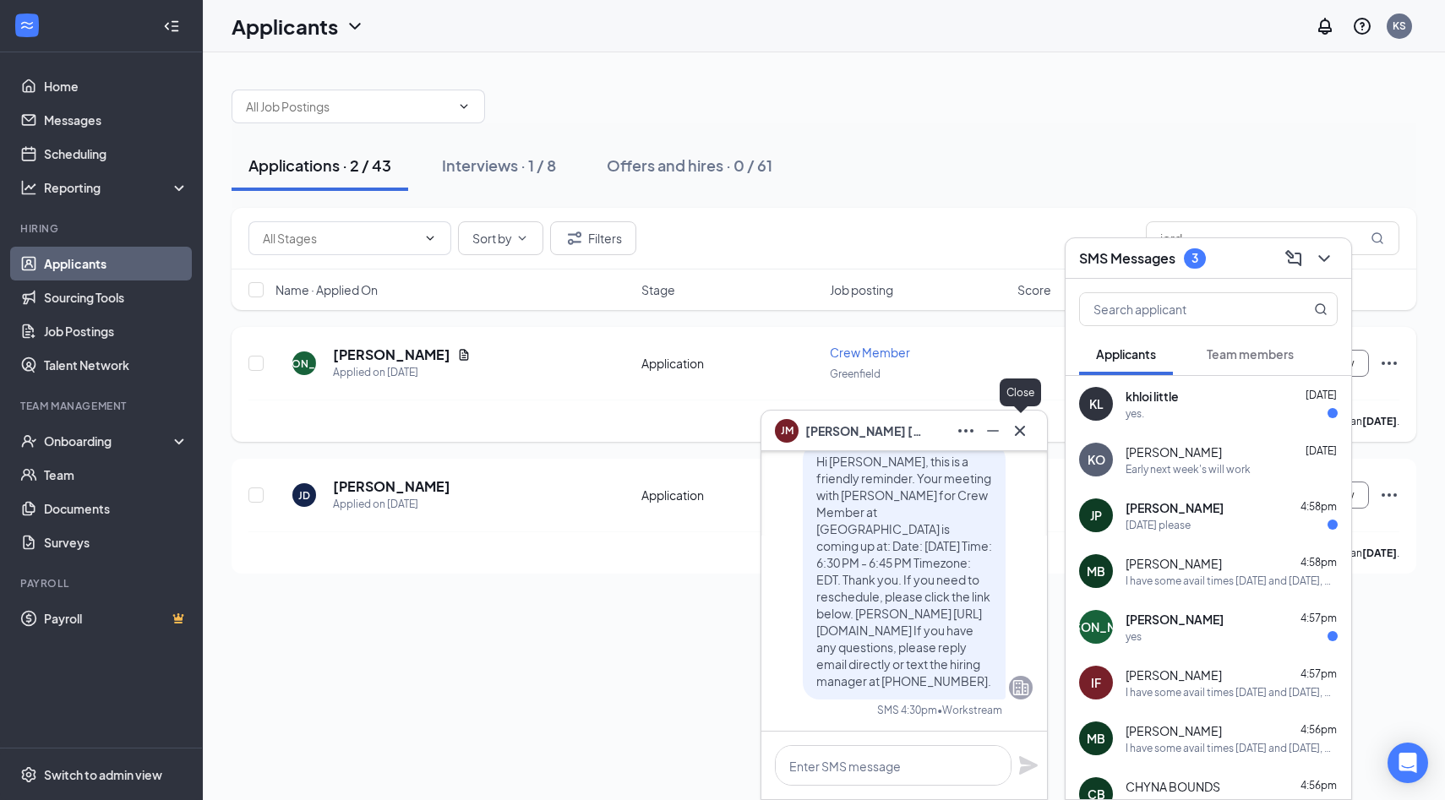
click at [1018, 429] on icon "Cross" at bounding box center [1020, 430] width 10 height 10
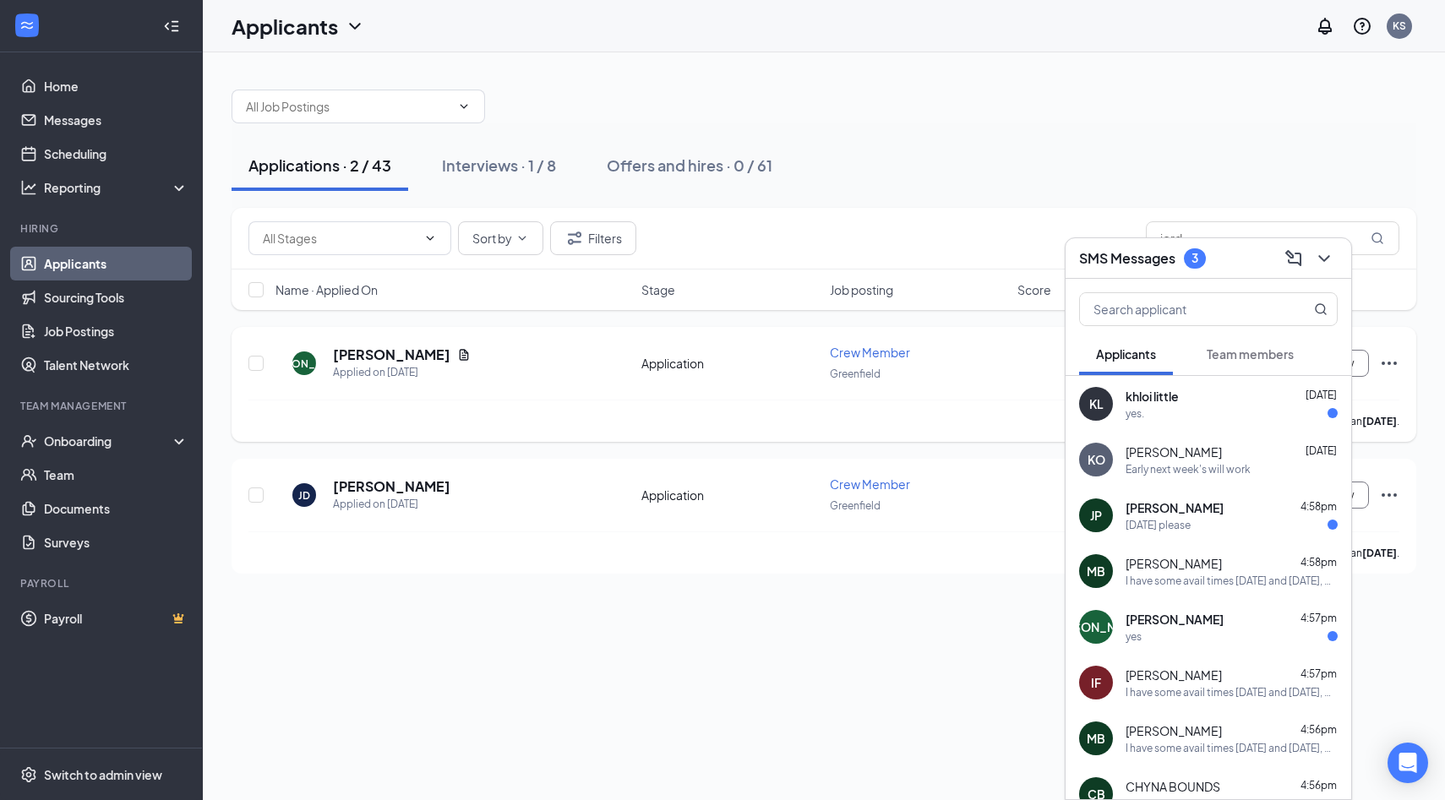
click at [1212, 520] on div "[DATE] please" at bounding box center [1231, 525] width 212 height 14
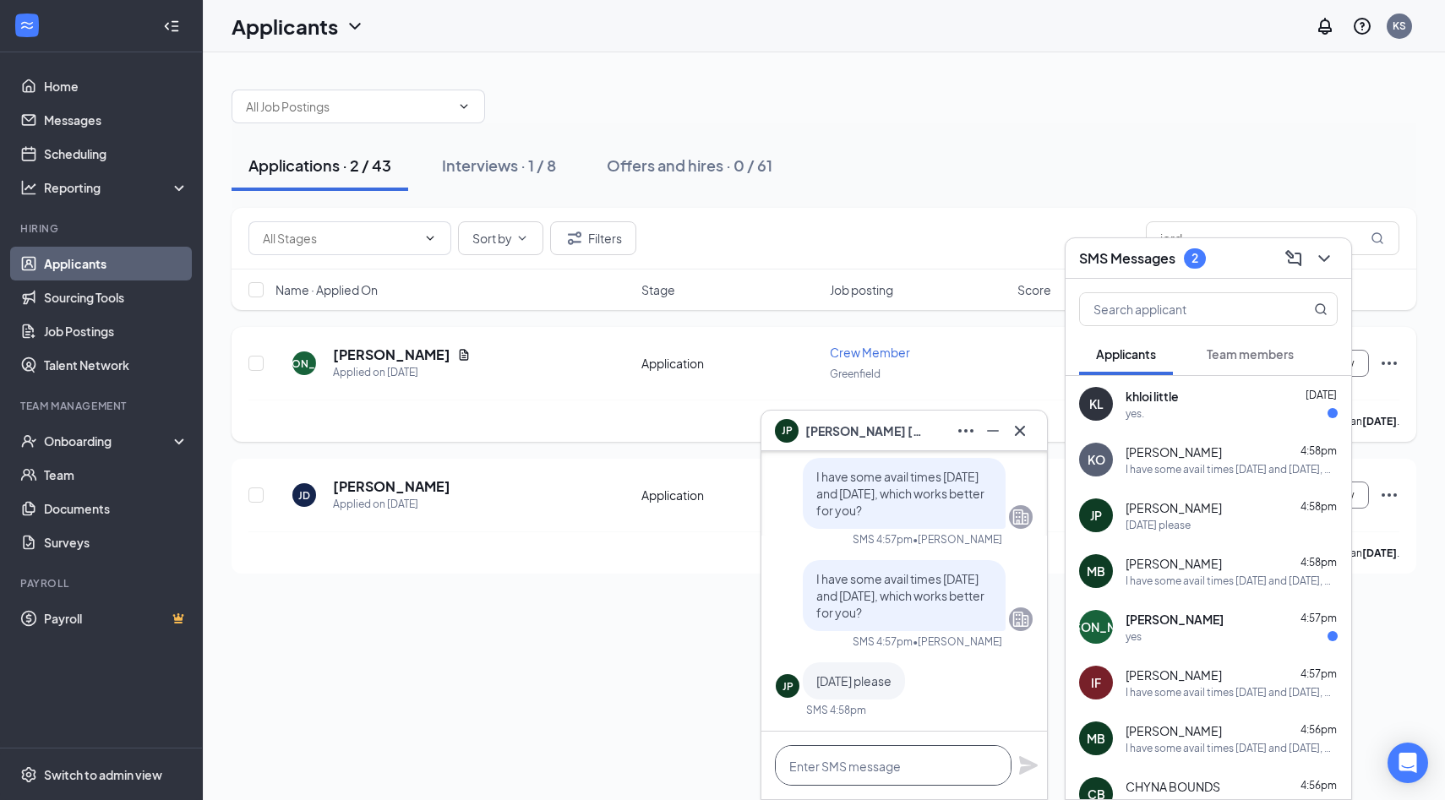
click at [914, 769] on textarea at bounding box center [893, 765] width 237 height 41
type textarea "We can do [DATE] 5 pm"
click at [1030, 766] on icon "Plane" at bounding box center [1028, 765] width 19 height 19
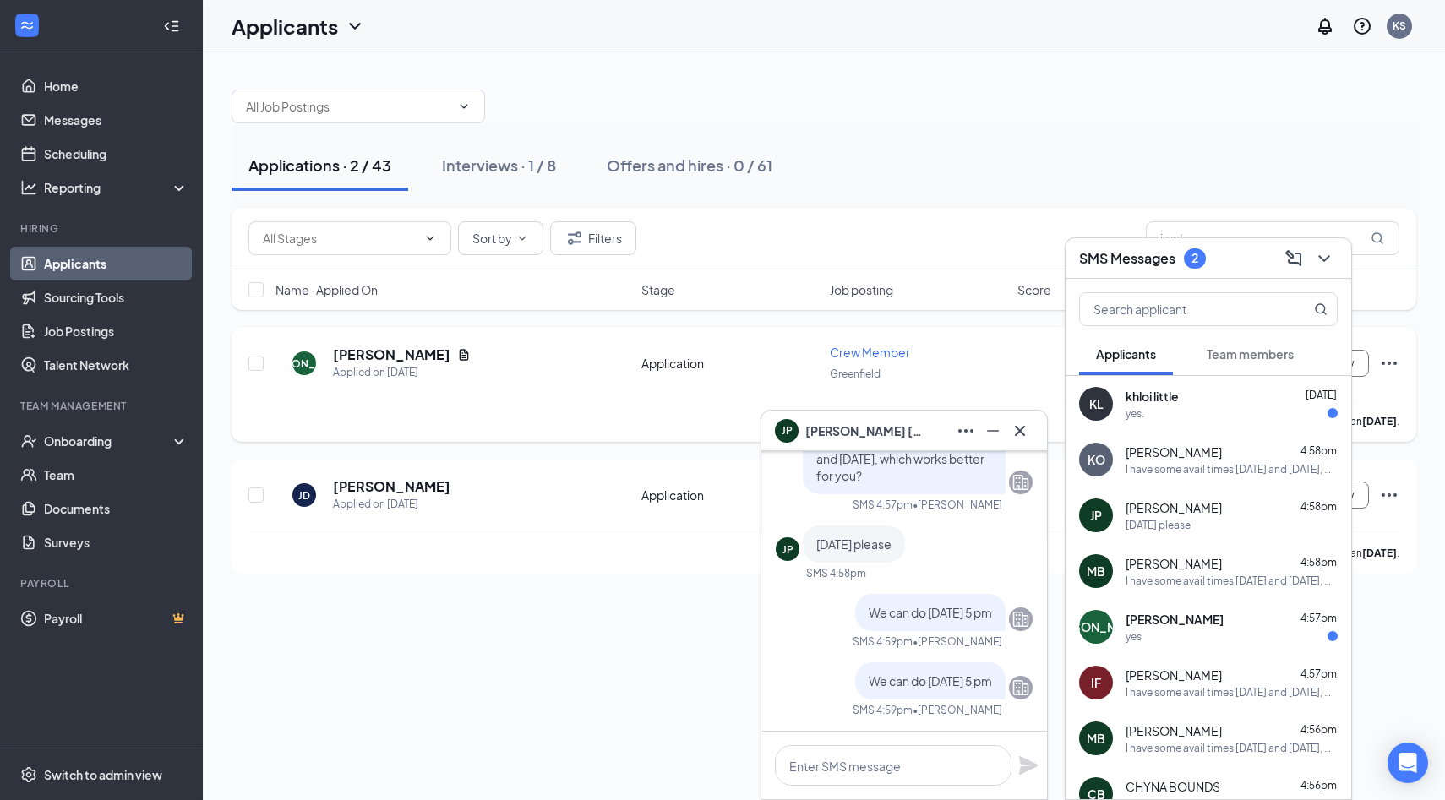
click at [1240, 639] on div "yes" at bounding box center [1231, 636] width 212 height 14
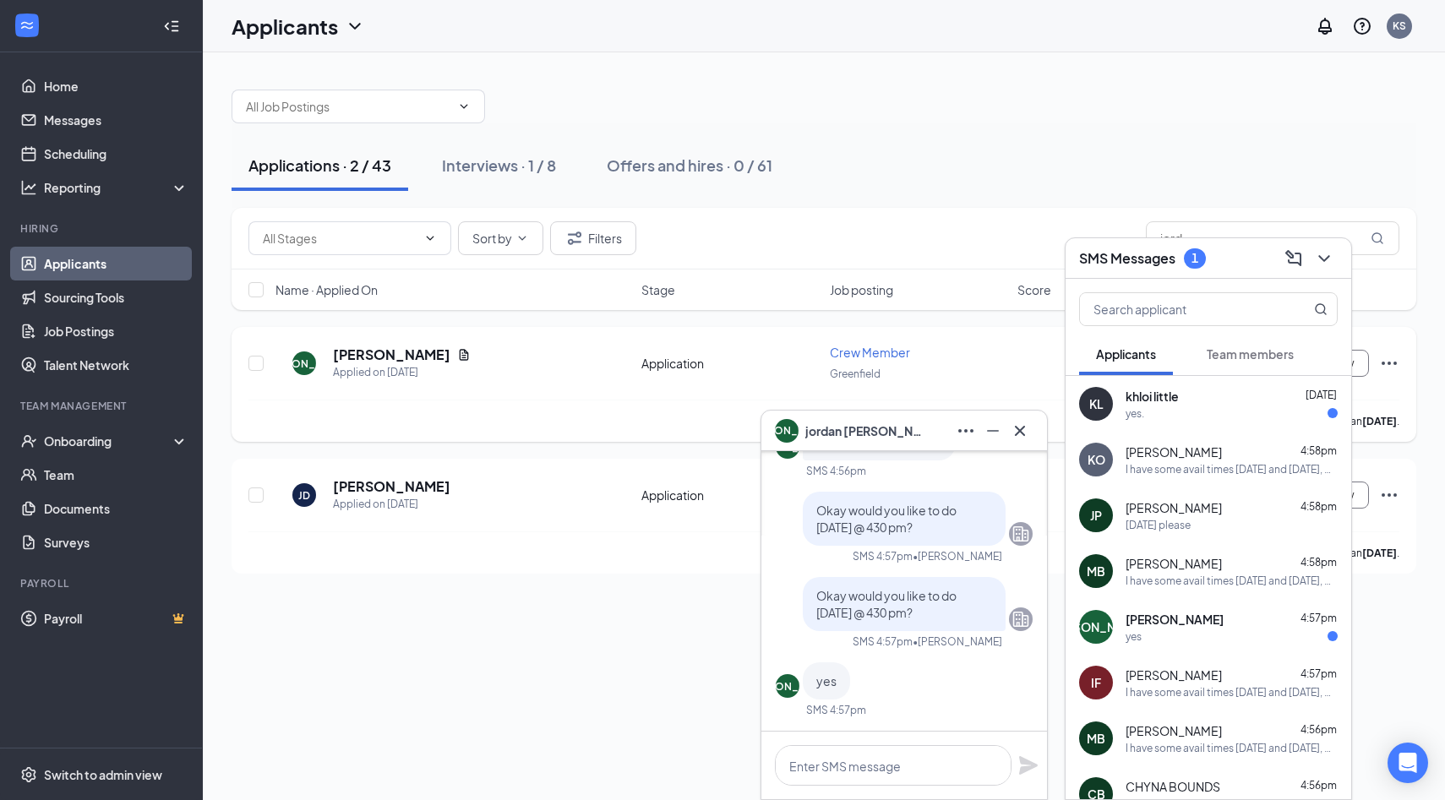
click at [890, 789] on div at bounding box center [904, 766] width 286 height 68
click at [890, 772] on textarea at bounding box center [893, 765] width 237 height 41
type textarea "Okay we'll see you then"
click at [1026, 768] on icon "Plane" at bounding box center [1028, 765] width 19 height 19
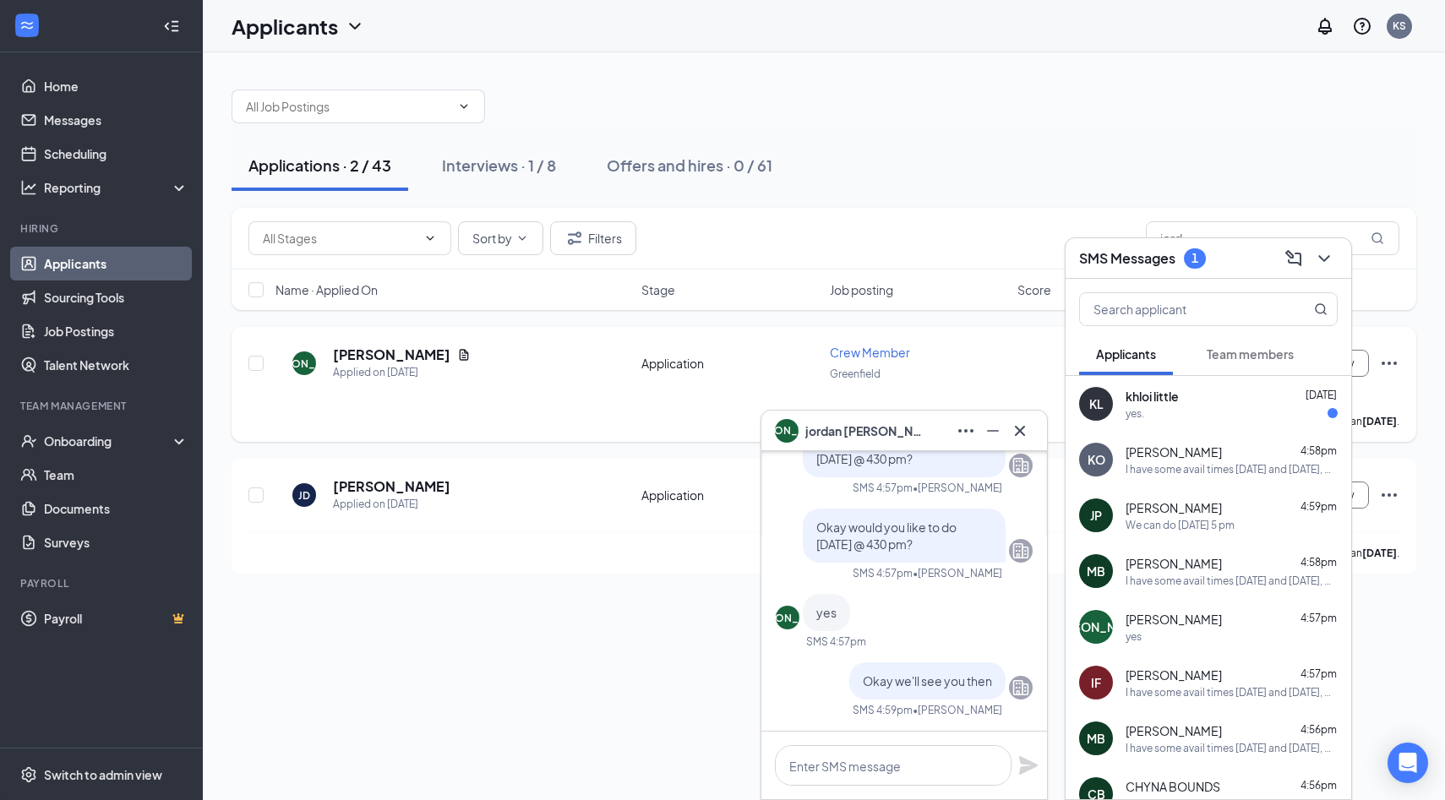
click at [879, 431] on span "[PERSON_NAME]" at bounding box center [864, 431] width 118 height 19
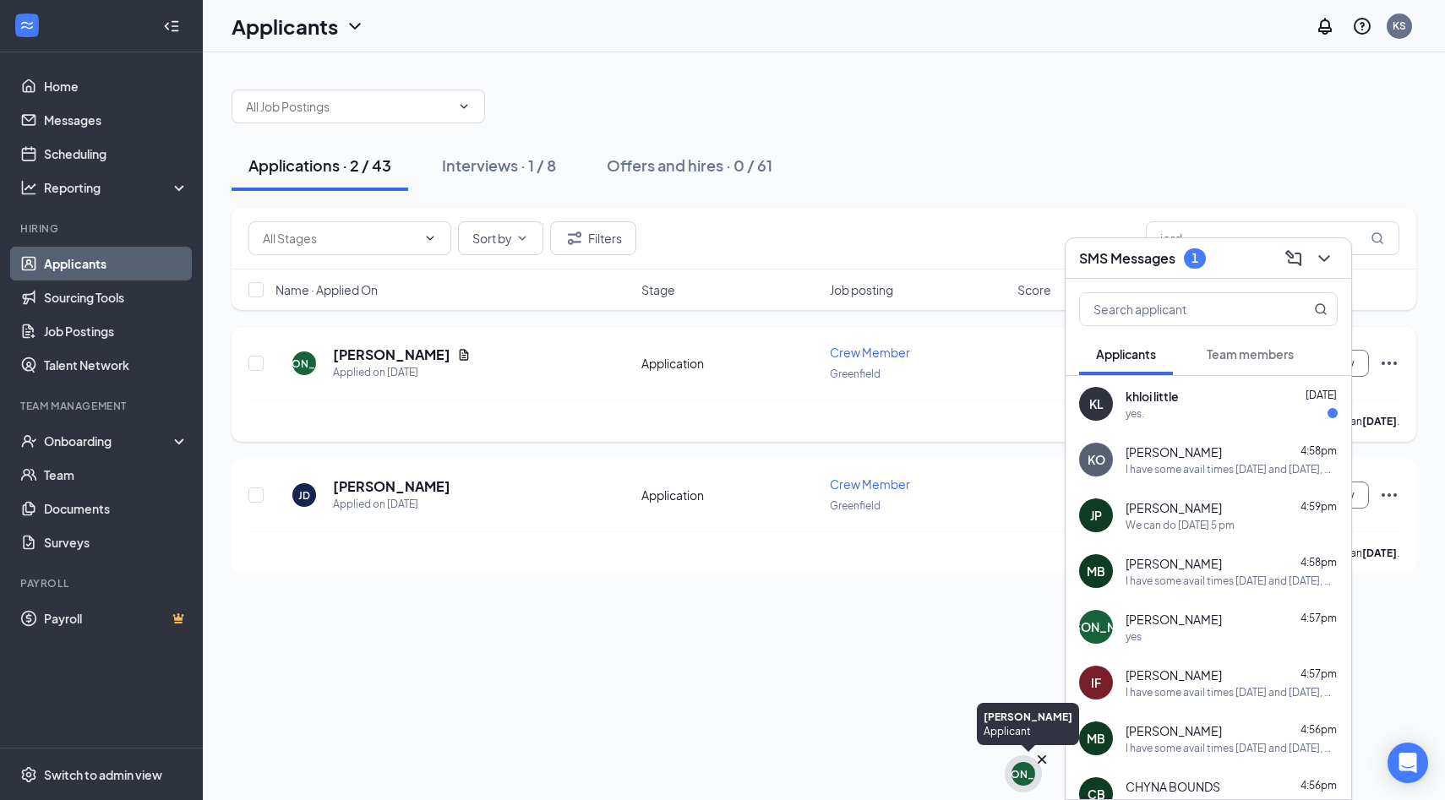
click at [1033, 765] on icon "Cross" at bounding box center [1041, 759] width 17 height 17
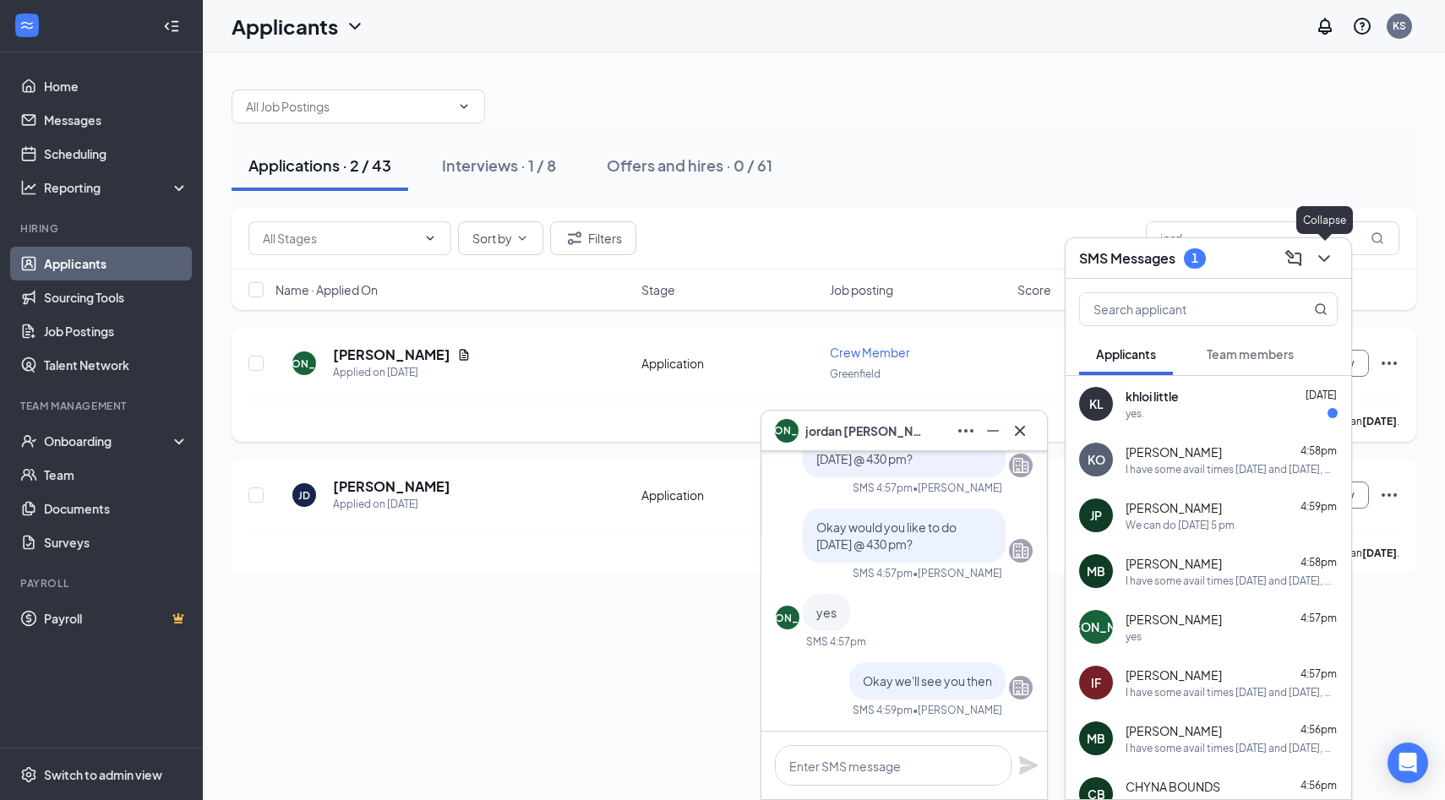
click at [1324, 252] on icon "ChevronDown" at bounding box center [1324, 258] width 20 height 20
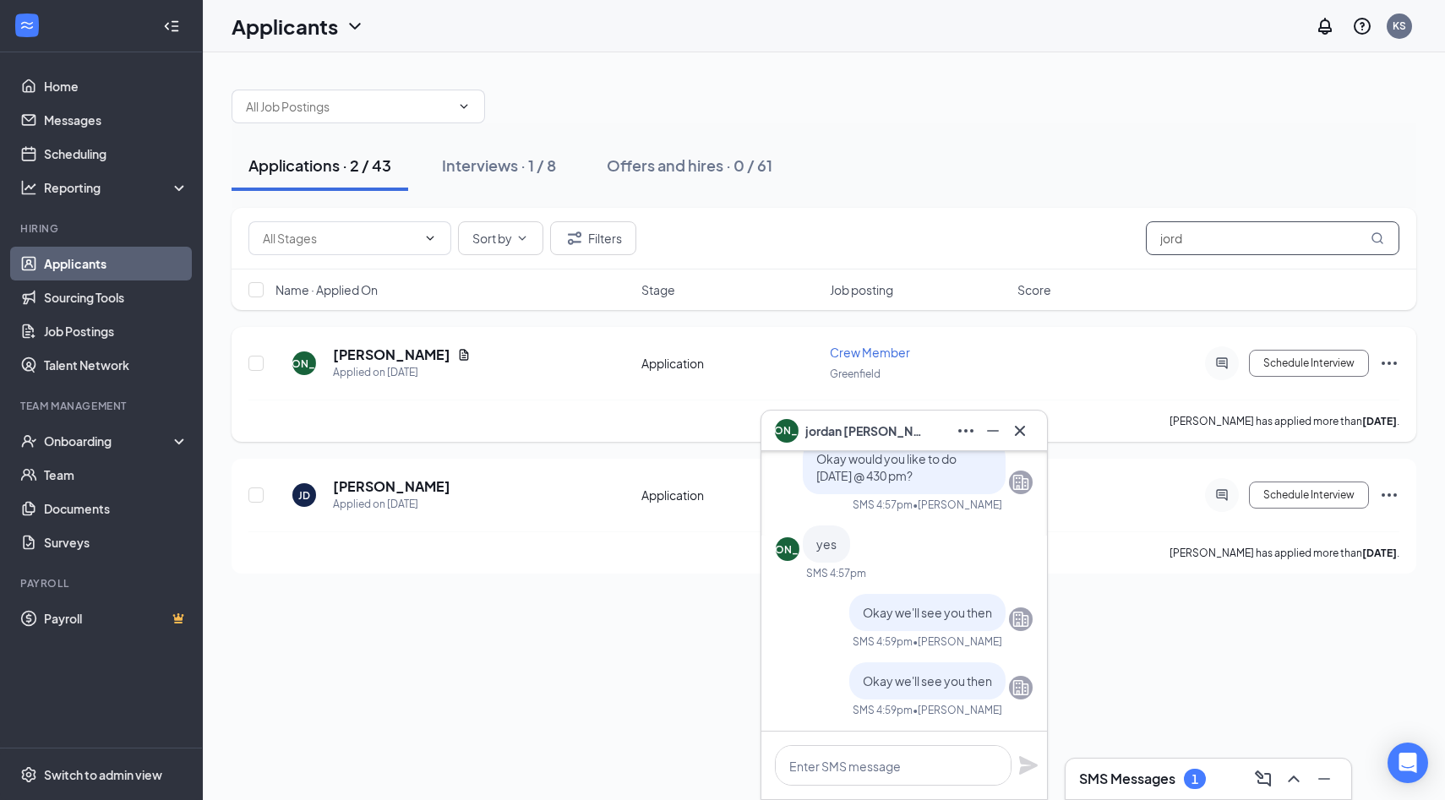
click at [1272, 245] on input "jord" at bounding box center [1272, 238] width 253 height 34
click at [1304, 362] on button "Schedule Interview" at bounding box center [1309, 363] width 120 height 27
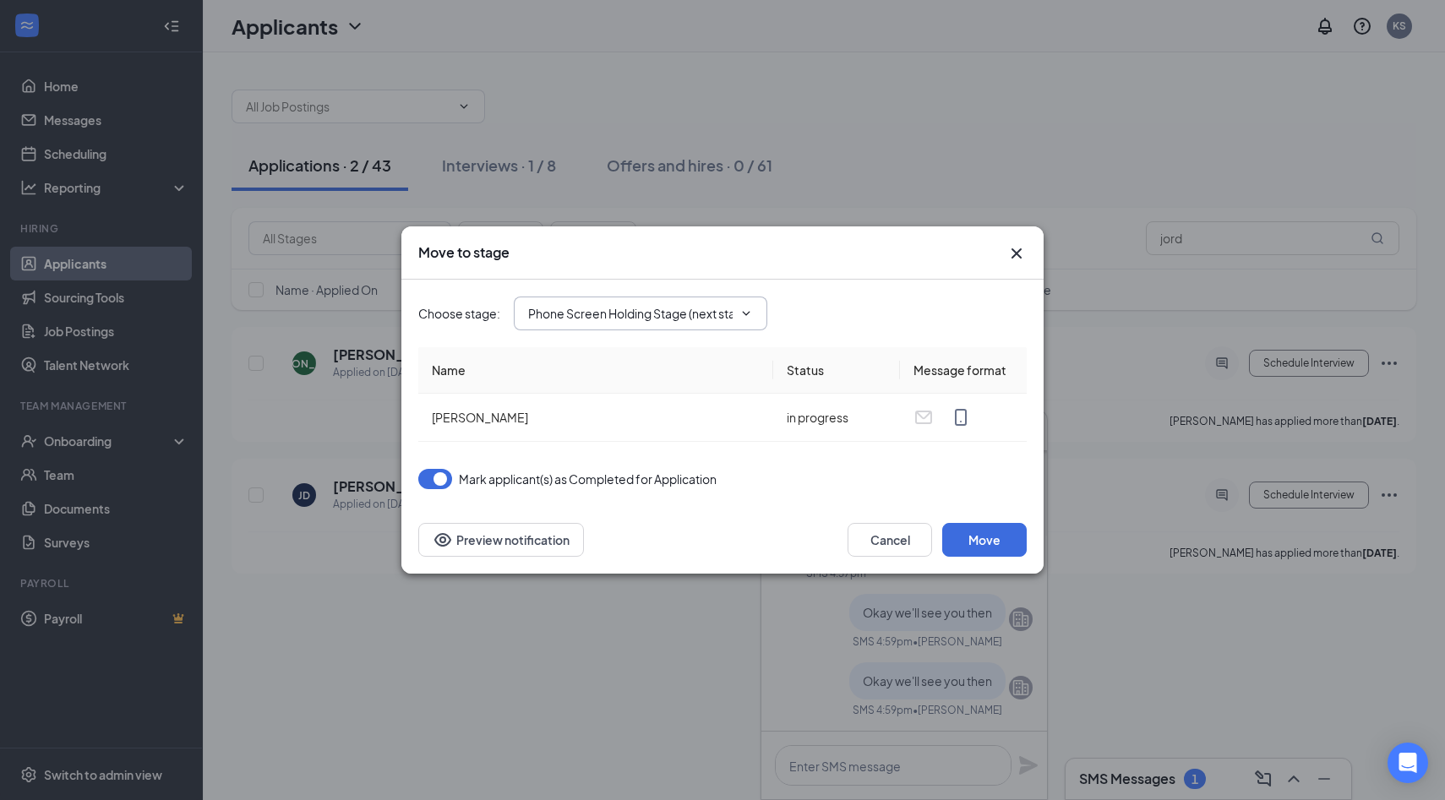
click at [739, 308] on icon "ChevronDown" at bounding box center [746, 314] width 14 height 14
click at [664, 391] on div "Onsite Interview" at bounding box center [655, 395] width 226 height 19
type input "Onsite Interview"
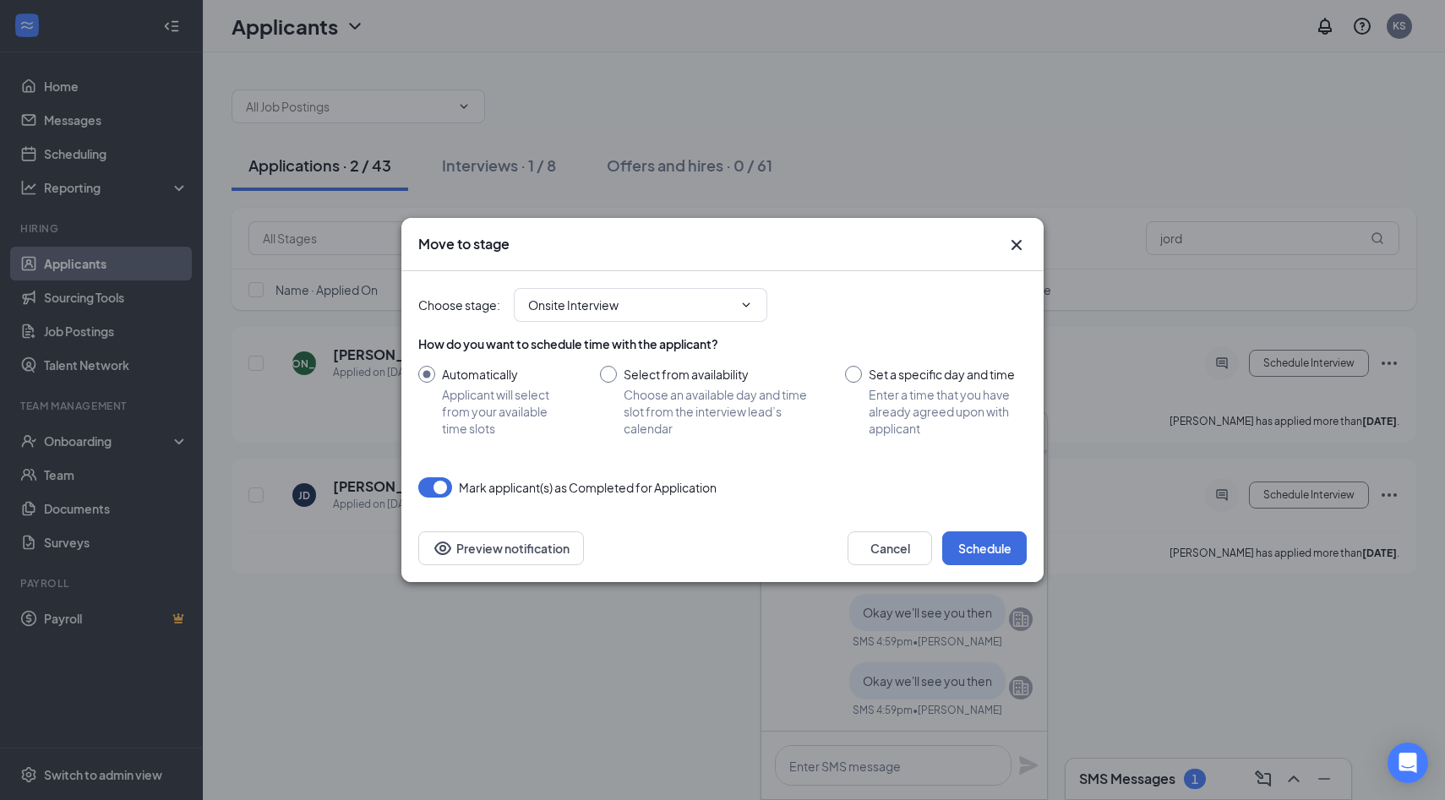
click at [856, 374] on input "Set a specific day and time Enter a time that you have already agreed upon with…" at bounding box center [936, 401] width 182 height 71
radio input "true"
radio input "false"
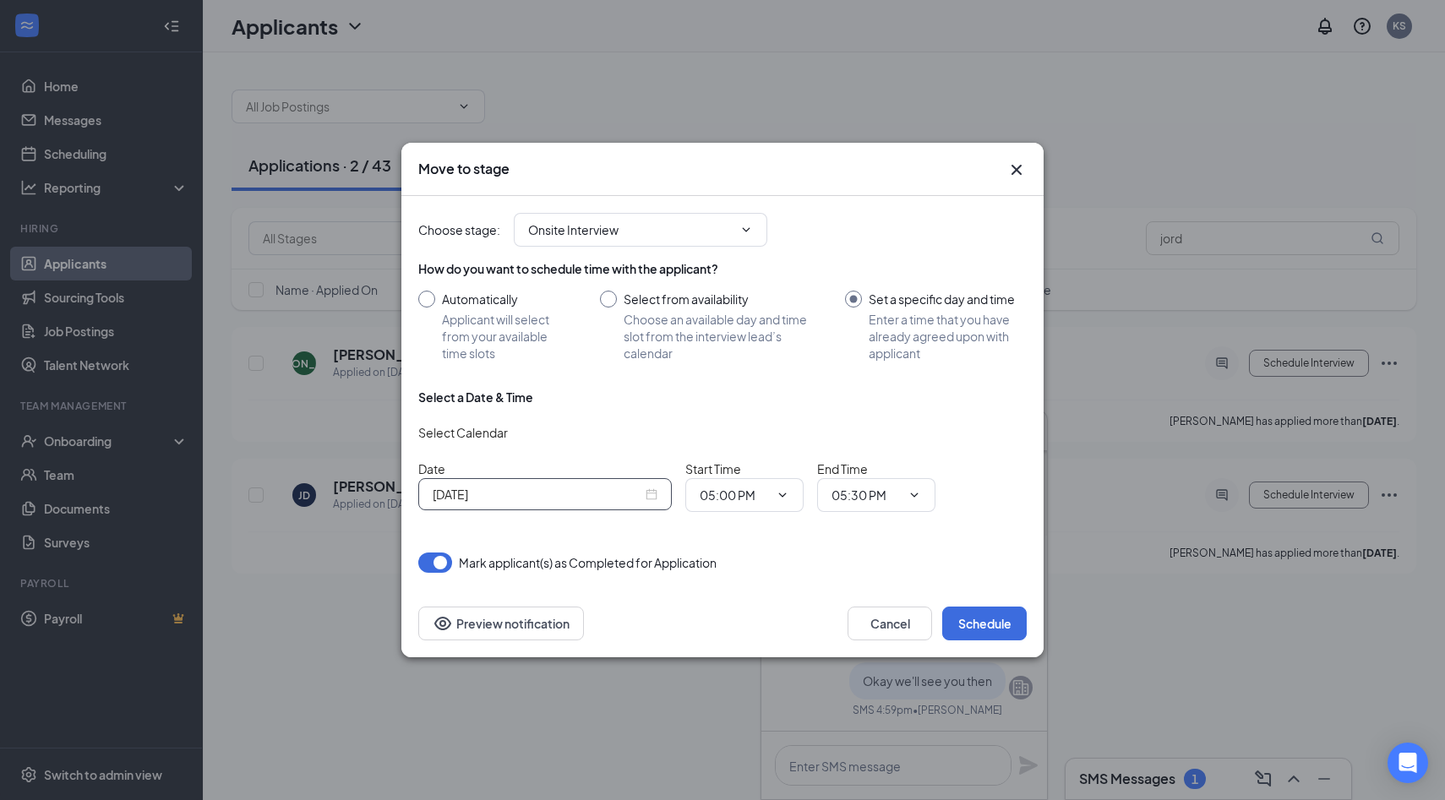
click at [576, 504] on div "[DATE]" at bounding box center [544, 494] width 253 height 32
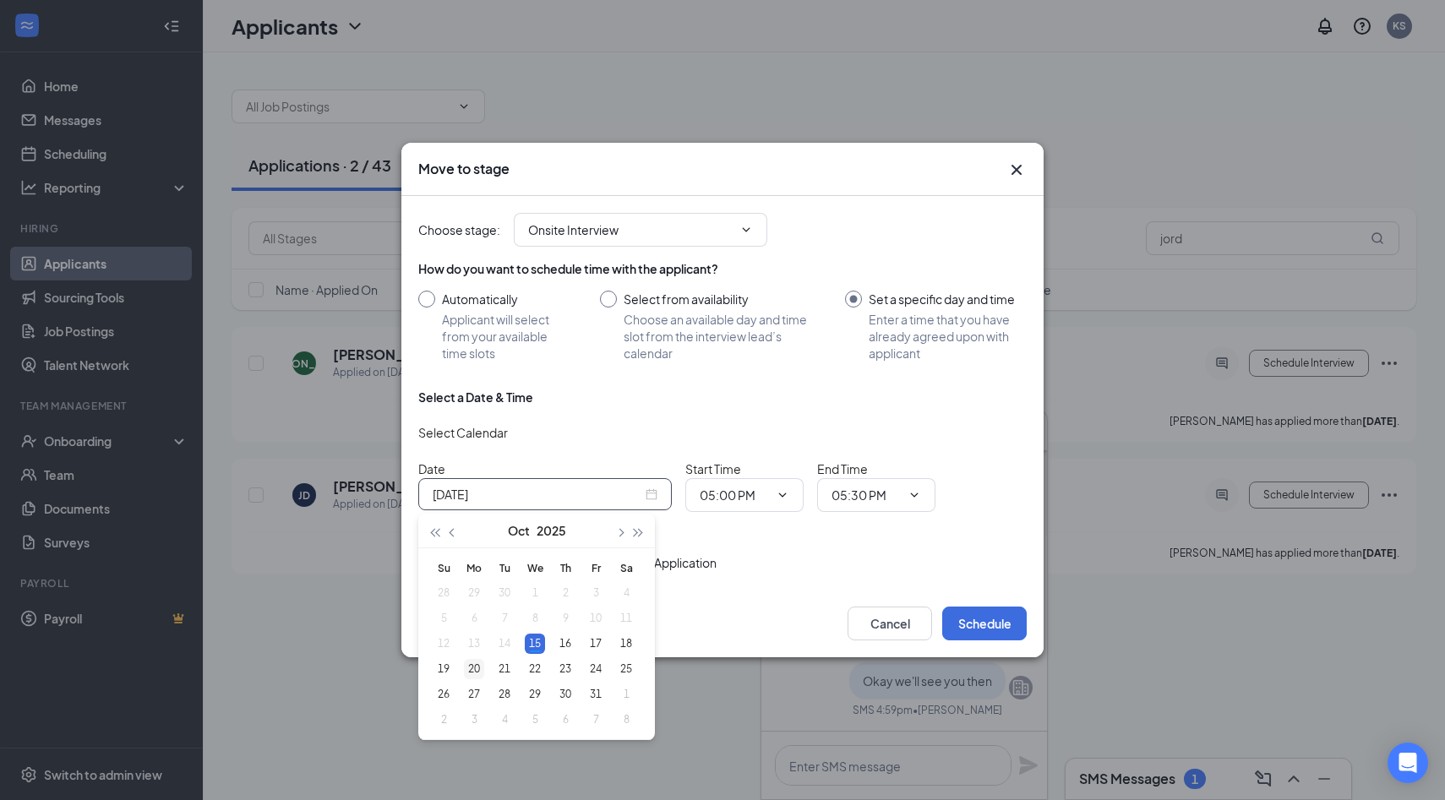
type input "[DATE]"
click at [470, 668] on div "20" at bounding box center [474, 669] width 20 height 20
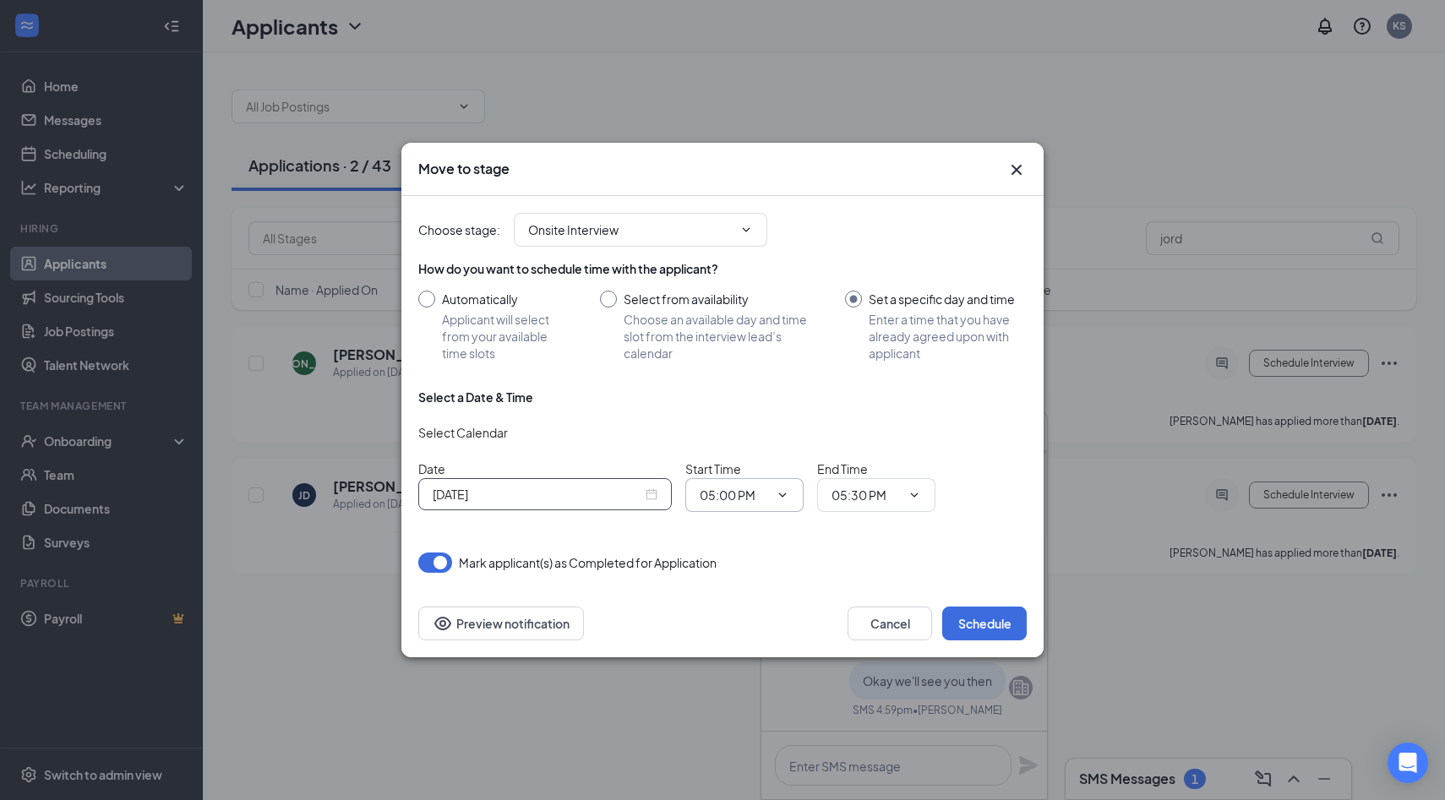
click at [776, 494] on icon "ChevronDown" at bounding box center [783, 495] width 14 height 14
click at [750, 351] on div "04:30 PM" at bounding box center [738, 351] width 50 height 19
type input "04:30 PM"
click at [912, 493] on icon "ChevronDown" at bounding box center [914, 495] width 14 height 14
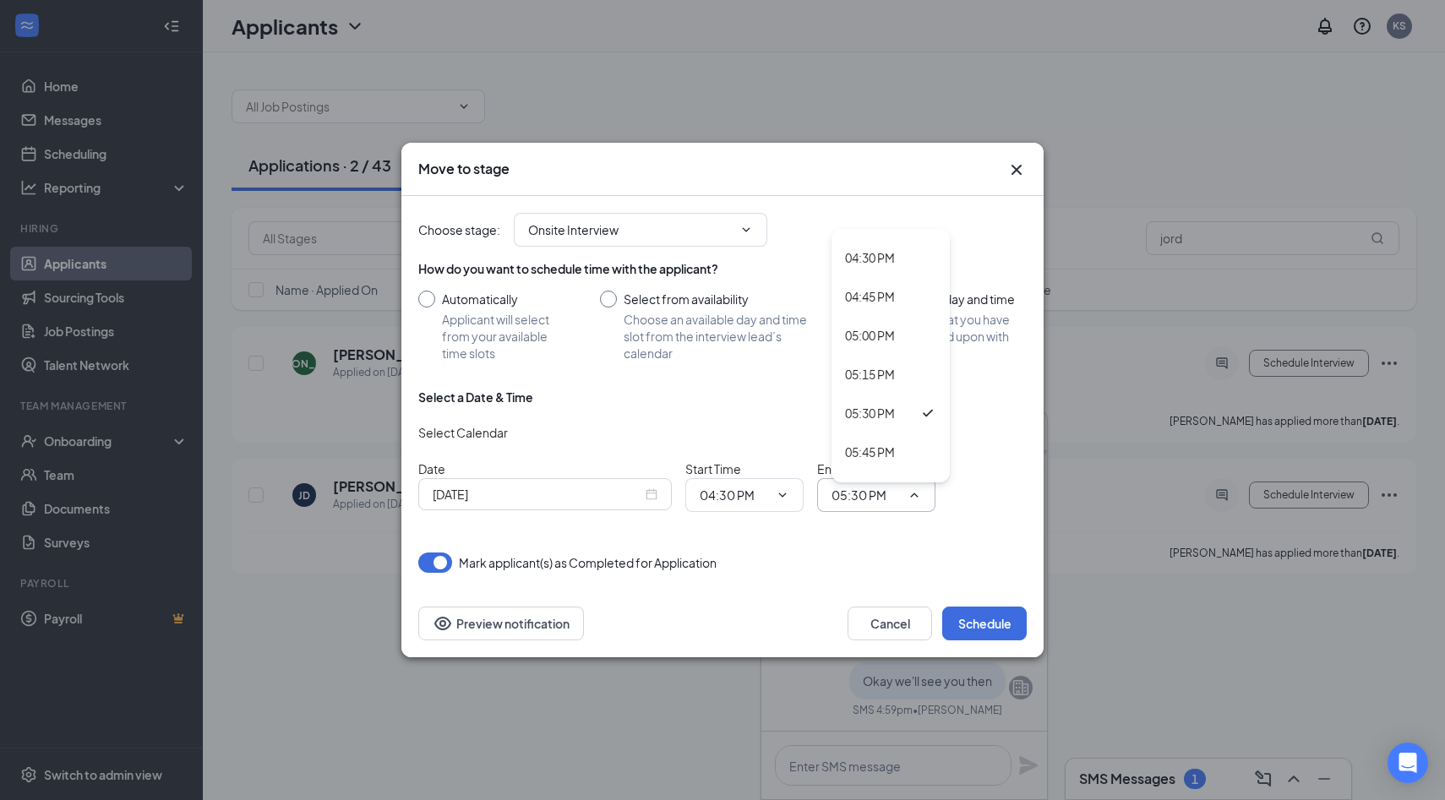
scroll to position [2553, 0]
click at [887, 340] on div "05:00 PM" at bounding box center [870, 338] width 50 height 19
click at [890, 502] on input "05:00 PM" at bounding box center [865, 495] width 69 height 19
click at [889, 298] on div "04:45 PM" at bounding box center [870, 299] width 50 height 19
type input "04:45 PM"
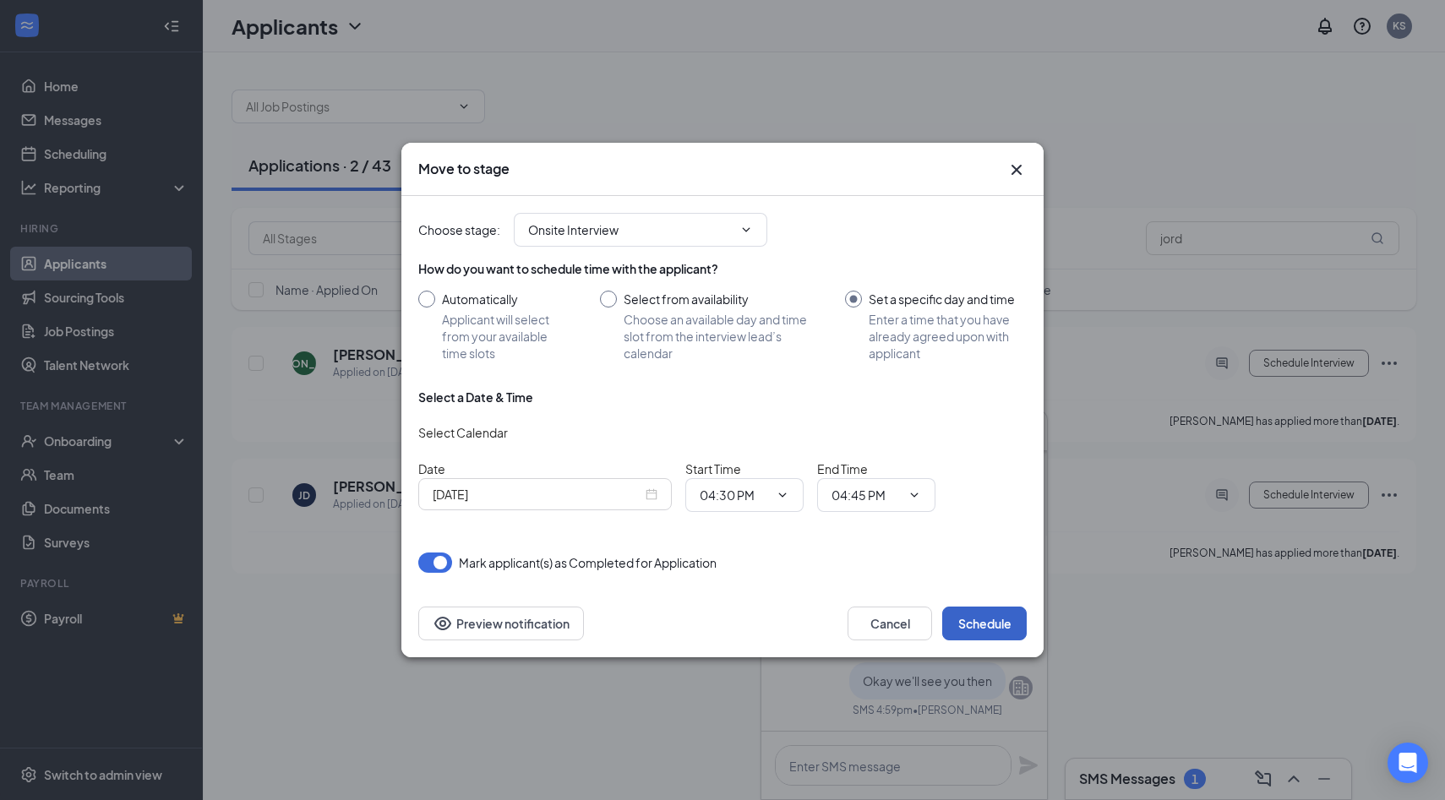
click at [986, 618] on button "Schedule" at bounding box center [984, 624] width 84 height 34
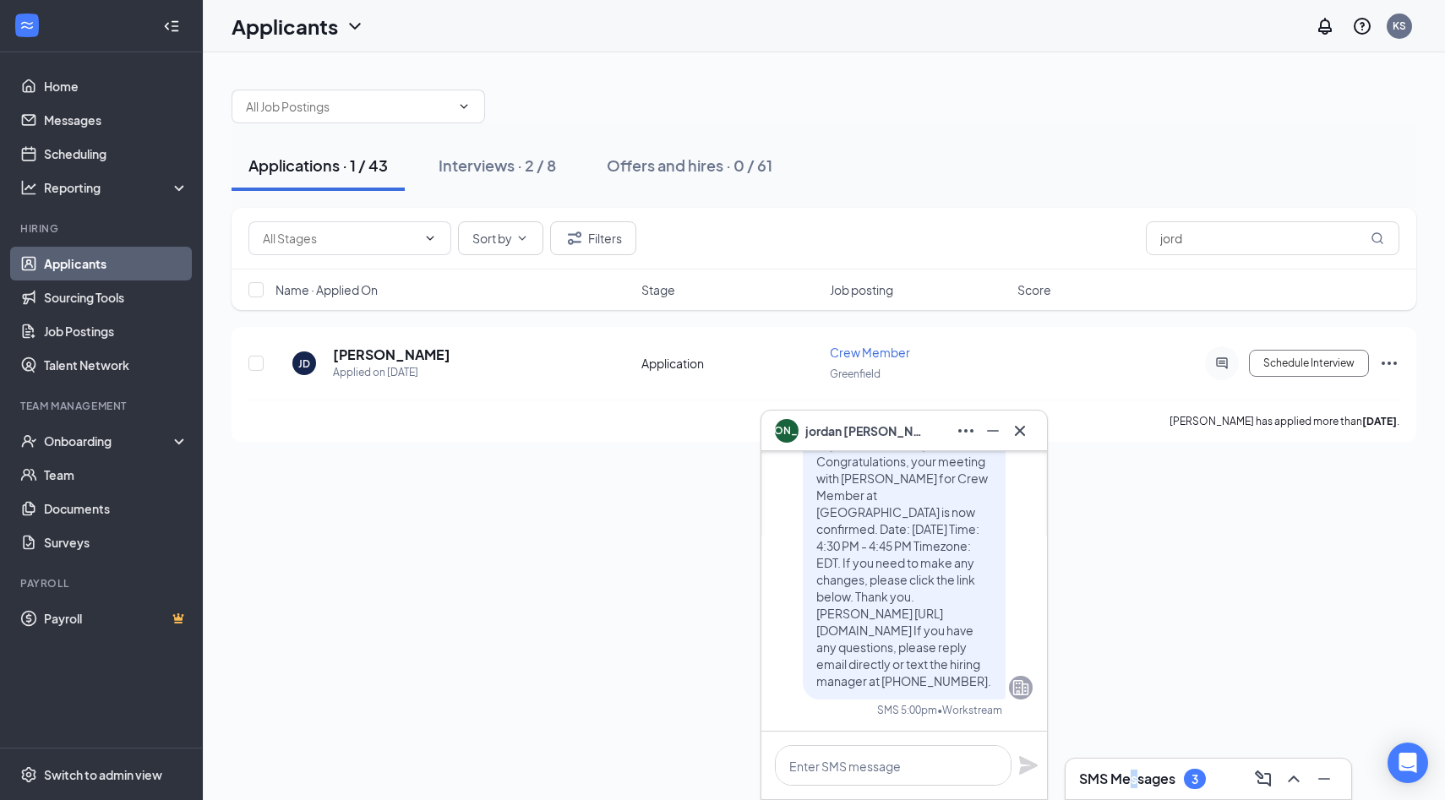
click at [1134, 786] on h3 "SMS Messages" at bounding box center [1127, 779] width 96 height 19
